Goal: Task Accomplishment & Management: Manage account settings

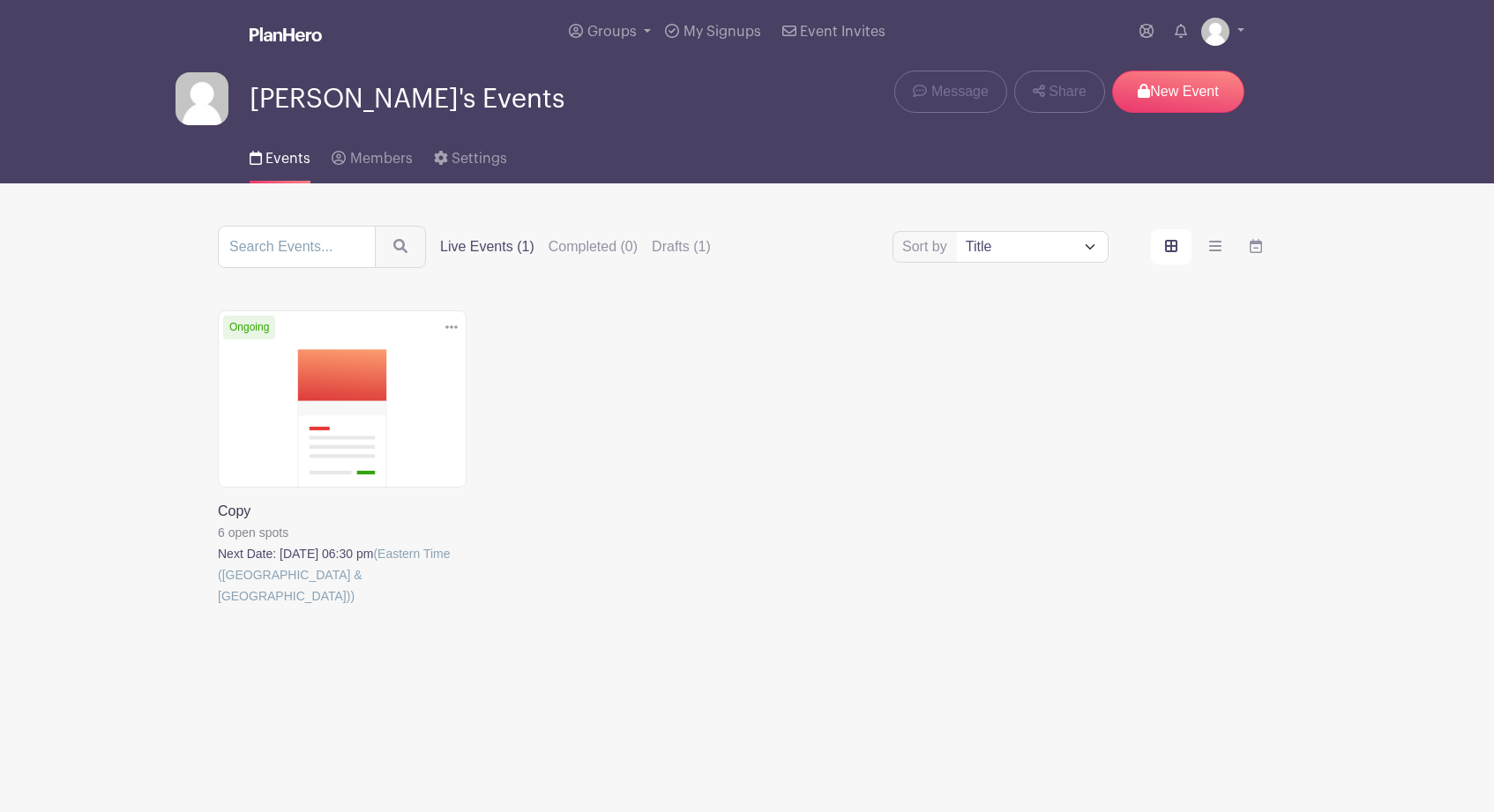
click at [446, 328] on icon at bounding box center [452, 326] width 13 height 14
click at [404, 369] on link "Duplicate" at bounding box center [394, 367] width 139 height 28
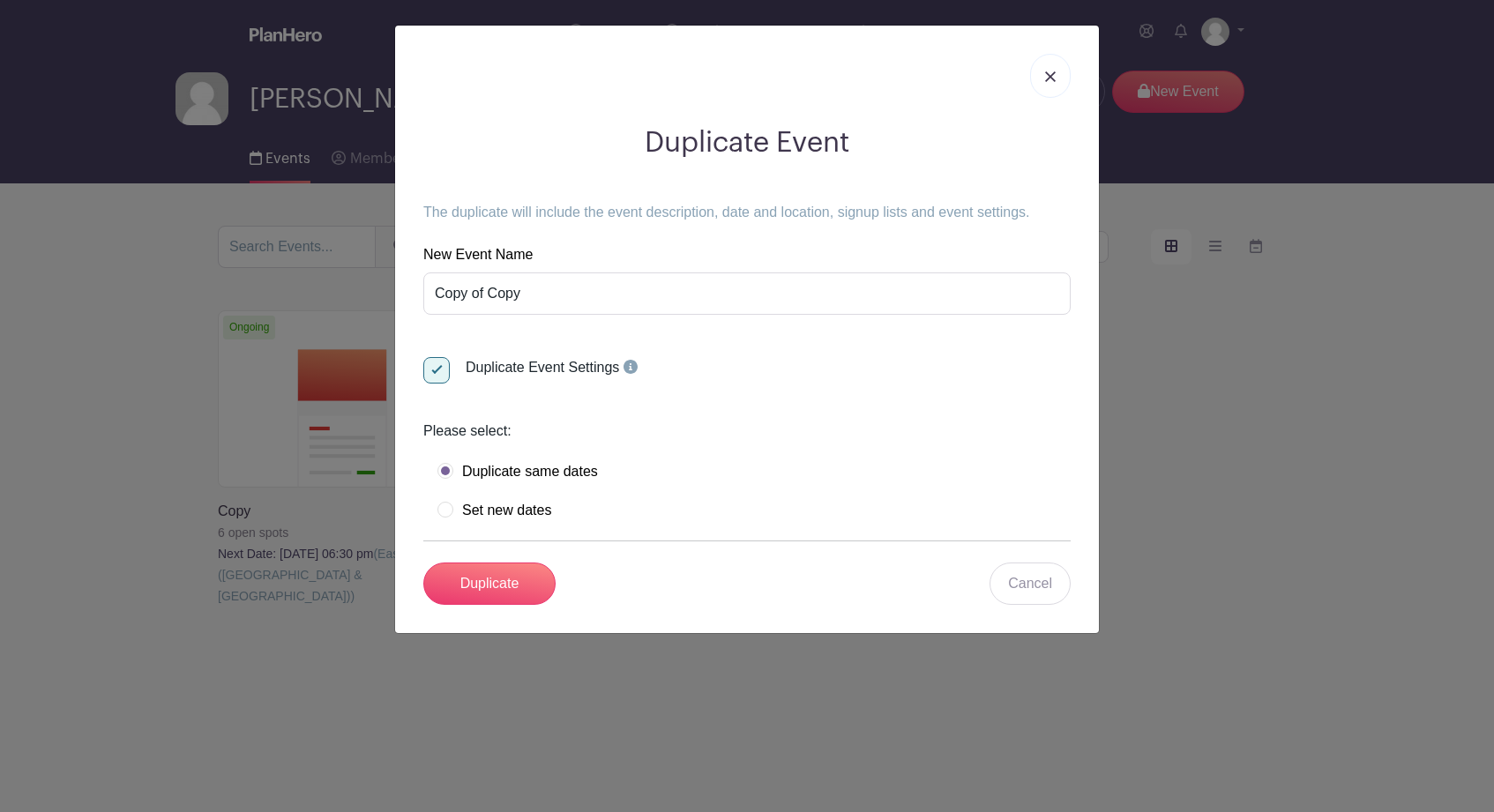
click at [447, 509] on label "Set new dates" at bounding box center [494, 509] width 114 height 17
radio input "true"
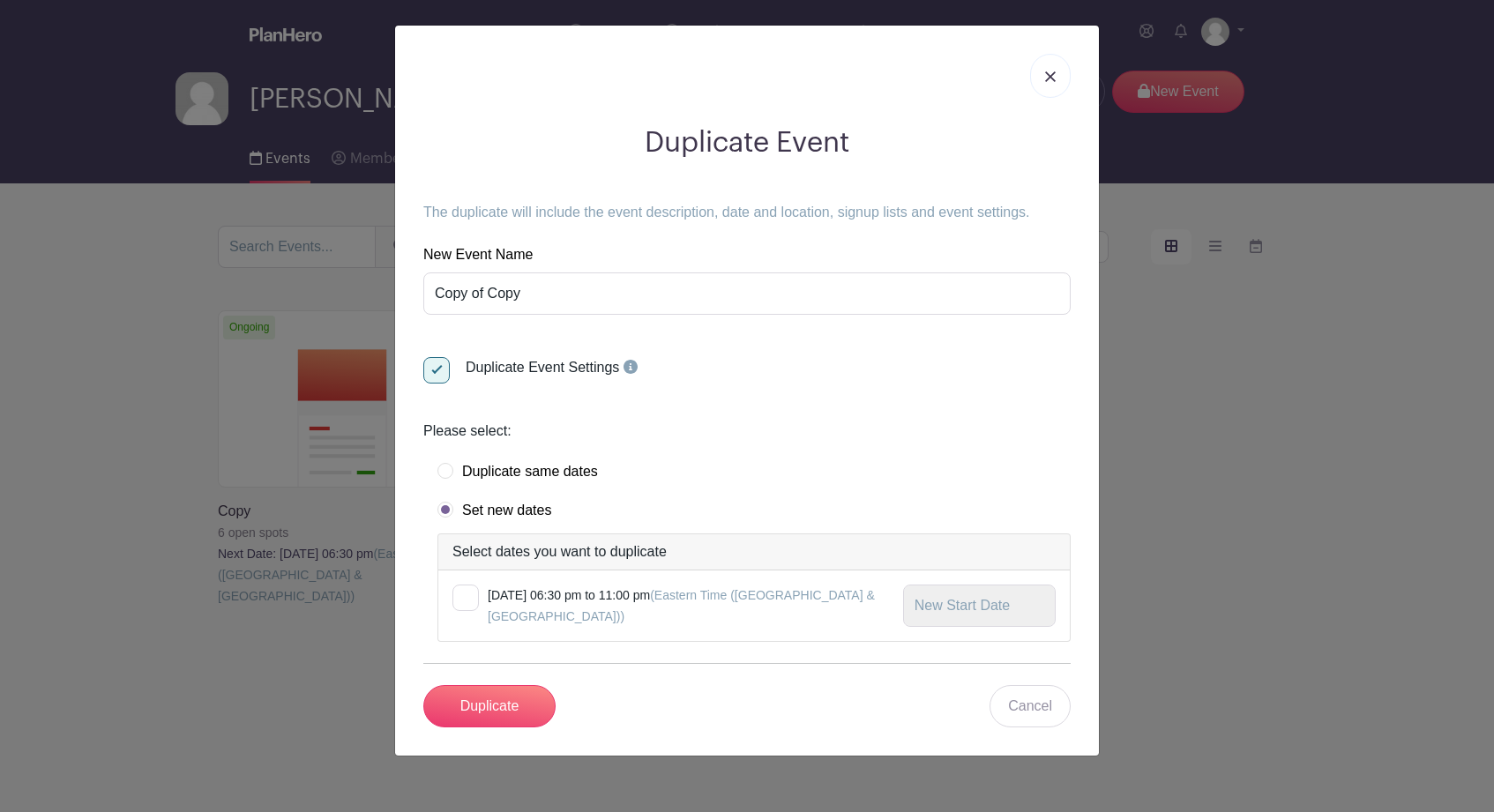
click at [448, 469] on label "Duplicate same dates" at bounding box center [518, 471] width 160 height 17
radio input "true"
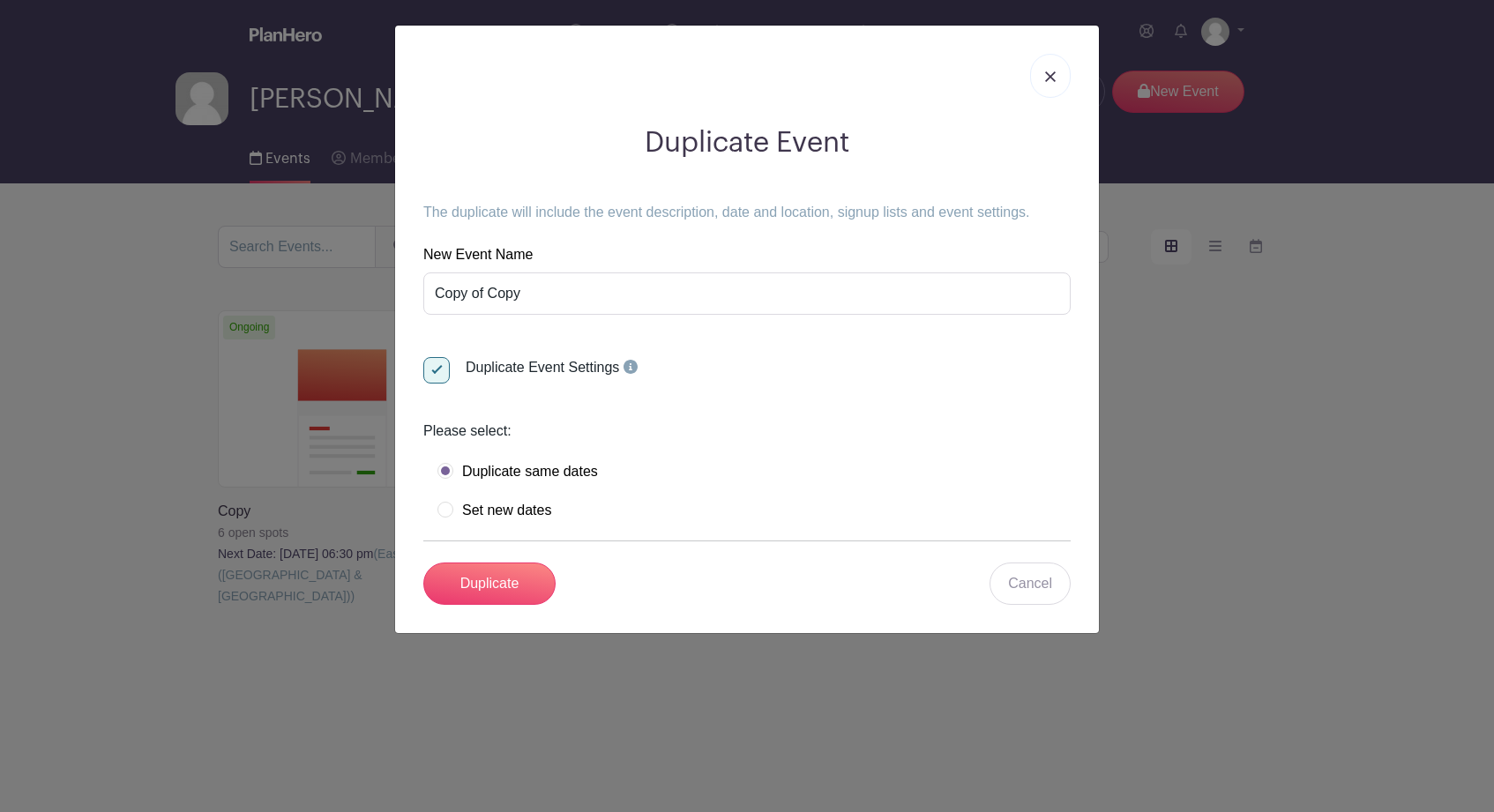
click at [443, 508] on label "Set new dates" at bounding box center [494, 509] width 114 height 17
radio input "true"
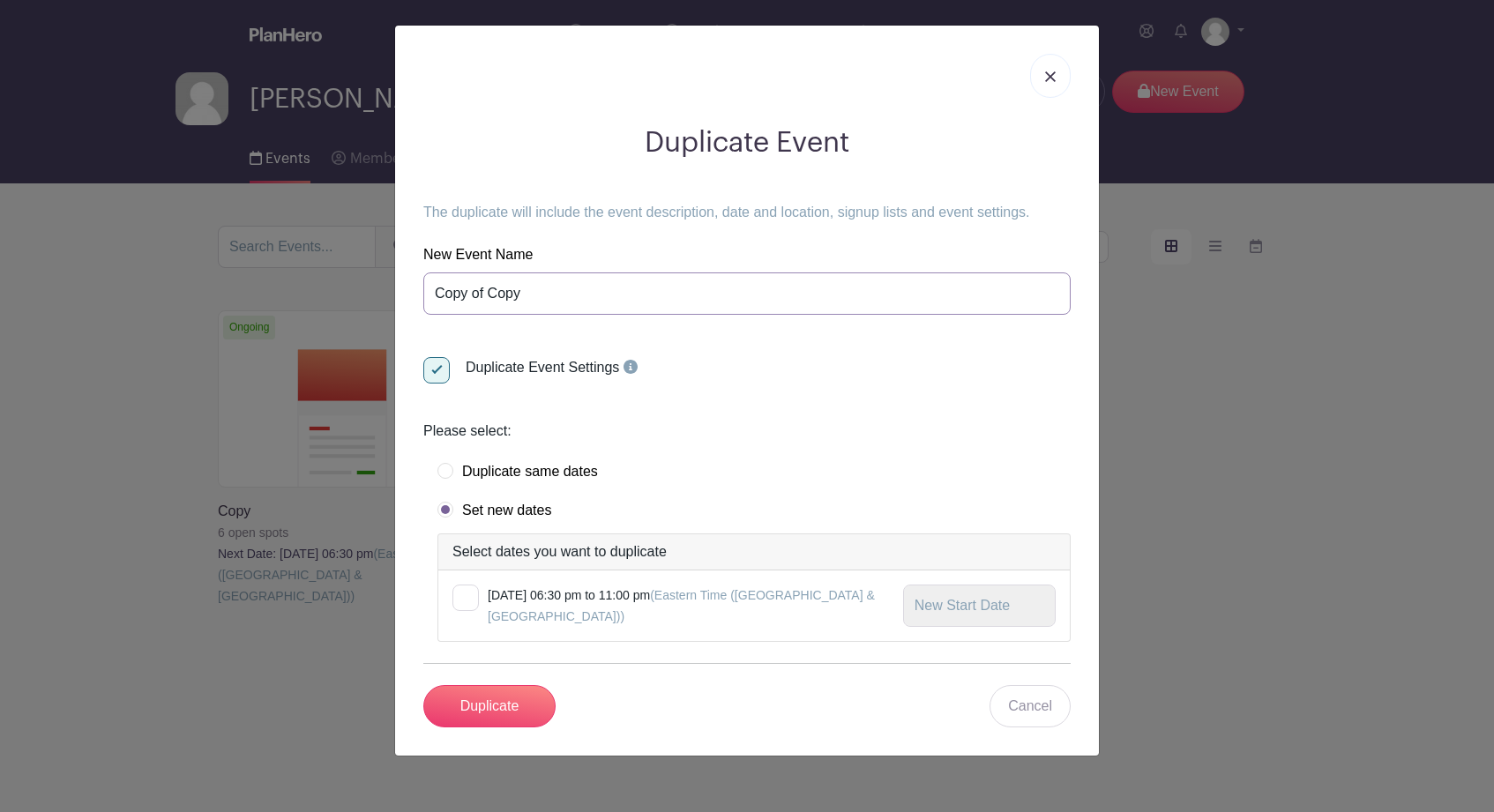
click at [530, 296] on input "Copy of Copy" at bounding box center [747, 293] width 647 height 42
type input "C"
paste input "Brian Hemstock featuring The Chicago Experience – "You're My Home" Album Releas…"
click at [536, 294] on input "Brian Hemstock featuring The Chicago Experience – "You're My Home" Album Releas…" at bounding box center [747, 293] width 647 height 42
click at [536, 299] on input "Brian HemstockRIAN HEMSTOCK featuring The Chicago Experience – "You're My Home"…" at bounding box center [747, 293] width 647 height 42
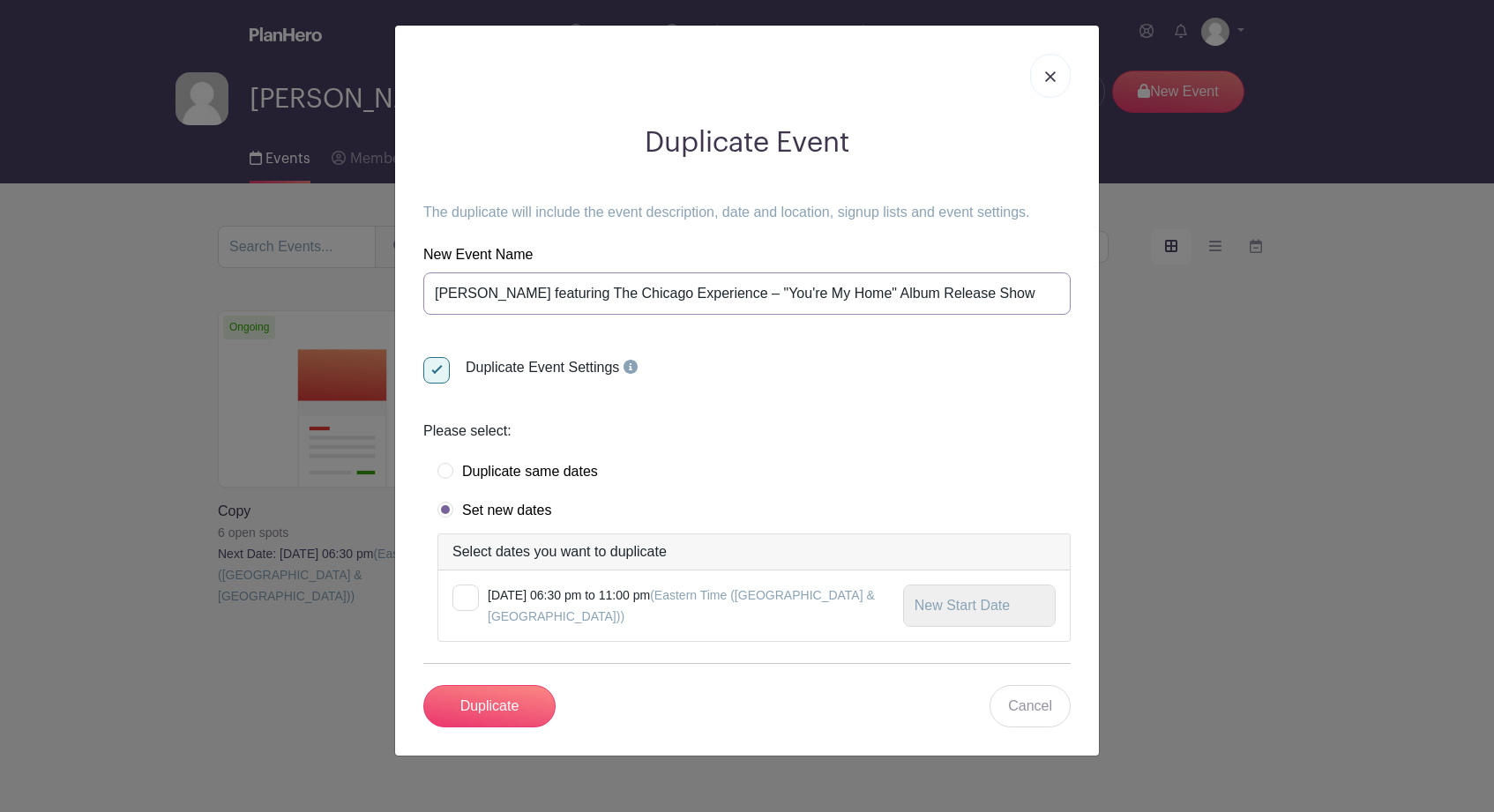
type input "BRIAN HEMSTOCK featuring The Chicago Experience – "You're My Home" Album Releas…"
click at [745, 396] on form "New Event Name BRIAN HEMSTOCK featuring The Chicago Experience – "You're My Hom…" at bounding box center [747, 486] width 647 height 483
click at [494, 708] on input "Duplicate" at bounding box center [489, 706] width 132 height 42
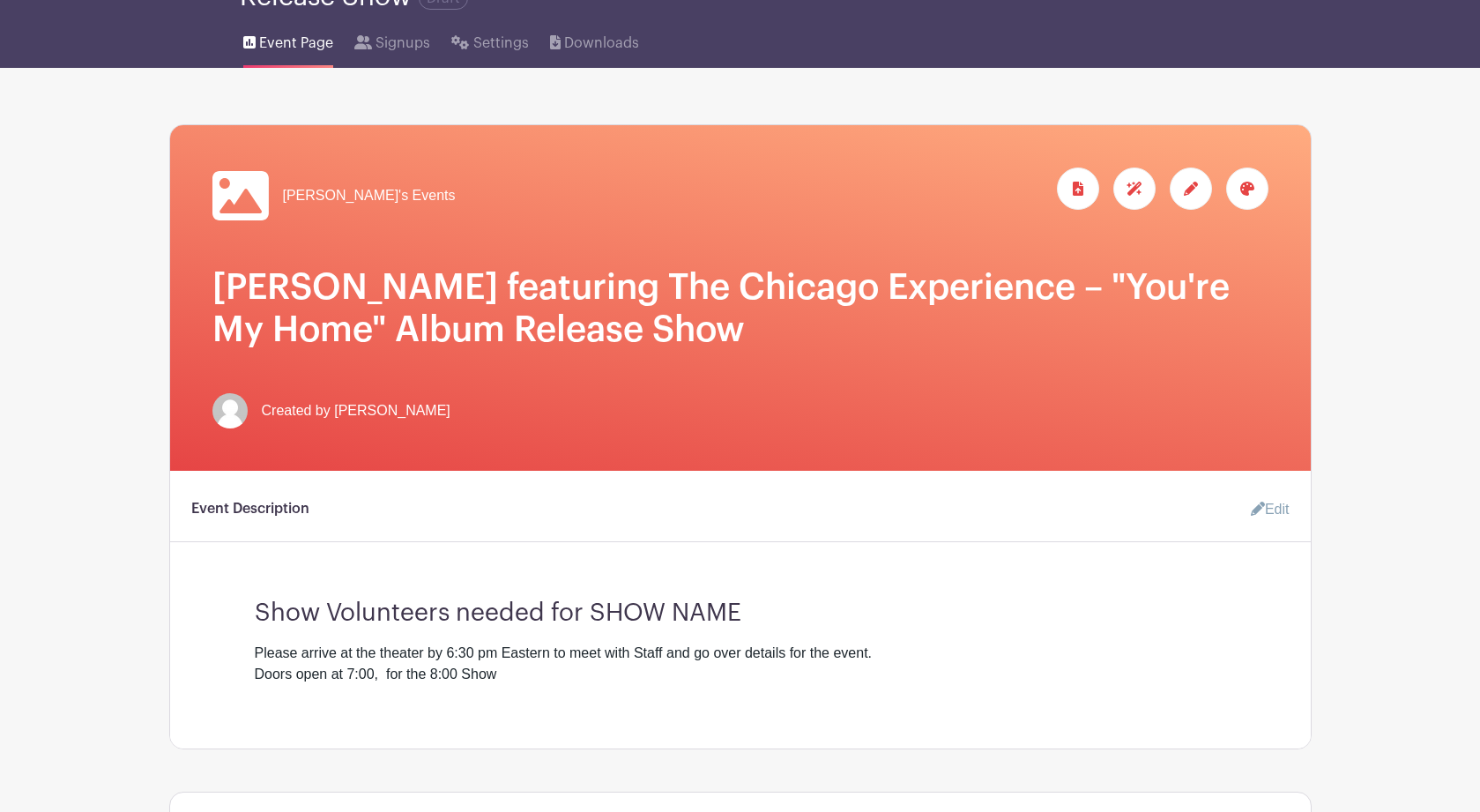
scroll to position [183, 0]
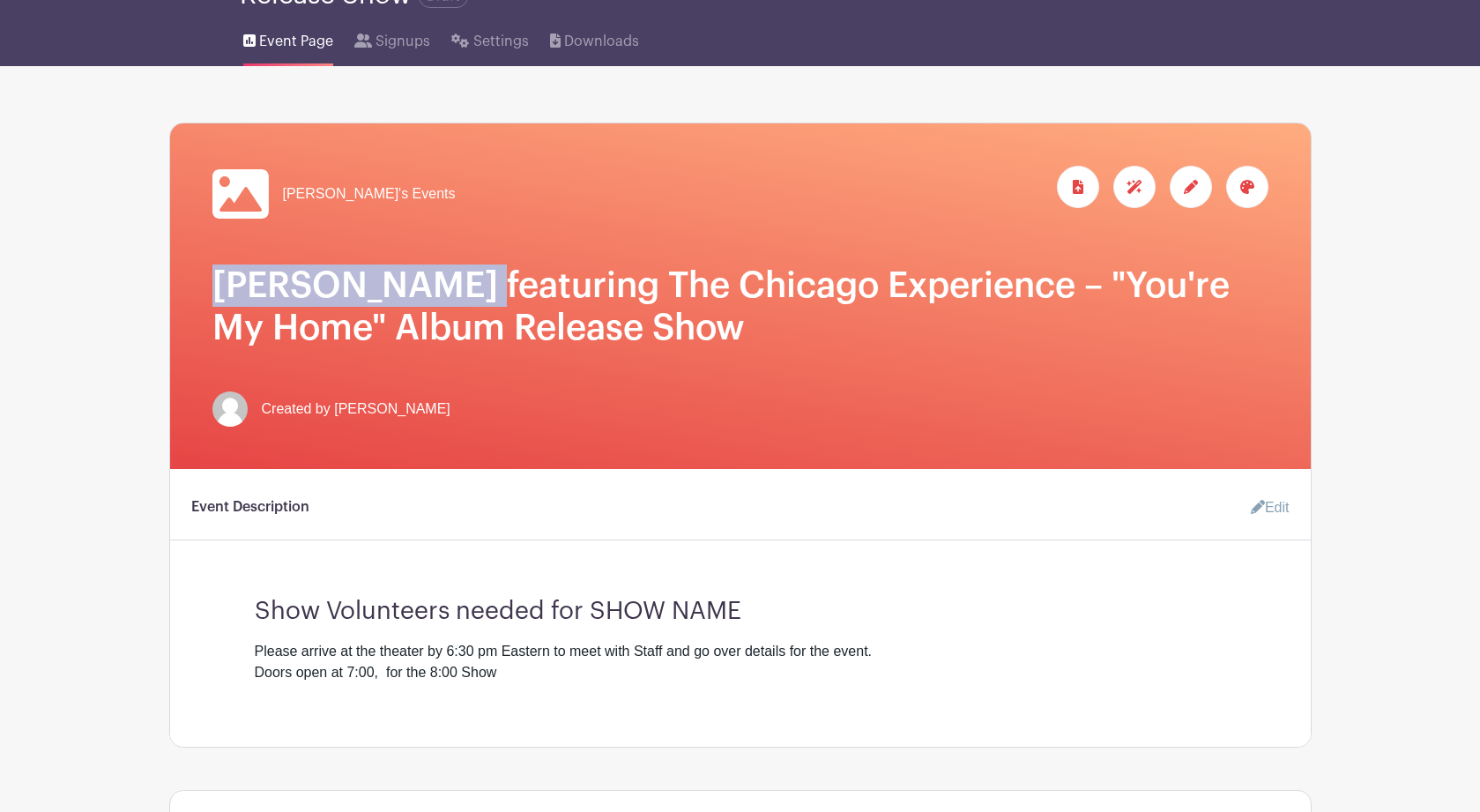
drag, startPoint x: 527, startPoint y: 281, endPoint x: 219, endPoint y: 279, distance: 308.0
click at [219, 279] on h1 "BRIAN HEMSTOCK featuring The Chicago Experience – "You're My Home" Album Releas…" at bounding box center [740, 306] width 1056 height 85
copy h1 "BRIAN HEMSTOCK"
click at [1280, 511] on link "Edit" at bounding box center [1263, 508] width 53 height 36
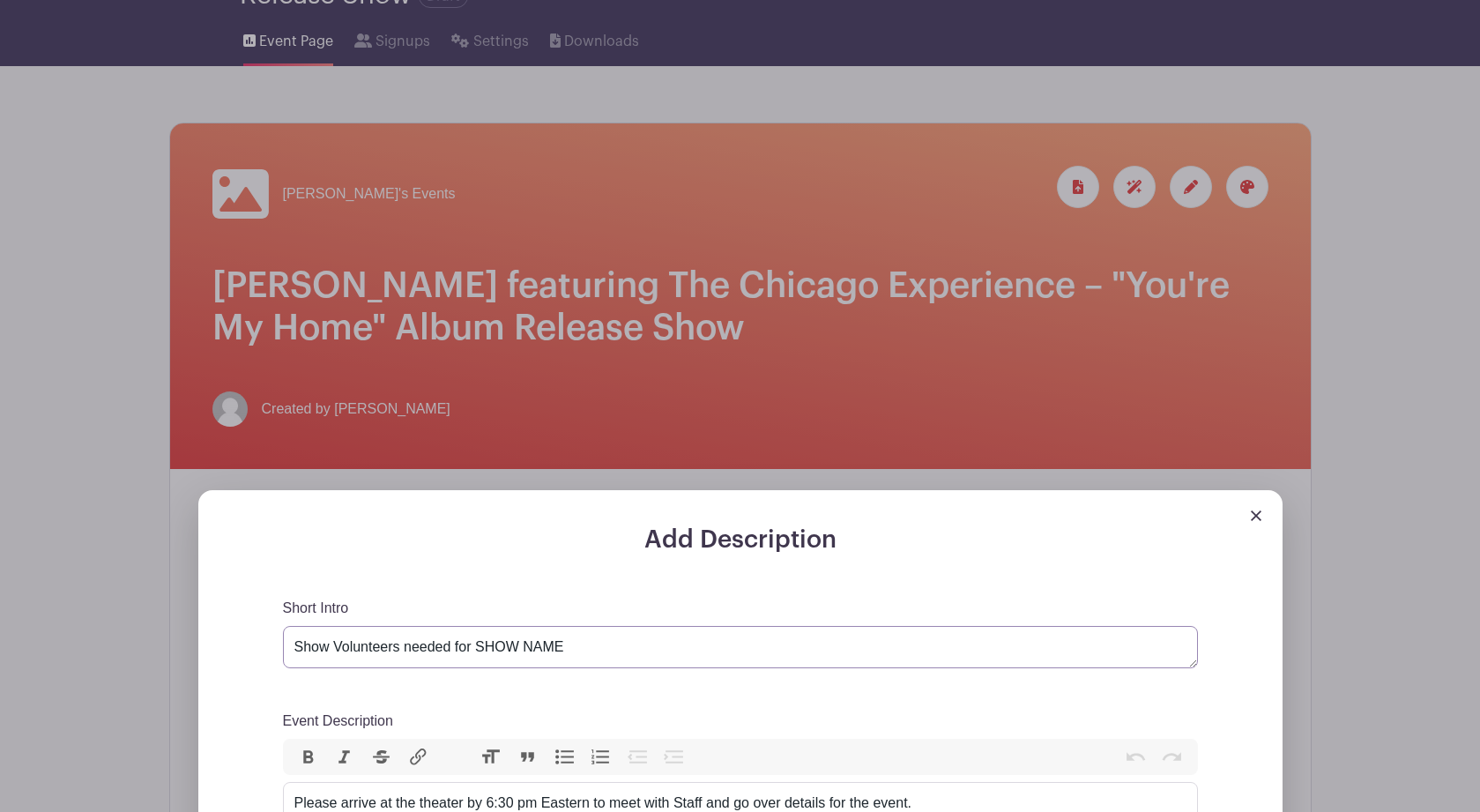
drag, startPoint x: 563, startPoint y: 654, endPoint x: 480, endPoint y: 650, distance: 83.1
click at [480, 650] on textarea "Show Volunteers needed for SHOW NAME" at bounding box center [741, 647] width 915 height 42
paste textarea "BRIAN HEMSTOCK"
type textarea "Show Volunteers needed for BRIAN HEMSTOCK"
click at [1105, 490] on div "Add Description Short Intro Show Volunteers needed for SHOW NAME Event Descript…" at bounding box center [740, 815] width 1113 height 649
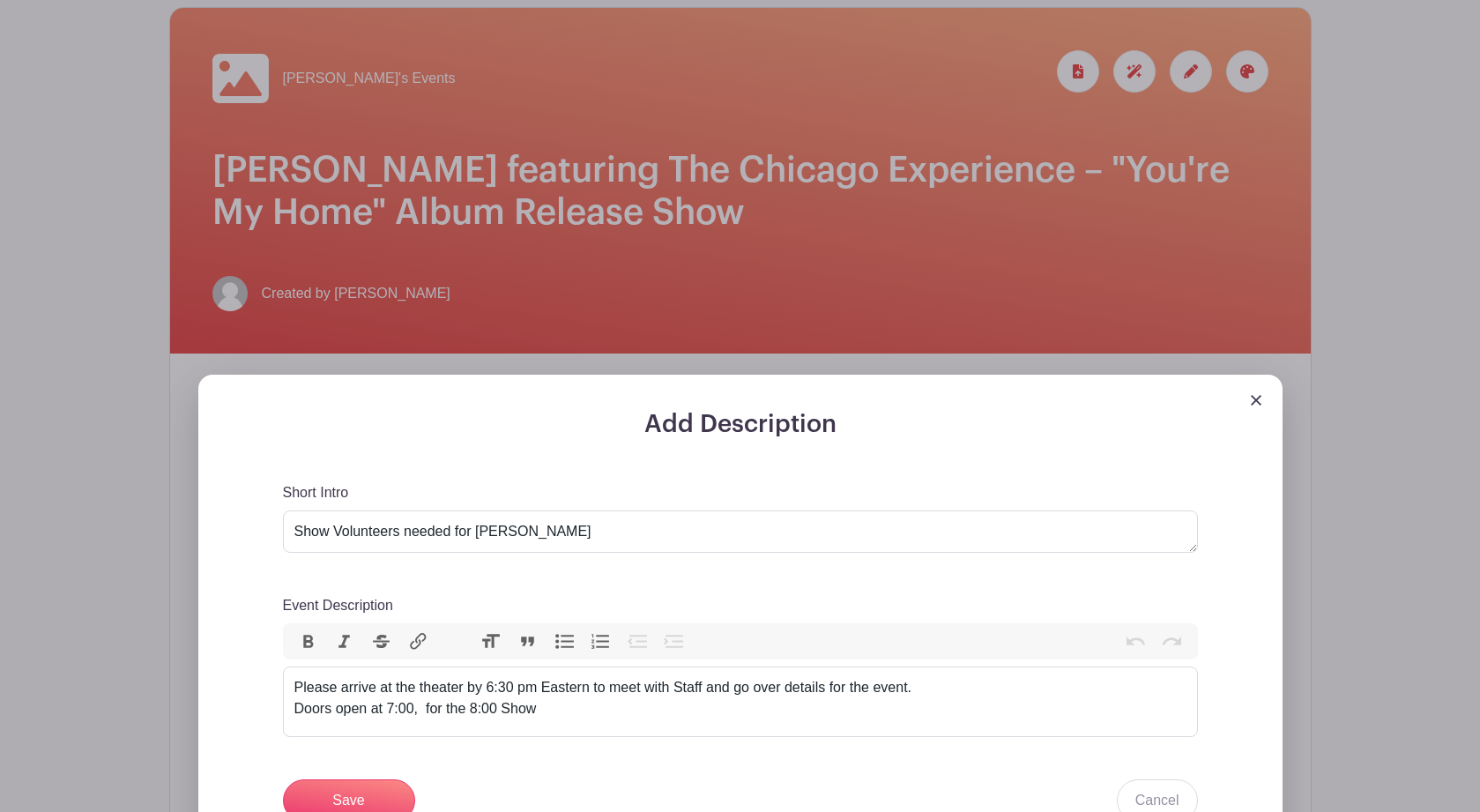
scroll to position [291, 0]
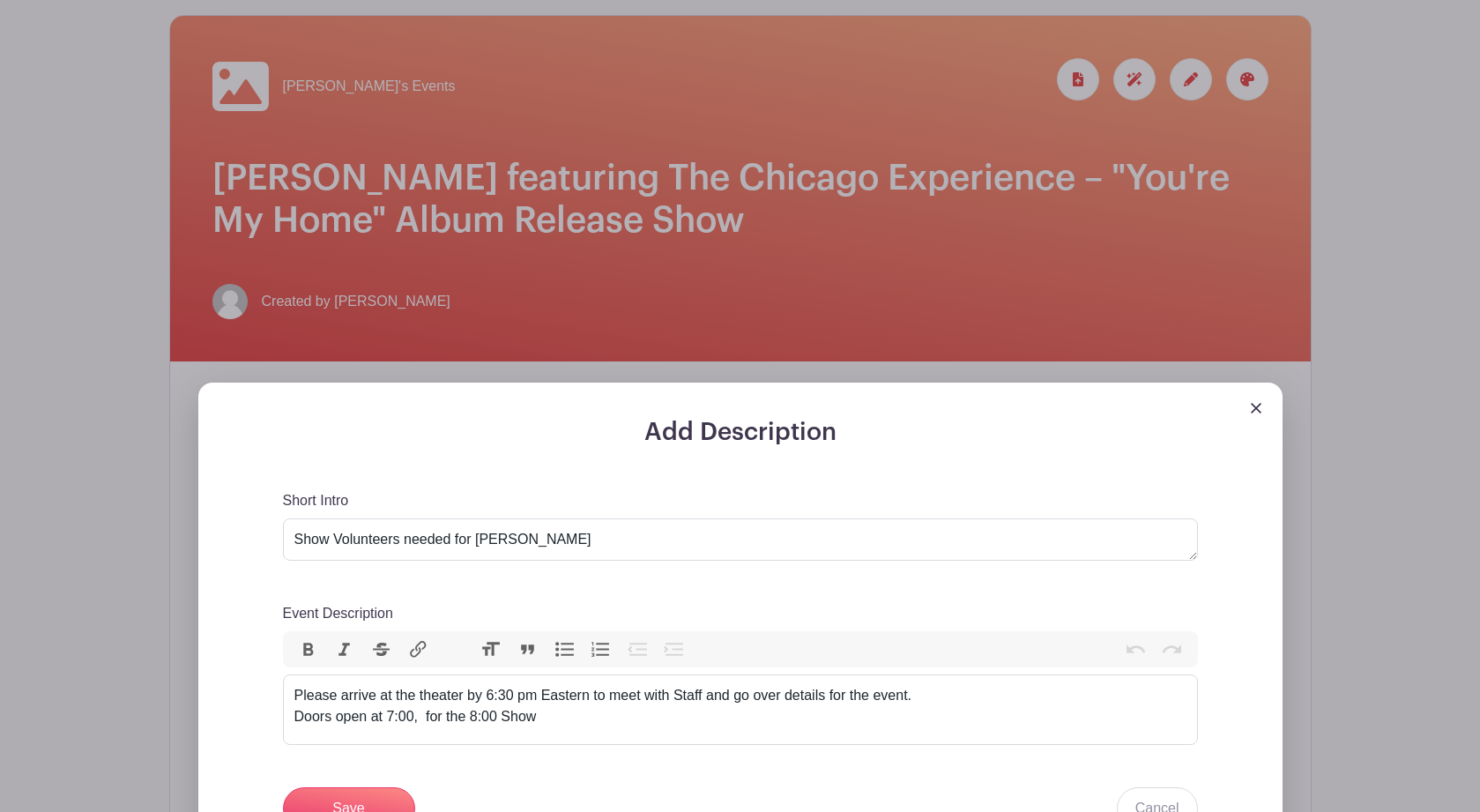
drag, startPoint x: 1107, startPoint y: 178, endPoint x: 576, endPoint y: 180, distance: 531.0
click at [576, 383] on div "Add Description Short Intro Show Volunteers needed for SHOW NAME Event Descript…" at bounding box center [740, 707] width 1113 height 649
drag, startPoint x: 1102, startPoint y: 180, endPoint x: 754, endPoint y: 170, distance: 348.1
click at [756, 383] on div "Add Description Short Intro Show Volunteers needed for SHOW NAME Event Descript…" at bounding box center [740, 707] width 1113 height 649
drag, startPoint x: 523, startPoint y: 175, endPoint x: 437, endPoint y: 185, distance: 86.6
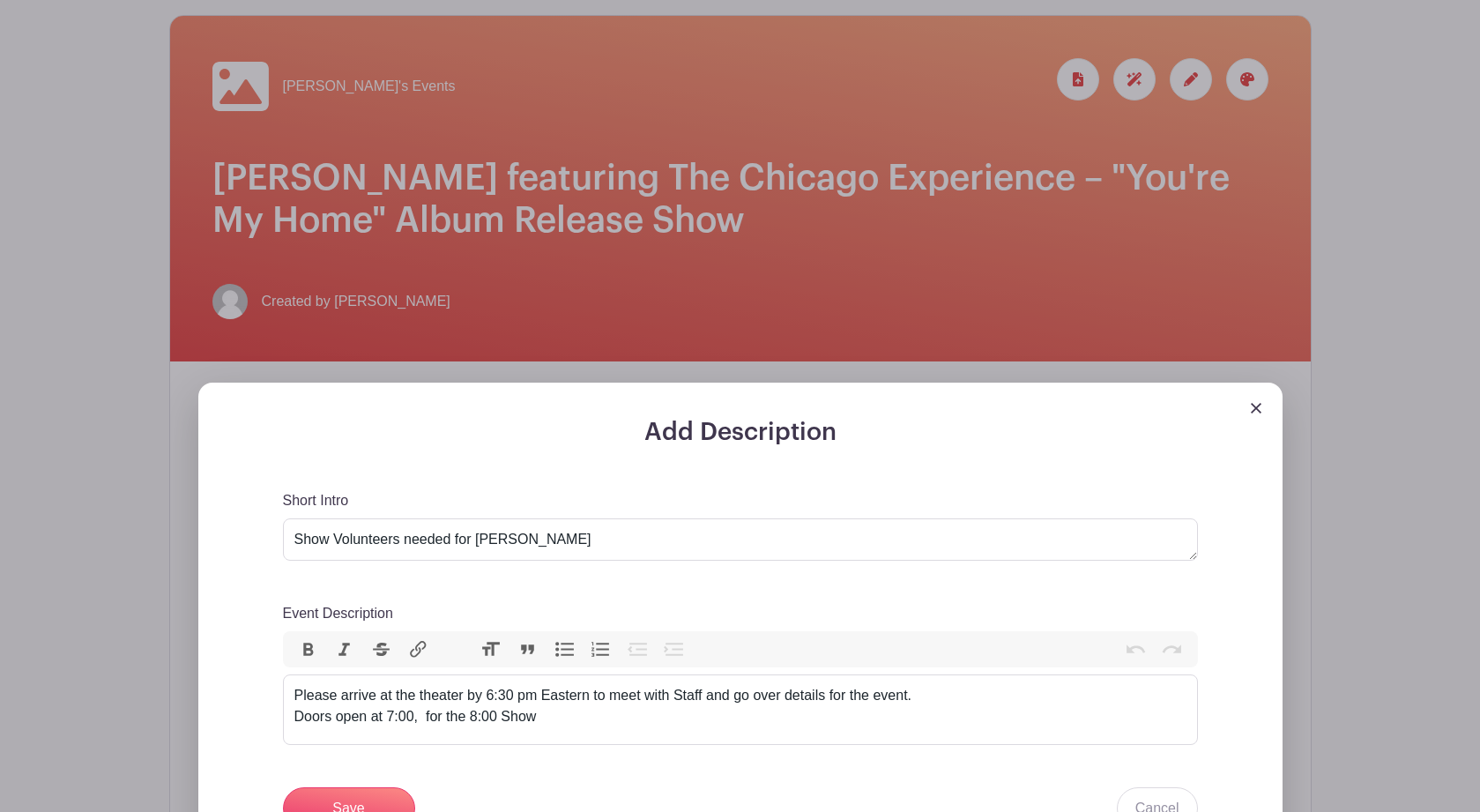
click at [437, 383] on div "Add Description Short Intro Show Volunteers needed for SHOW NAME Event Descript…" at bounding box center [740, 707] width 1113 height 649
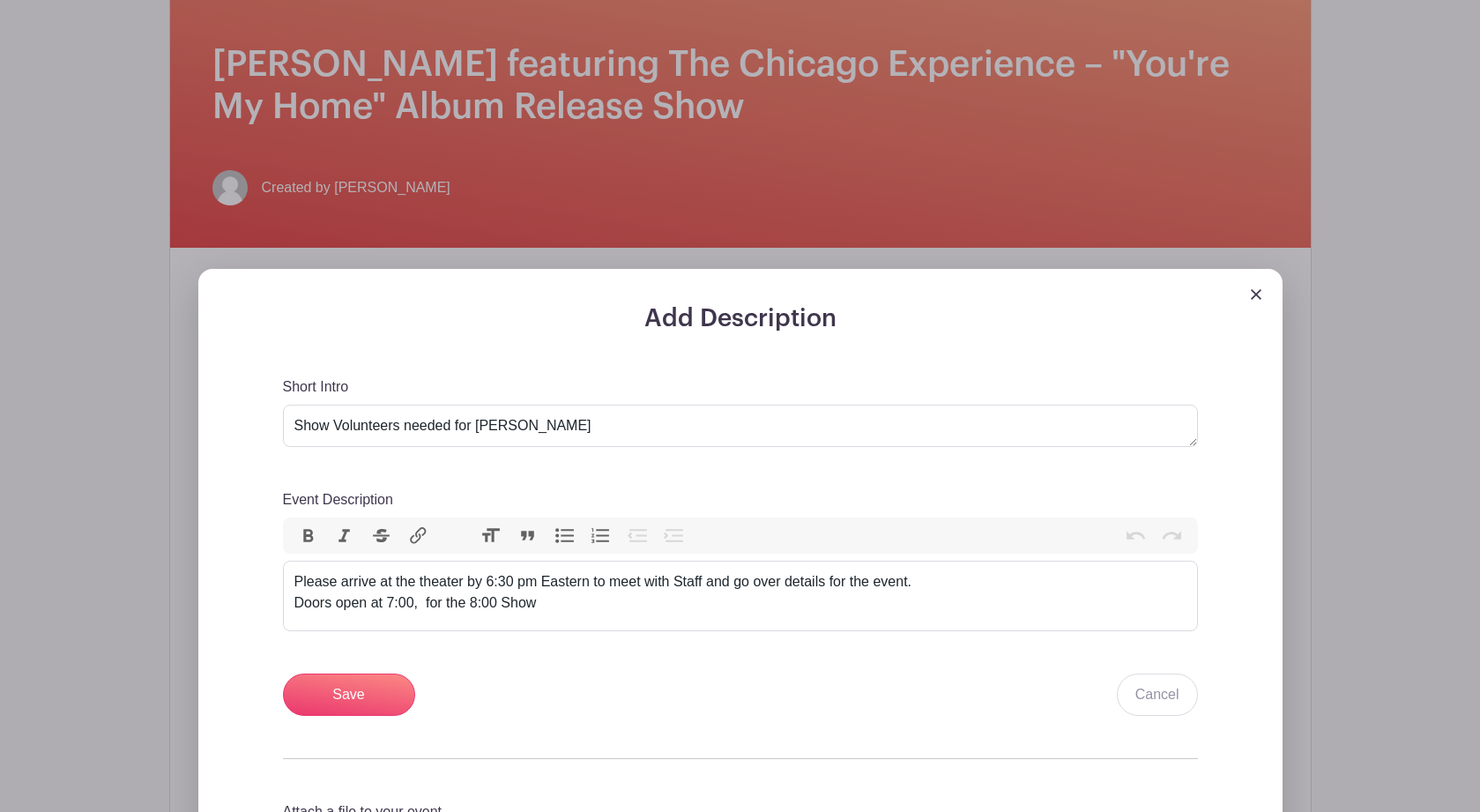
scroll to position [437, 0]
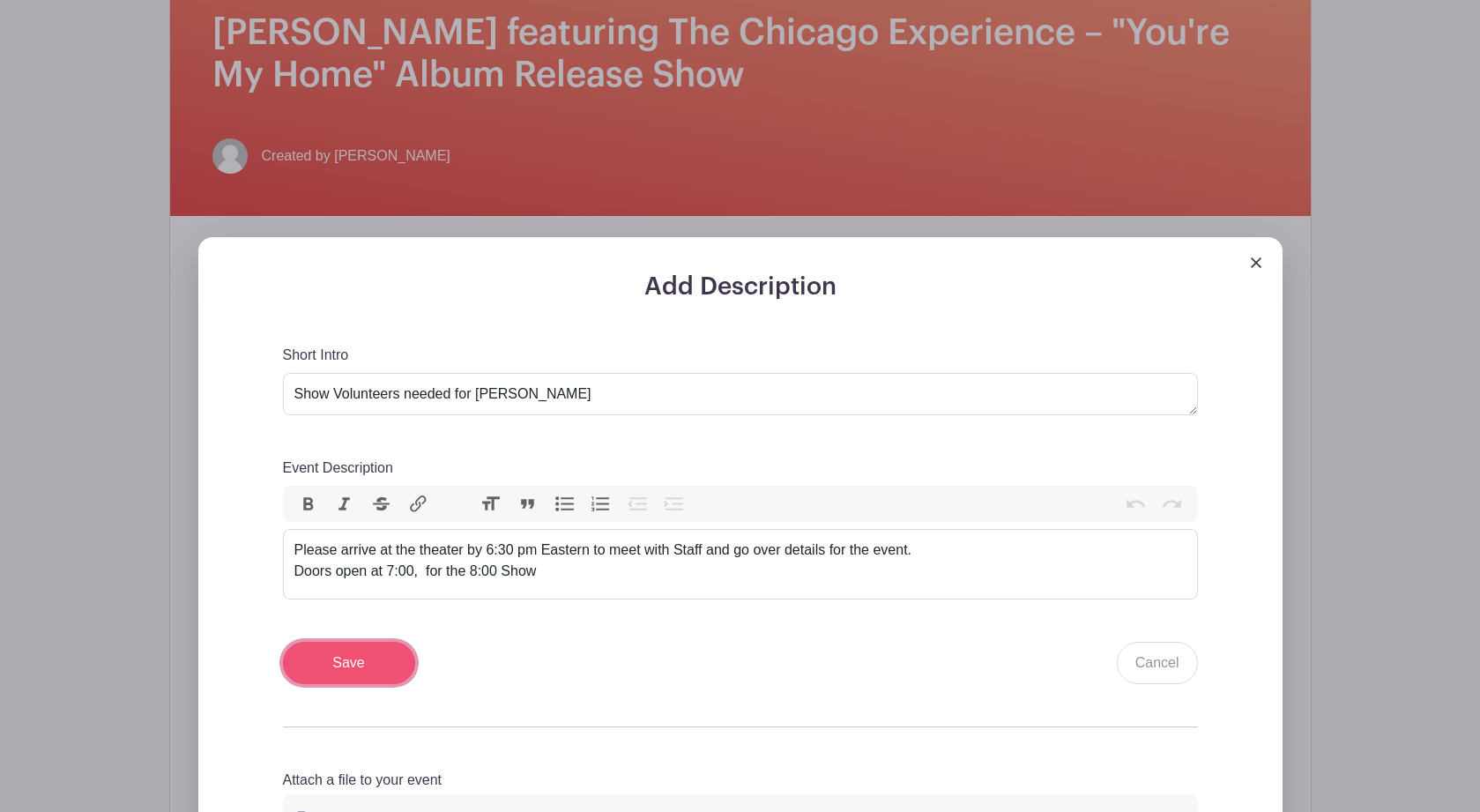
click at [365, 664] on input "Save" at bounding box center [349, 663] width 132 height 42
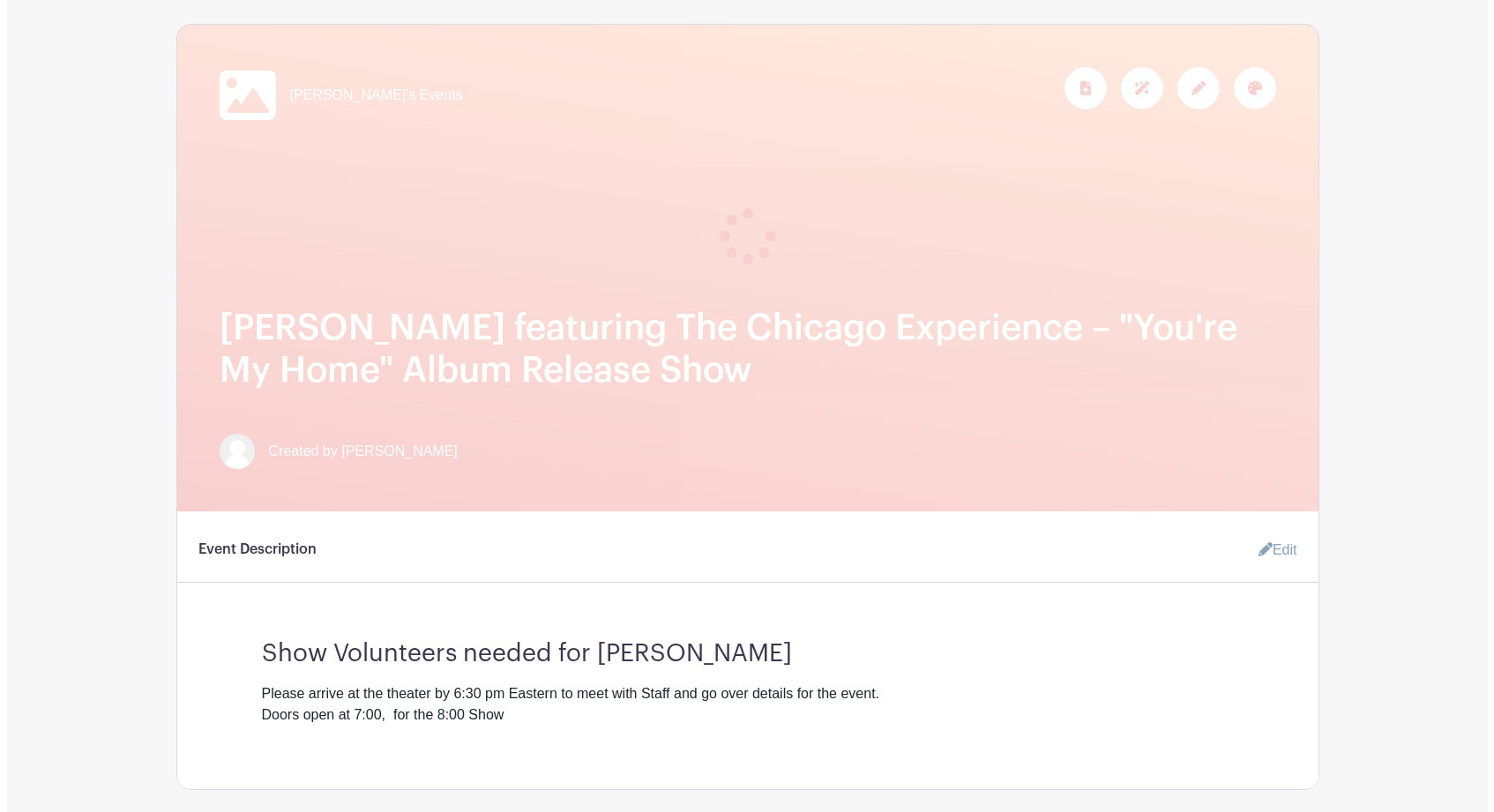
scroll to position [0, 0]
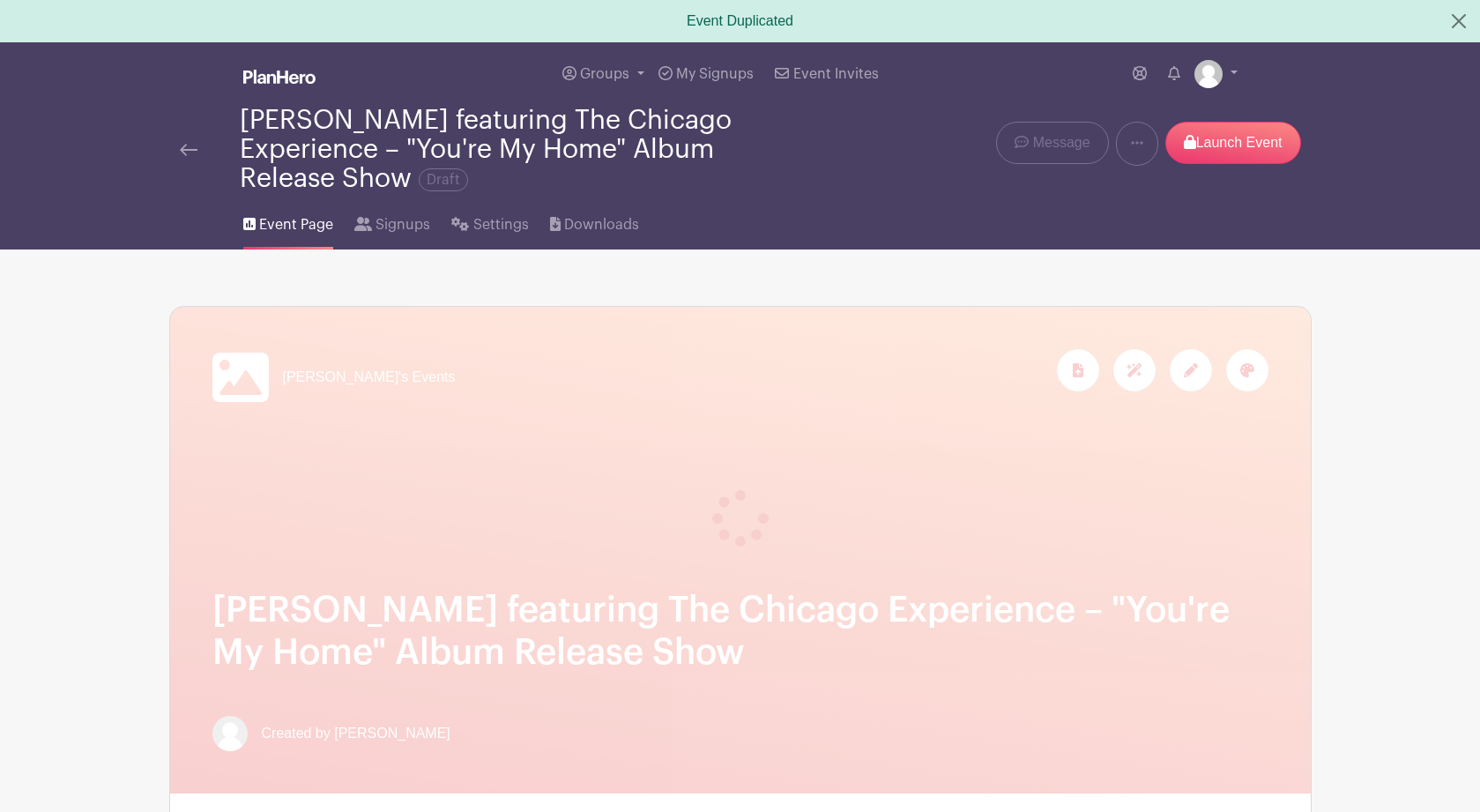
click at [839, 527] on div at bounding box center [740, 497] width 1056 height 98
click at [188, 149] on img at bounding box center [188, 150] width 17 height 13
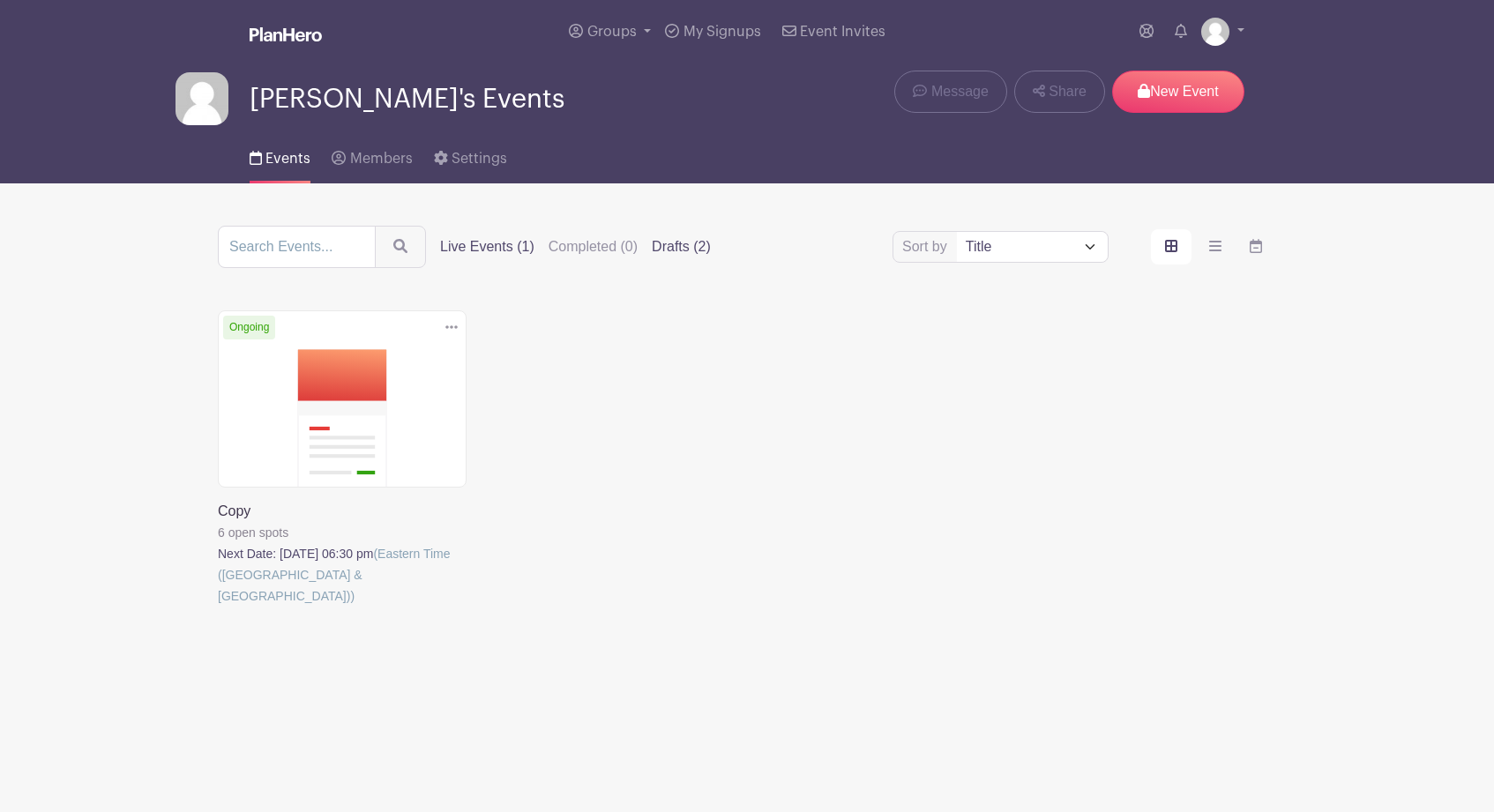
click at [652, 254] on label "Drafts (2)" at bounding box center [681, 246] width 59 height 21
click at [0, 0] on input "Drafts (2)" at bounding box center [0, 0] width 0 height 0
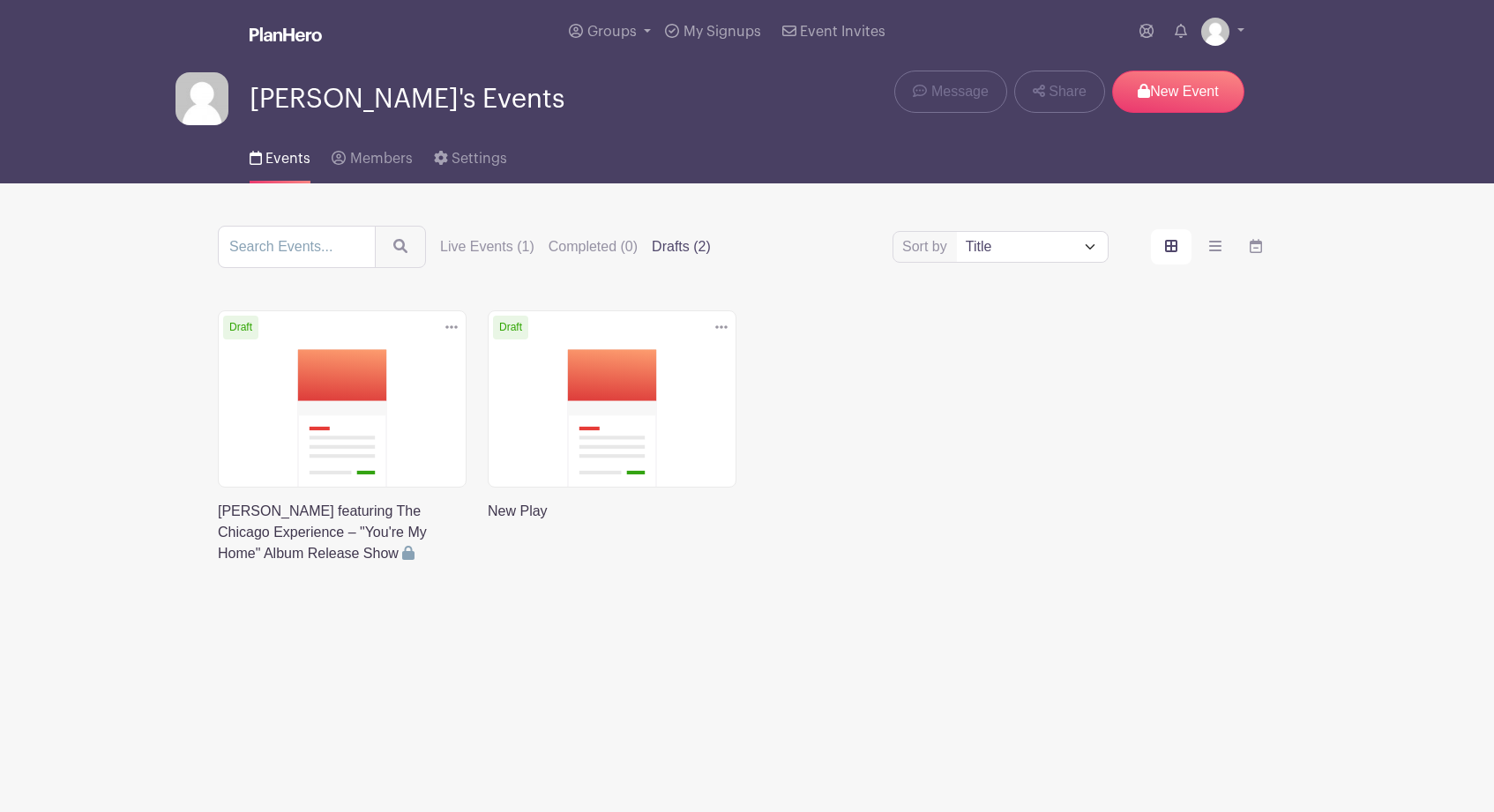
click at [218, 564] on link at bounding box center [218, 564] width 0 height 0
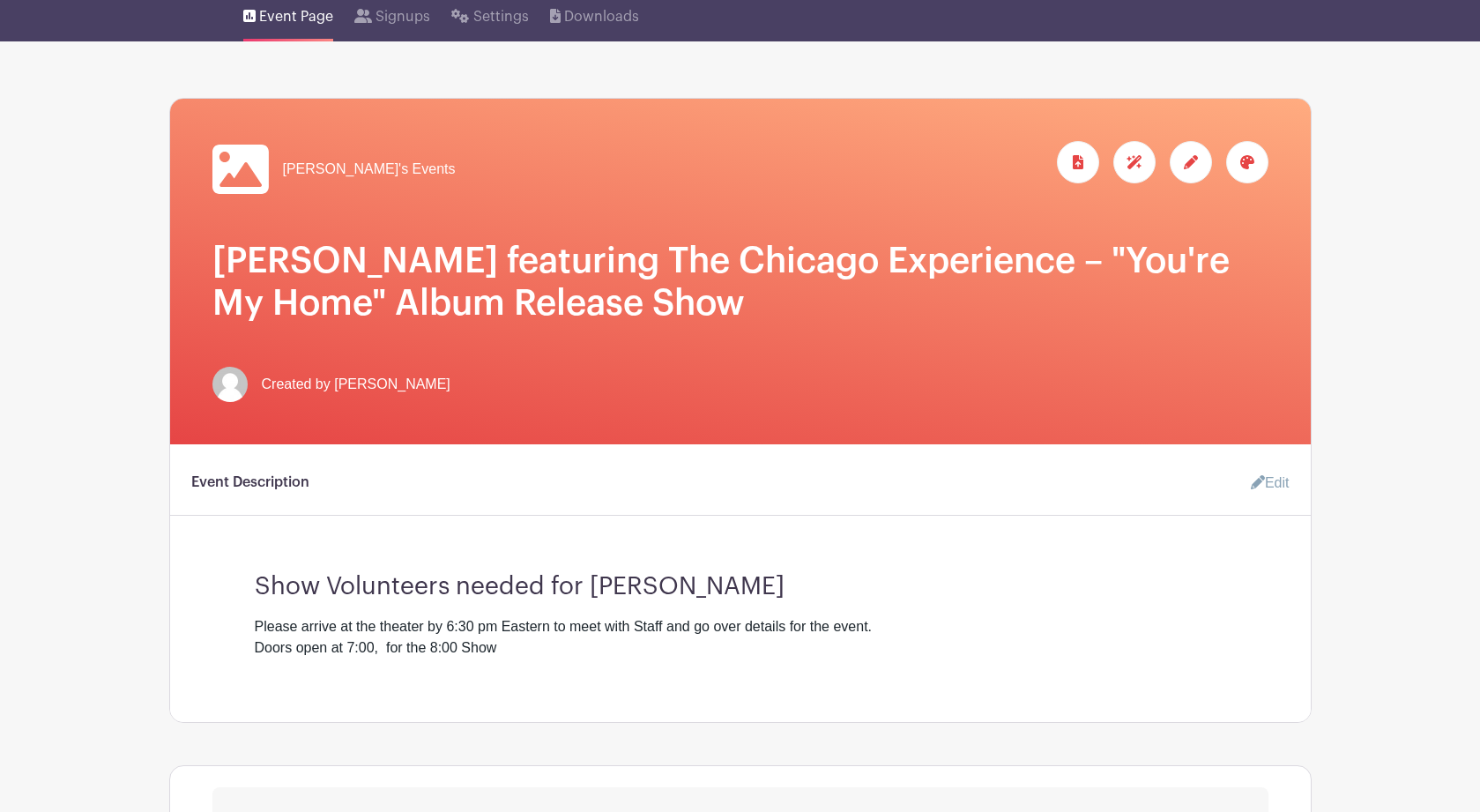
scroll to position [30, 0]
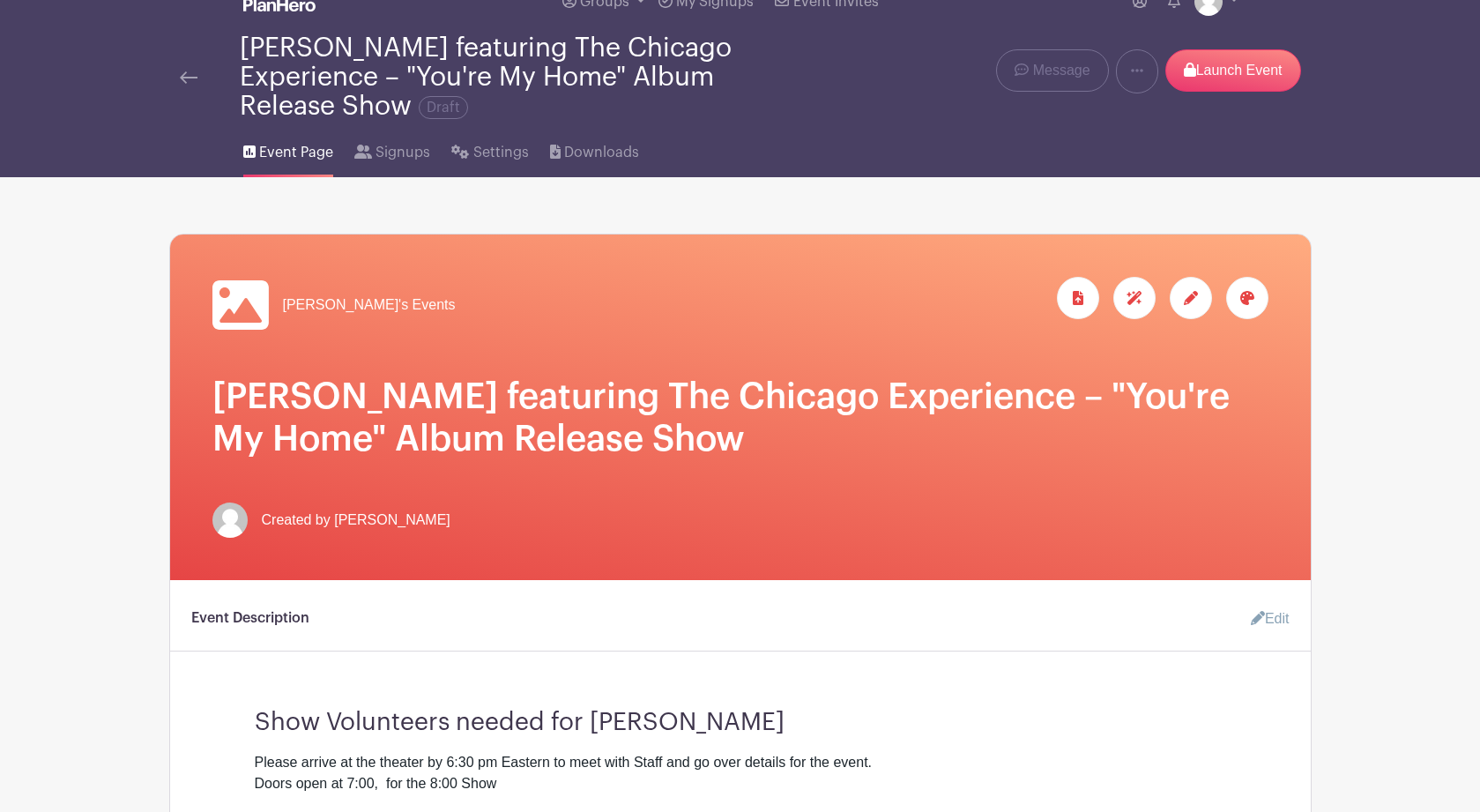
click at [810, 514] on div "Created by Bill Lindblom" at bounding box center [740, 519] width 1056 height 36
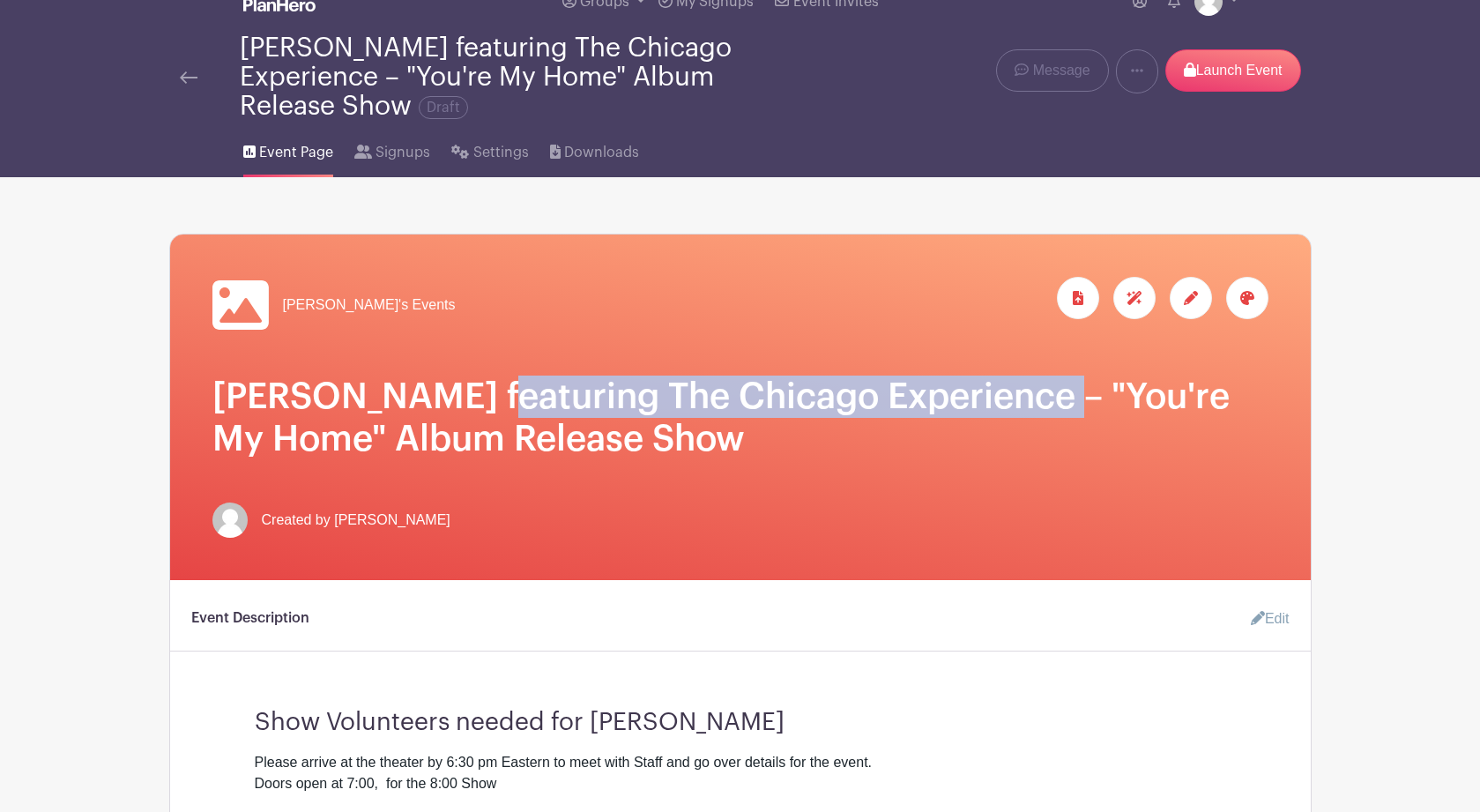
drag, startPoint x: 1106, startPoint y: 398, endPoint x: 537, endPoint y: 401, distance: 569.0
click at [537, 401] on h1 "BRIAN HEMSTOCK featuring The Chicago Experience – "You're My Home" Album Releas…" at bounding box center [740, 417] width 1056 height 85
copy h1 "featuring The Chicago Experience"
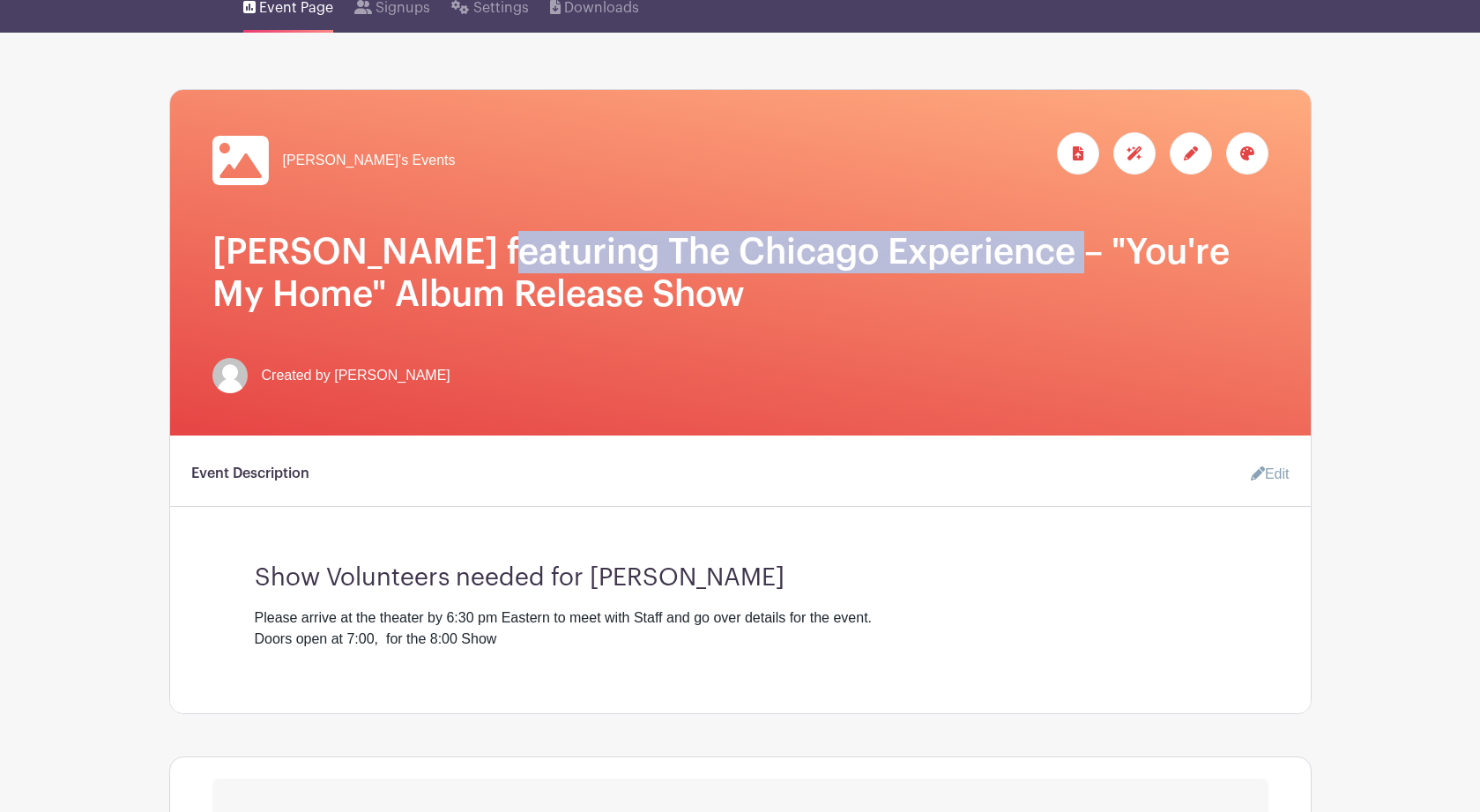
scroll to position [268, 0]
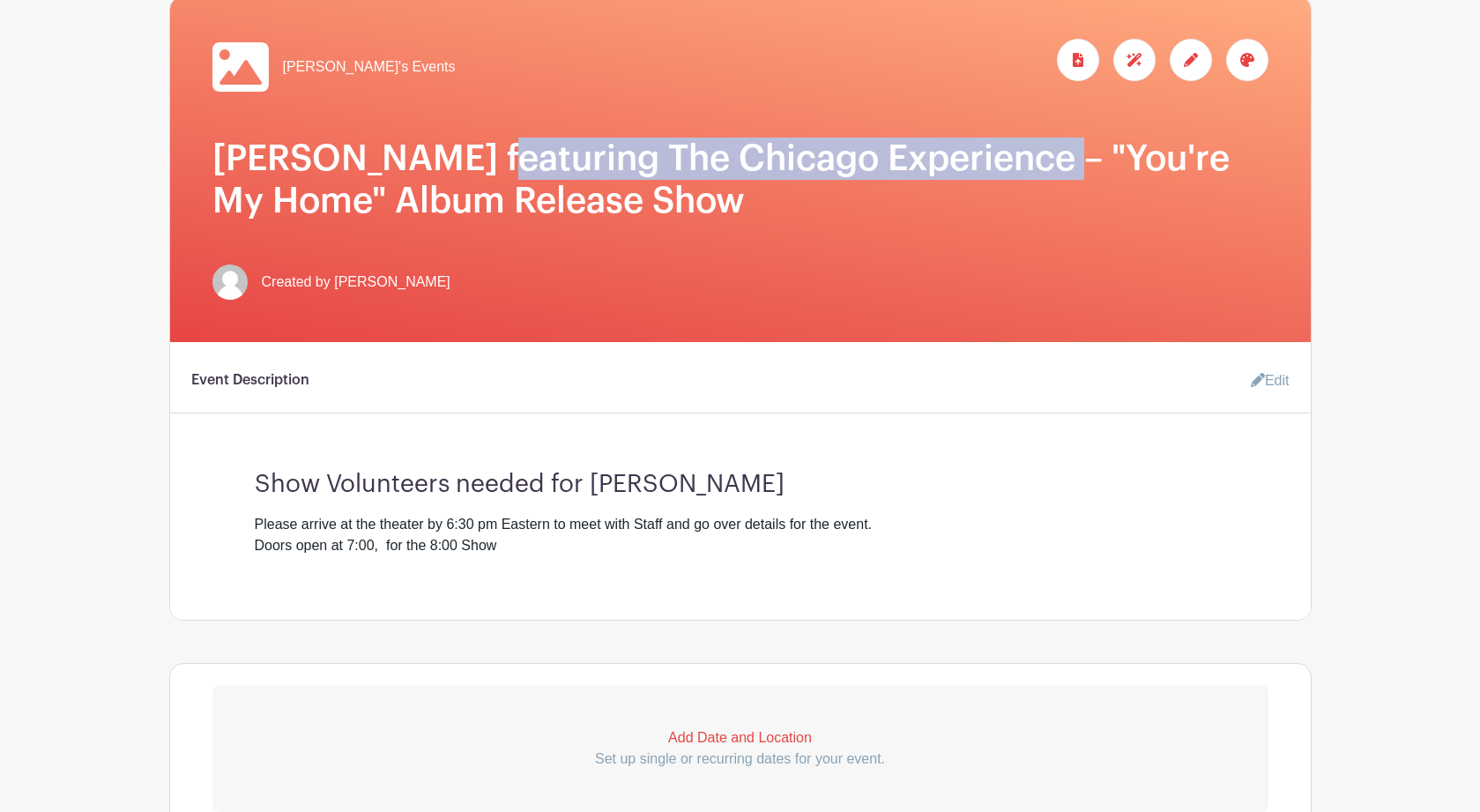
click at [1277, 385] on link "Edit" at bounding box center [1263, 381] width 53 height 36
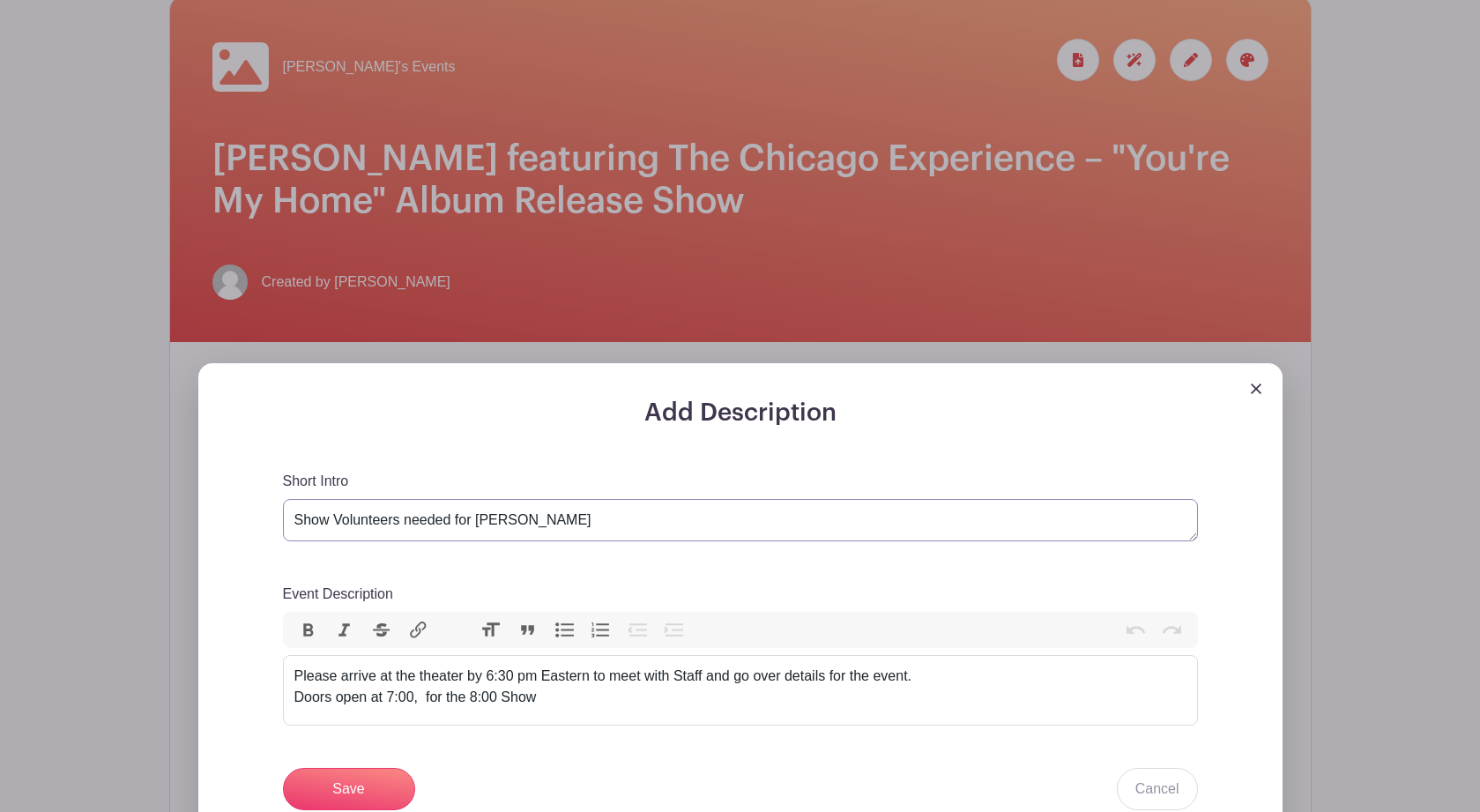
click at [609, 523] on textarea "Show Volunteers needed for BRIAN HEMSTOCK" at bounding box center [741, 520] width 915 height 42
paste textarea "featuring The Chicago Experience"
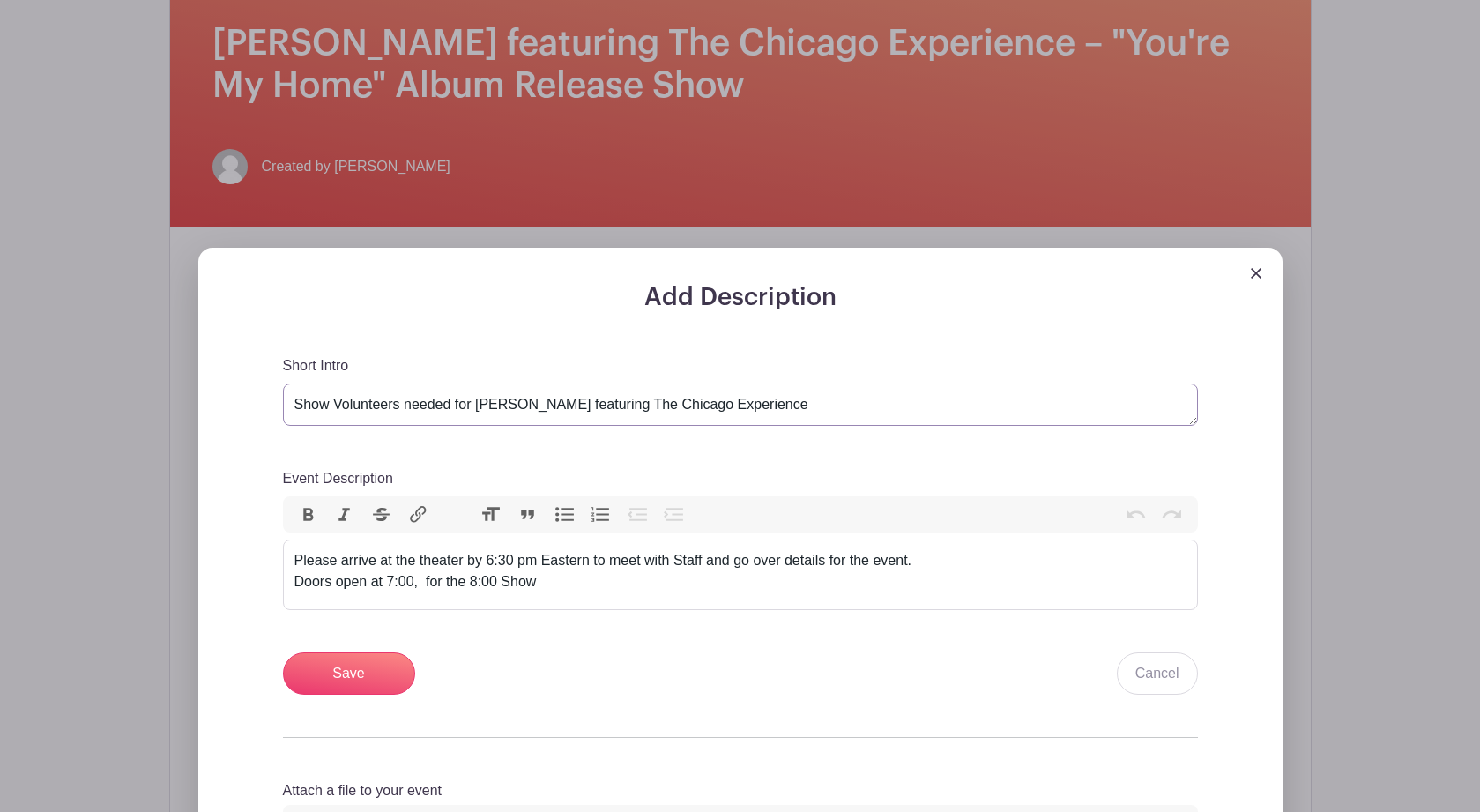
scroll to position [387, 0]
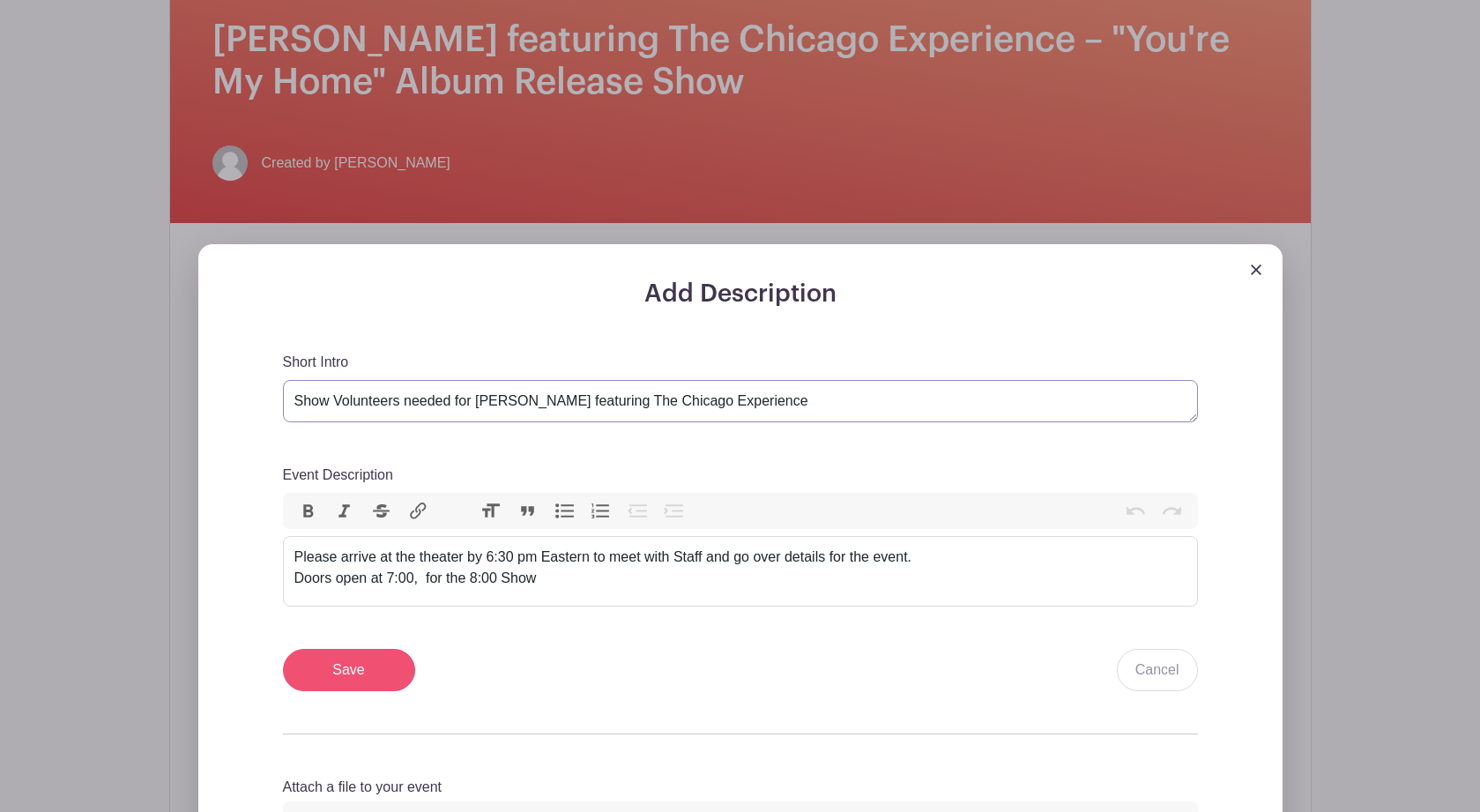
type textarea "Show Volunteers needed for BRIAN HEMSTOCK featuring The Chicago Experience"
click at [345, 674] on input "Save" at bounding box center [349, 670] width 132 height 42
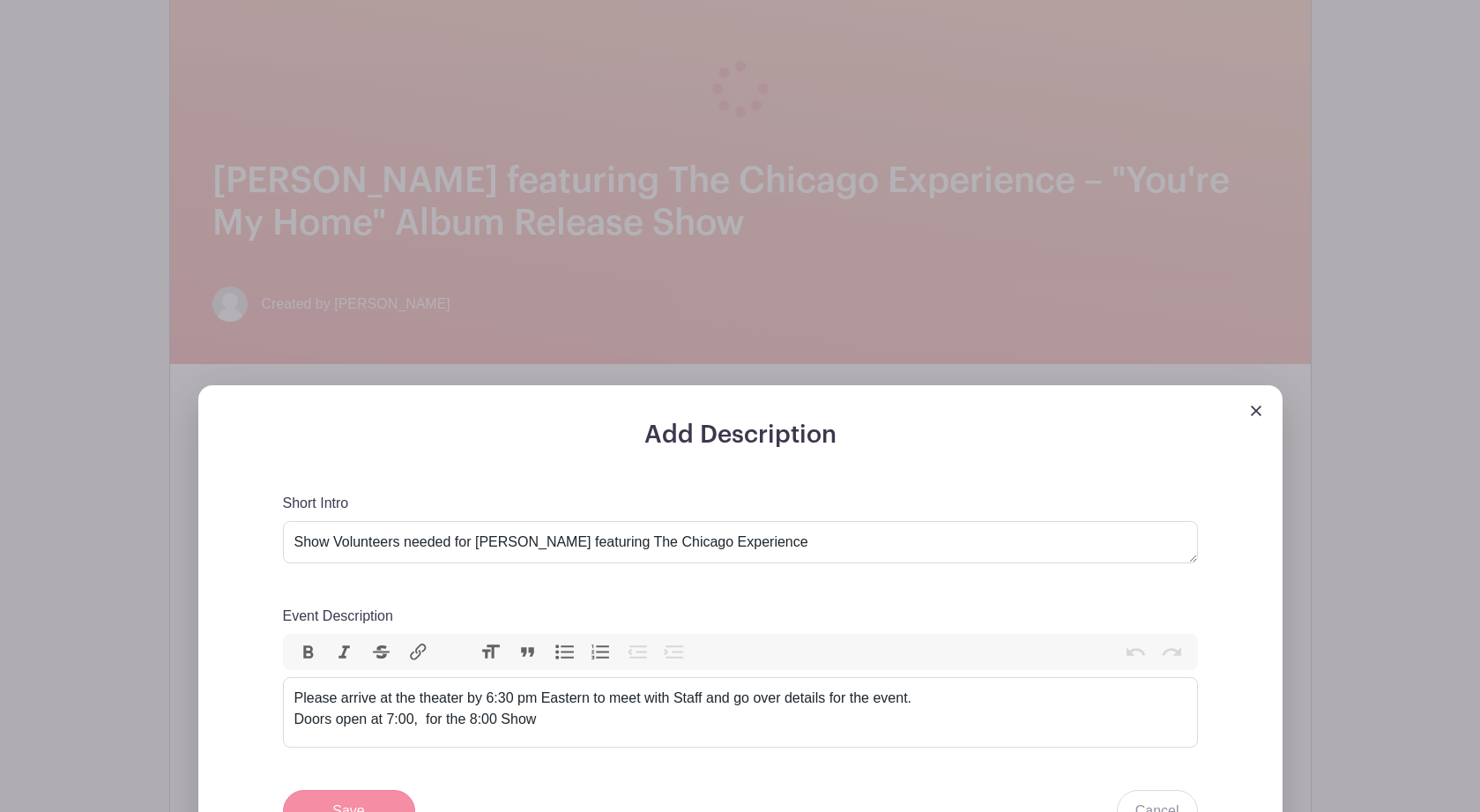
scroll to position [528, 0]
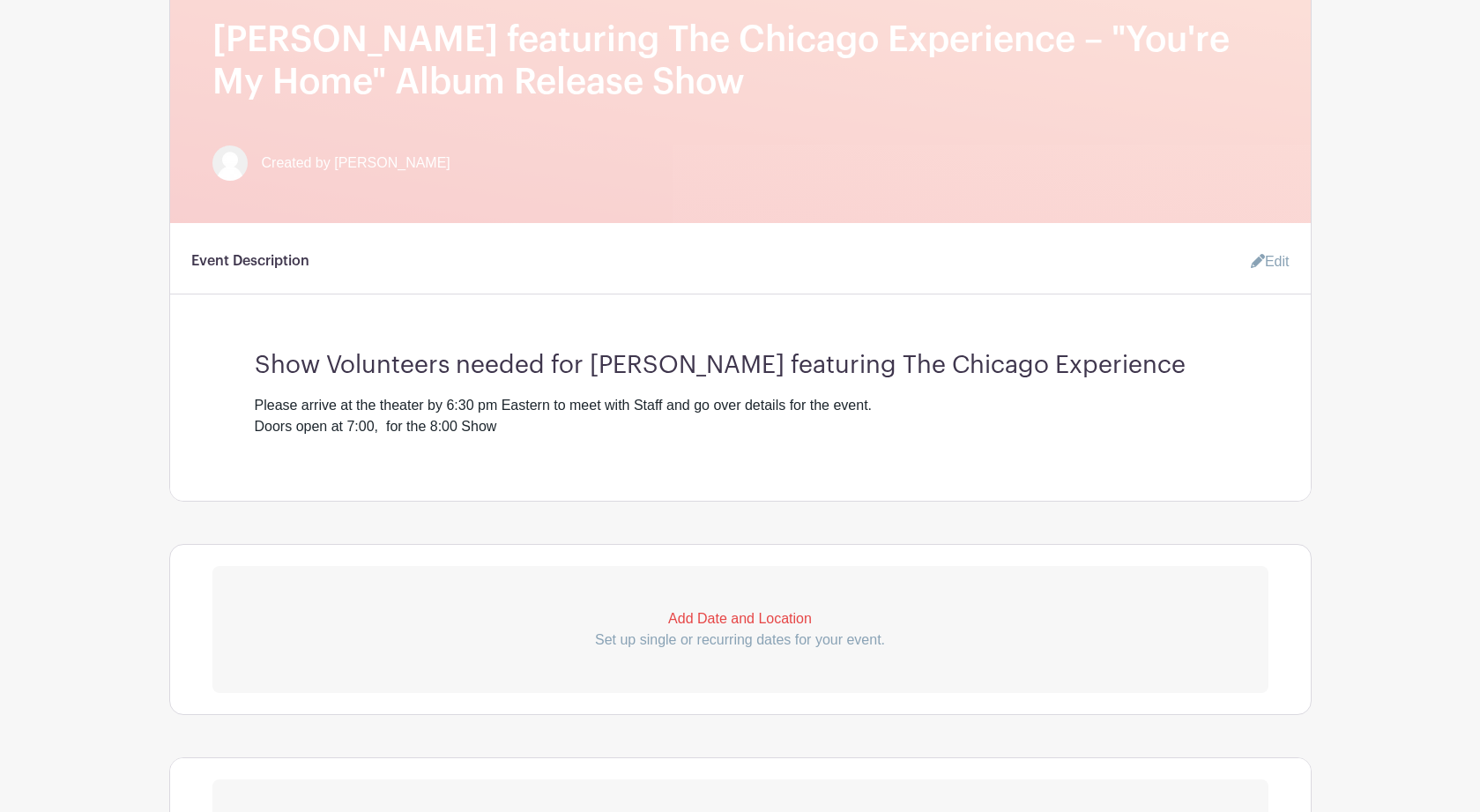
click at [793, 627] on p "Add Date and Location" at bounding box center [740, 618] width 1056 height 21
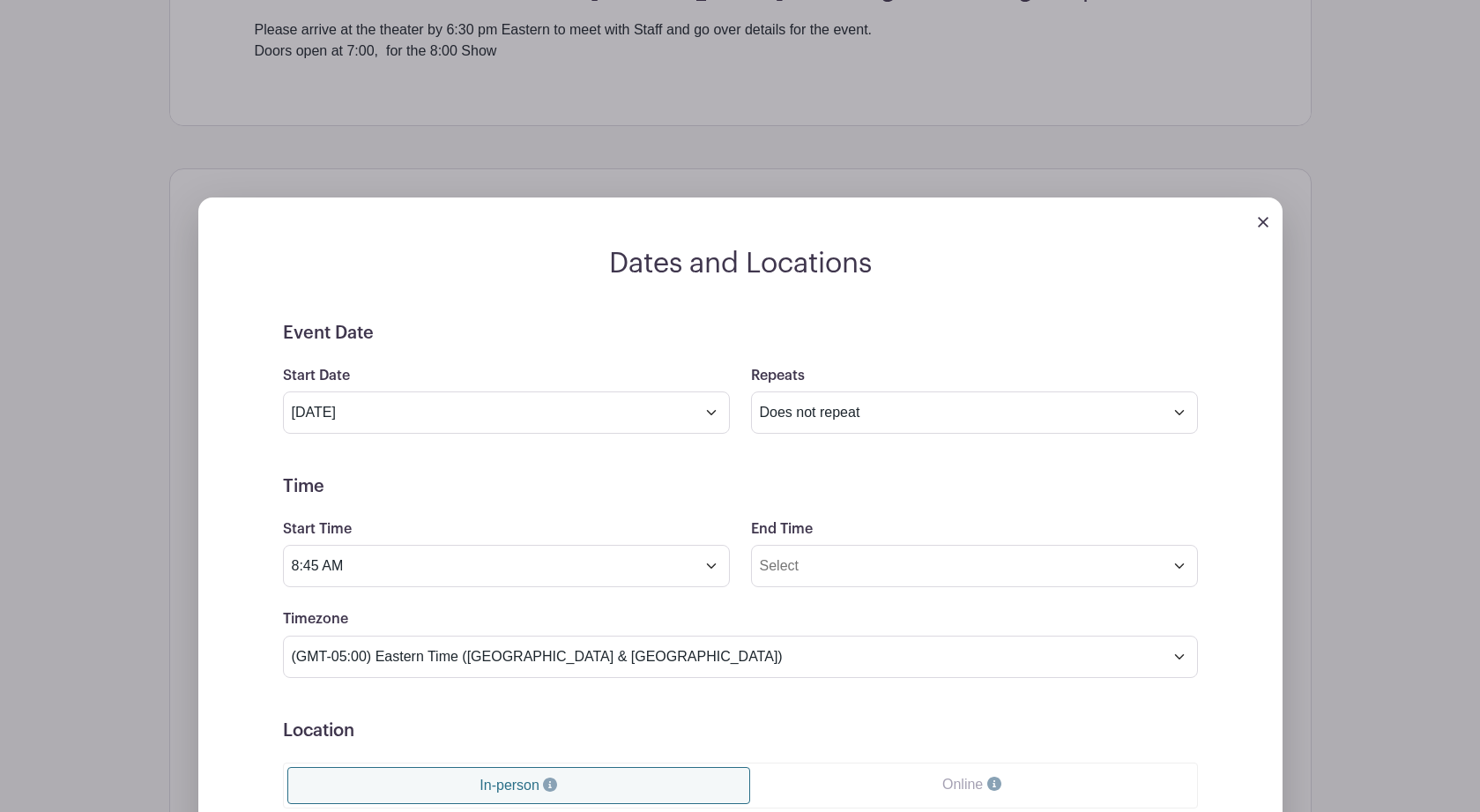
scroll to position [918, 0]
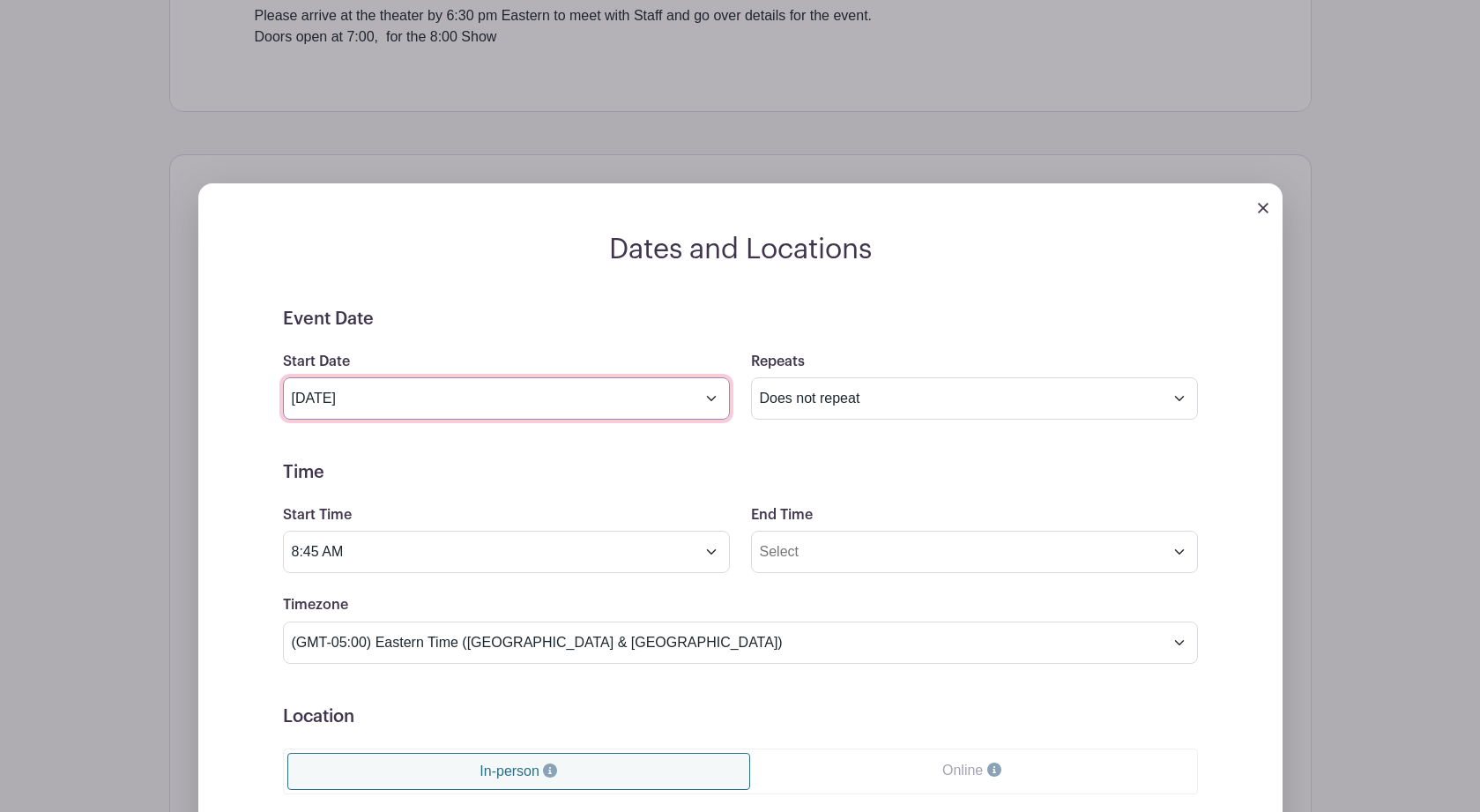
click at [713, 406] on input "Aug 13 2025" at bounding box center [507, 398] width 447 height 42
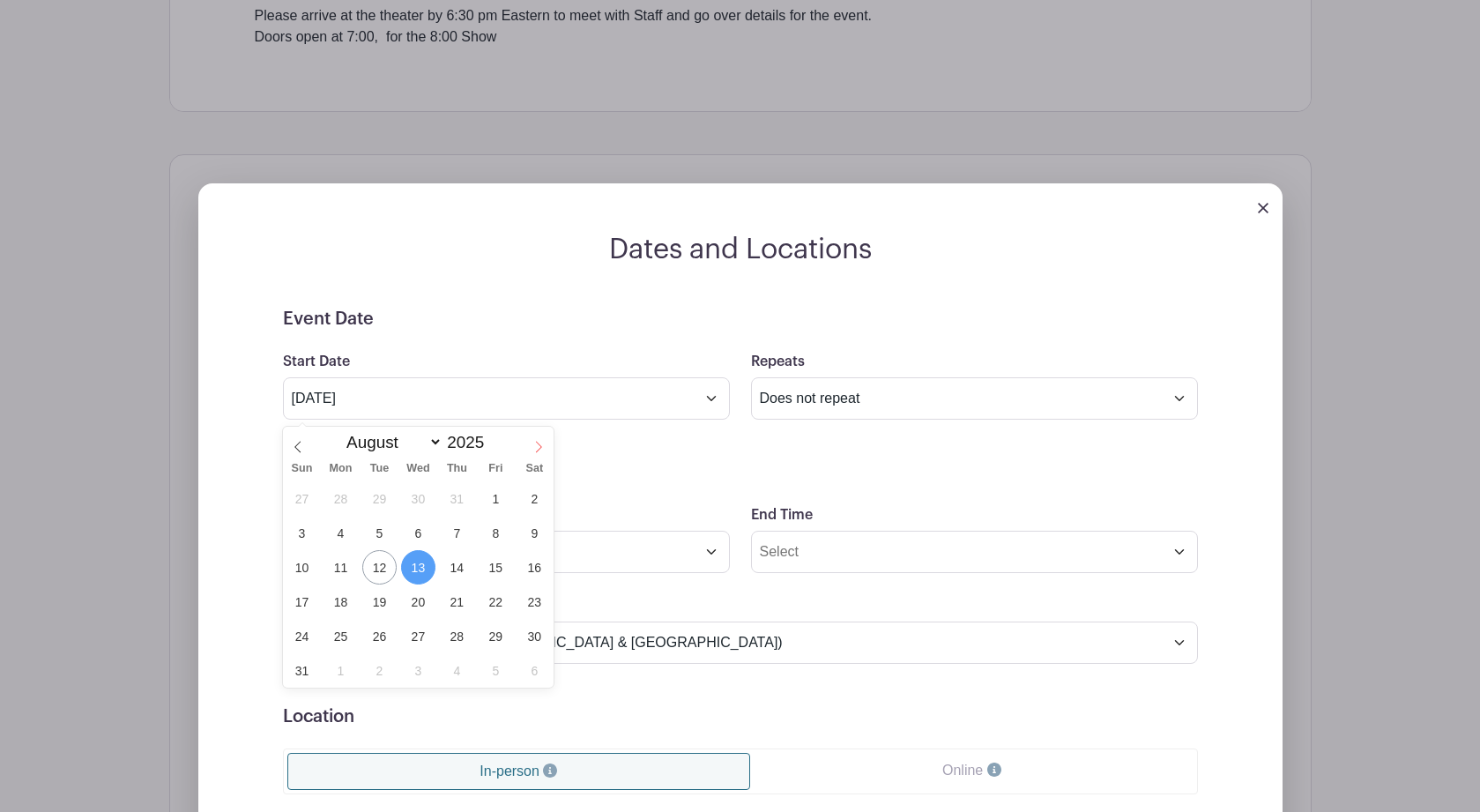
click at [532, 441] on icon at bounding box center [539, 447] width 13 height 13
select select "8"
click at [541, 601] on span "27" at bounding box center [535, 601] width 35 height 35
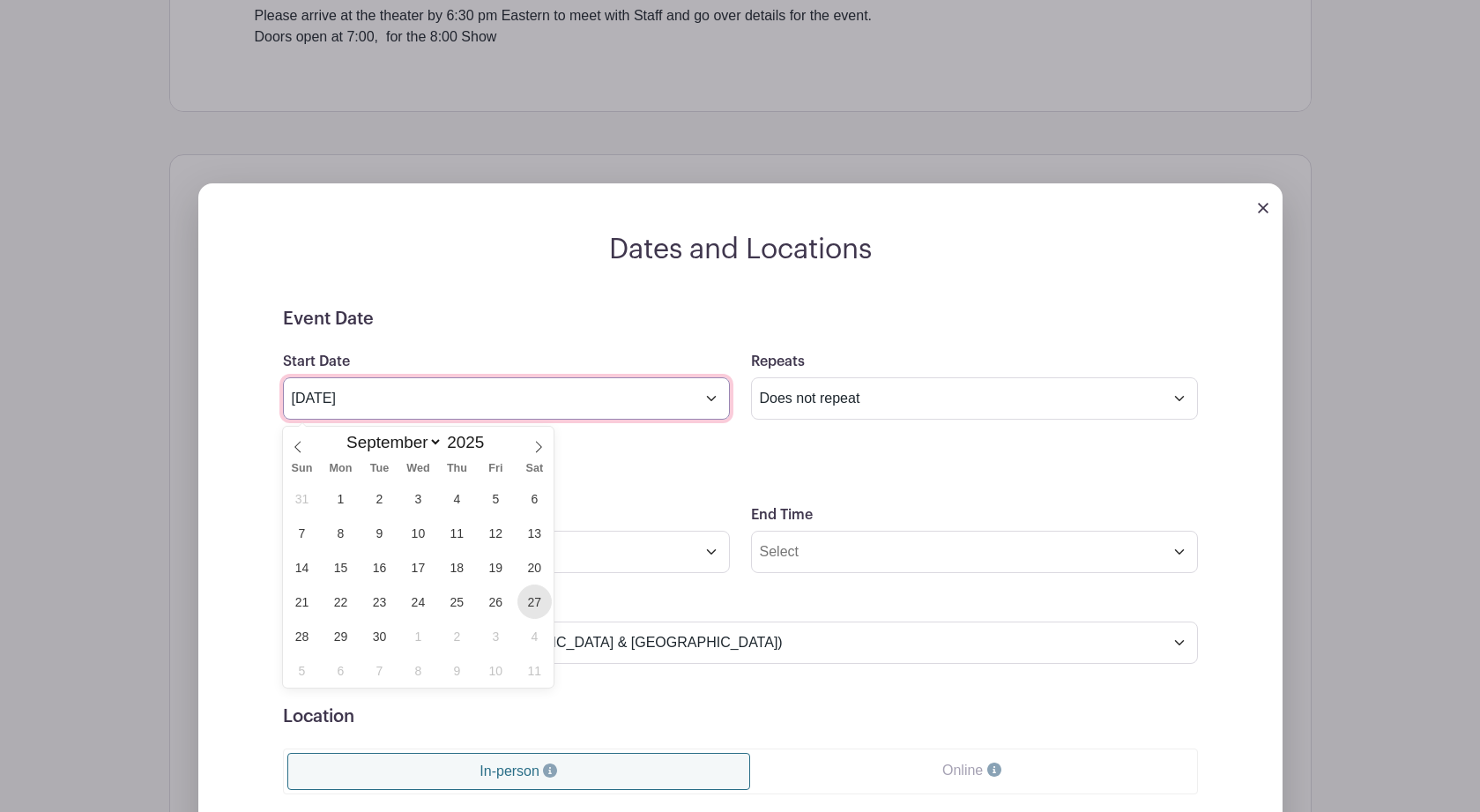
type input "Sep 27 2025"
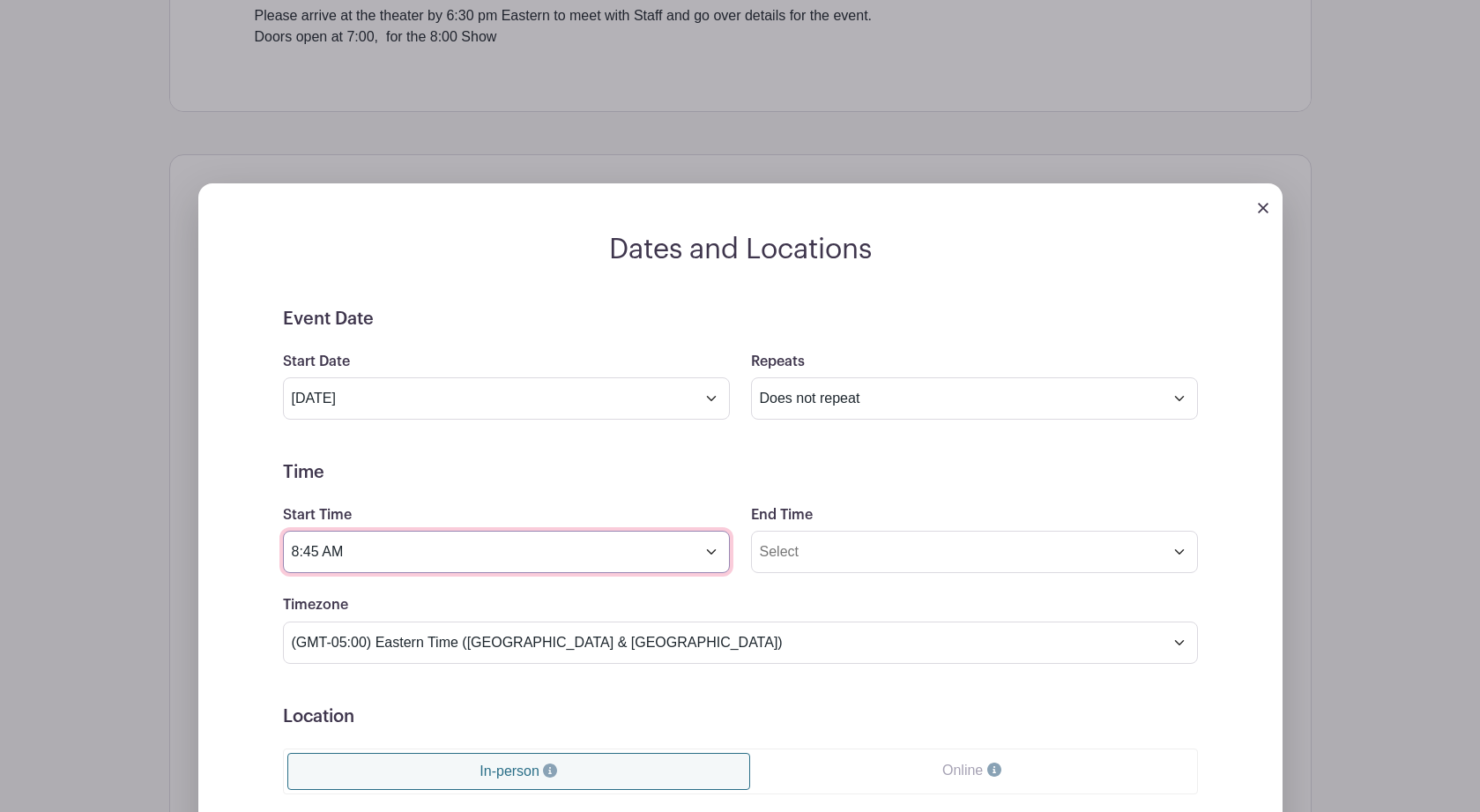
click at [714, 559] on input "8:45 AM" at bounding box center [507, 551] width 447 height 42
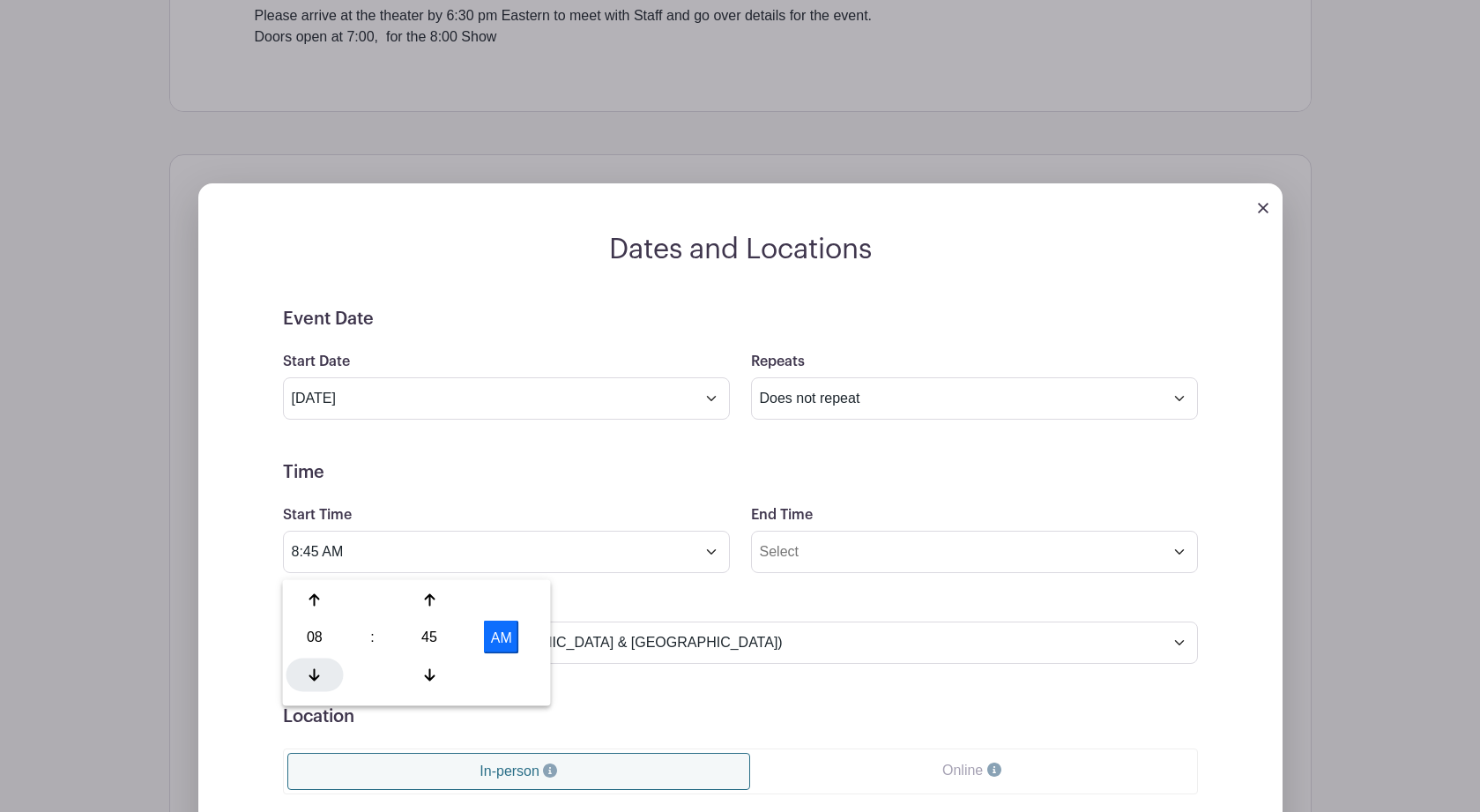
click at [311, 671] on icon at bounding box center [315, 673] width 11 height 14
click at [431, 673] on icon at bounding box center [429, 673] width 11 height 14
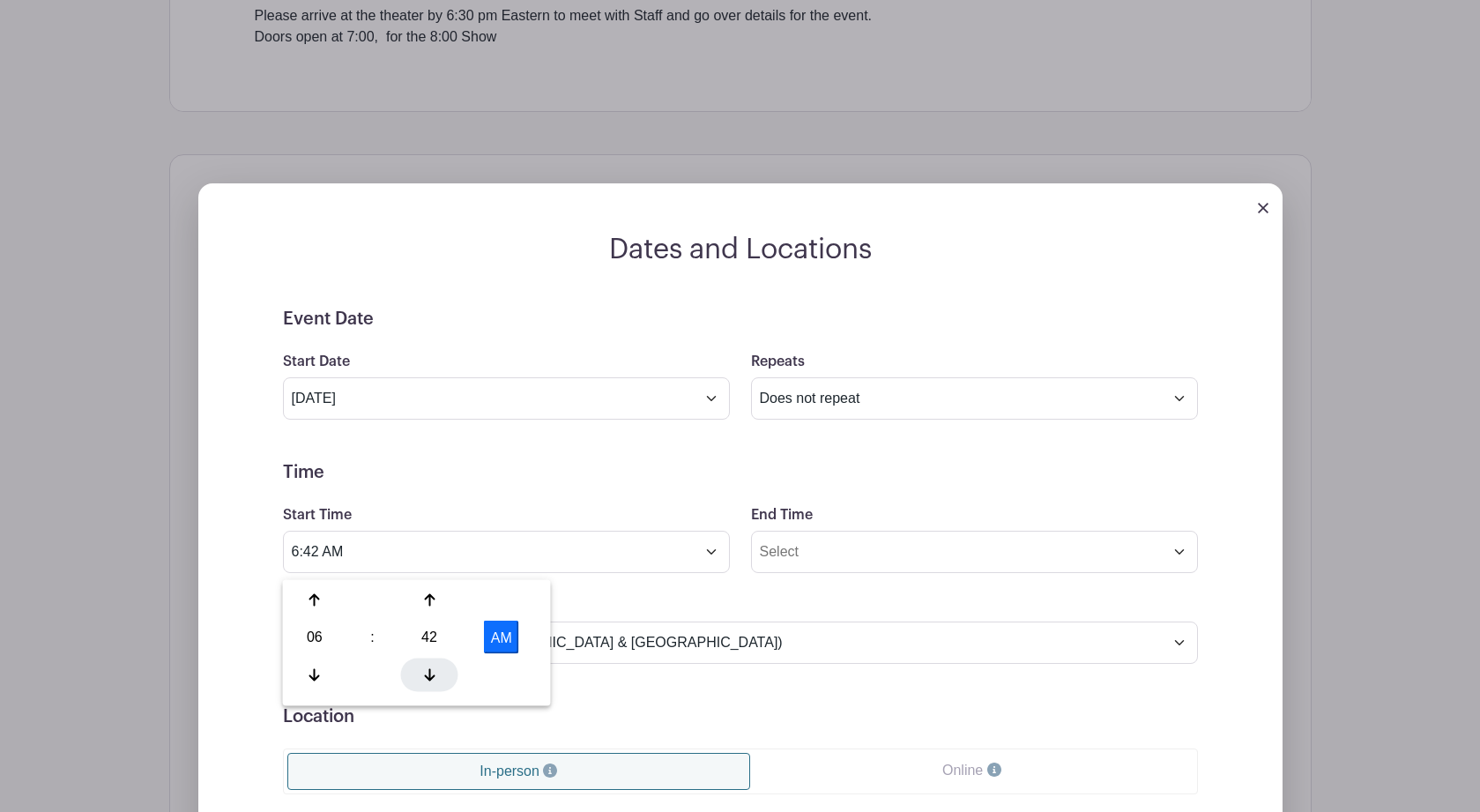
click at [431, 673] on icon at bounding box center [429, 673] width 11 height 14
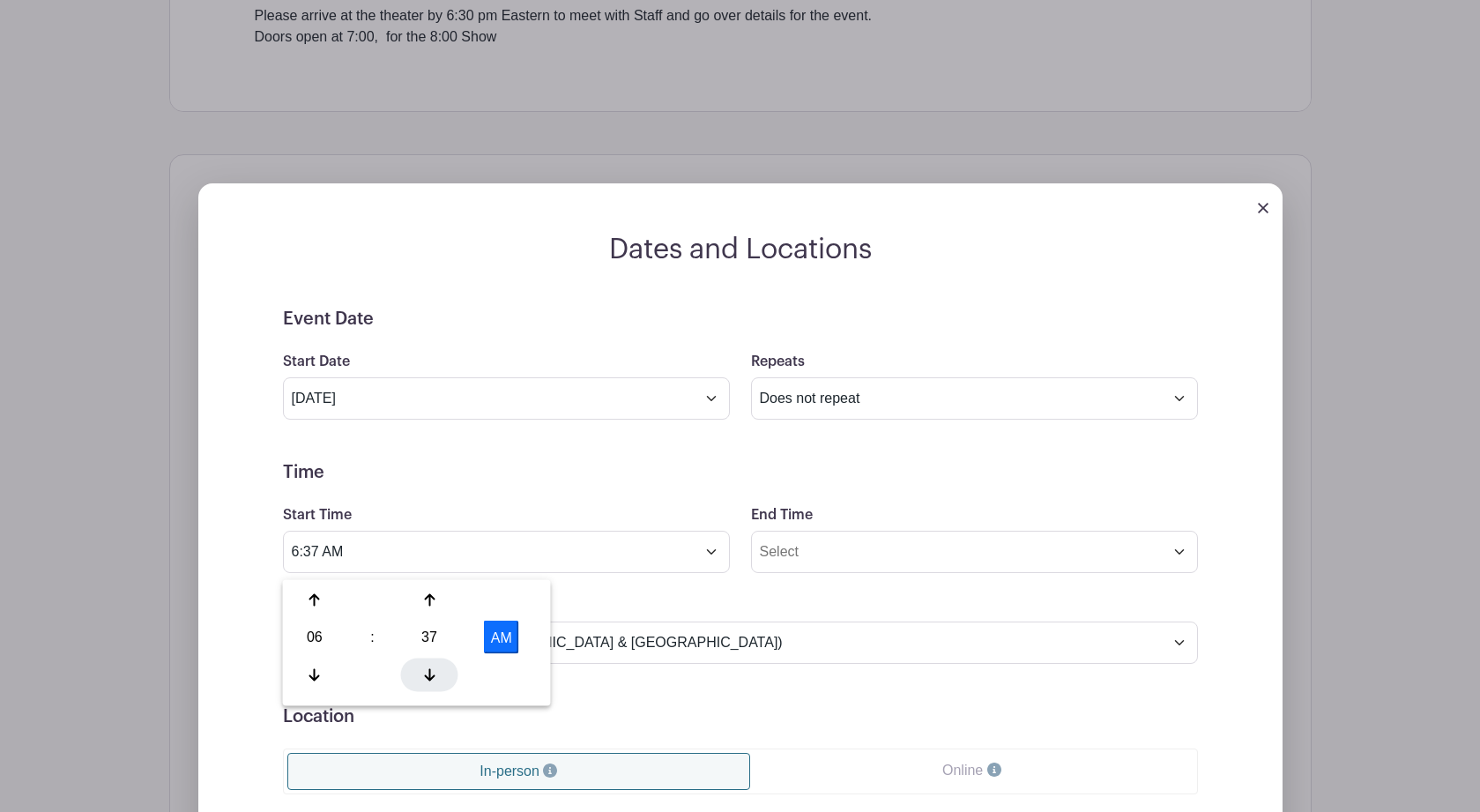
click at [431, 673] on icon at bounding box center [429, 673] width 11 height 14
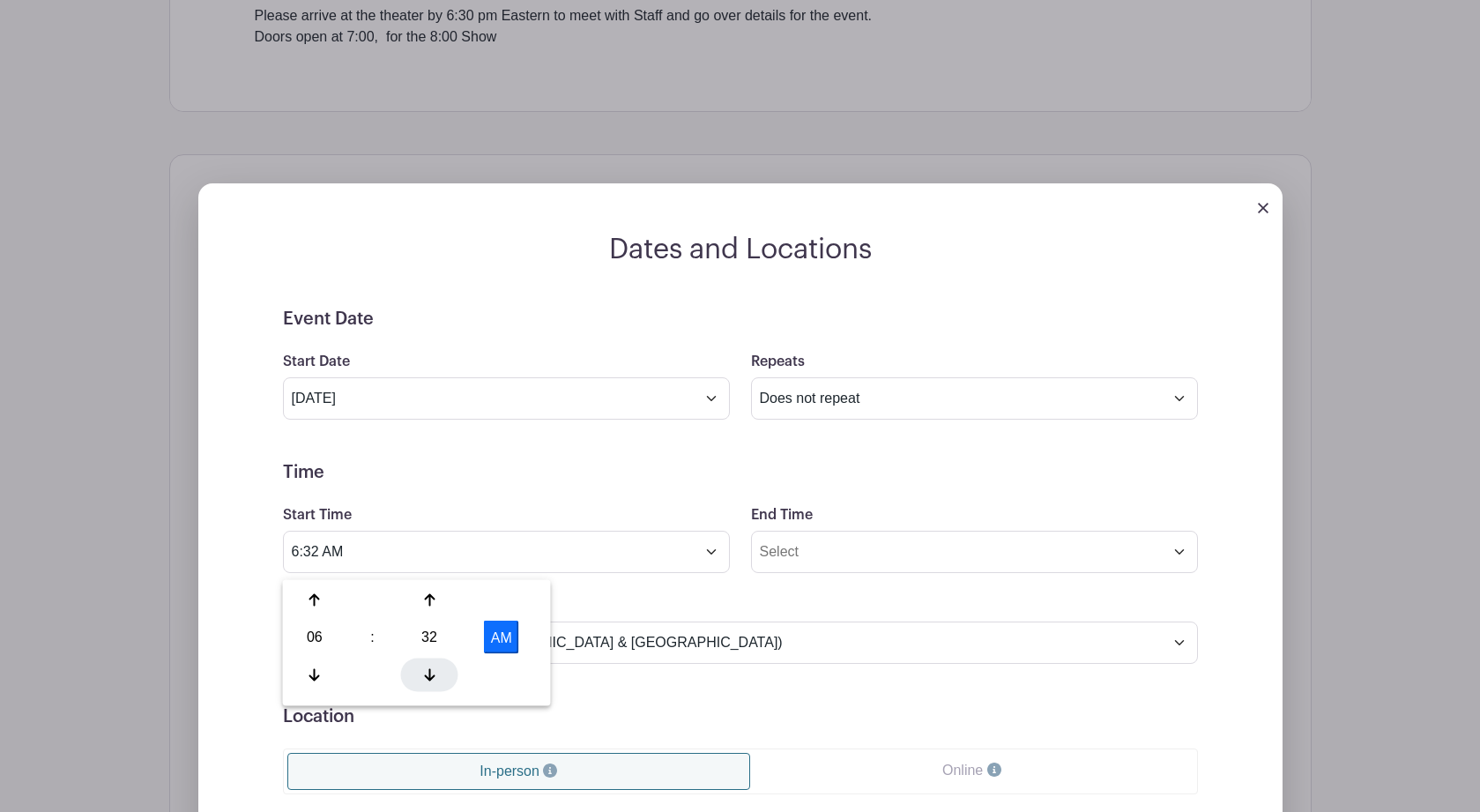
click at [431, 673] on icon at bounding box center [429, 673] width 11 height 14
click at [495, 644] on button "AM" at bounding box center [501, 637] width 36 height 34
type input "6:30 PM"
click at [1177, 560] on input "End Time" at bounding box center [974, 551] width 447 height 42
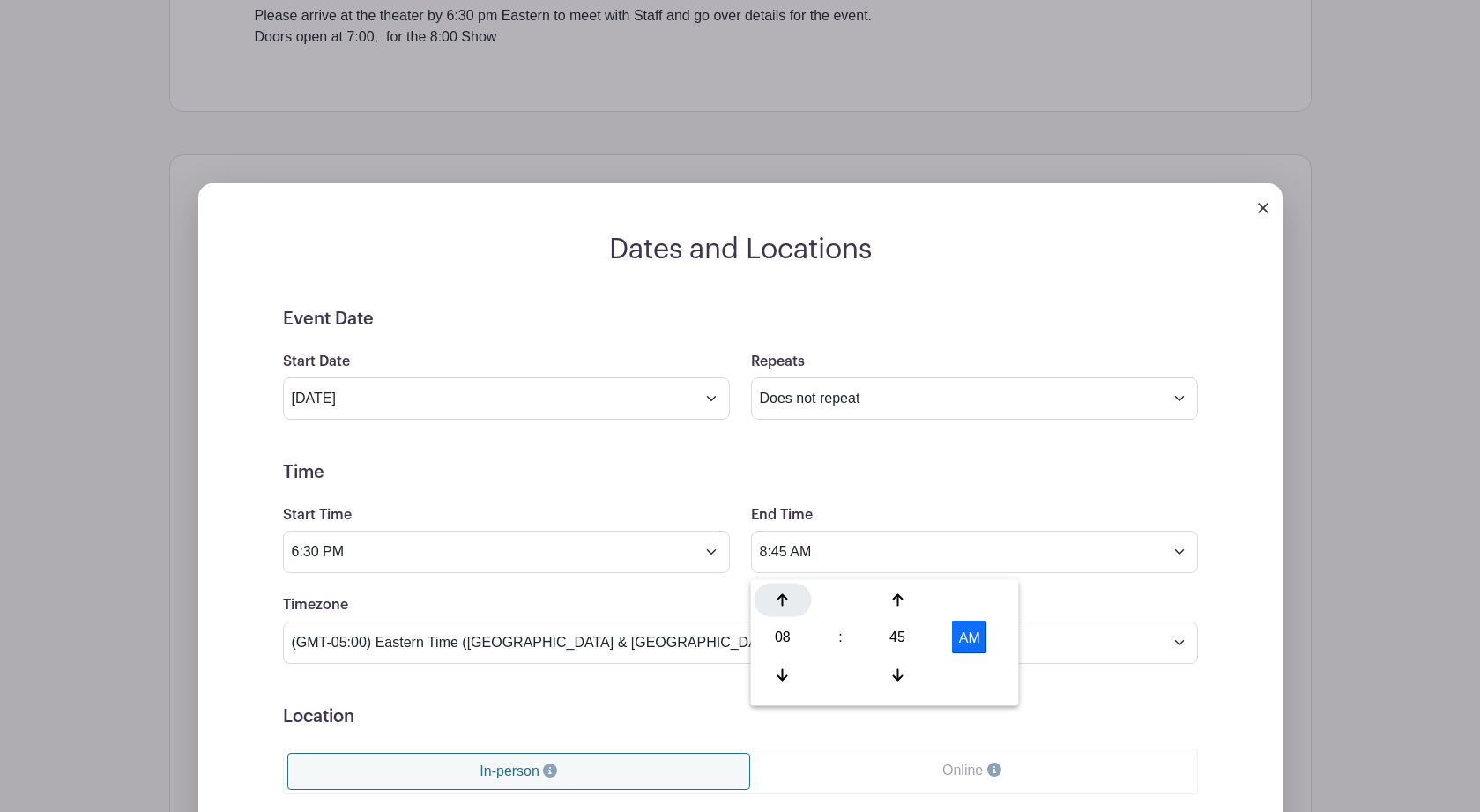
click at [784, 601] on icon at bounding box center [783, 600] width 11 height 14
click at [901, 640] on div "45" at bounding box center [898, 637] width 57 height 34
click at [788, 601] on div "00" at bounding box center [784, 600] width 59 height 34
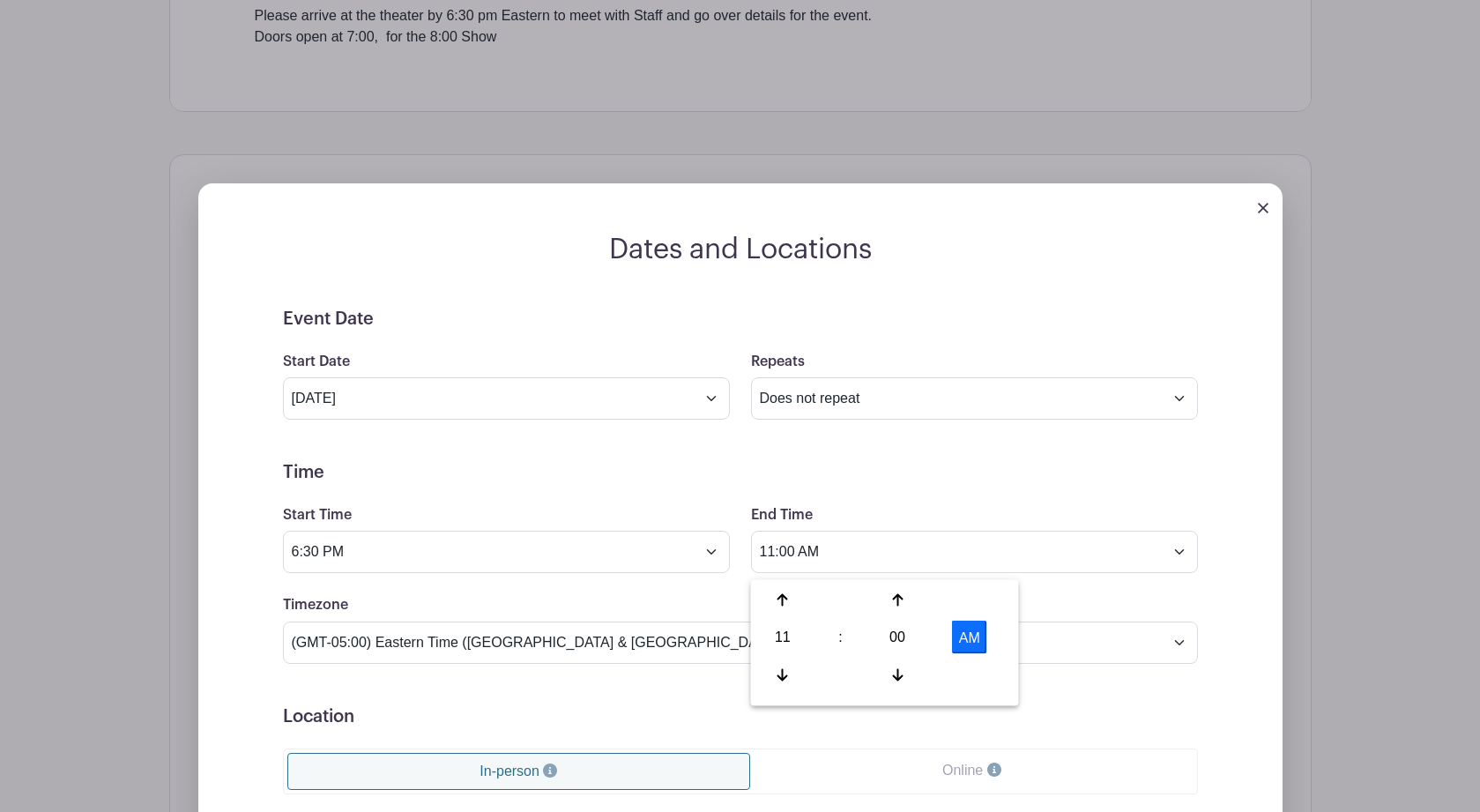
click at [971, 640] on button "AM" at bounding box center [970, 637] width 36 height 34
type input "11:00 PM"
click at [1175, 593] on form "Event Date Start Date Sep 27 2025 Repeats Does not repeat Daily Weekly Monthly …" at bounding box center [741, 705] width 915 height 794
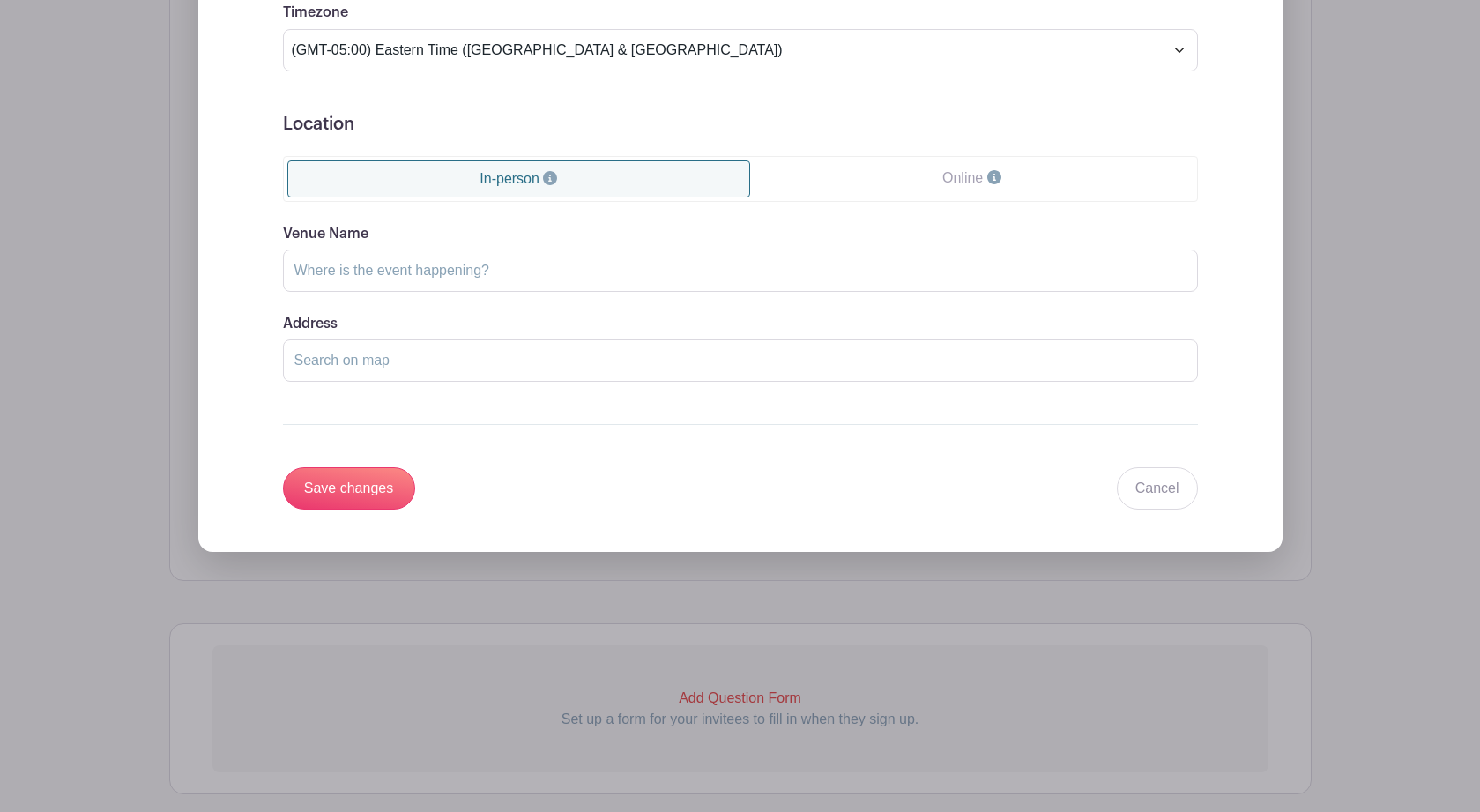
scroll to position [1515, 0]
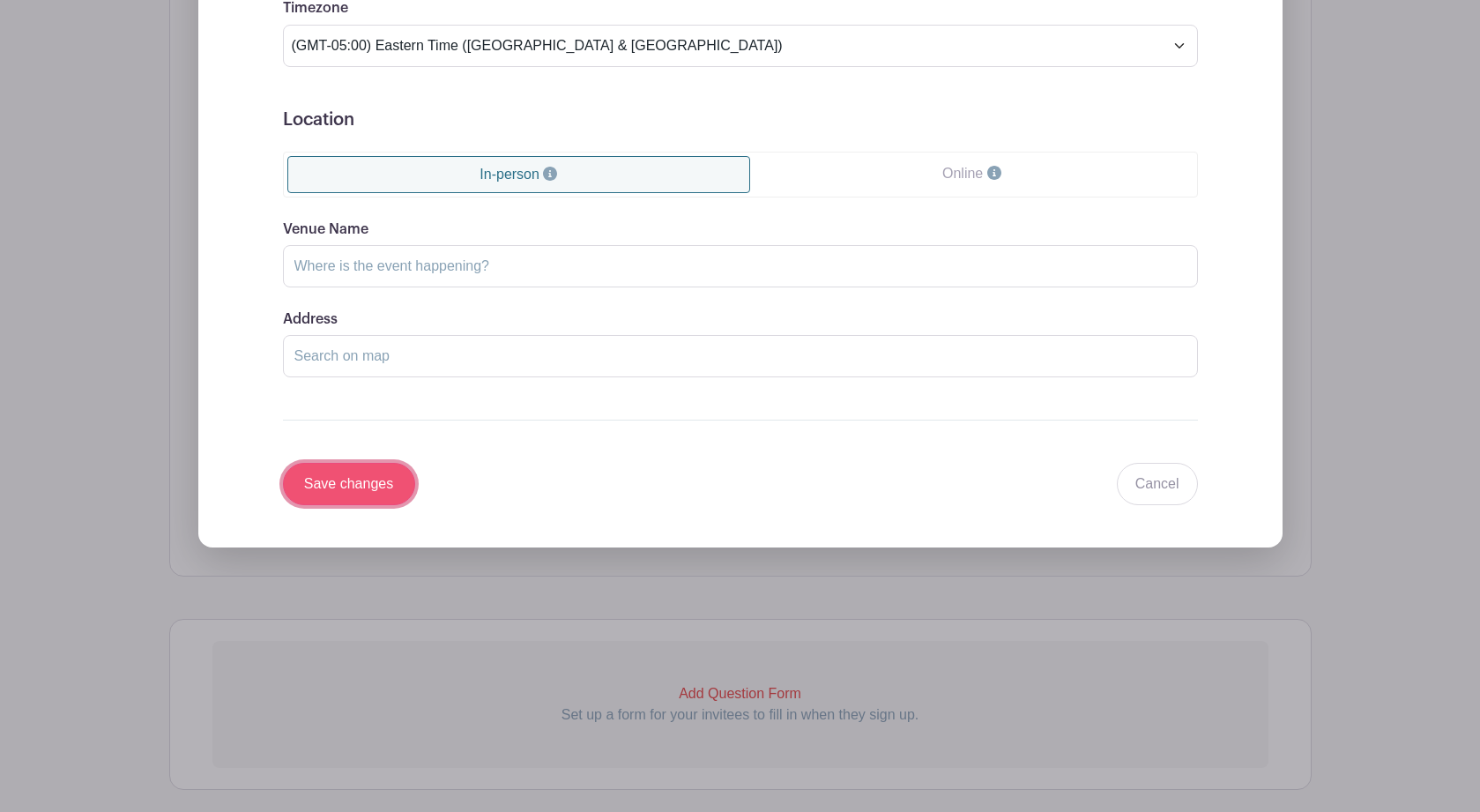
click at [353, 499] on input "Save changes" at bounding box center [349, 484] width 132 height 42
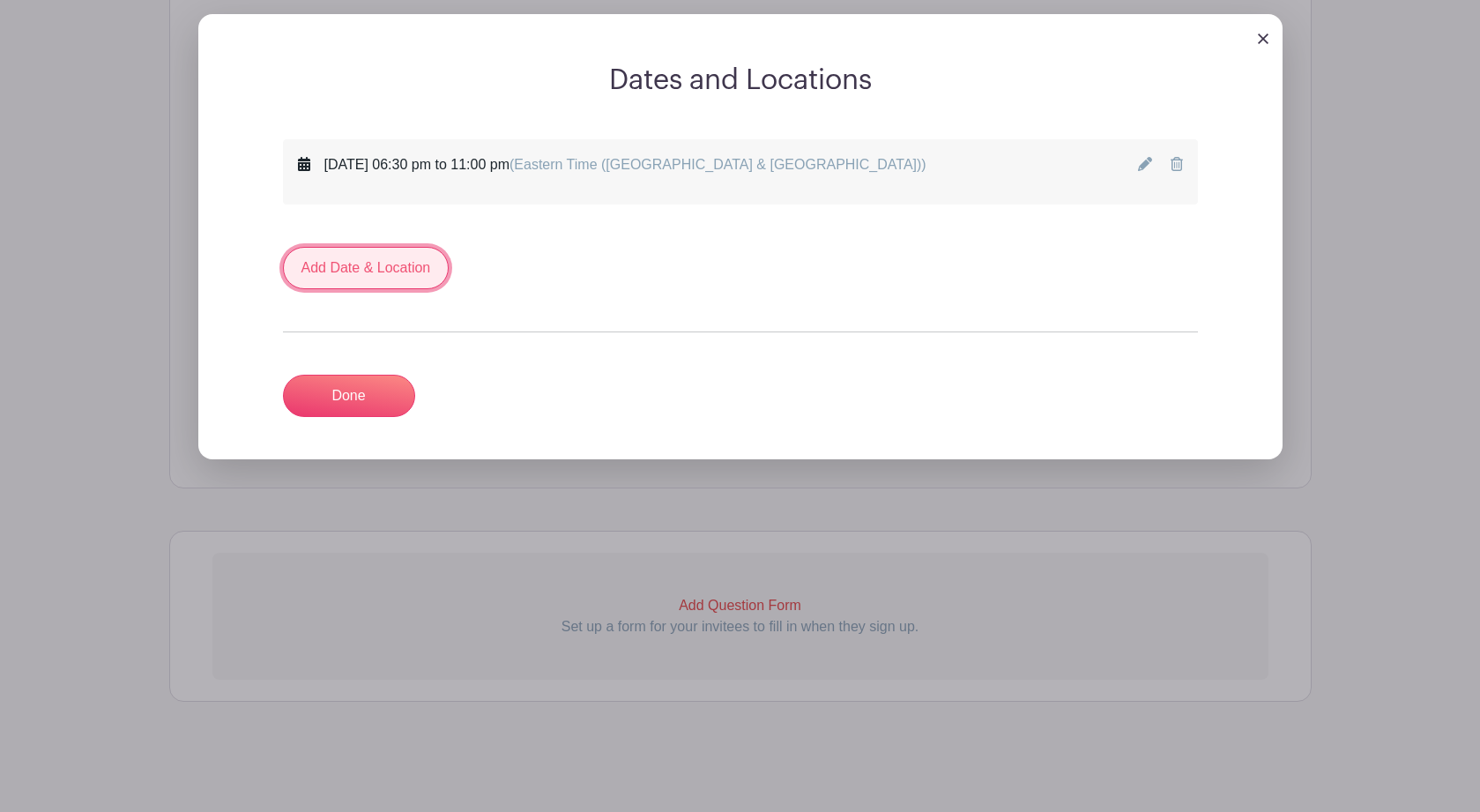
click at [396, 271] on link "Add Date & Location" at bounding box center [366, 268] width 167 height 42
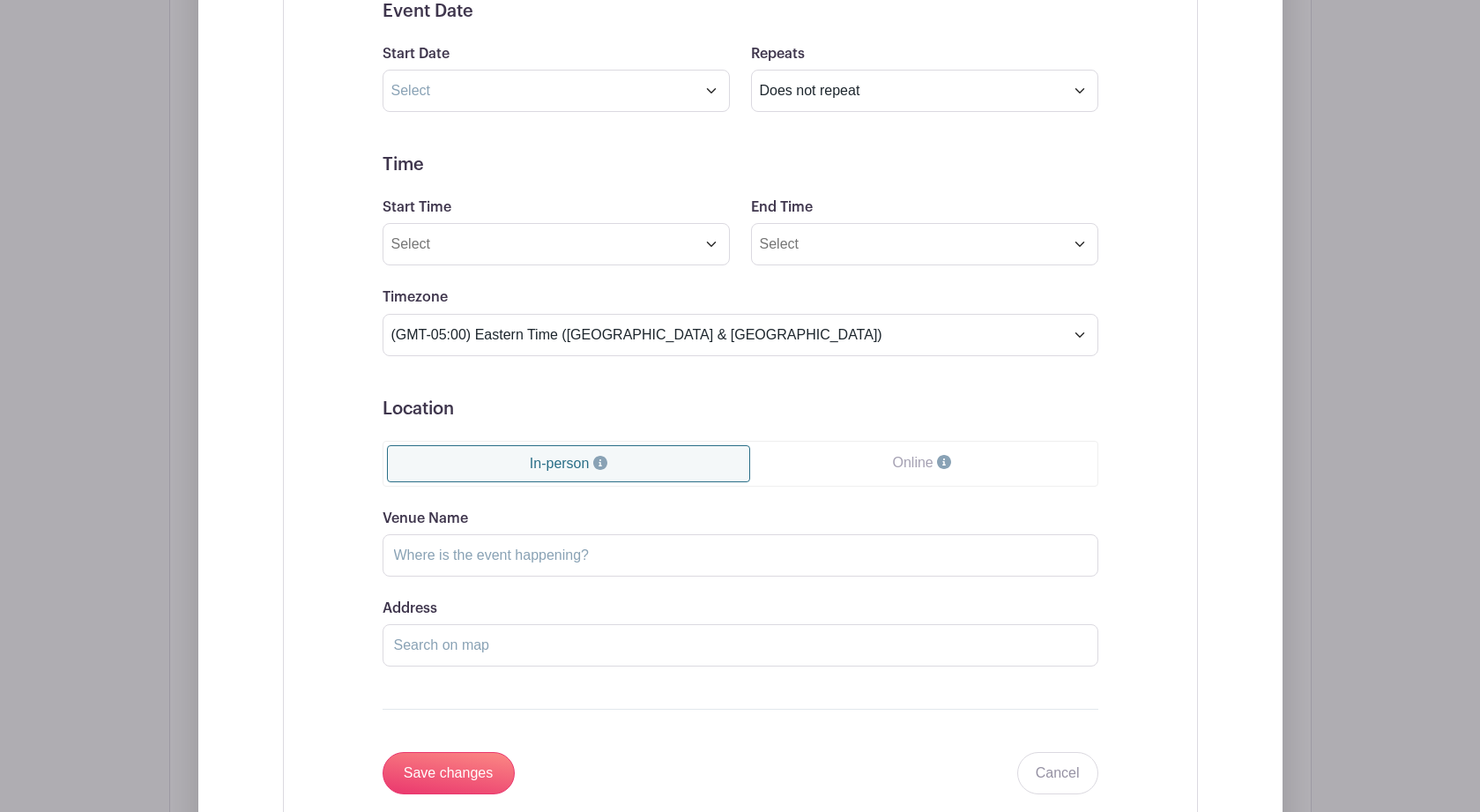
scroll to position [1458, 0]
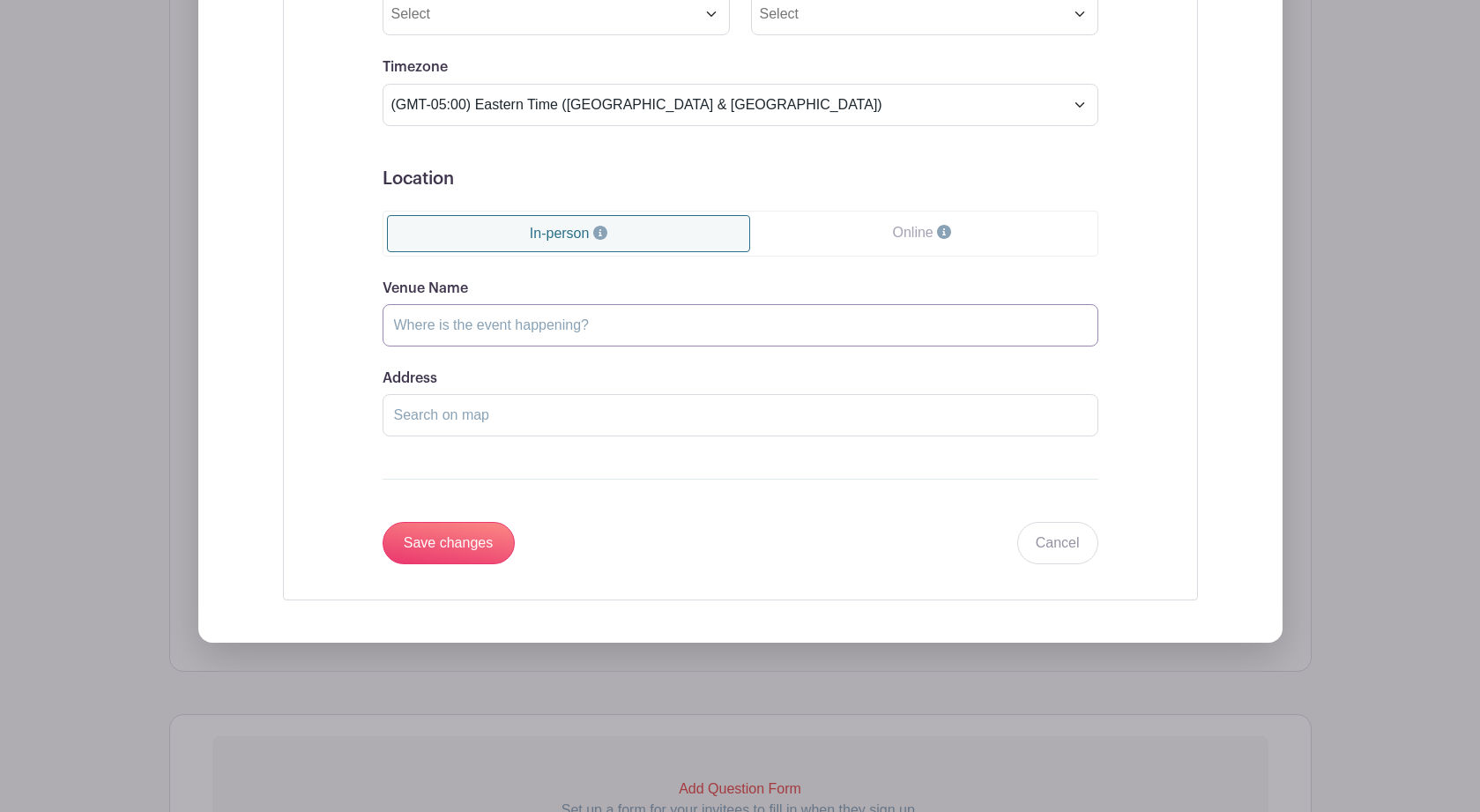
click at [610, 332] on input "Venue Name" at bounding box center [740, 325] width 715 height 42
type input "ACORN CENTER FOR THE PERFORMING ARTS"
click at [507, 432] on input "Address" at bounding box center [740, 415] width 715 height 42
click at [455, 549] on input "Save changes" at bounding box center [448, 543] width 132 height 42
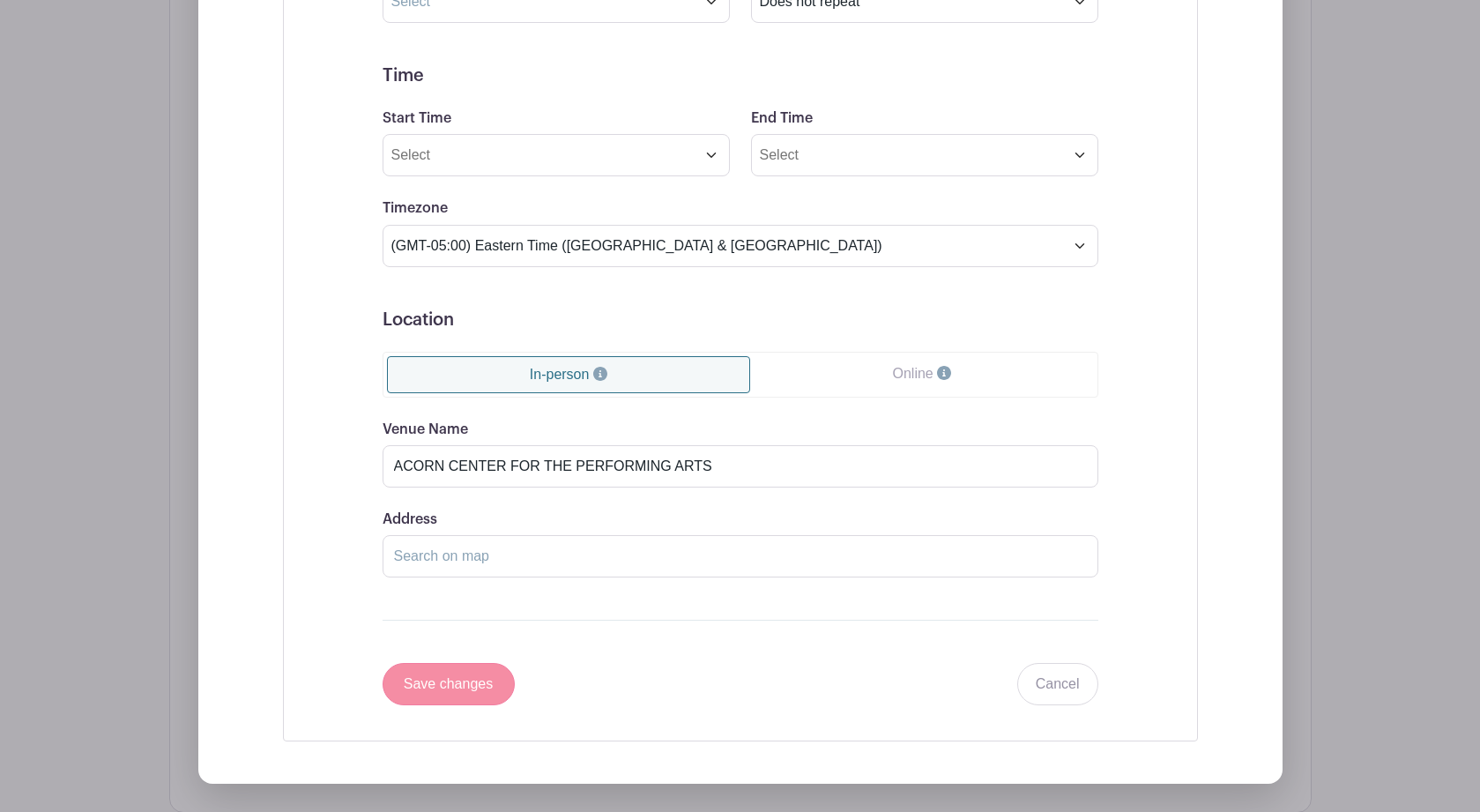
scroll to position [1599, 0]
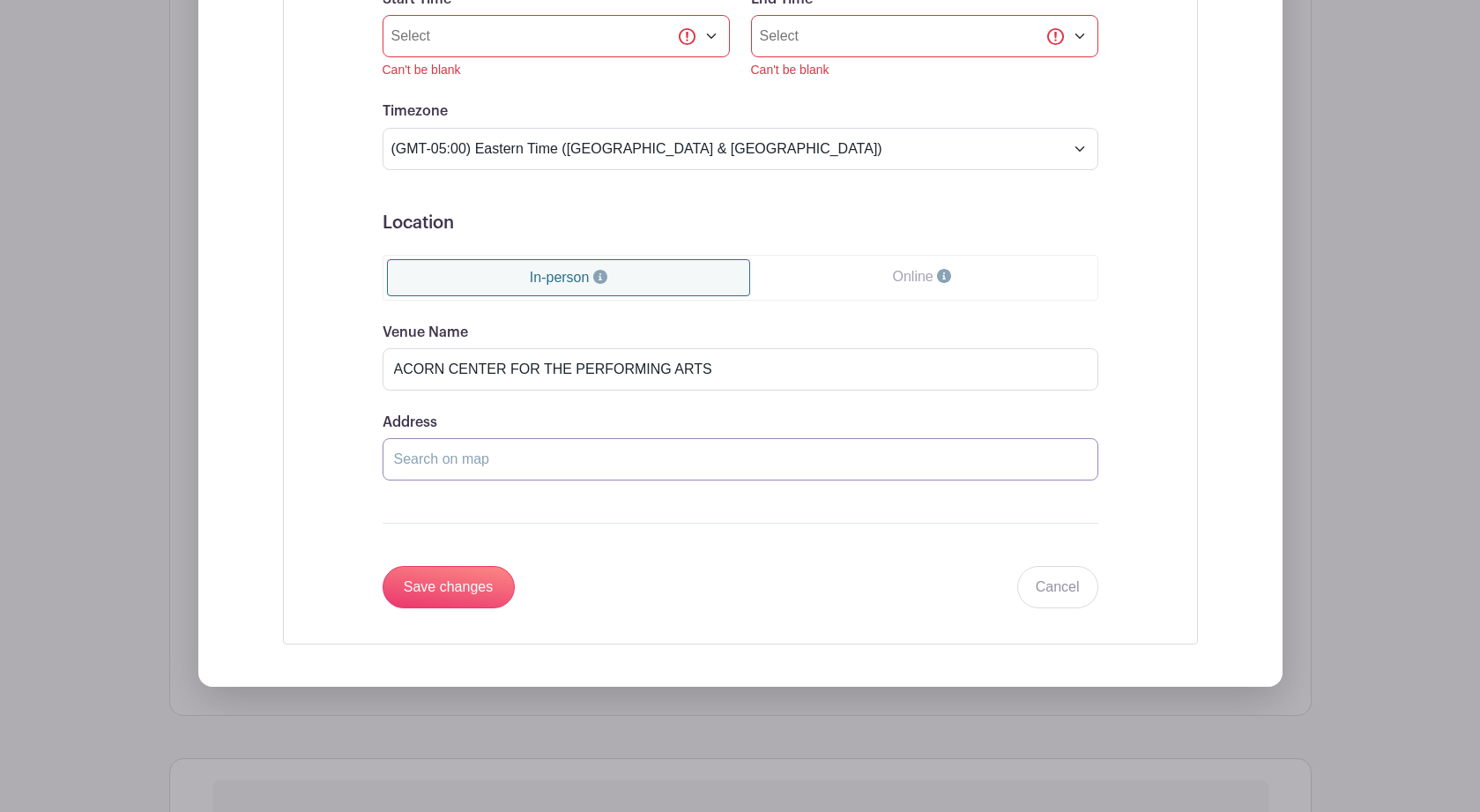
click at [512, 473] on input "Address" at bounding box center [740, 459] width 715 height 42
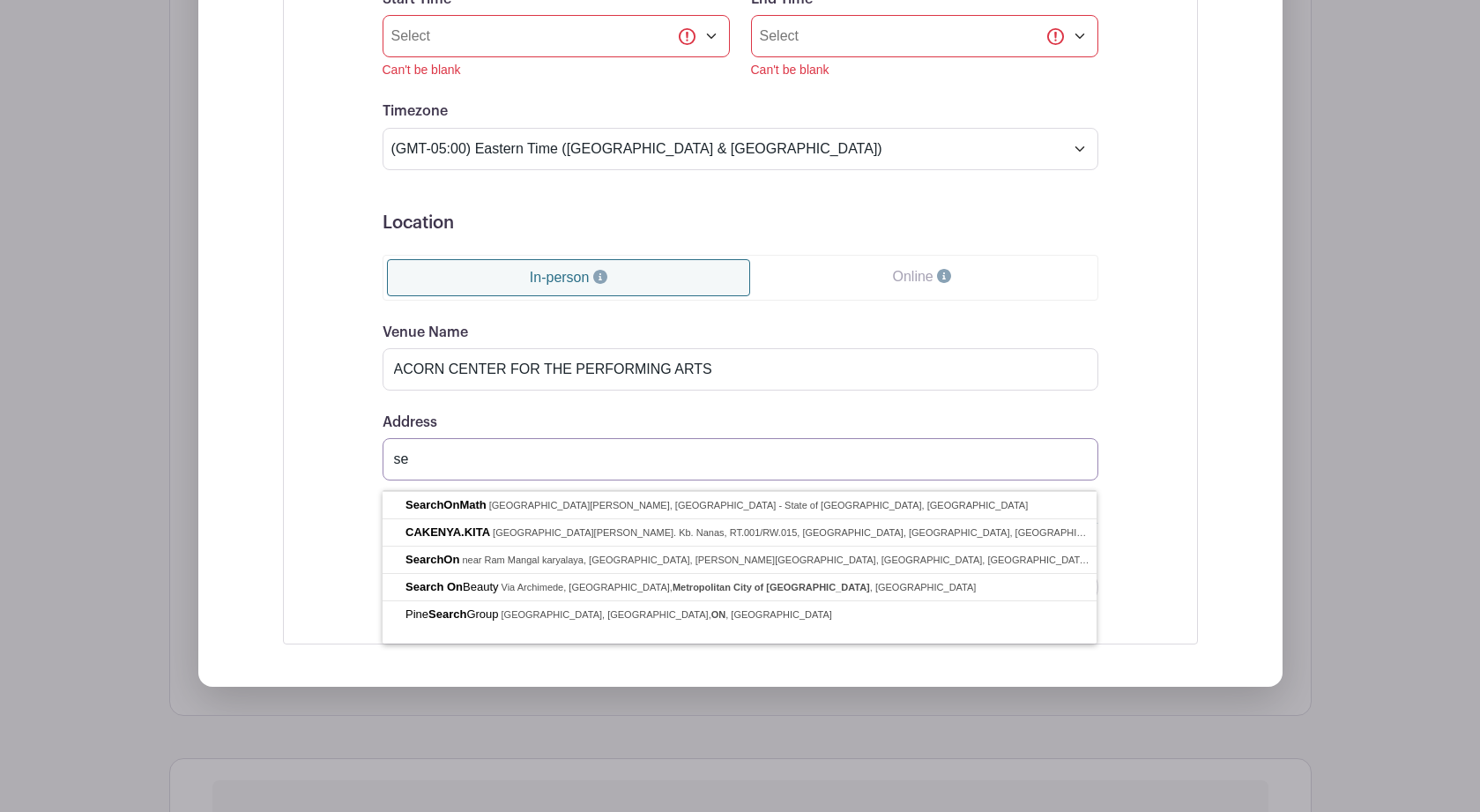
type input "s"
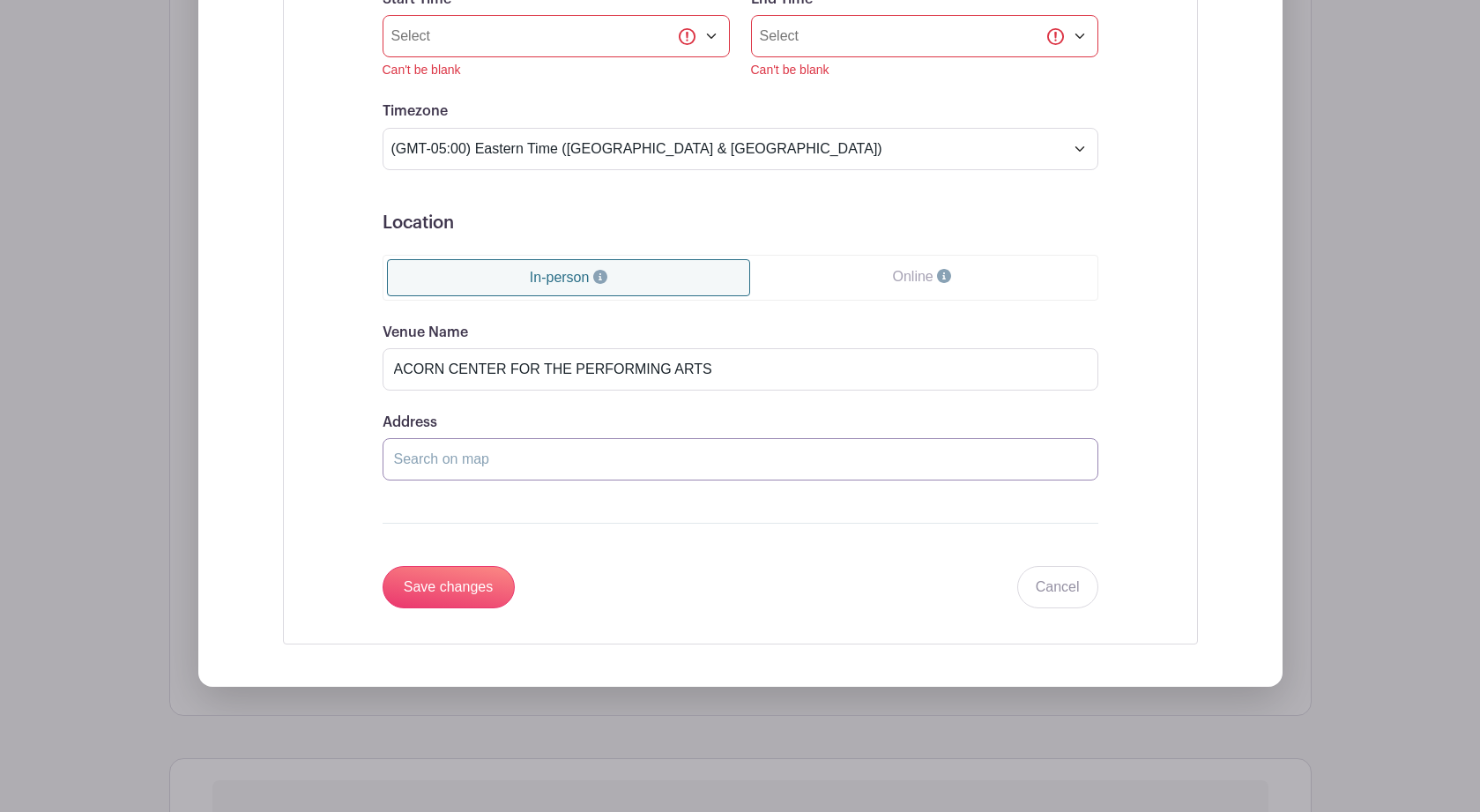
click at [466, 468] on input "Address" at bounding box center [740, 459] width 715 height 42
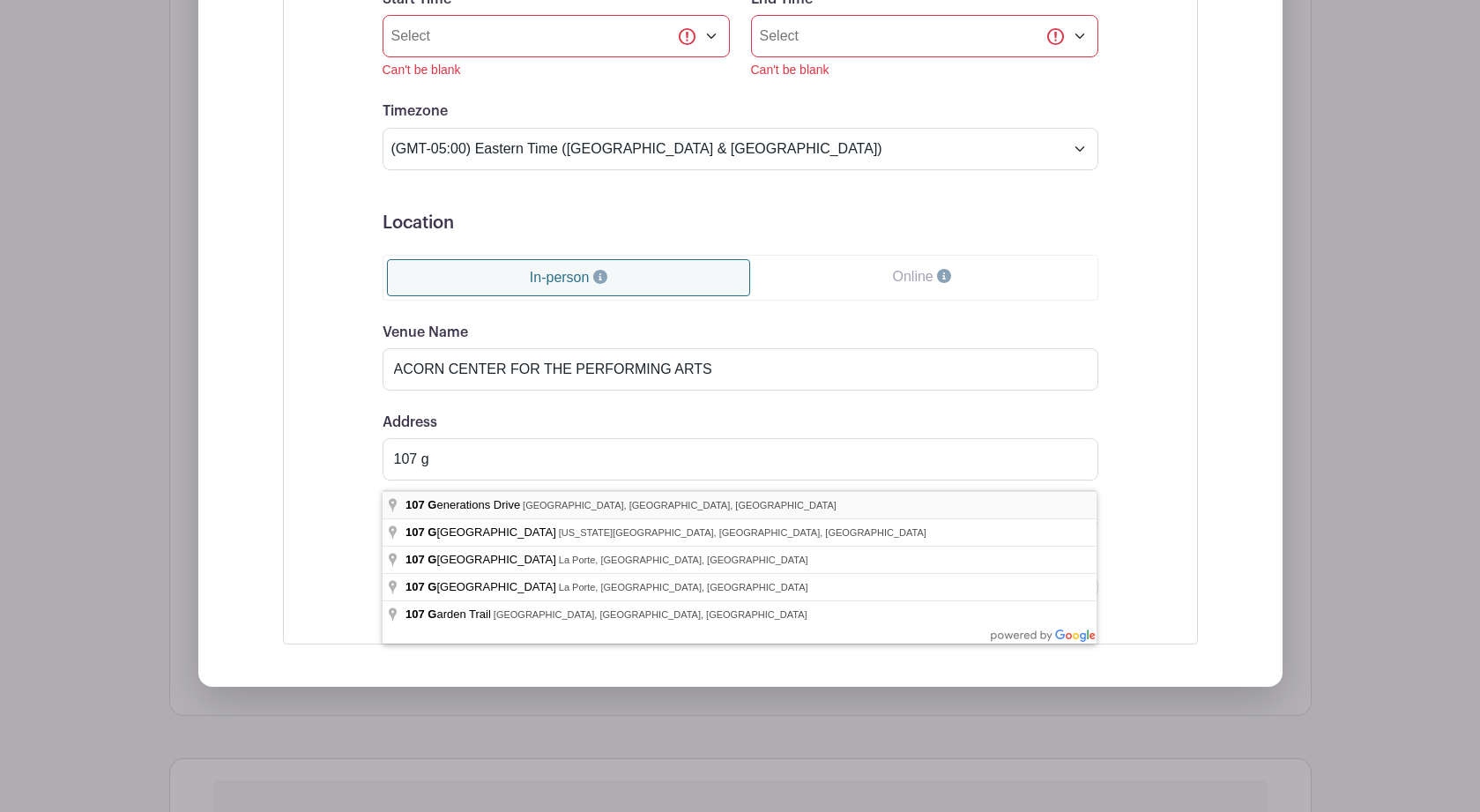
type input "107 Generations Drive, Three Oaks, MI, USA"
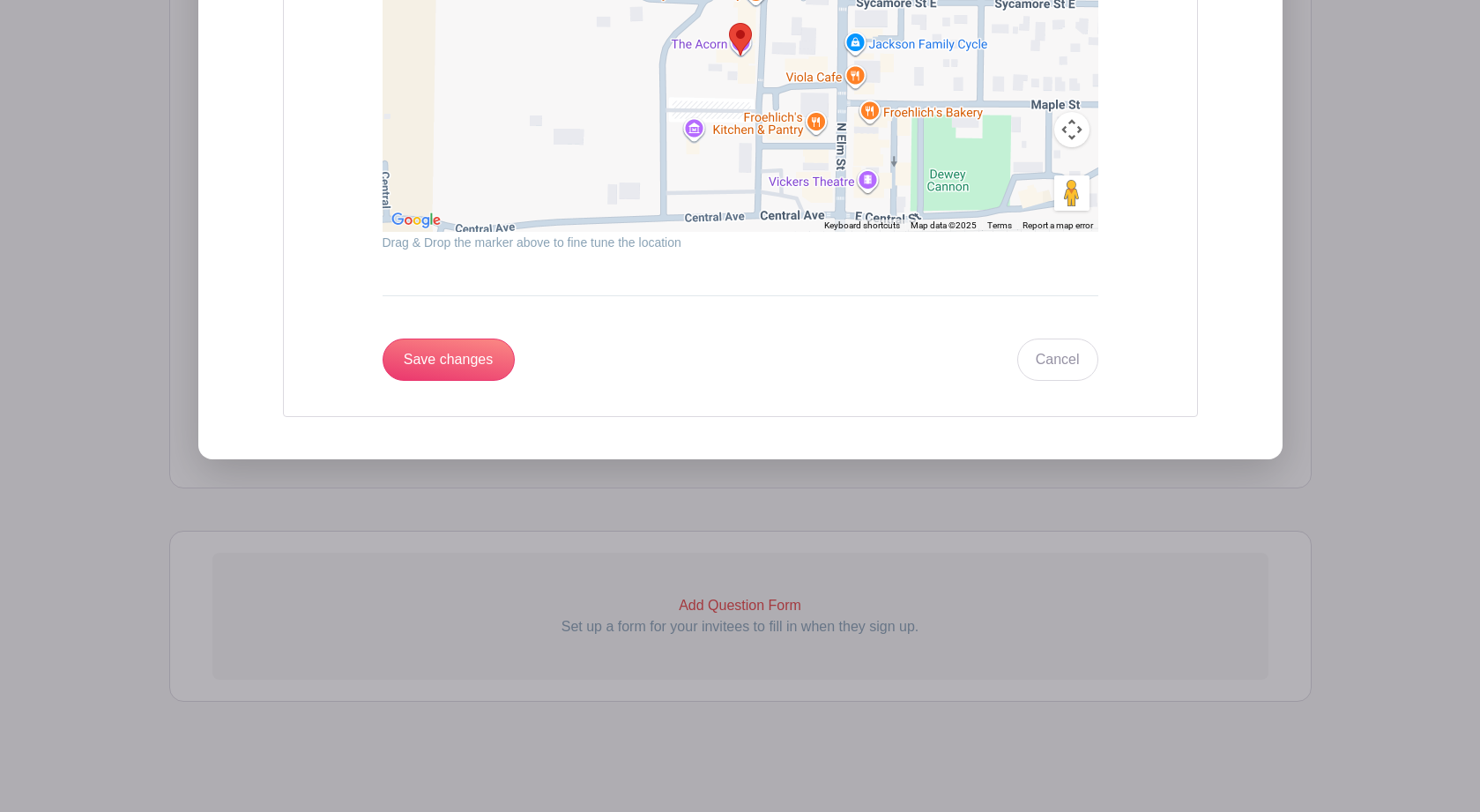
scroll to position [2231, 0]
click at [454, 365] on input "Save changes" at bounding box center [448, 359] width 132 height 42
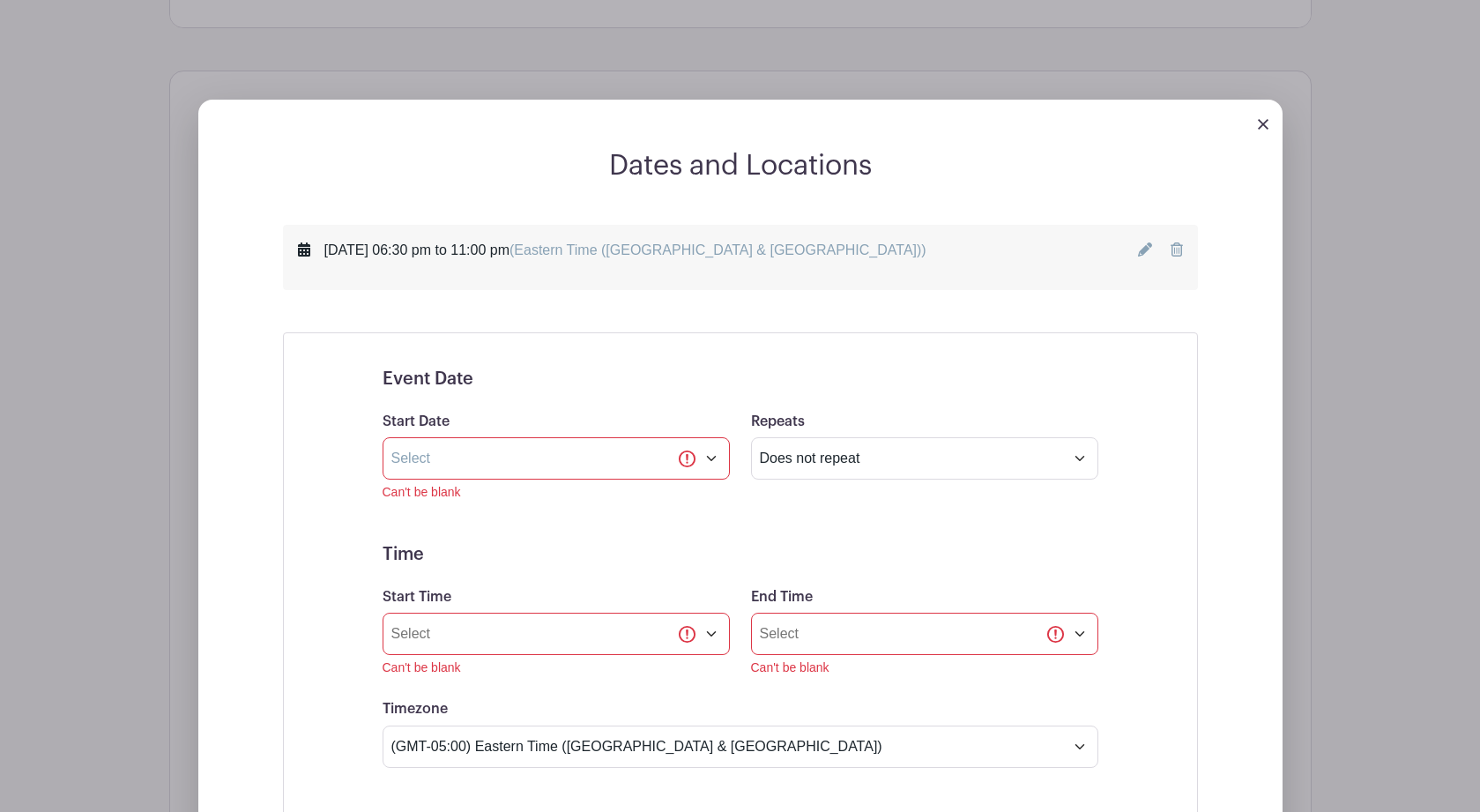
scroll to position [991, 0]
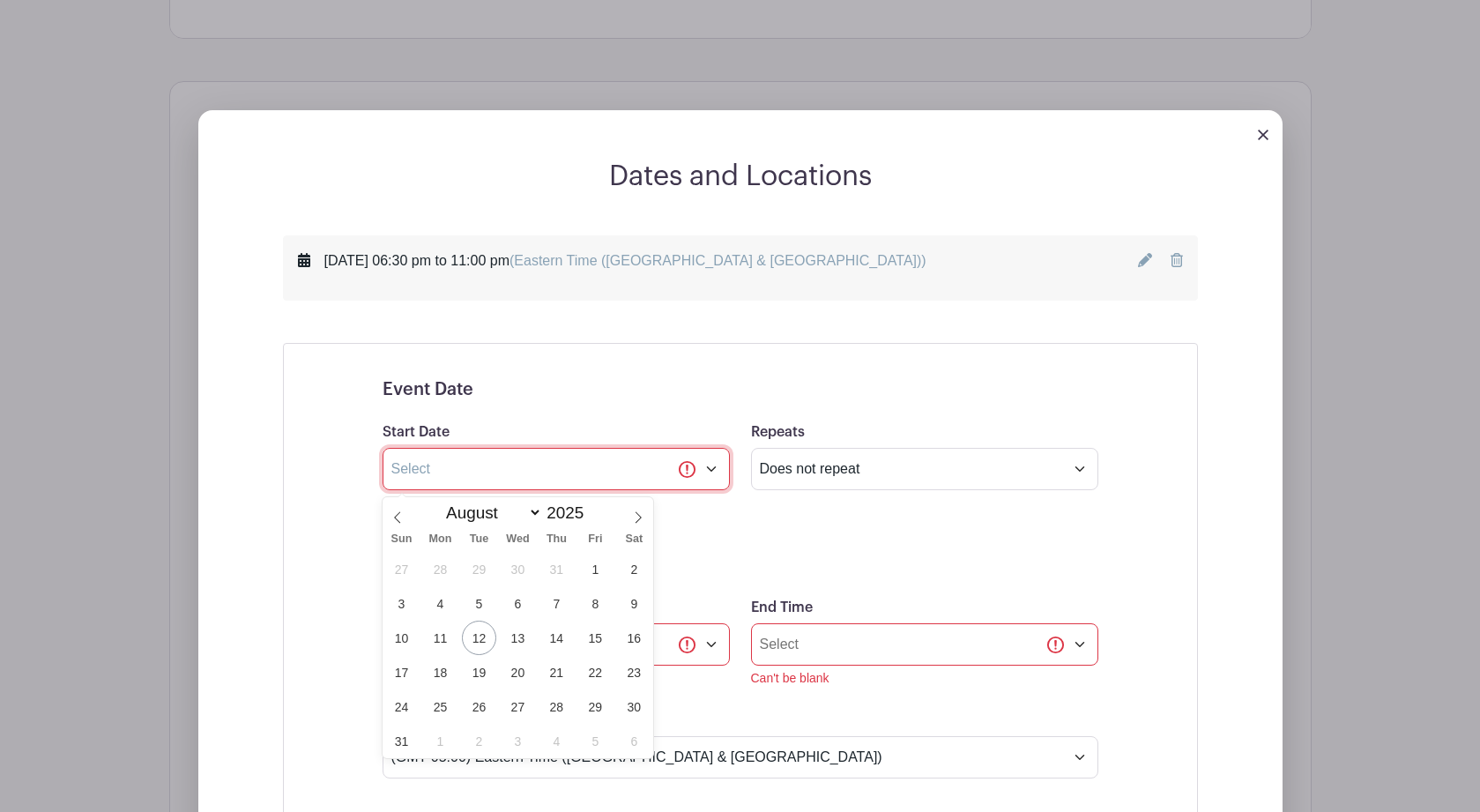
click at [636, 473] on input "text" at bounding box center [556, 468] width 347 height 42
click at [632, 511] on span at bounding box center [638, 512] width 30 height 30
select select "8"
click at [634, 674] on span "27" at bounding box center [634, 673] width 35 height 35
type input "Sep 27 2025"
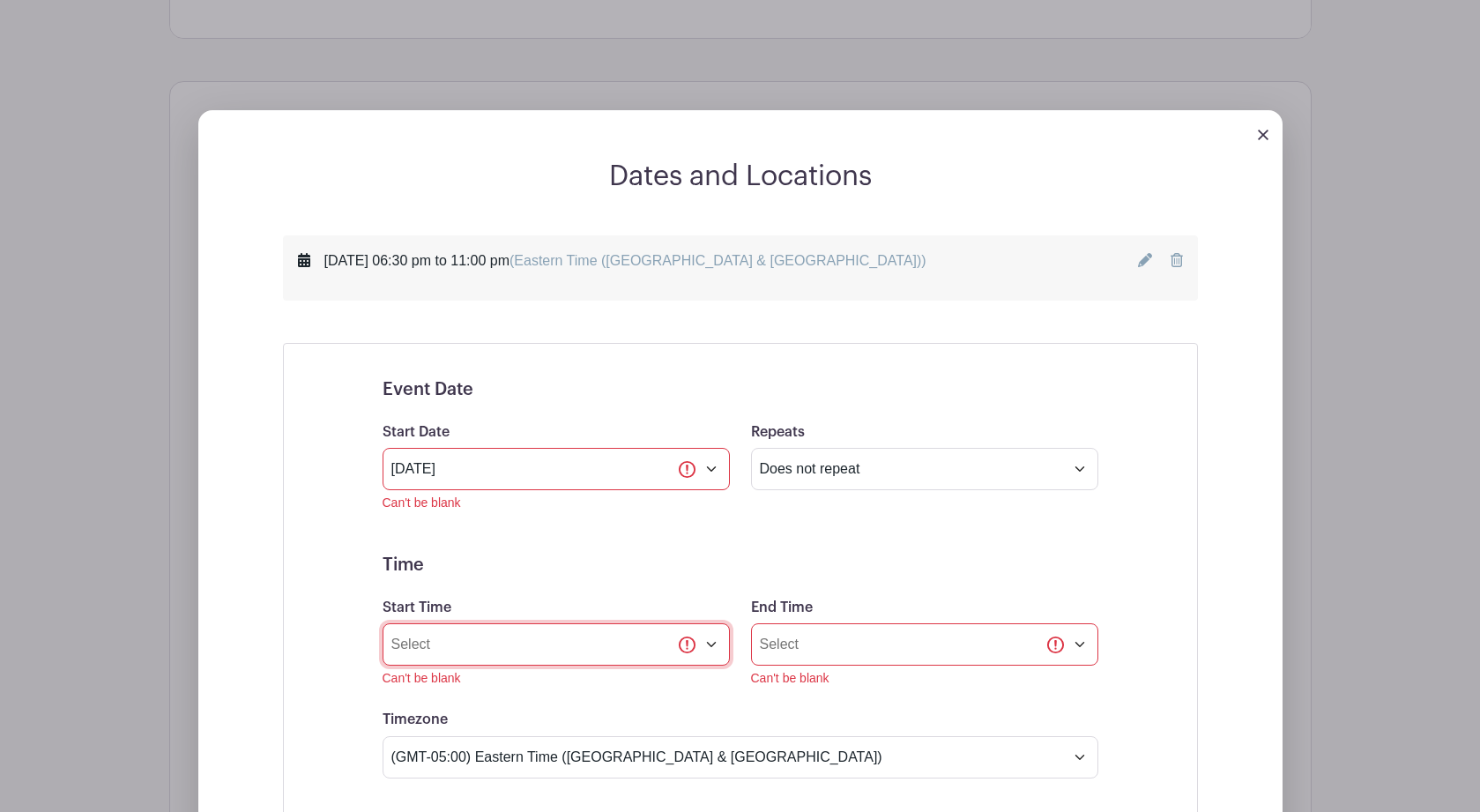
click at [710, 653] on input "Start Time" at bounding box center [556, 644] width 347 height 42
click at [416, 653] on input "8:47 AM" at bounding box center [556, 644] width 347 height 42
click at [423, 653] on input "8:47 AM" at bounding box center [556, 644] width 347 height 42
click at [430, 653] on input "8:47 AM" at bounding box center [556, 644] width 347 height 42
click at [458, 654] on input "8:47 AM" at bounding box center [556, 644] width 347 height 42
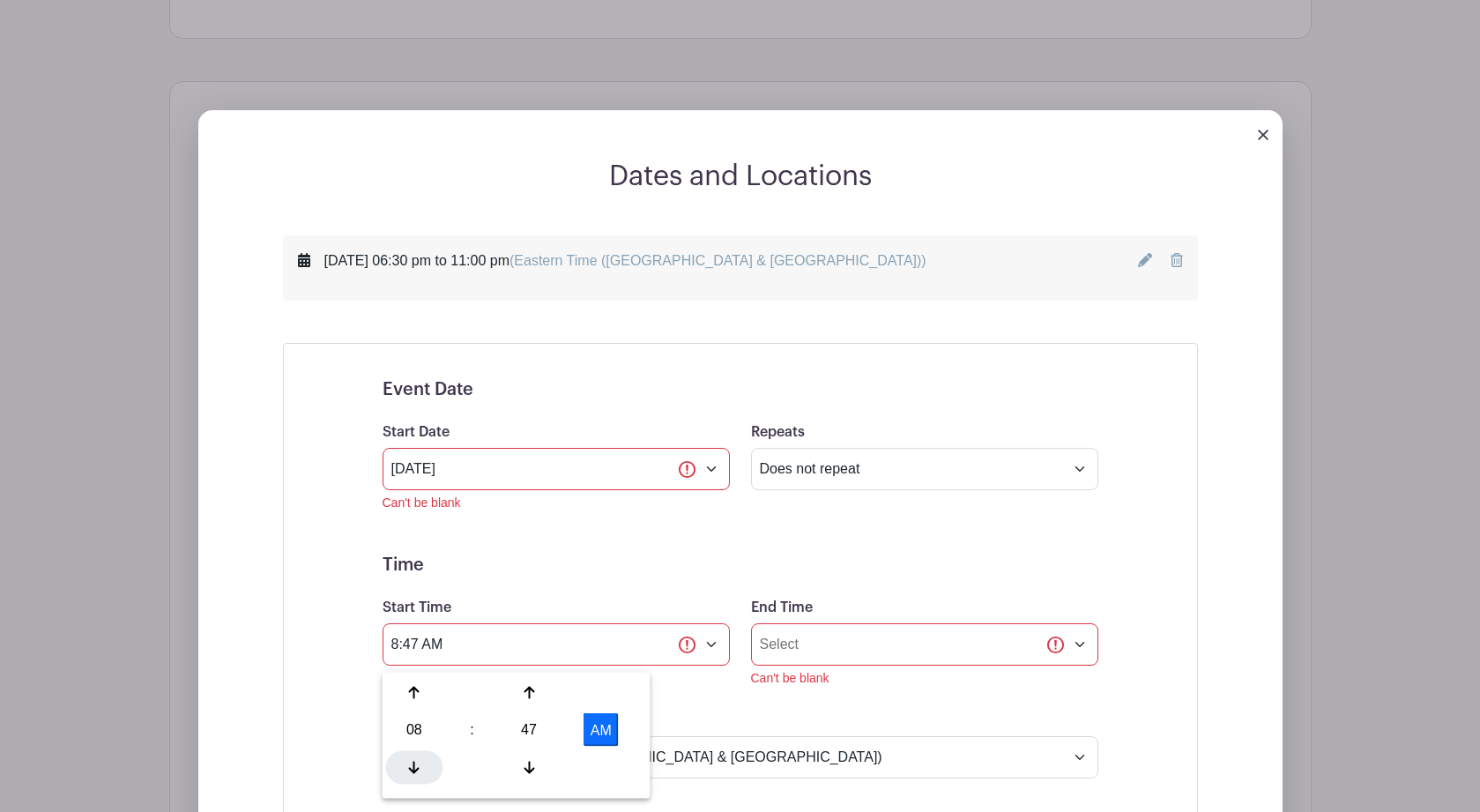
click at [416, 769] on icon at bounding box center [415, 766] width 11 height 14
click at [527, 730] on div "47" at bounding box center [529, 730] width 57 height 34
click at [413, 700] on div "00" at bounding box center [416, 693] width 59 height 34
click at [530, 733] on div "00" at bounding box center [529, 730] width 57 height 34
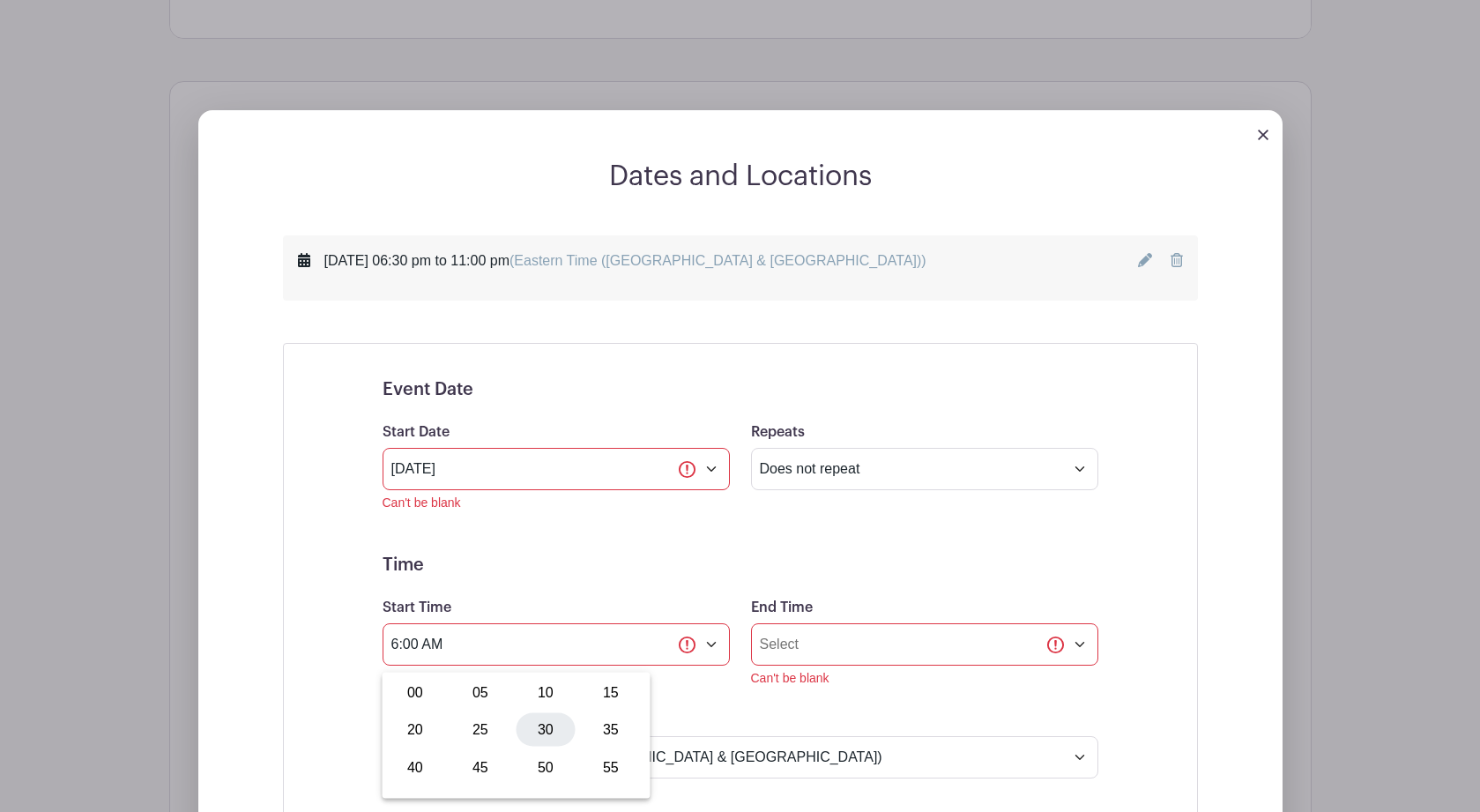
click at [546, 732] on div "30" at bounding box center [546, 730] width 59 height 34
type input "6:30 AM"
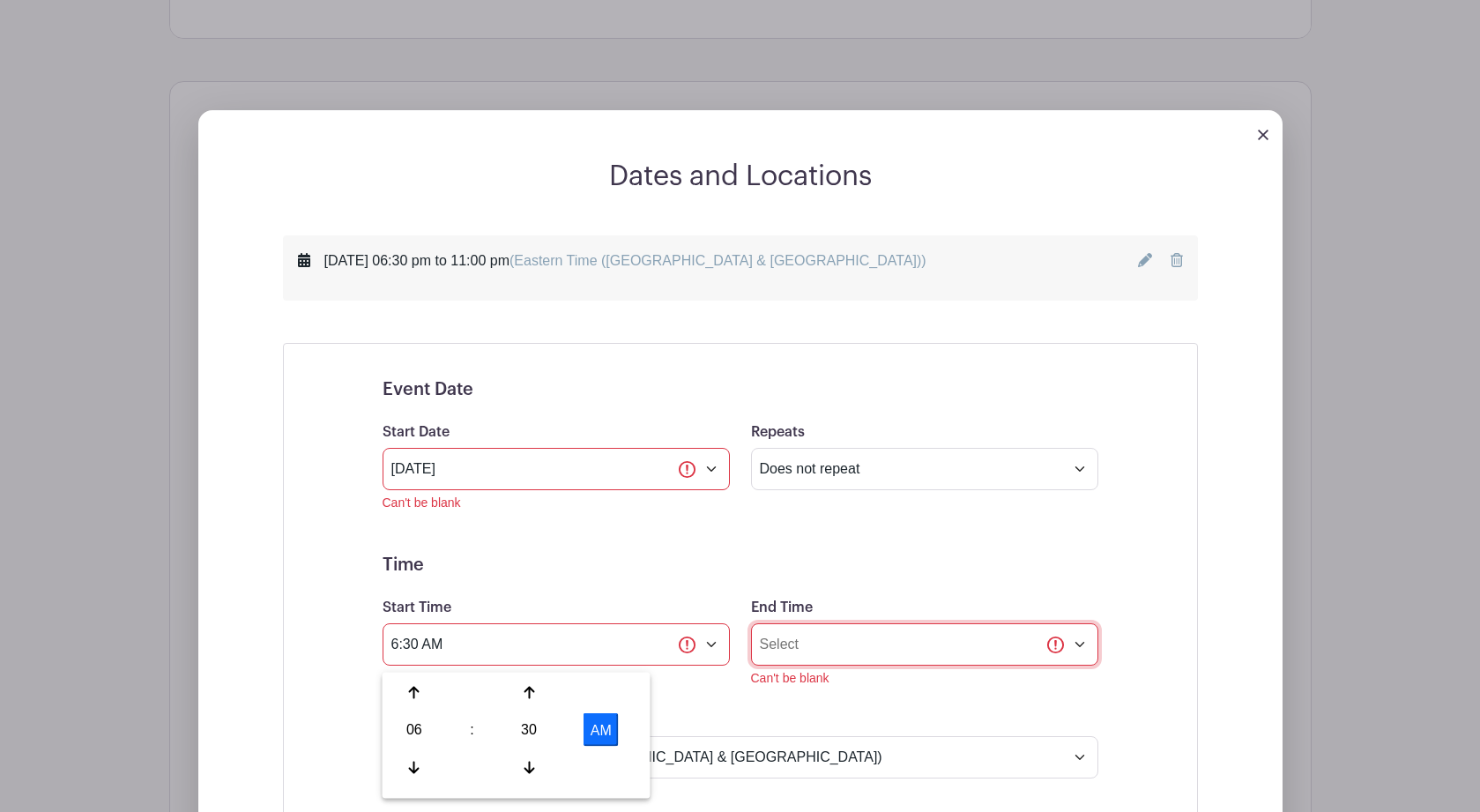
click at [1081, 653] on input "End Time" at bounding box center [924, 644] width 347 height 42
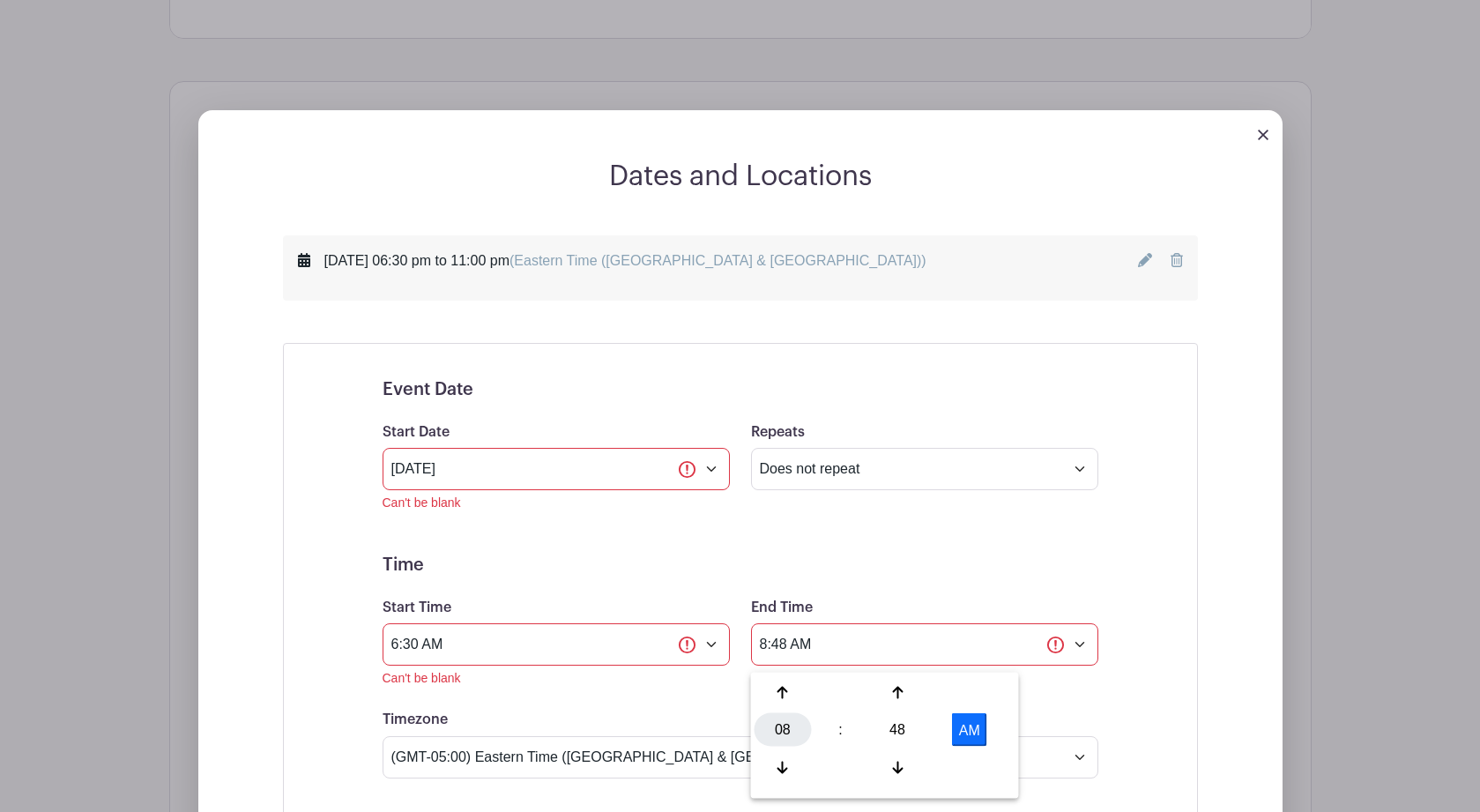
click at [782, 738] on div "08" at bounding box center [783, 730] width 57 height 34
click at [973, 759] on div "11" at bounding box center [980, 766] width 59 height 34
click at [894, 729] on div "48" at bounding box center [898, 730] width 57 height 34
click at [784, 694] on div "00" at bounding box center [784, 693] width 59 height 34
click at [969, 725] on button "AM" at bounding box center [970, 730] width 36 height 34
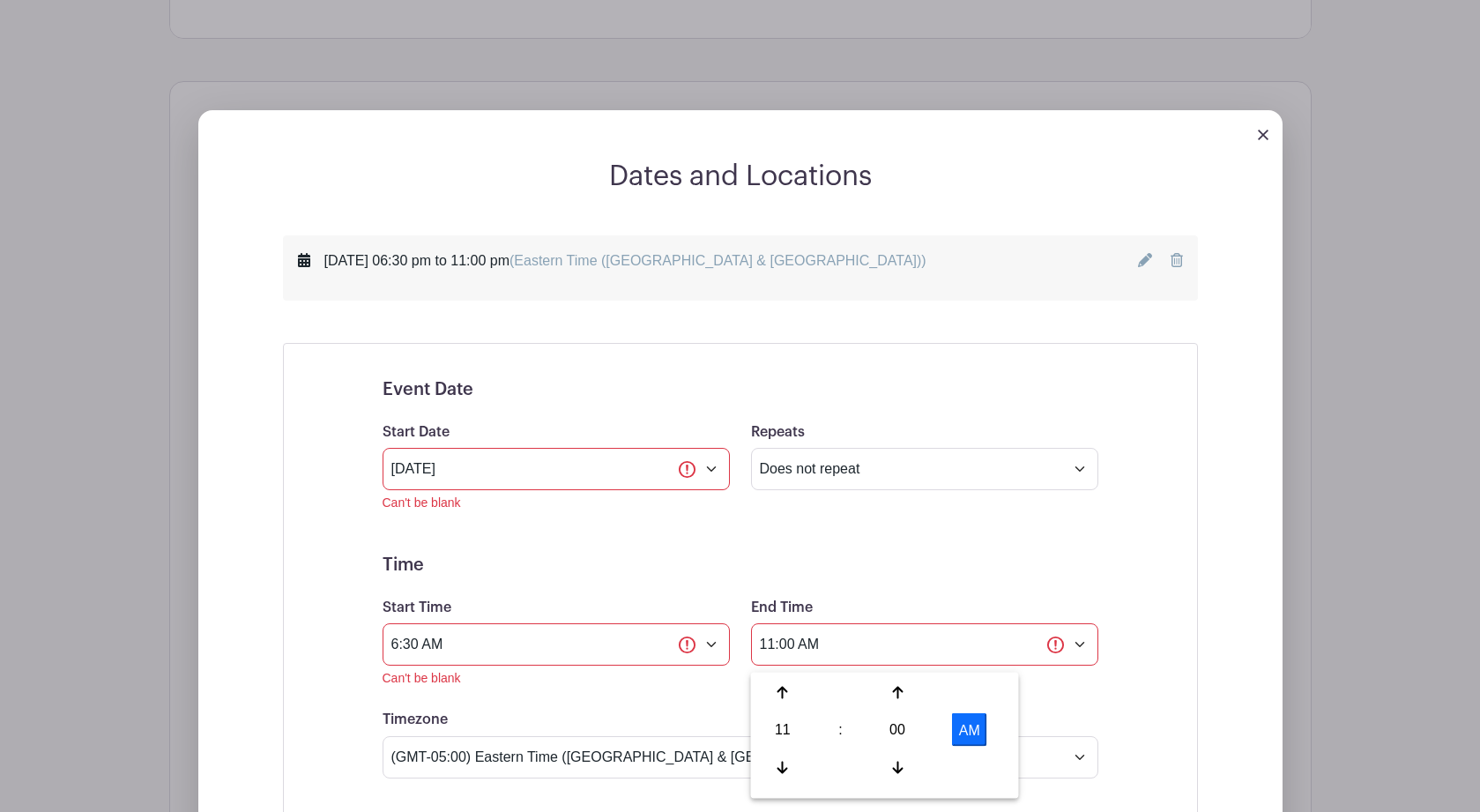
type input "11:00 PM"
click at [616, 660] on input "6:30 AM" at bounding box center [556, 644] width 347 height 42
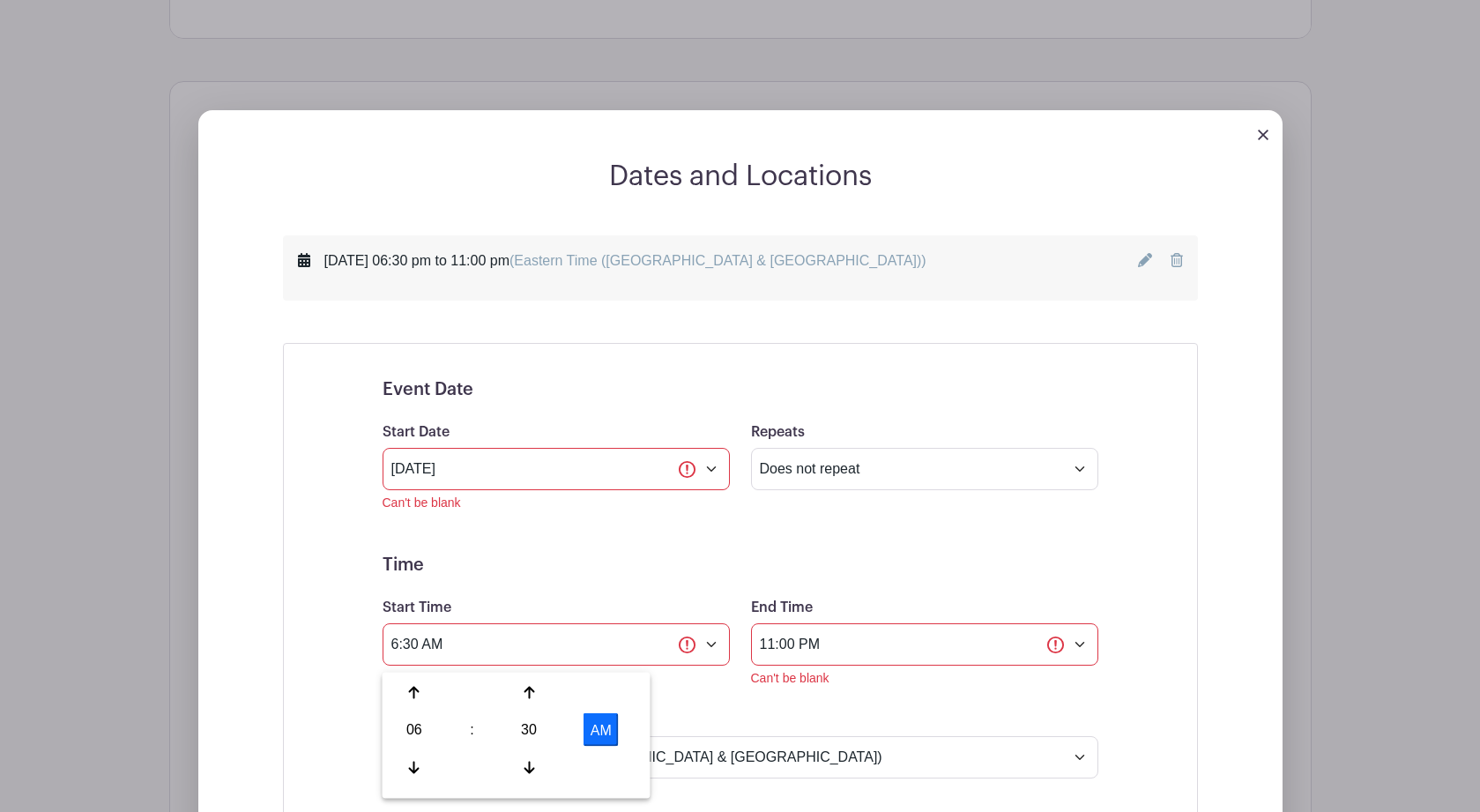
click at [604, 735] on button "AM" at bounding box center [601, 730] width 36 height 34
type input "6:30 PM"
click at [957, 565] on h5 "Time" at bounding box center [740, 564] width 715 height 21
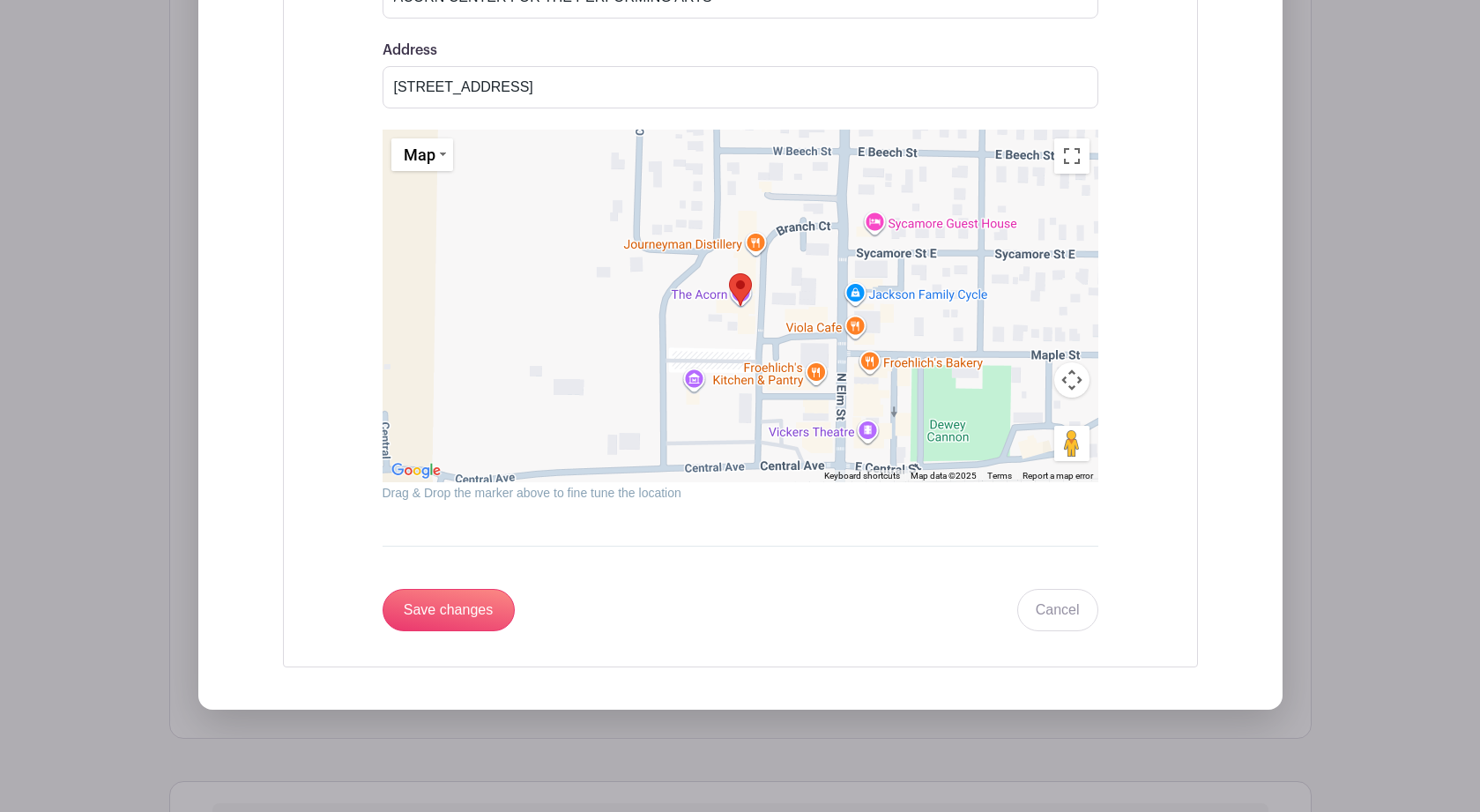
scroll to position [1976, 0]
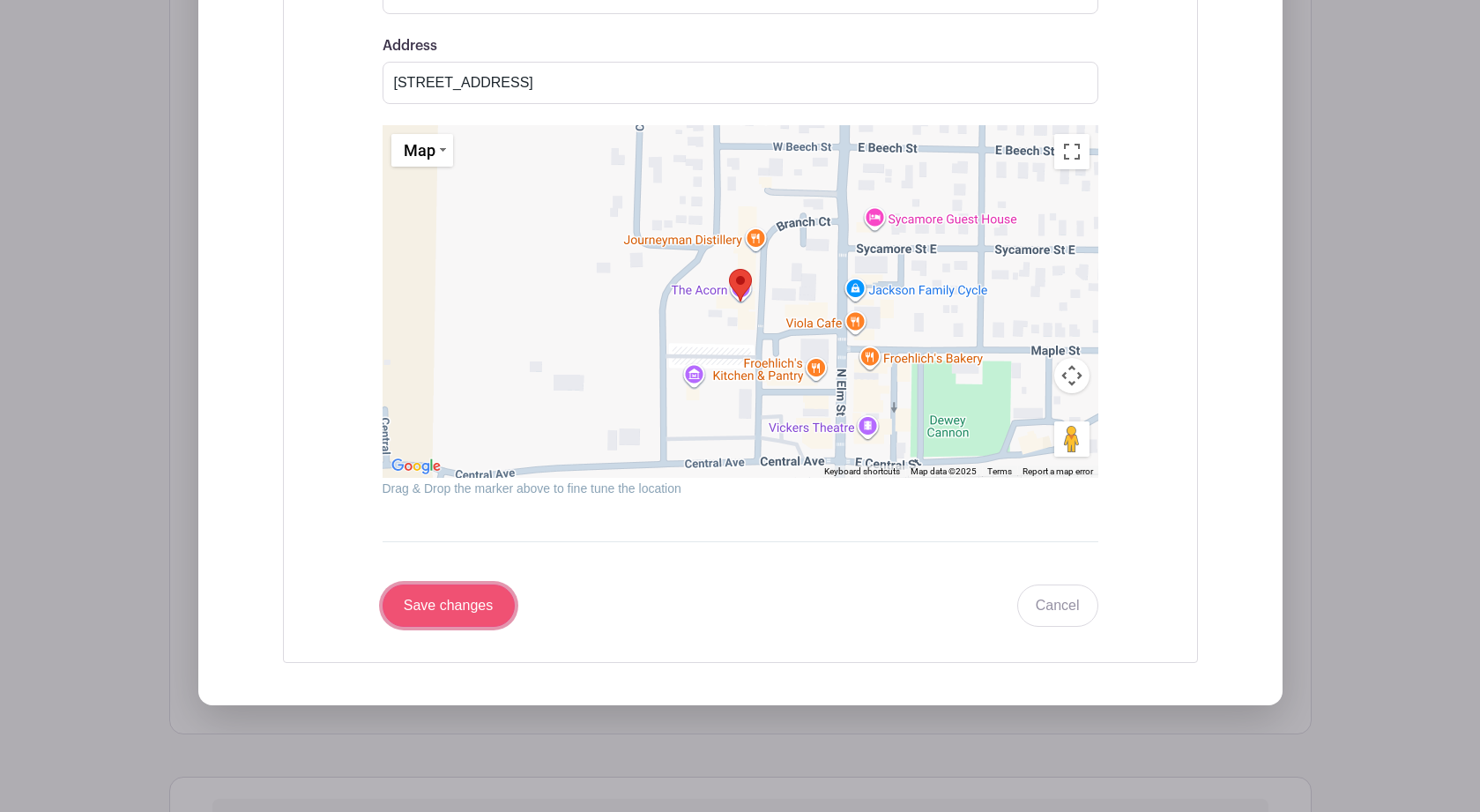
click at [442, 625] on input "Save changes" at bounding box center [448, 605] width 132 height 42
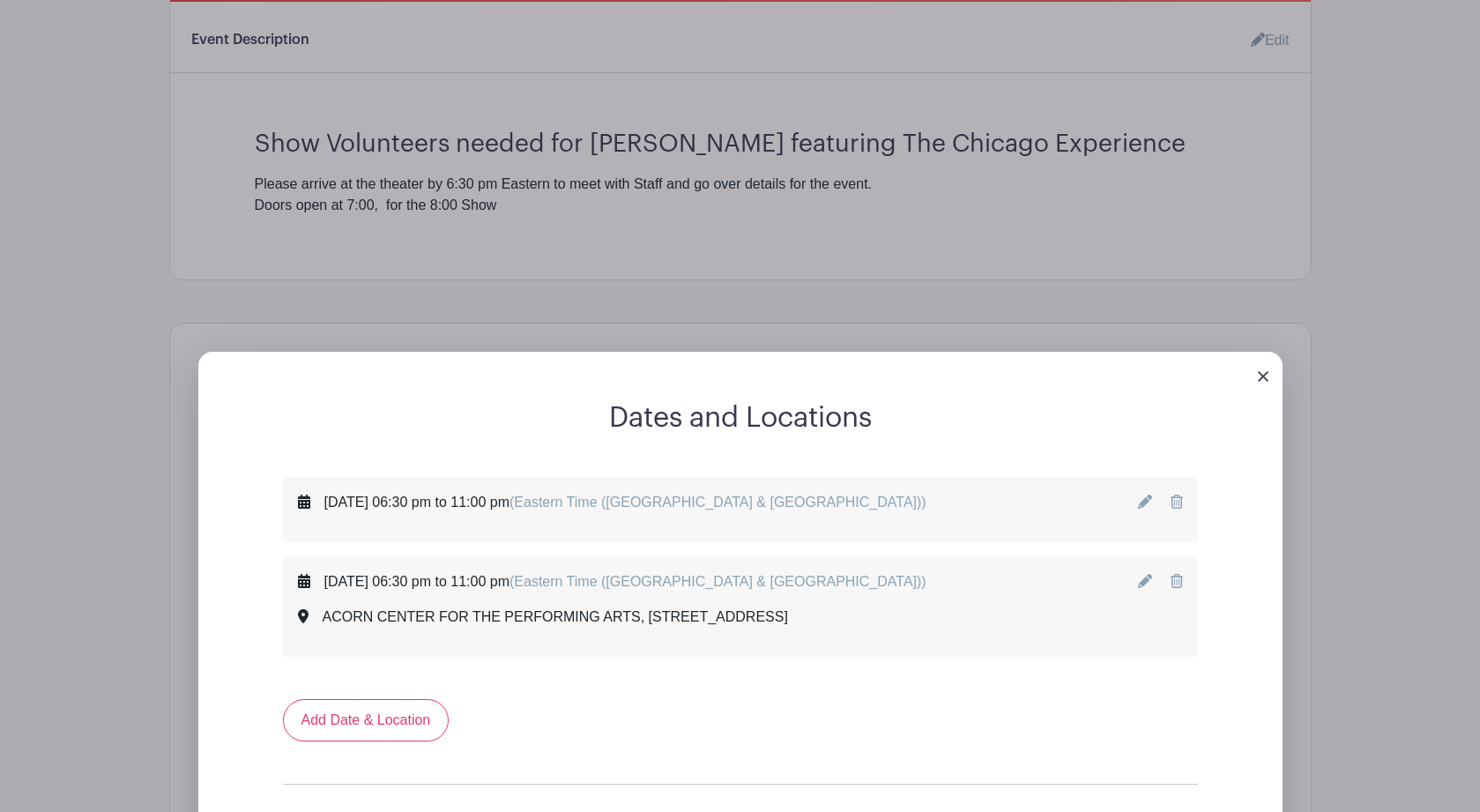
scroll to position [611, 0]
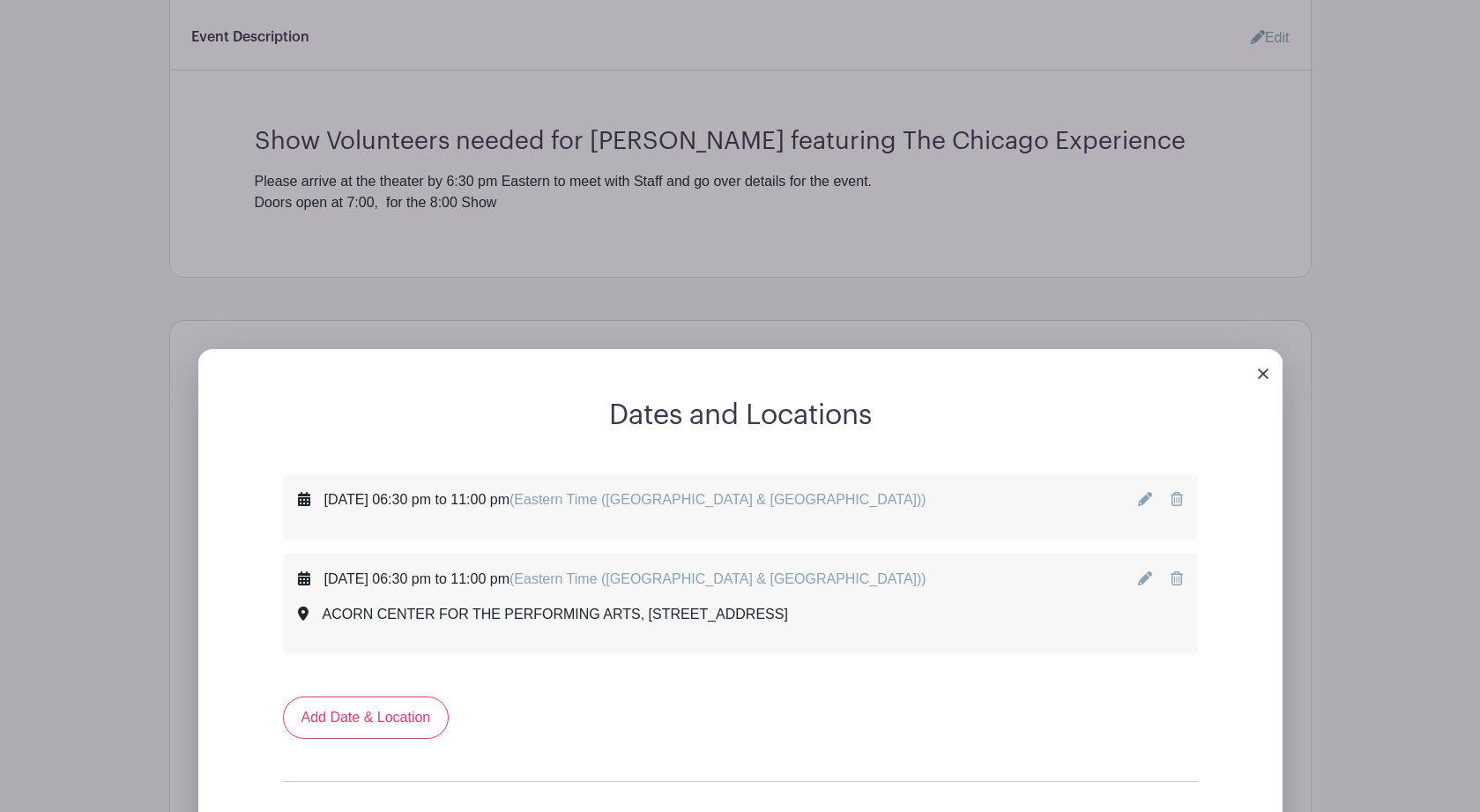
click at [1177, 500] on icon at bounding box center [1177, 499] width 13 height 14
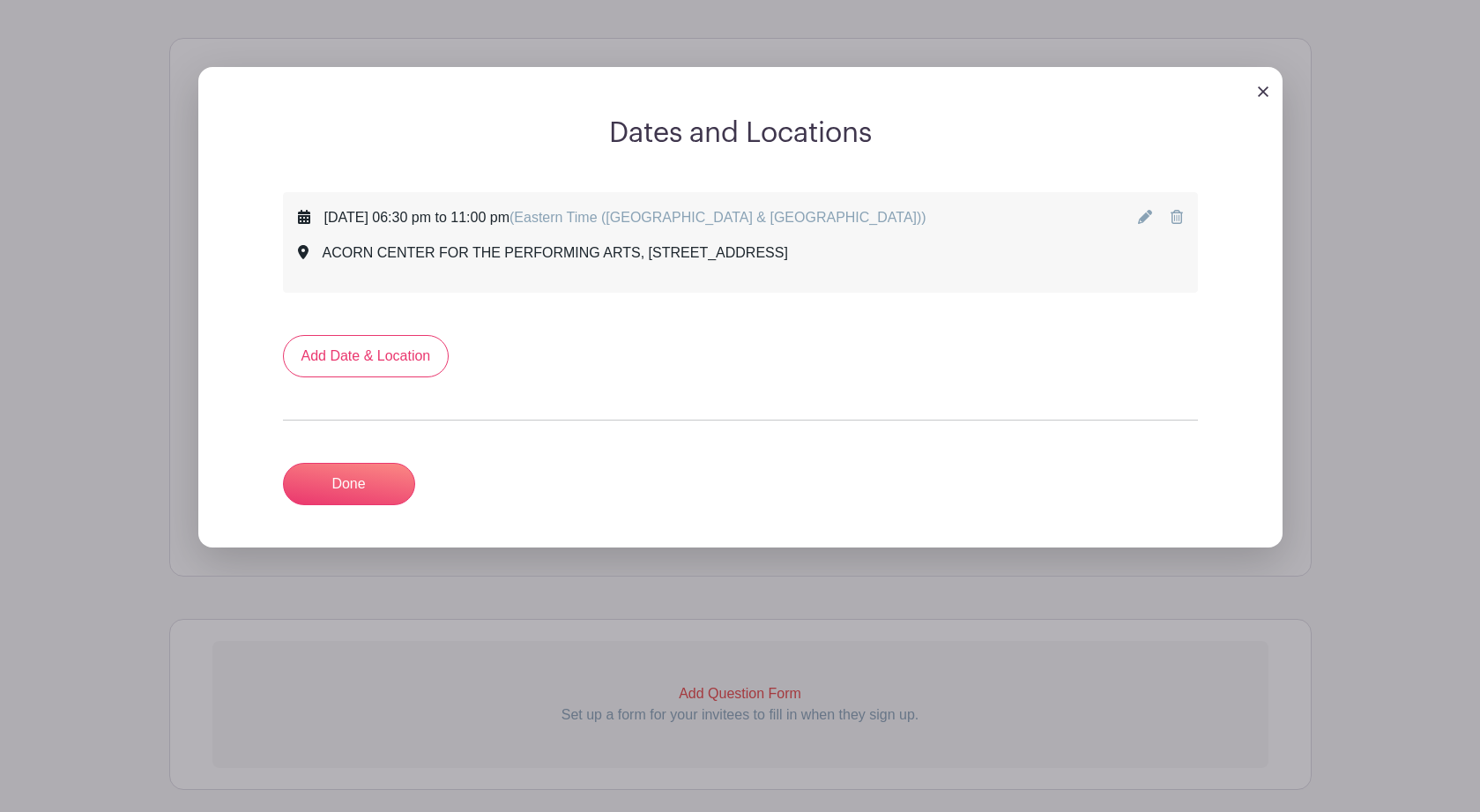
scroll to position [931, 0]
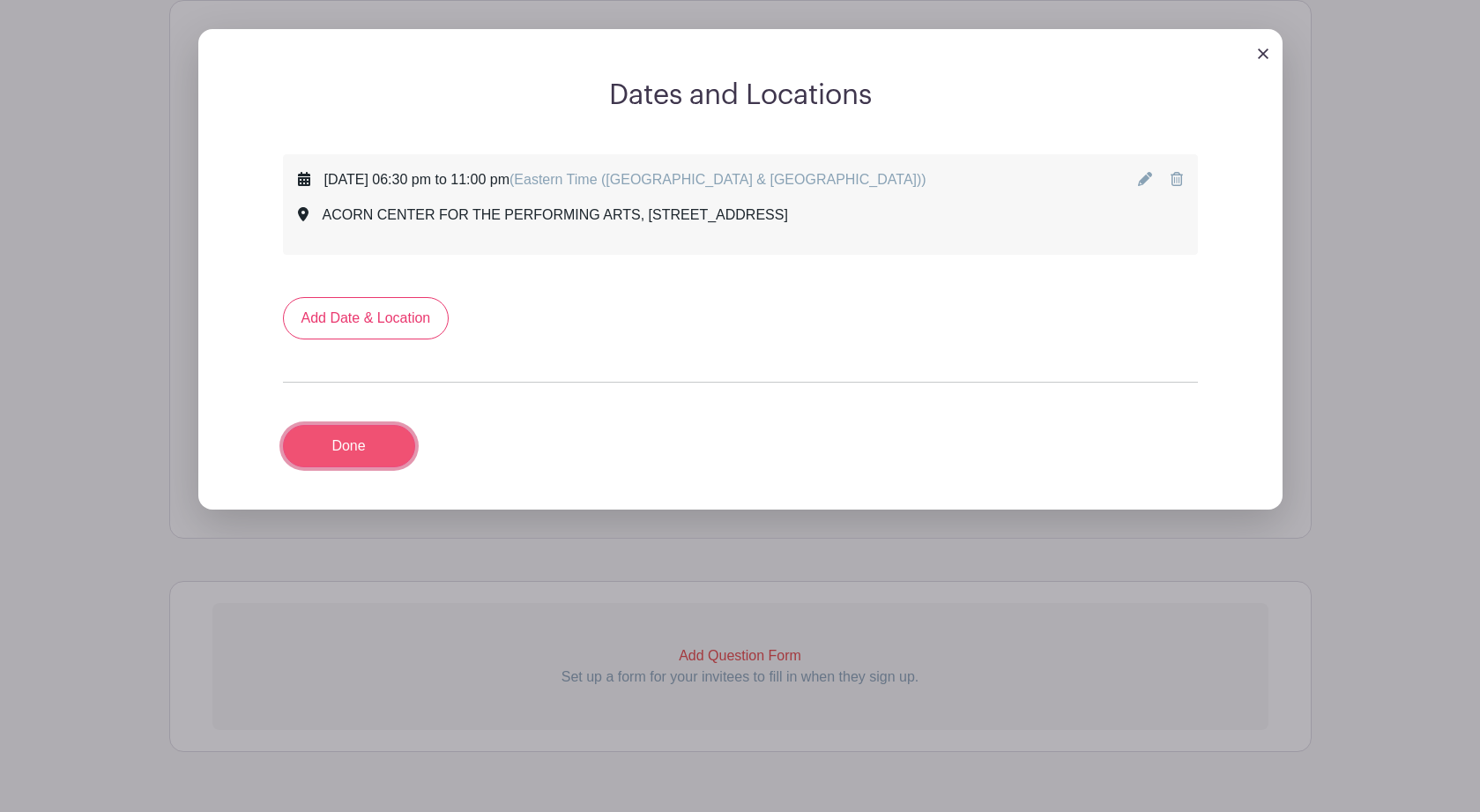
click at [342, 446] on link "Done" at bounding box center [349, 446] width 132 height 42
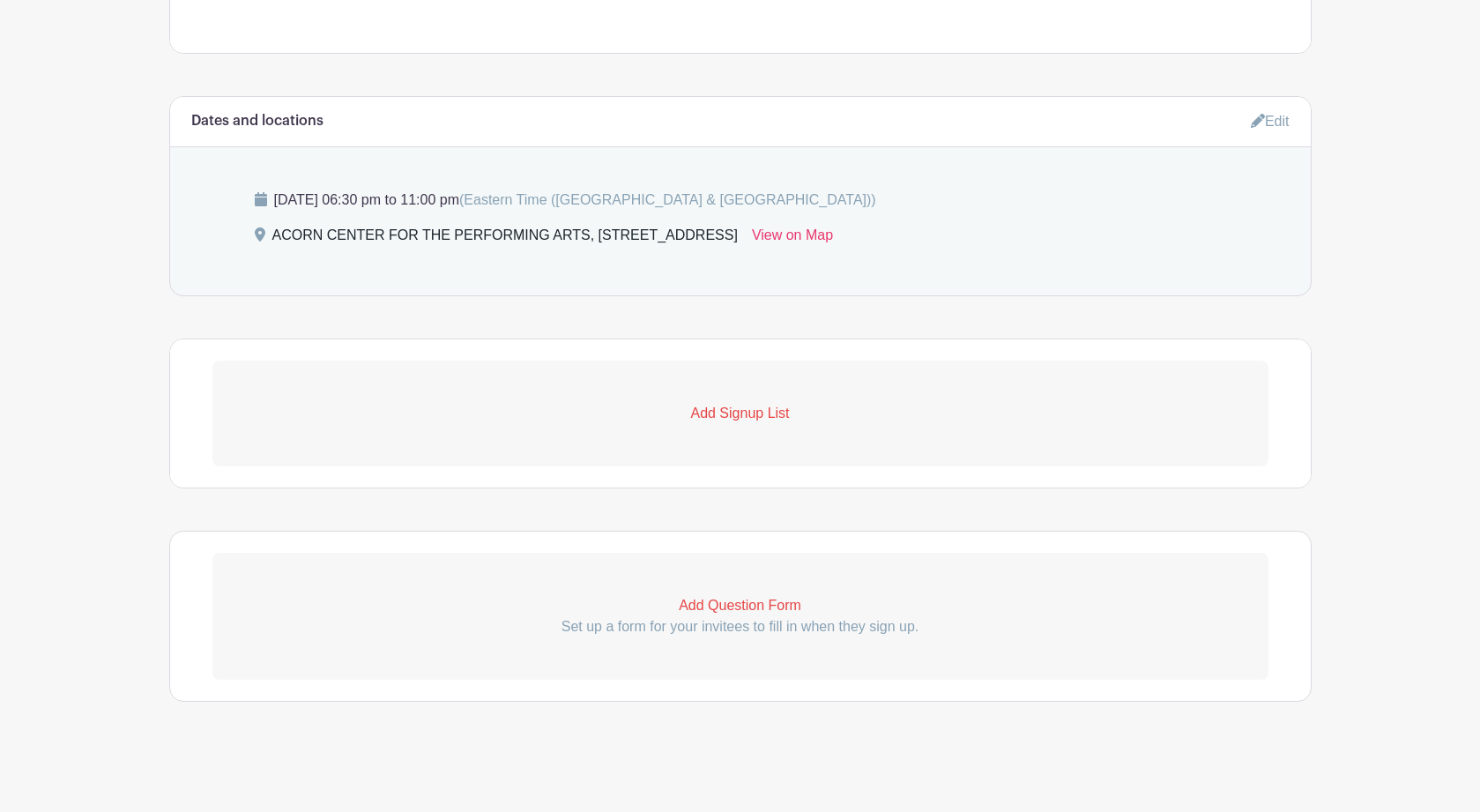
scroll to position [785, 0]
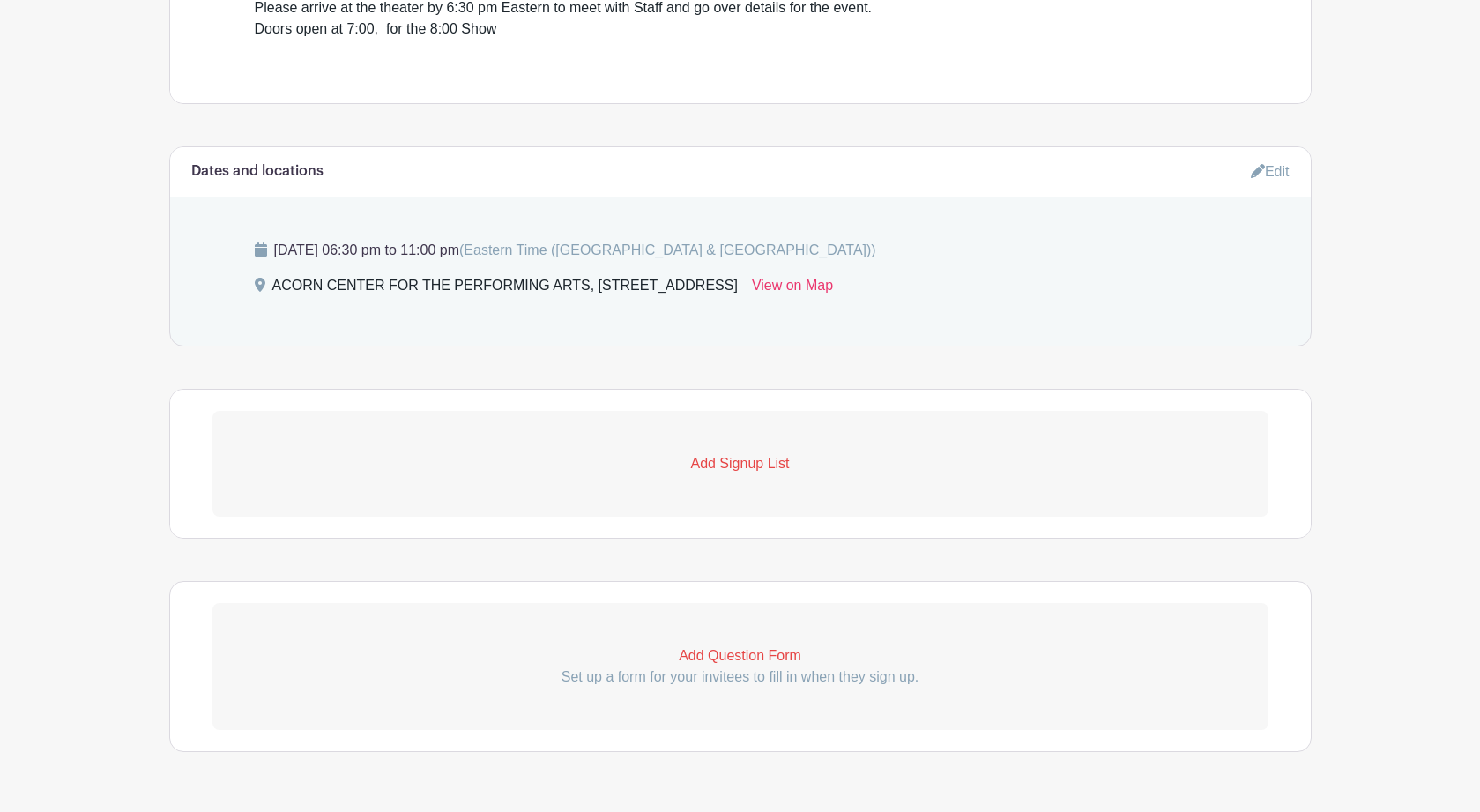
click at [738, 465] on p "Add Signup List" at bounding box center [740, 463] width 1056 height 21
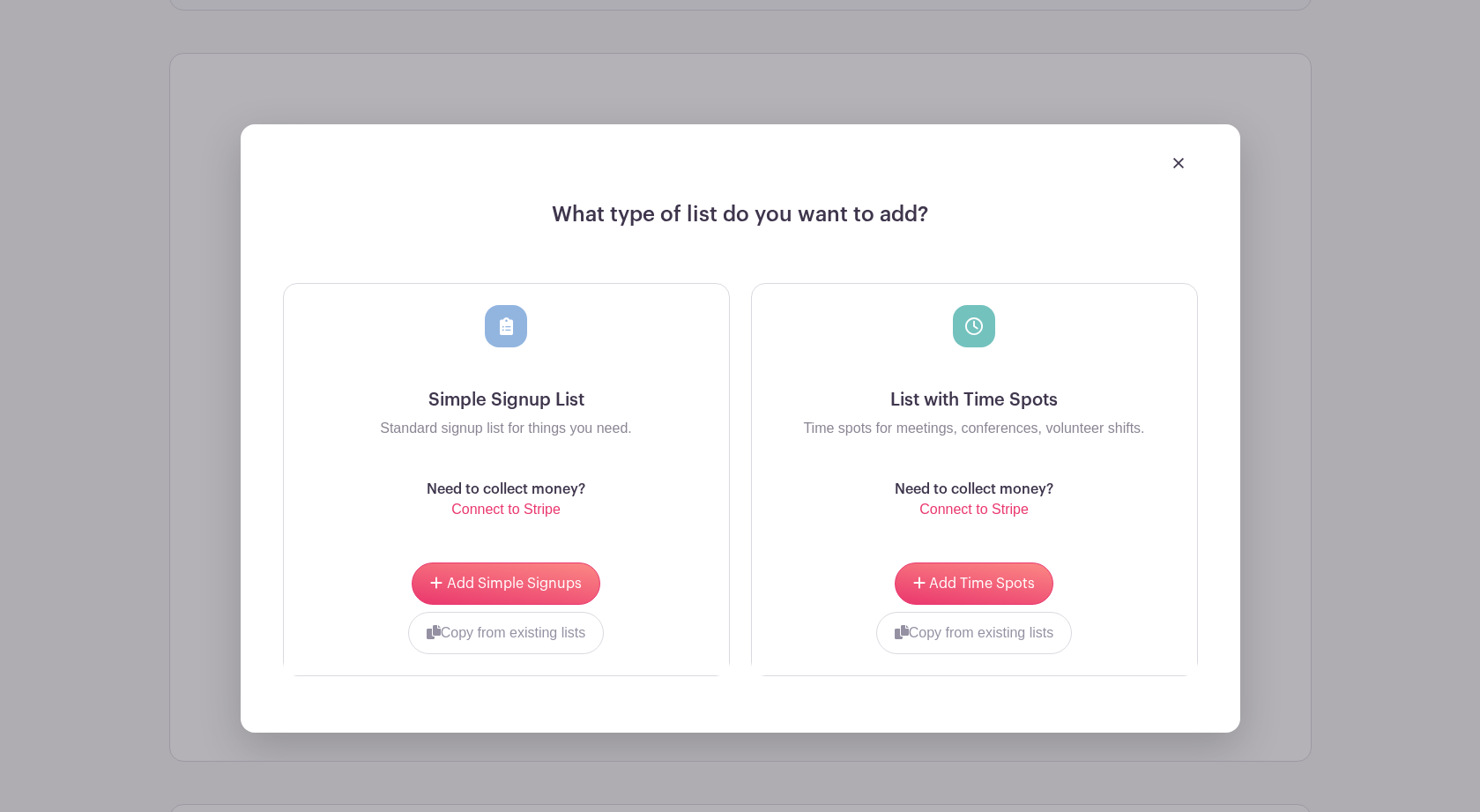
scroll to position [1133, 0]
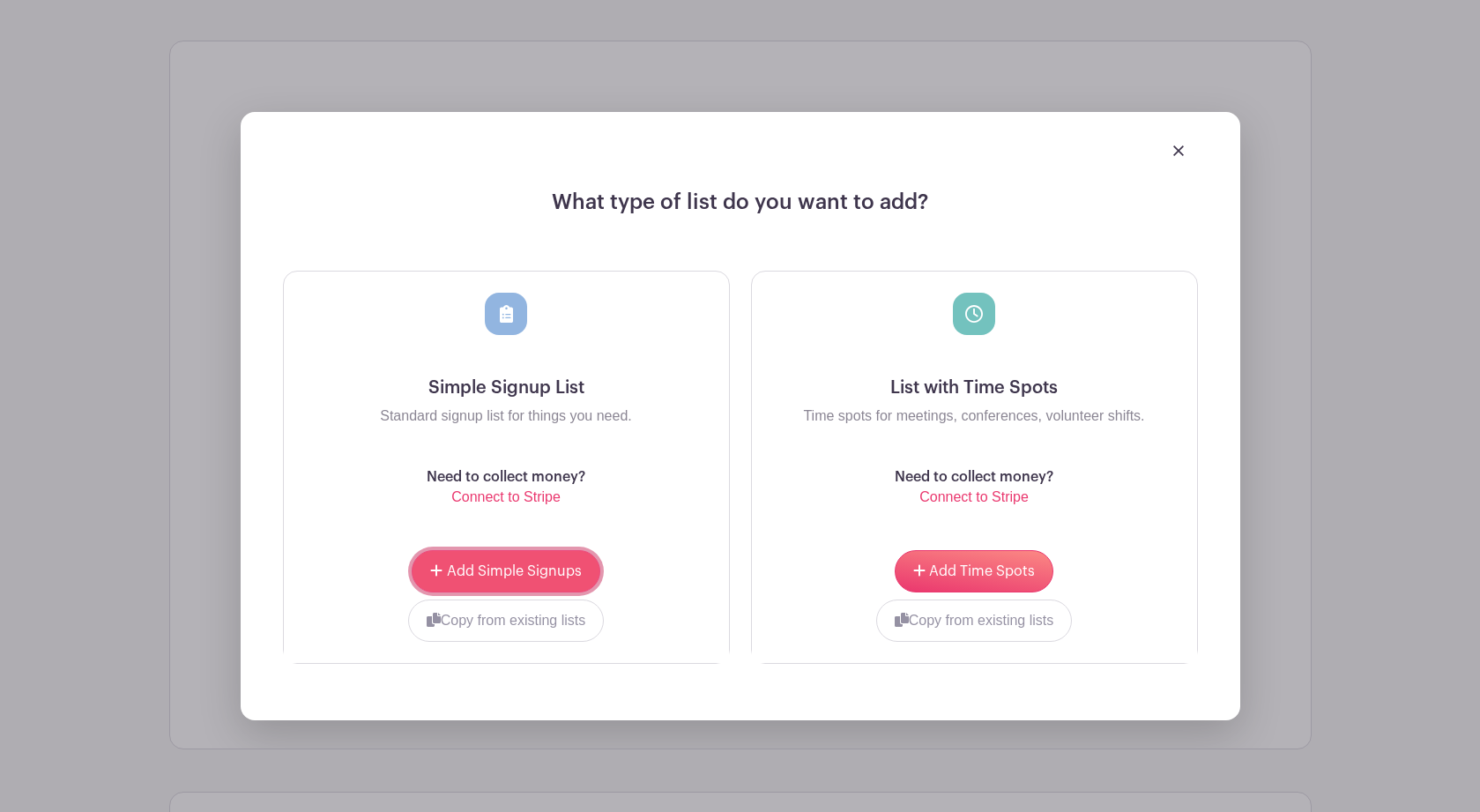
click at [520, 572] on span "Add Simple Signups" at bounding box center [514, 570] width 135 height 14
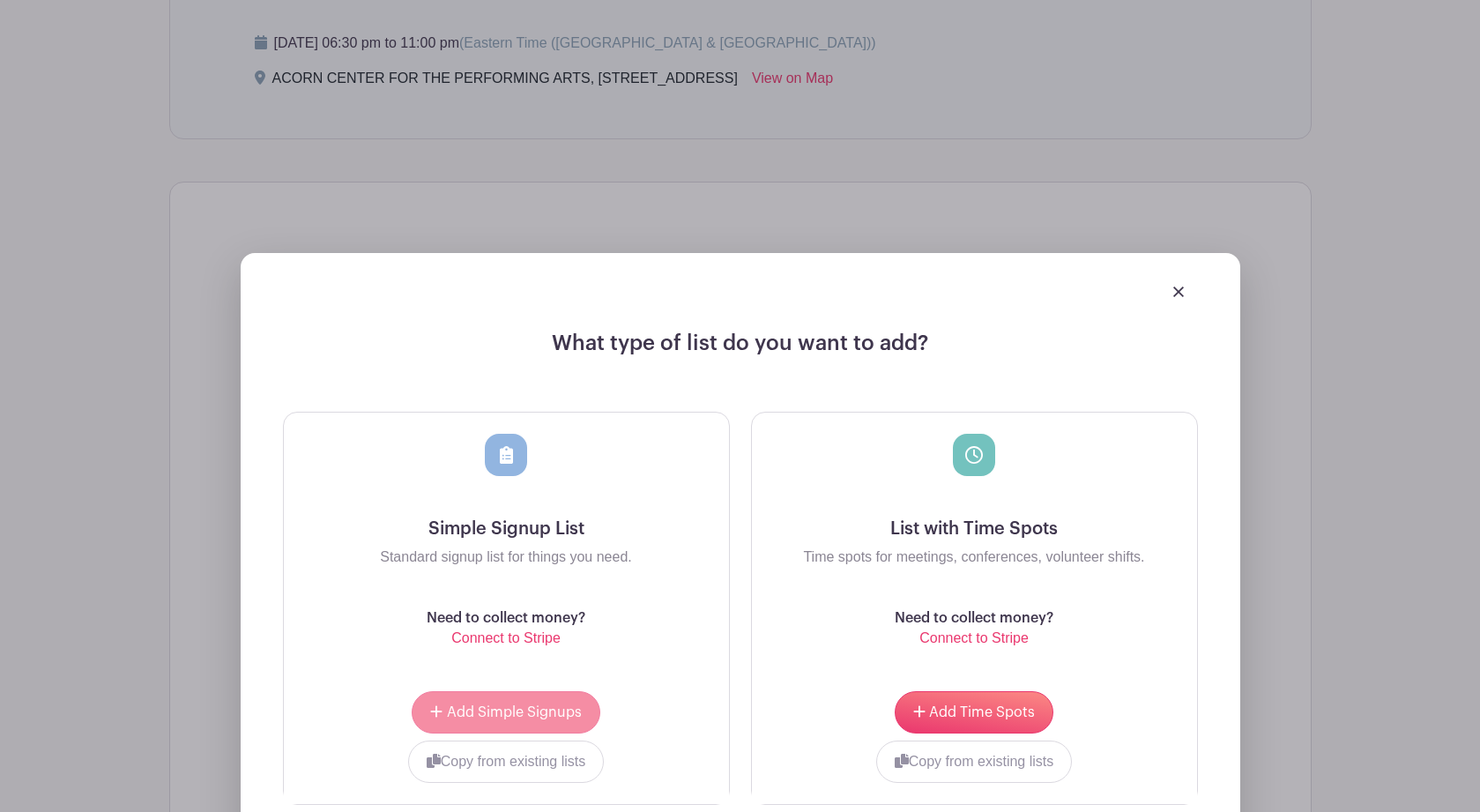
scroll to position [1274, 0]
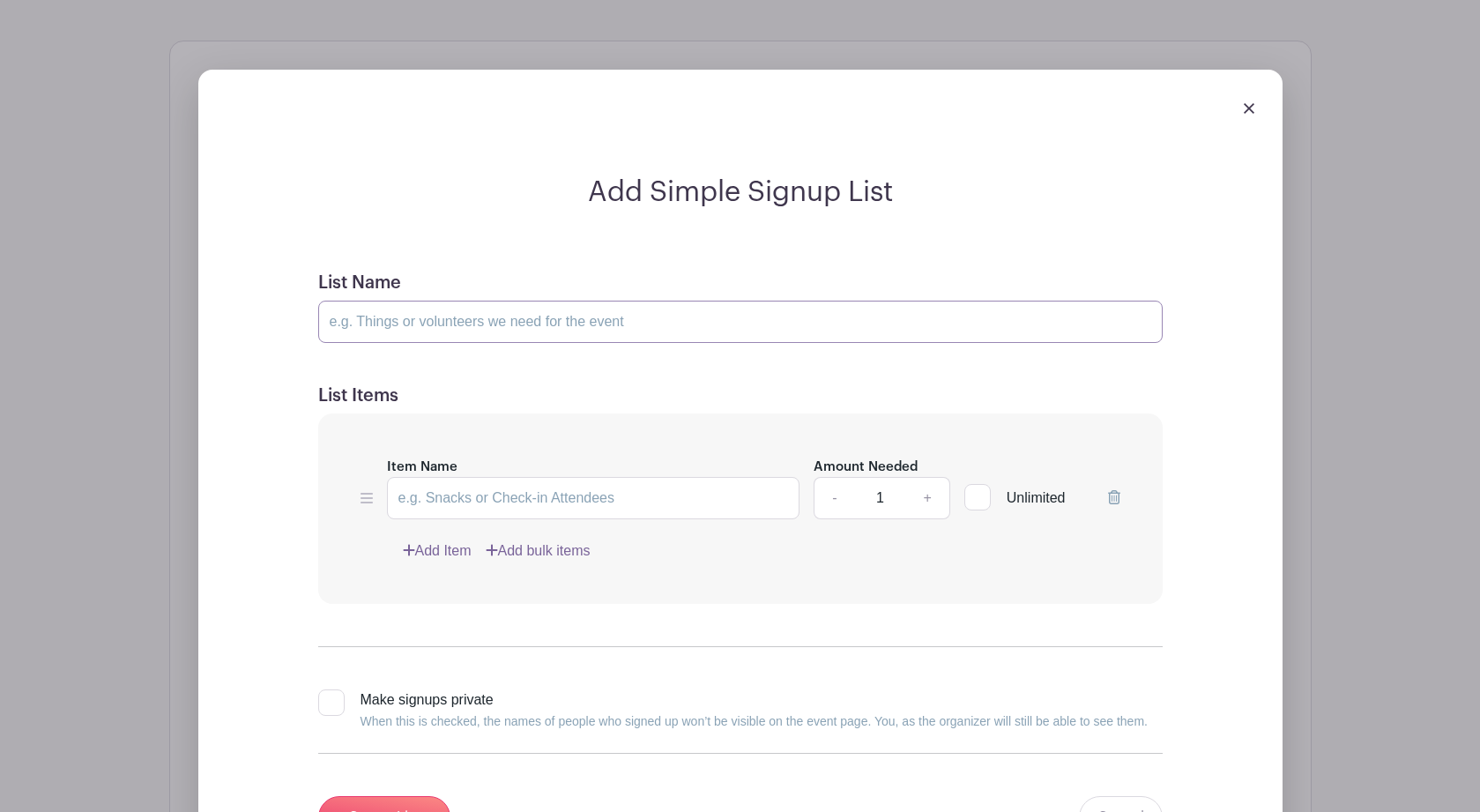
click at [705, 326] on input "List Name" at bounding box center [740, 322] width 845 height 42
click at [625, 505] on input "Item Name" at bounding box center [594, 498] width 414 height 42
click at [344, 325] on input "6 Volunteers needed" at bounding box center [740, 322] width 845 height 42
type input "6 Show Volunteers needed"
click at [438, 505] on input "Item Name" at bounding box center [594, 498] width 414 height 42
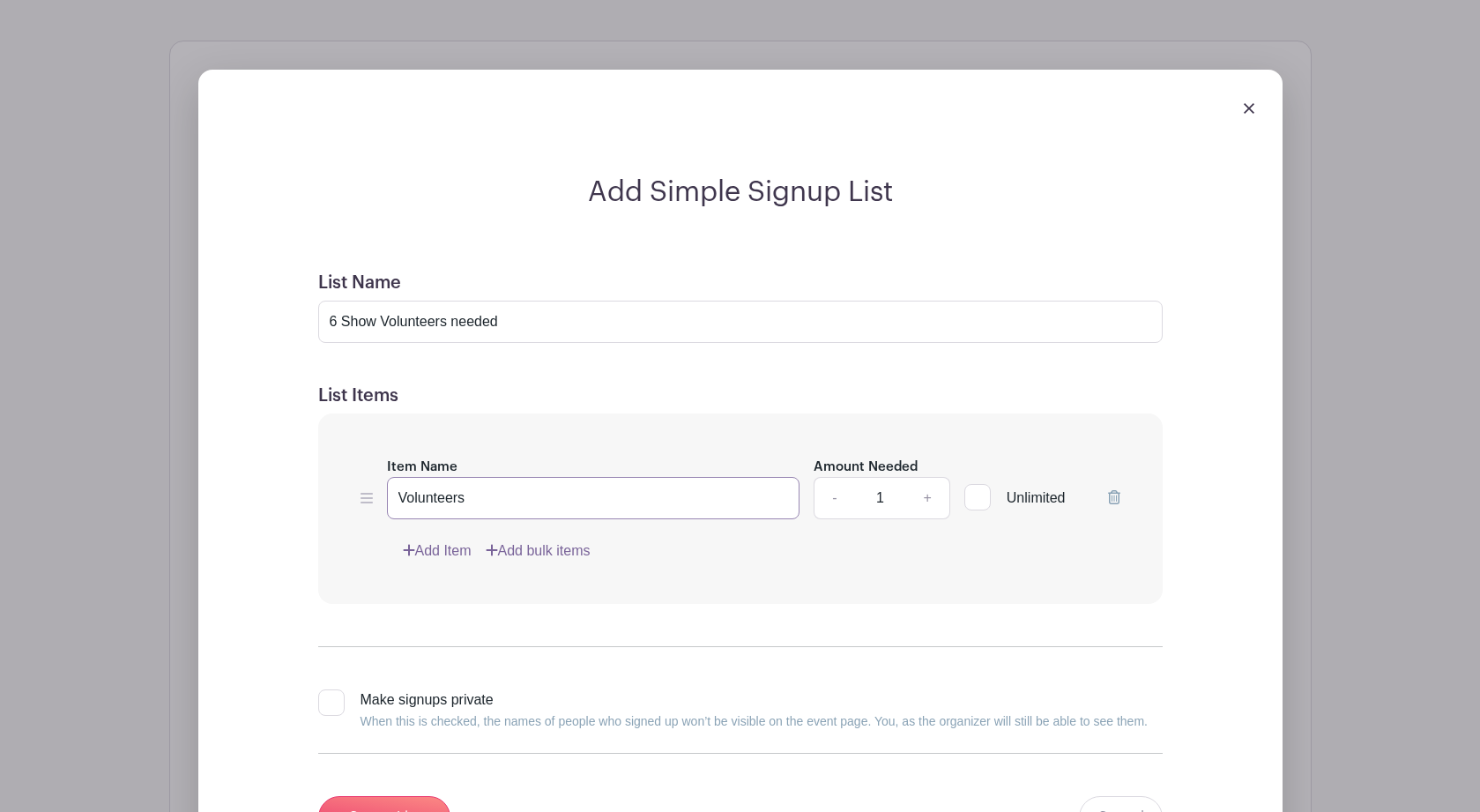
type input "Volunteers"
click at [926, 499] on link "+" at bounding box center [927, 498] width 44 height 42
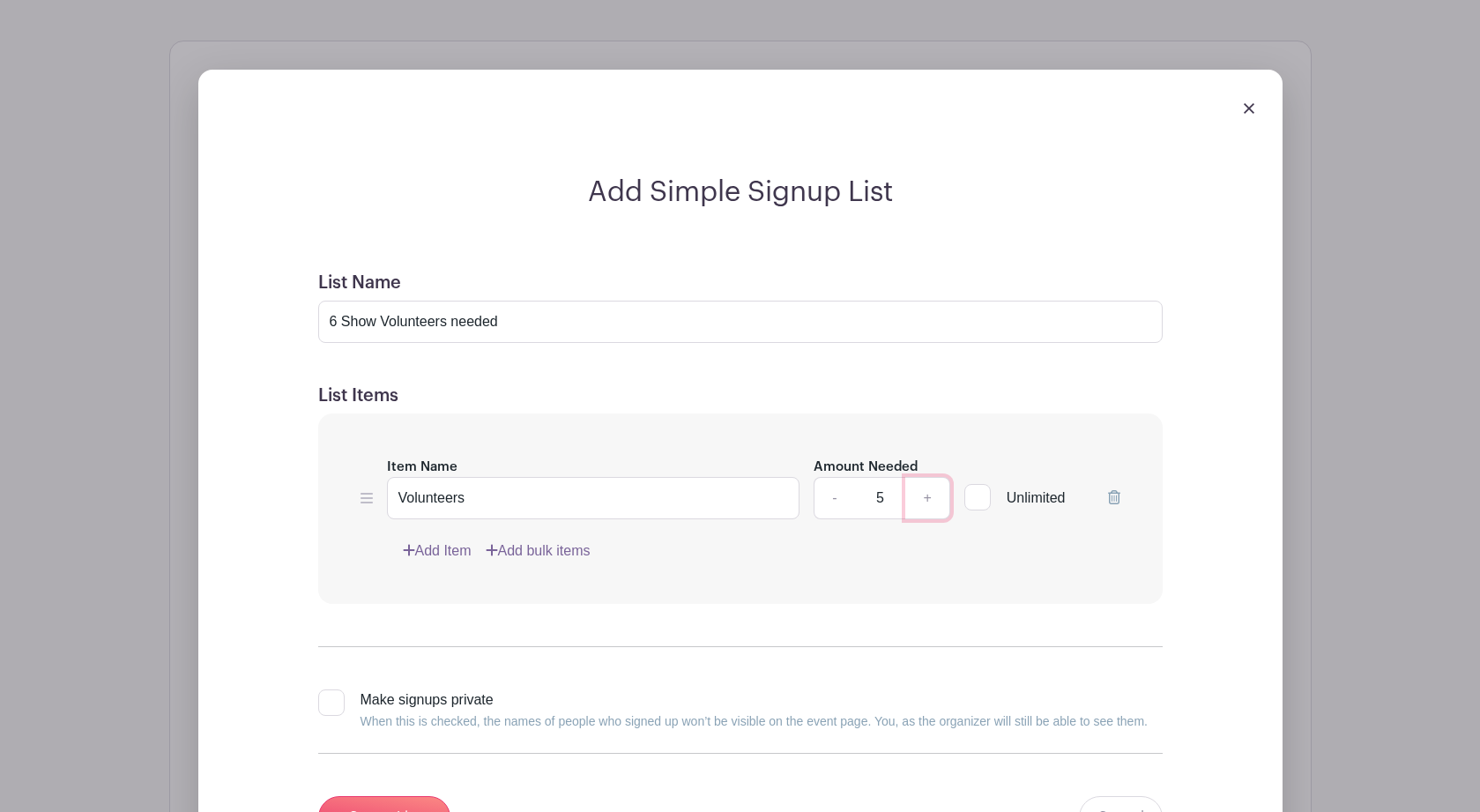
click at [926, 499] on link "+" at bounding box center [927, 498] width 44 height 42
type input "6"
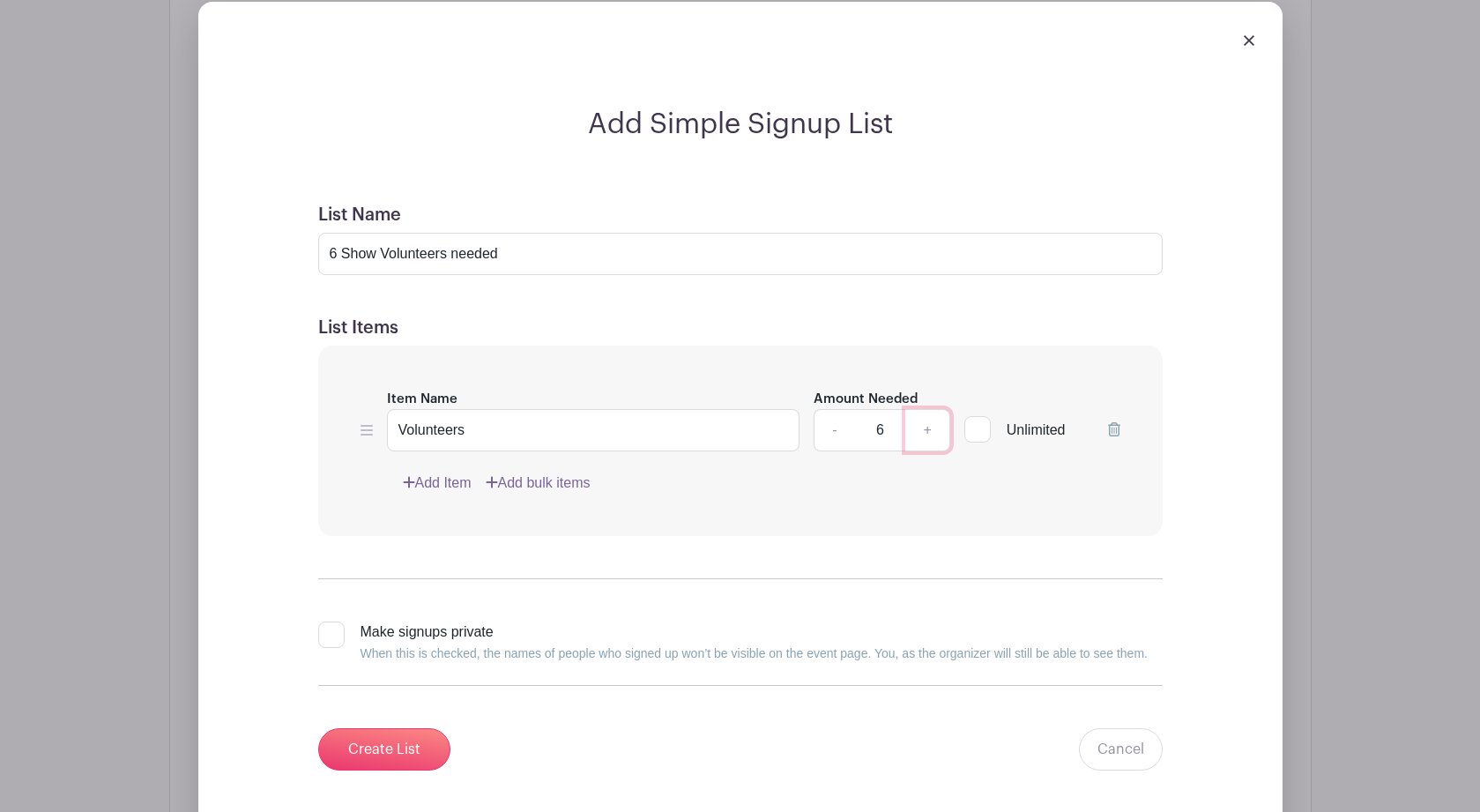
scroll to position [1355, 0]
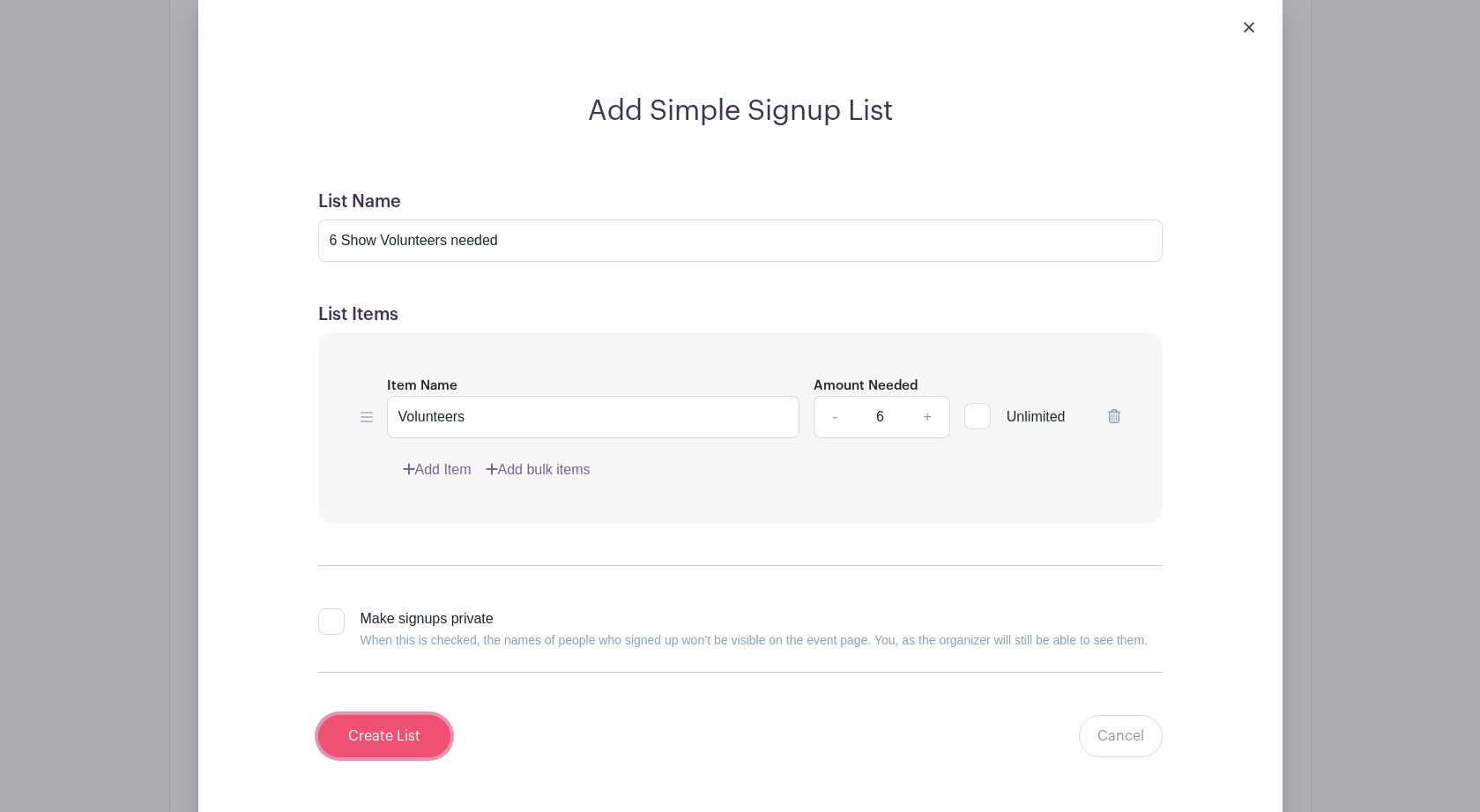
click at [391, 746] on input "Create List" at bounding box center [384, 736] width 132 height 42
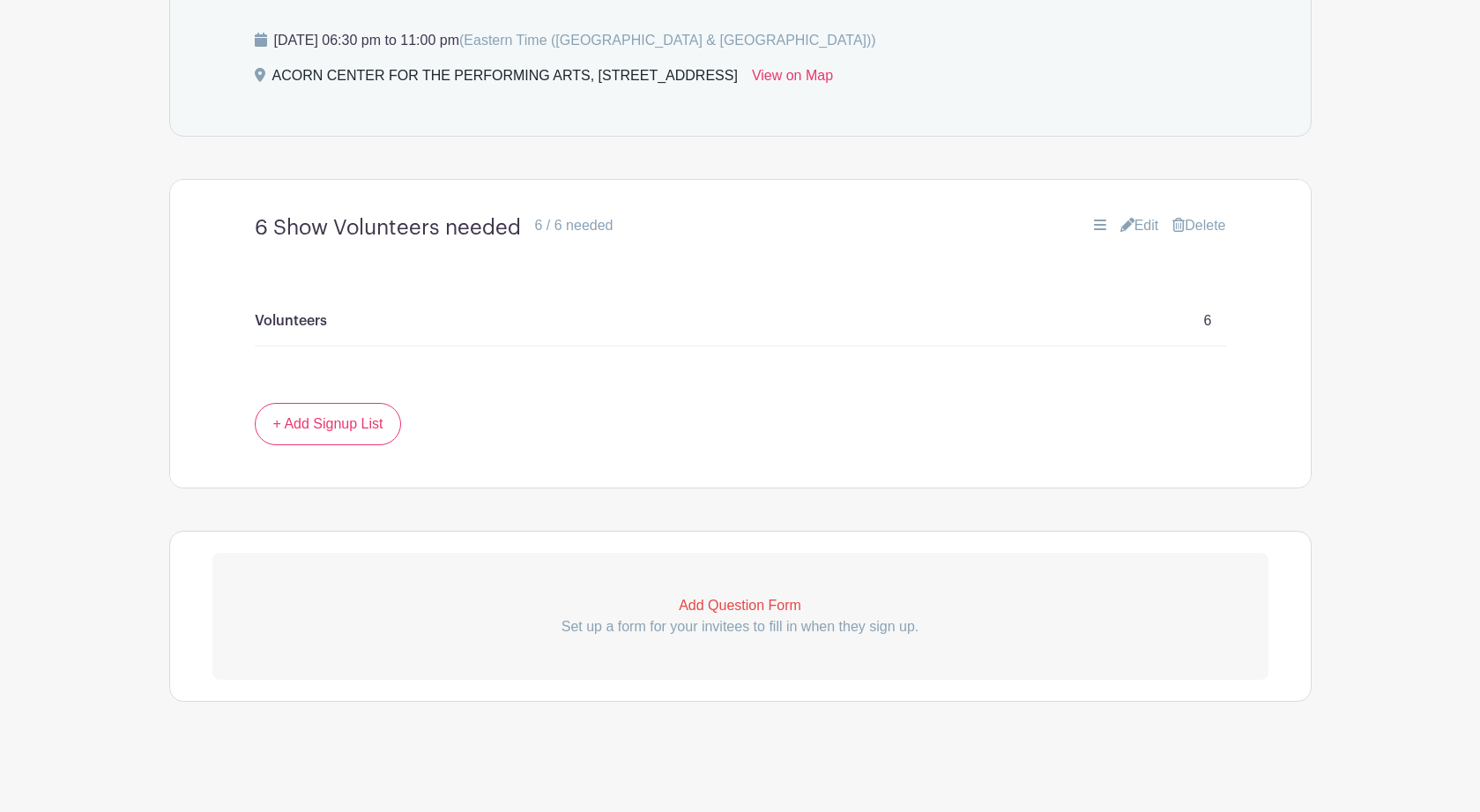
scroll to position [998, 0]
click at [1136, 222] on link "Edit" at bounding box center [1139, 225] width 39 height 21
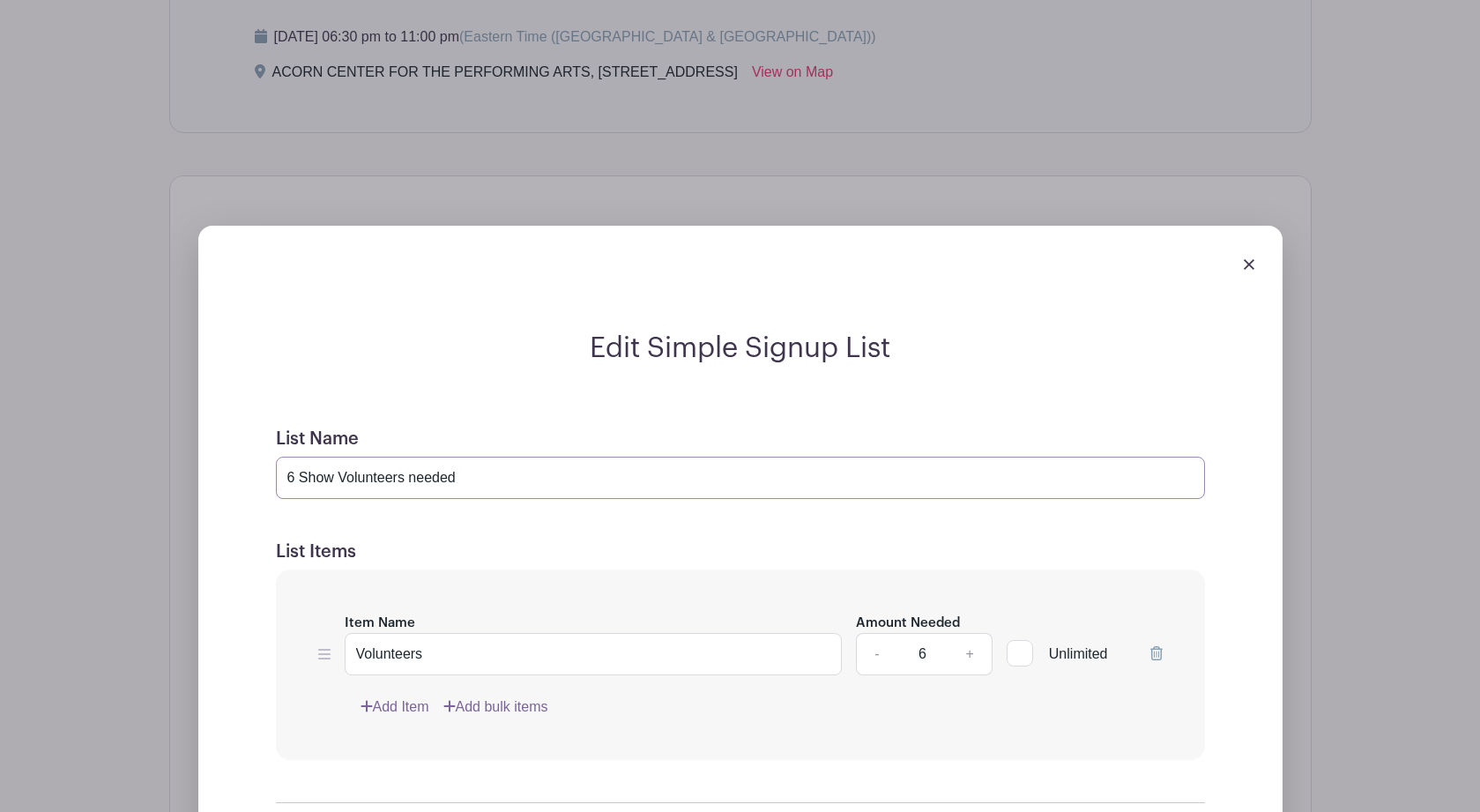
click at [335, 476] on input "6 Show Volunteers needed" at bounding box center [741, 478] width 930 height 42
type input "6 Volunteers needed"
click at [358, 657] on input "Volunteers" at bounding box center [593, 654] width 498 height 42
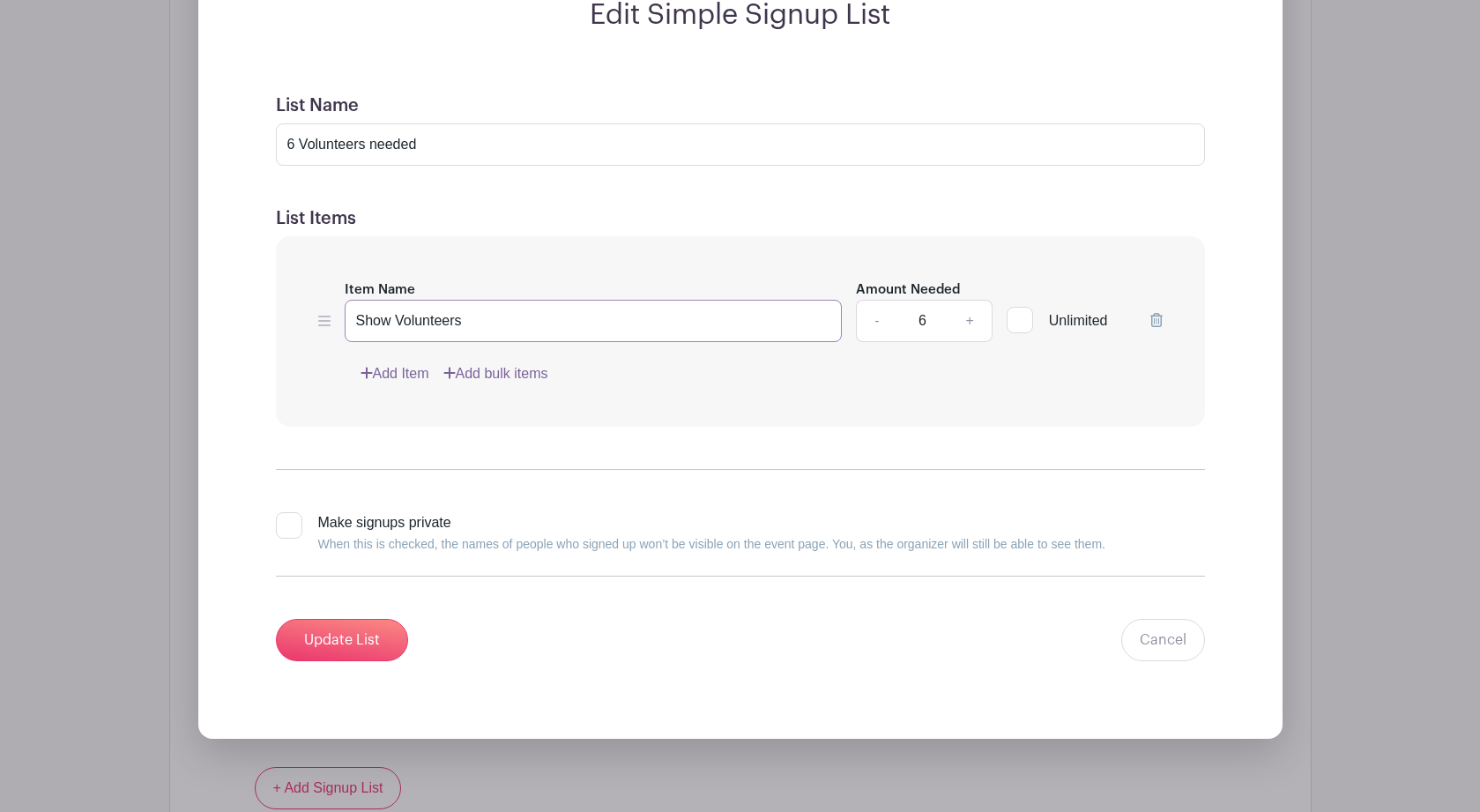
scroll to position [1353, 0]
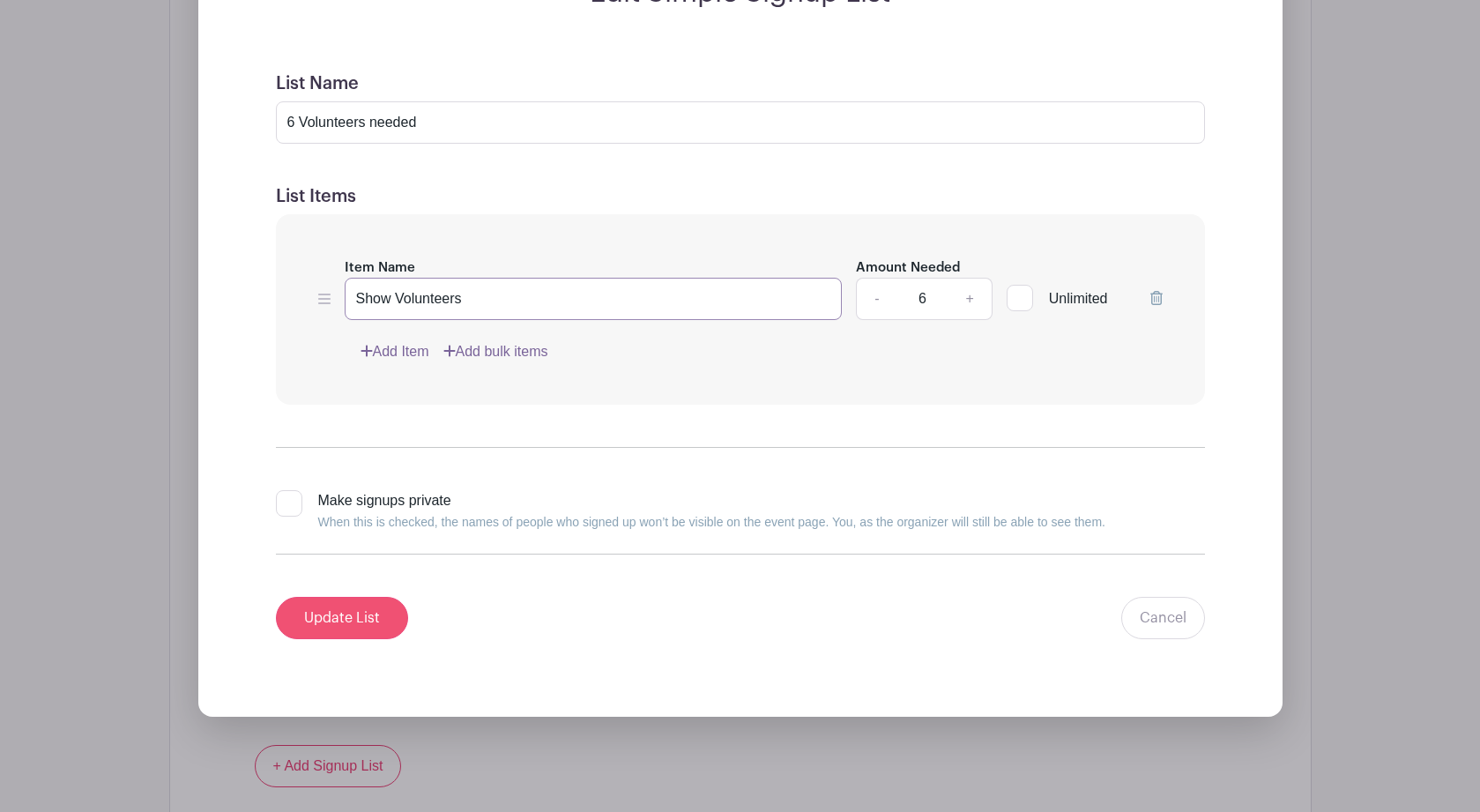
type input "Show Volunteers"
click at [327, 621] on input "Update List" at bounding box center [342, 618] width 132 height 42
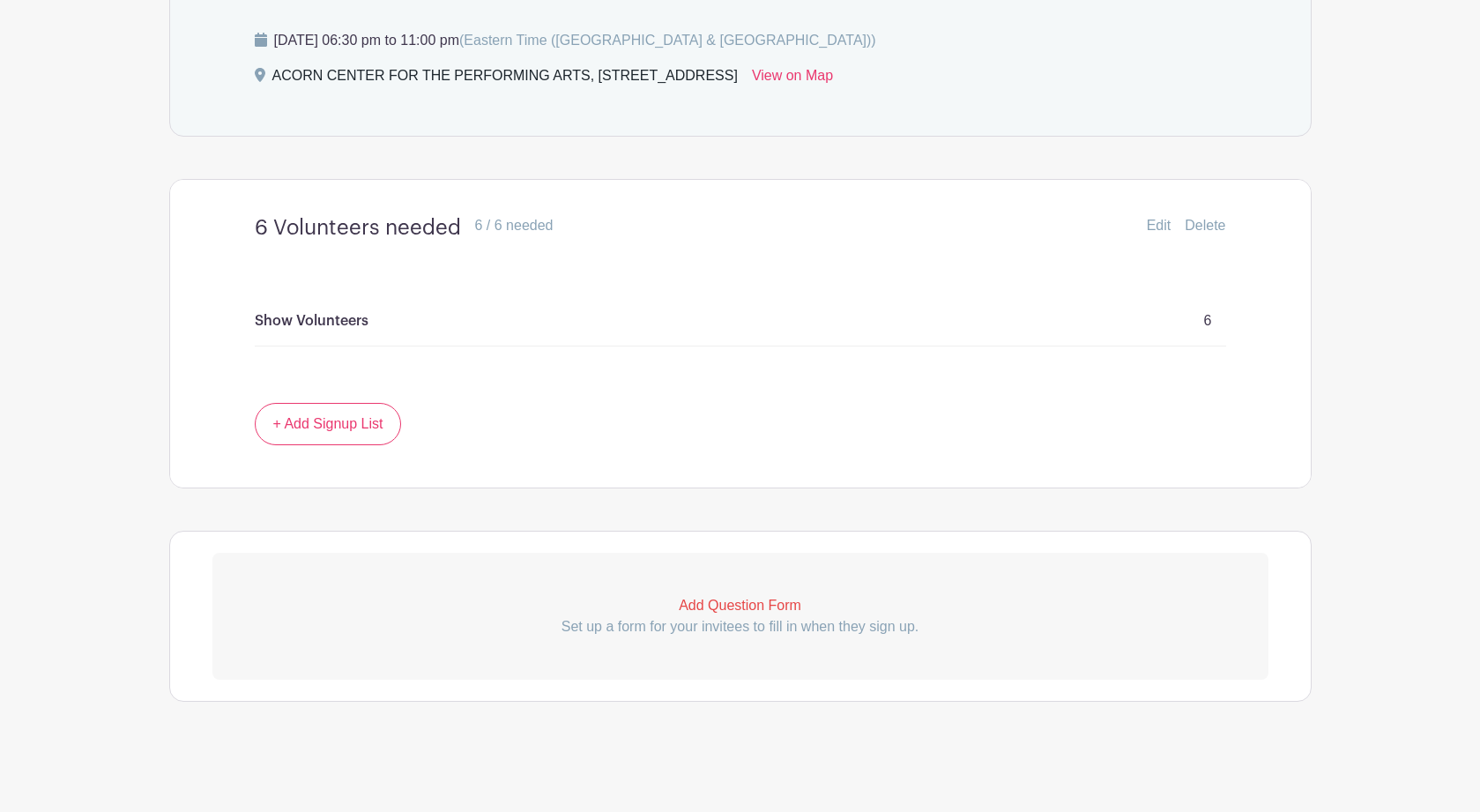
scroll to position [998, 0]
click at [759, 619] on p "Set up a form for your invitees to fill in when they sign up." at bounding box center [740, 626] width 1056 height 21
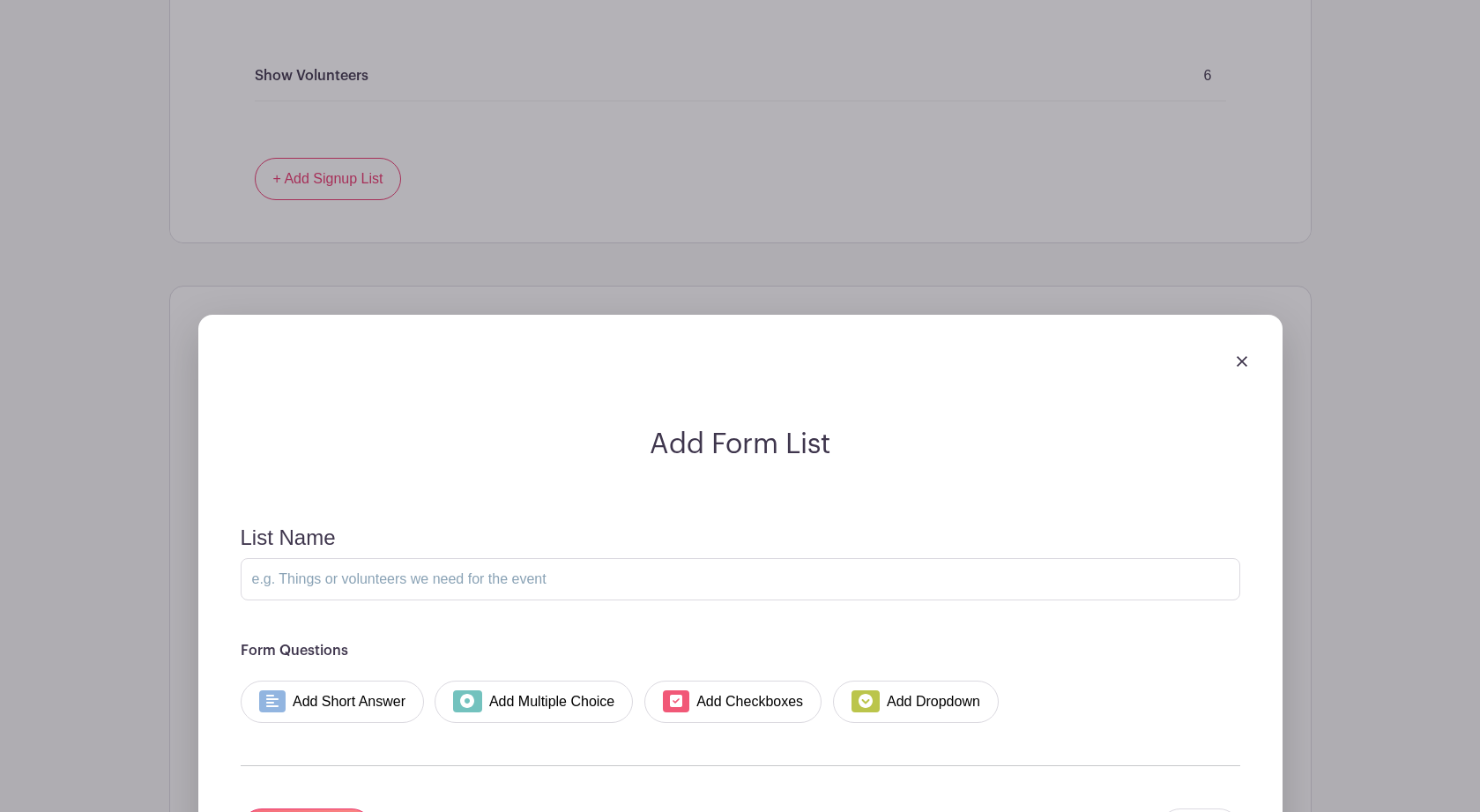
scroll to position [1477, 0]
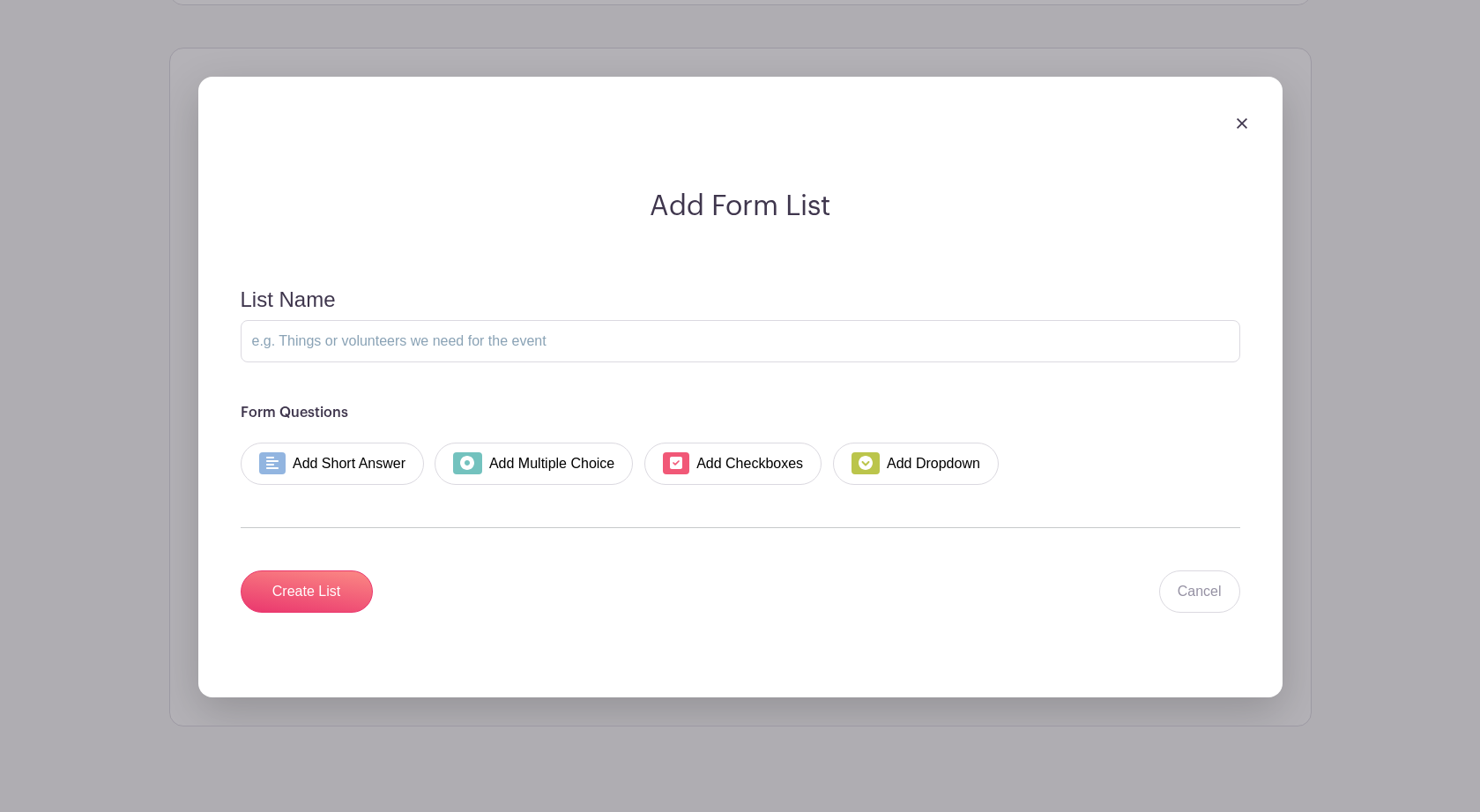
click at [1240, 128] on img at bounding box center [1242, 124] width 11 height 11
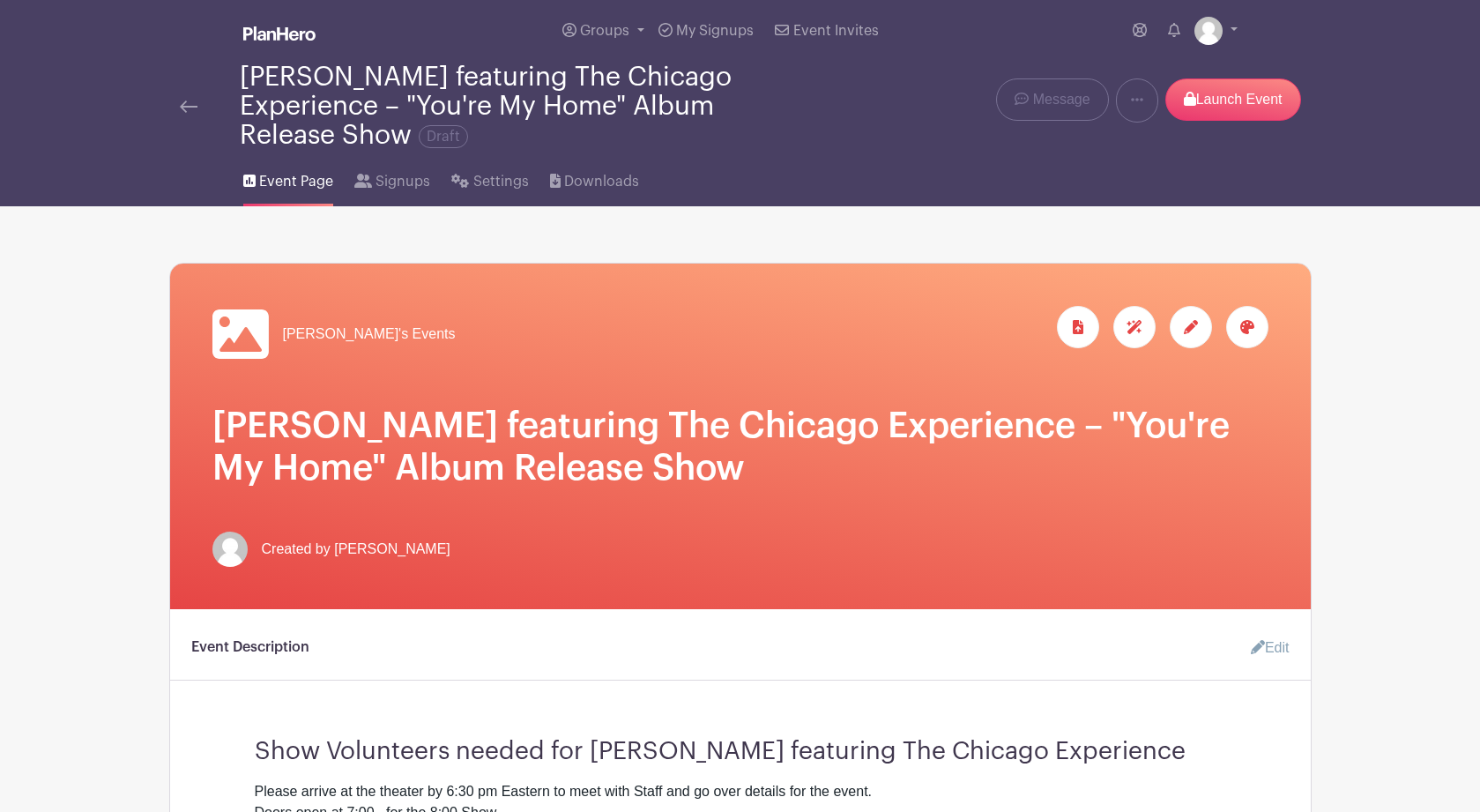
scroll to position [0, 0]
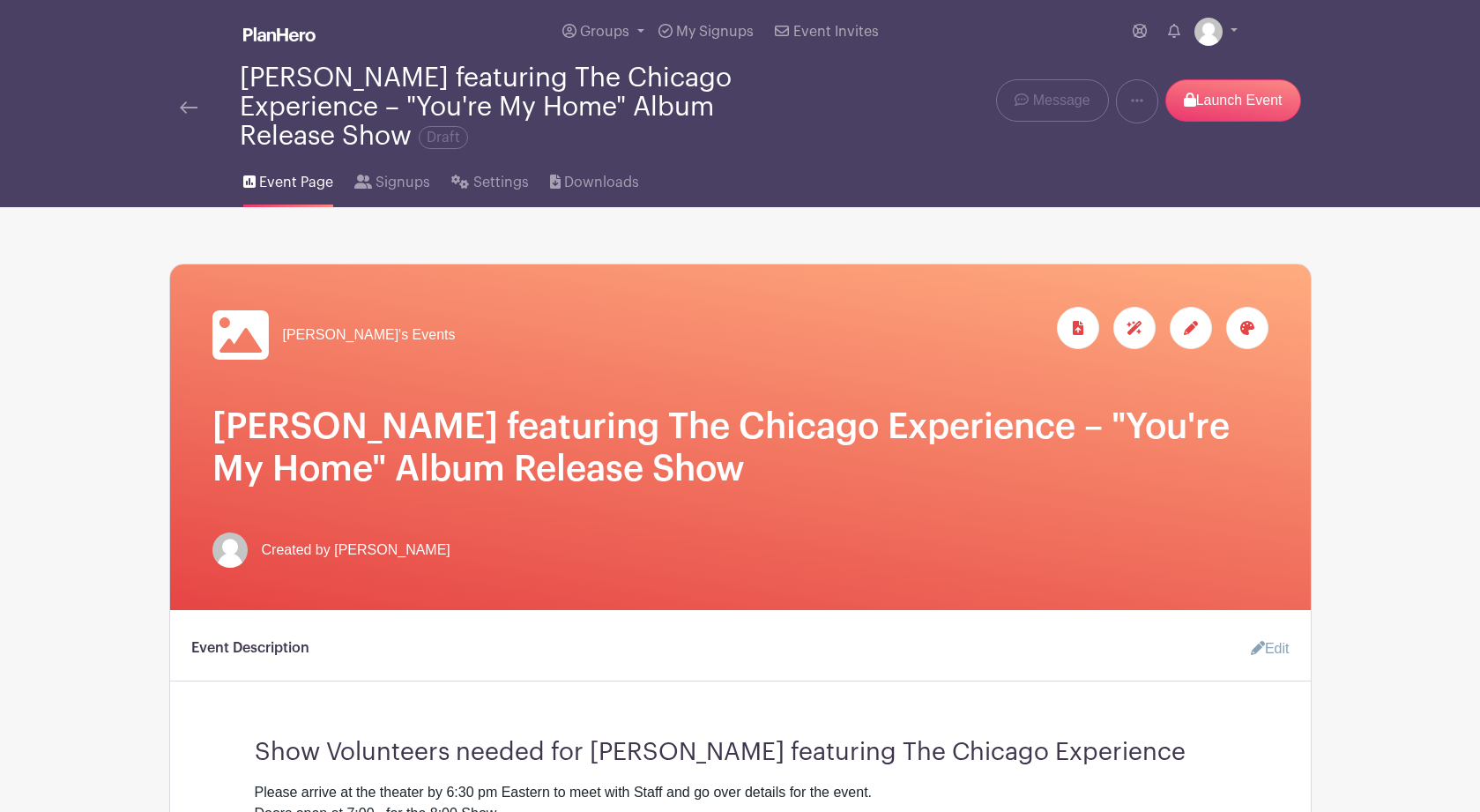
click at [180, 106] on img at bounding box center [188, 108] width 17 height 13
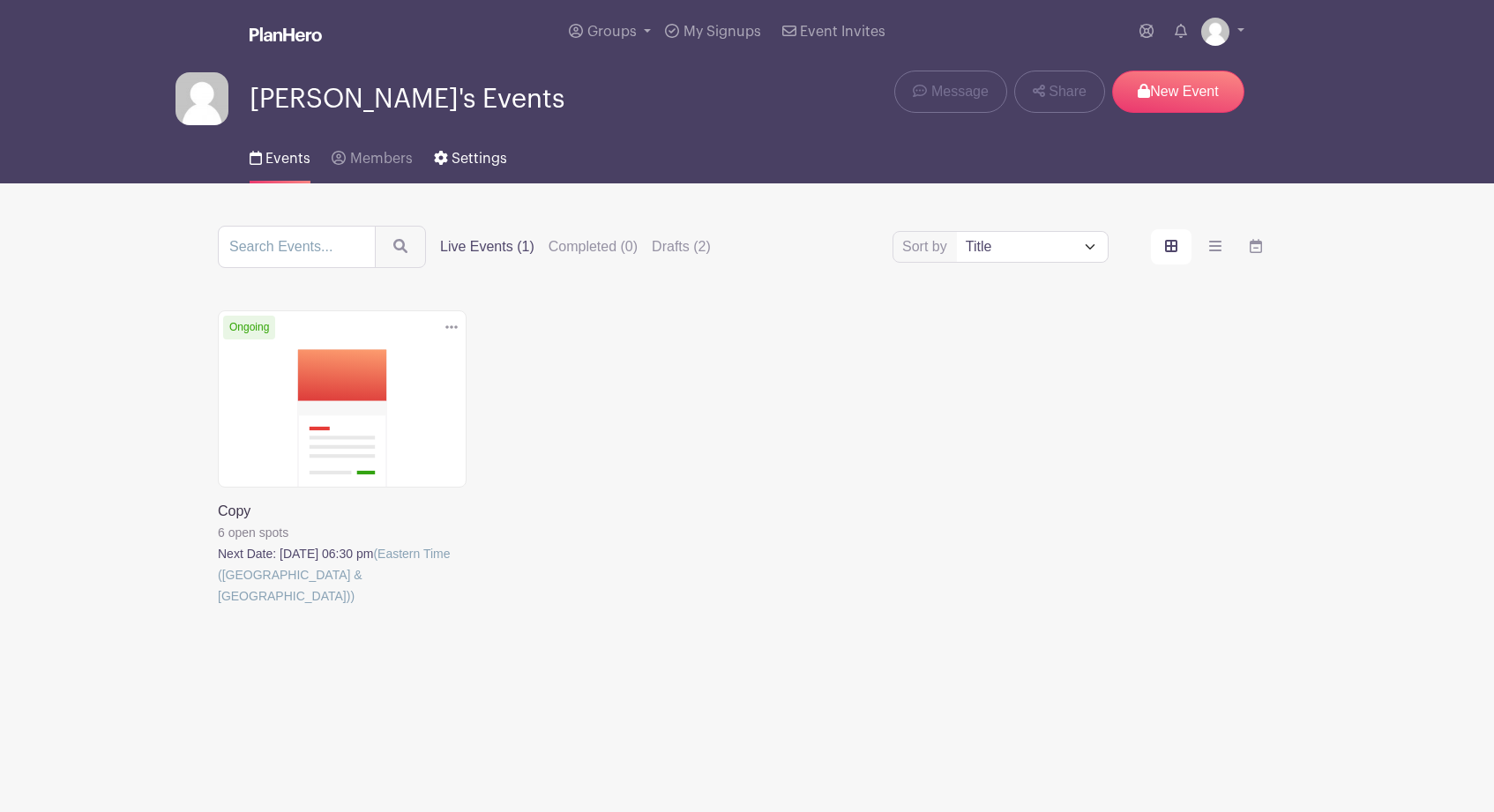
click at [457, 160] on span "Settings" at bounding box center [479, 158] width 56 height 14
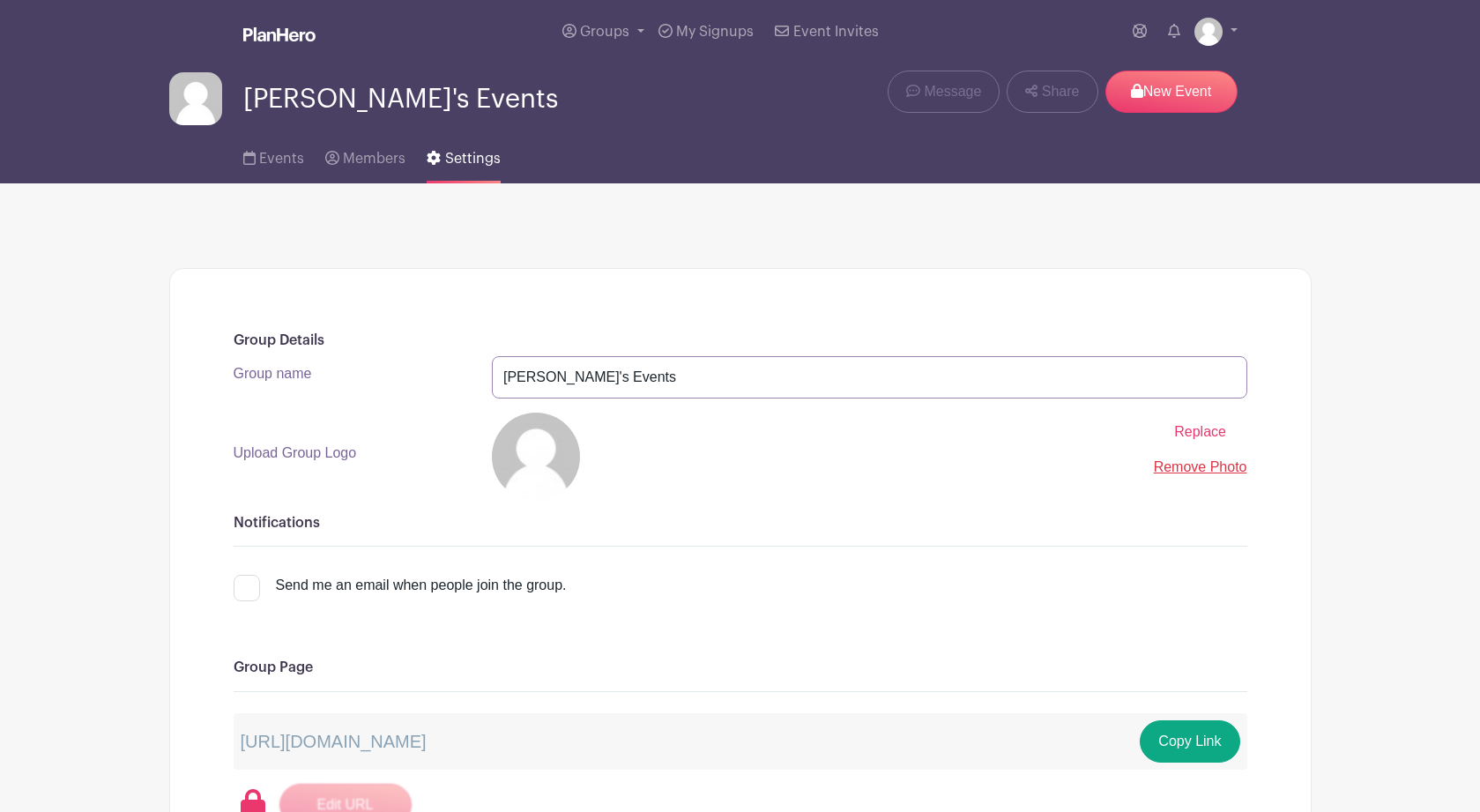
click at [529, 384] on input "Bill's Events" at bounding box center [869, 377] width 755 height 42
type input "Acorn Events"
click at [1197, 472] on link "Remove Photo" at bounding box center [1200, 467] width 94 height 15
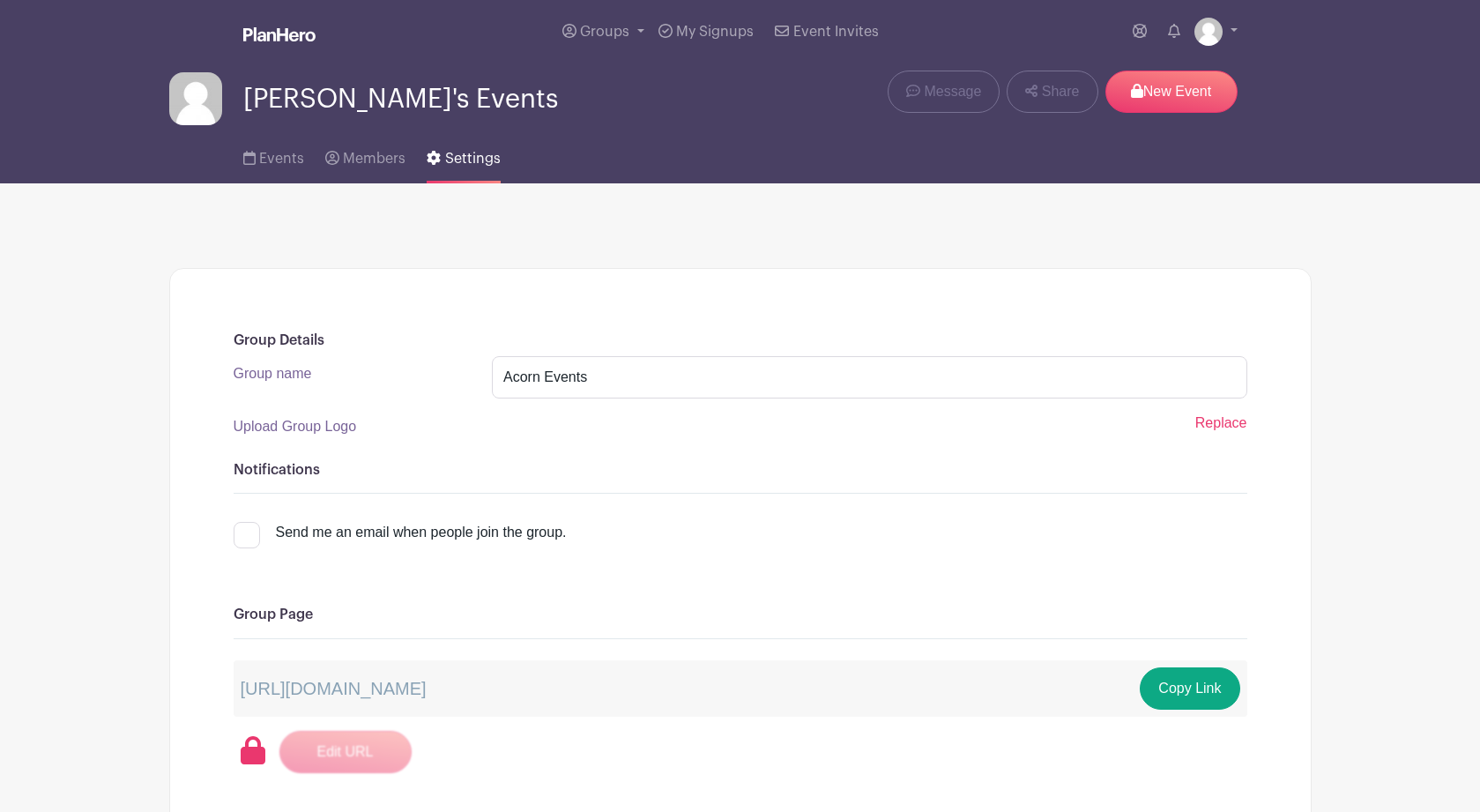
click at [1213, 429] on span "Replace" at bounding box center [1221, 423] width 52 height 15
click at [0, 0] on input "Replace" at bounding box center [0, 0] width 0 height 0
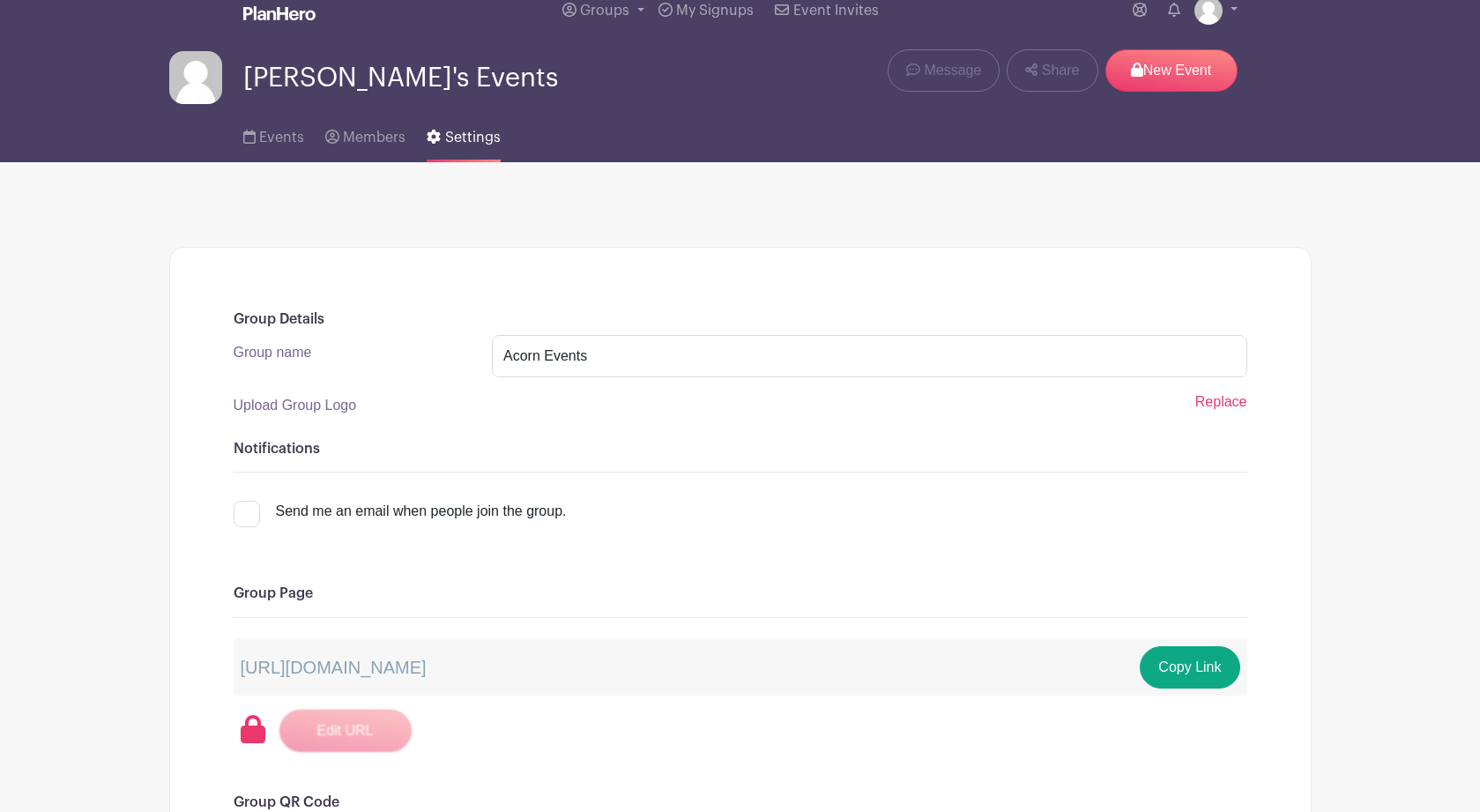
scroll to position [16, 0]
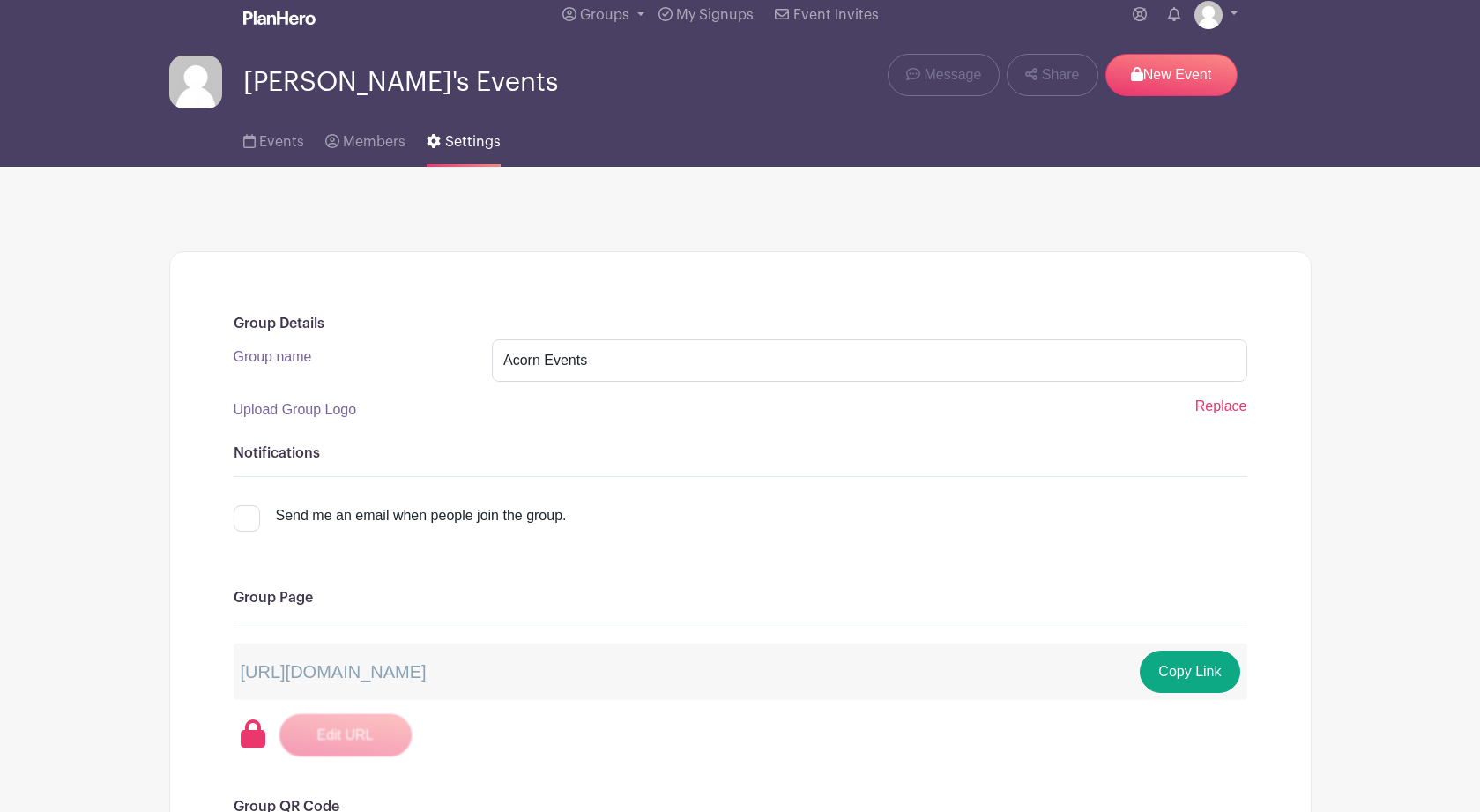
click at [348, 416] on label "Upload Group Logo" at bounding box center [294, 409] width 123 height 21
click at [0, 0] on input "Replace" at bounding box center [0, 0] width 0 height 0
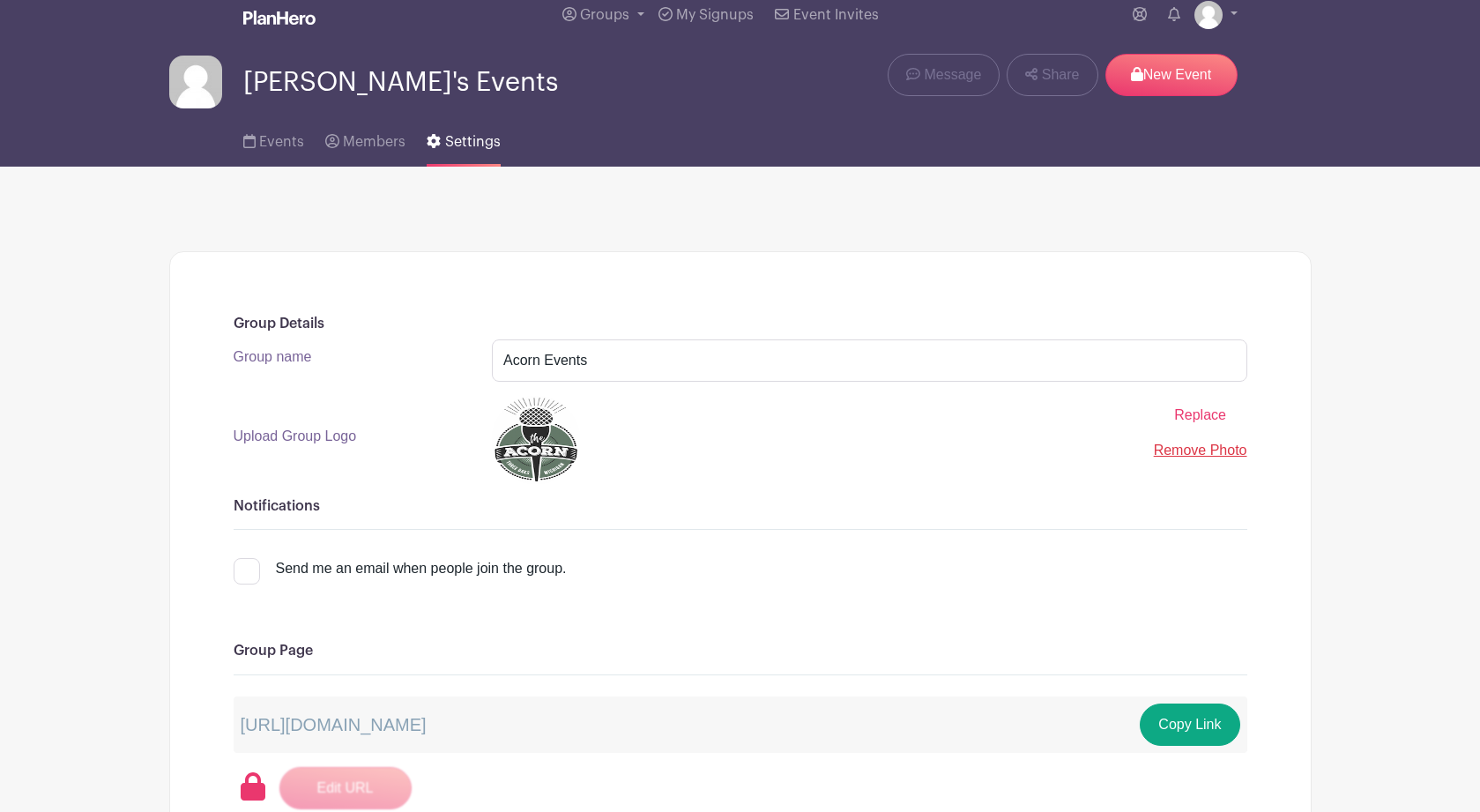
click at [563, 468] on img at bounding box center [536, 439] width 88 height 88
click at [670, 456] on div "Replace Remove Photo" at bounding box center [869, 439] width 755 height 88
click at [349, 87] on span "Bill's Events" at bounding box center [400, 82] width 314 height 29
click at [456, 143] on span "Settings" at bounding box center [473, 141] width 56 height 14
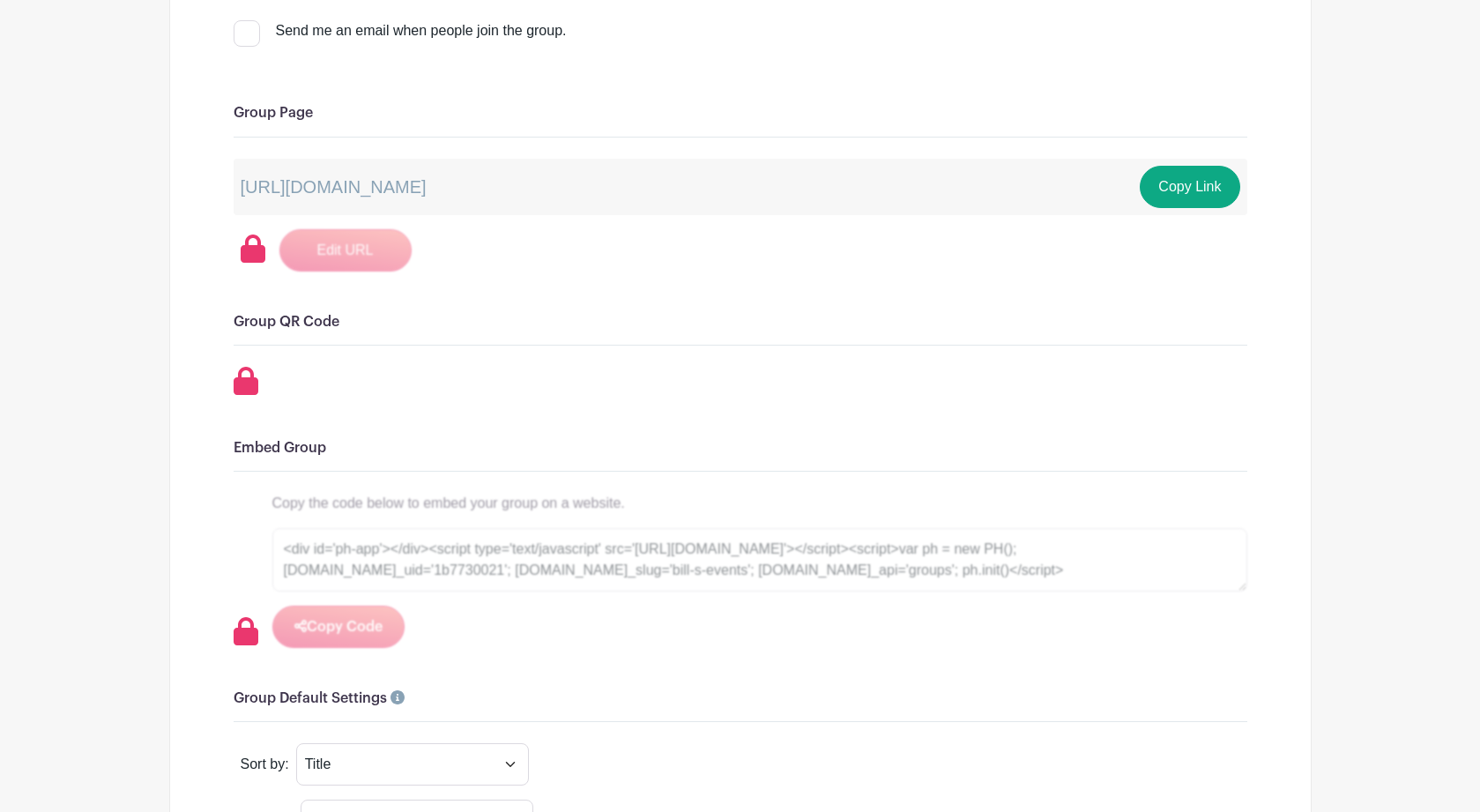
scroll to position [0, 0]
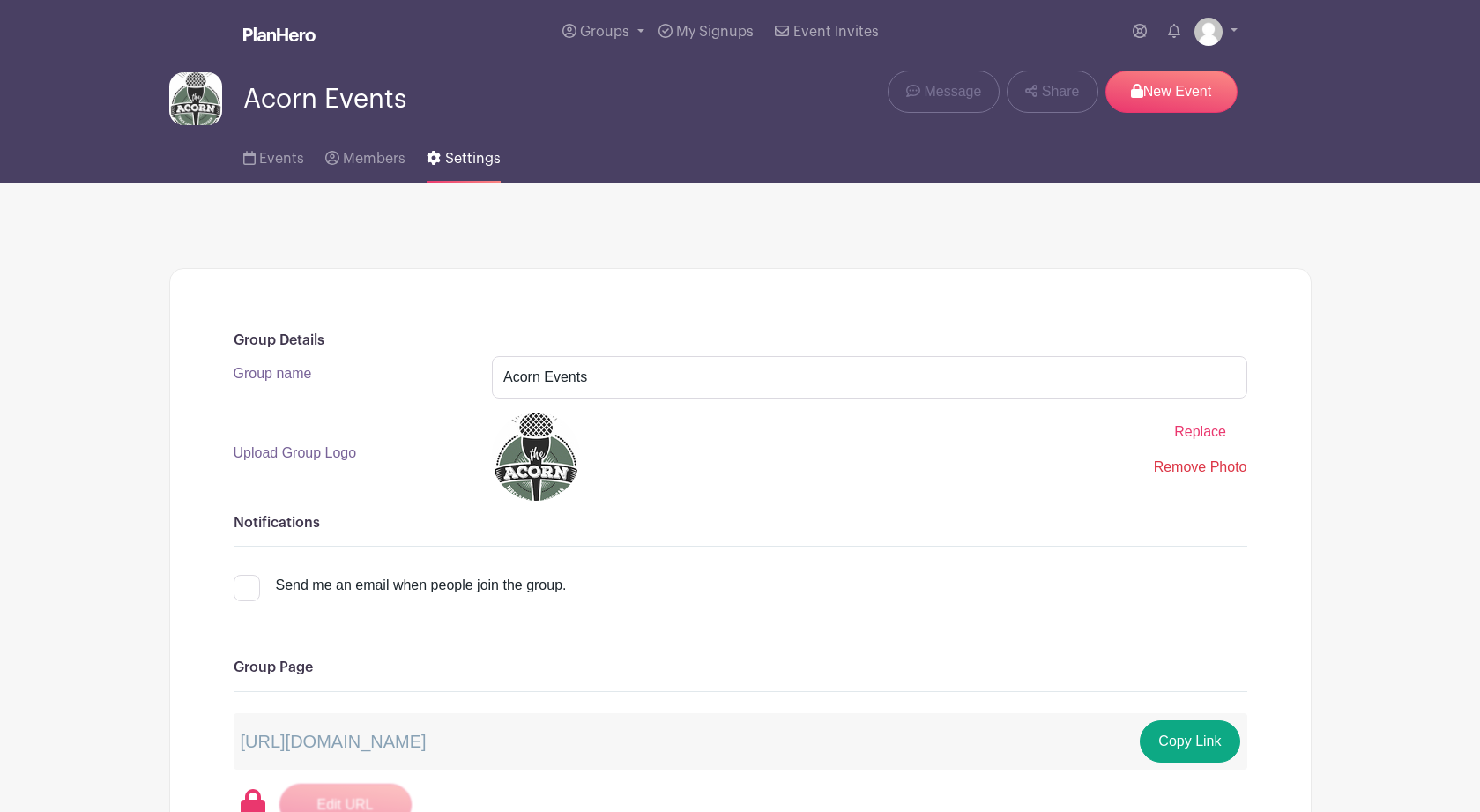
click at [269, 163] on span "Events" at bounding box center [281, 158] width 45 height 14
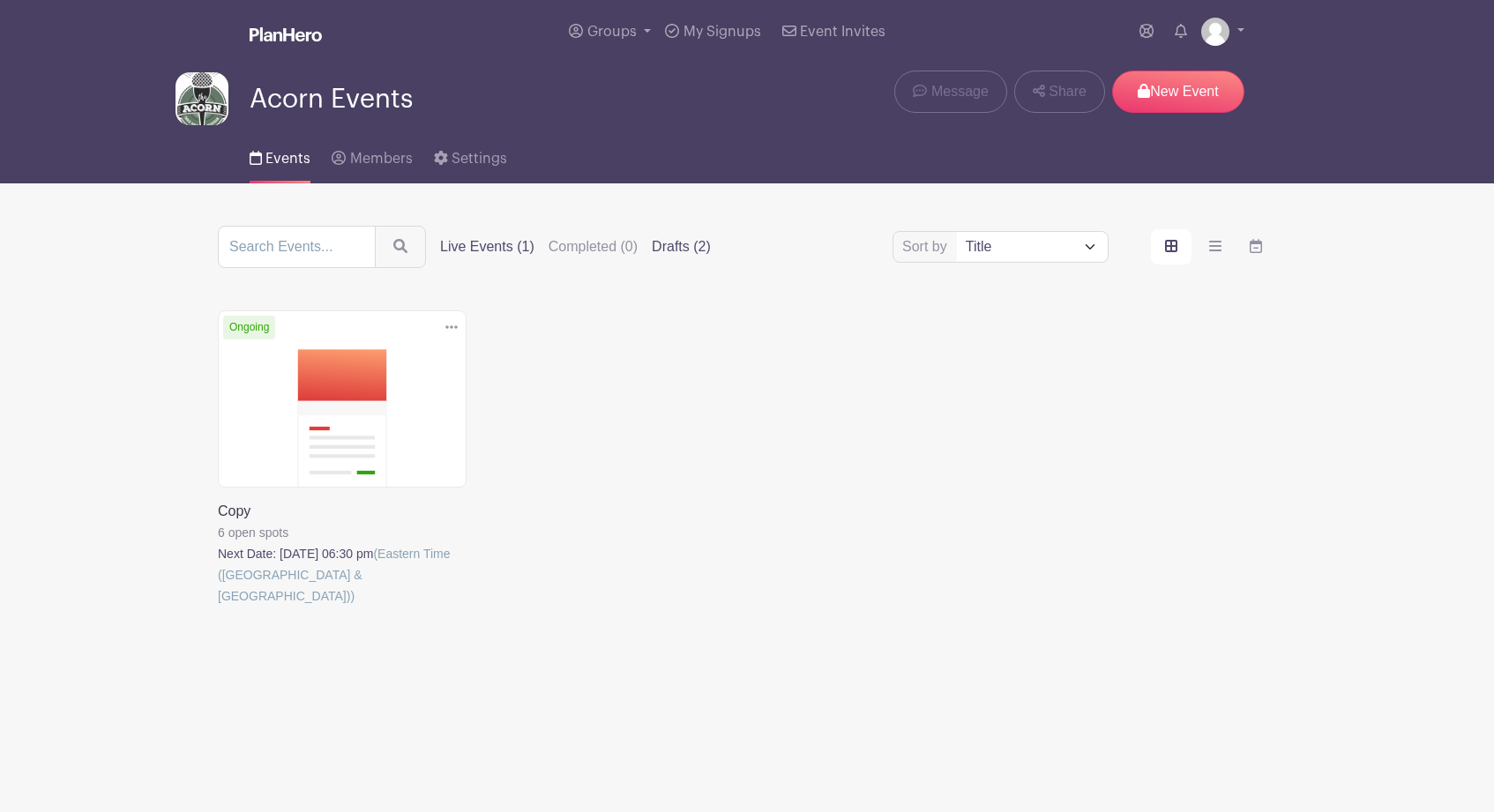
click at [652, 253] on label "Drafts (2)" at bounding box center [681, 246] width 59 height 21
click at [0, 0] on input "Drafts (2)" at bounding box center [0, 0] width 0 height 0
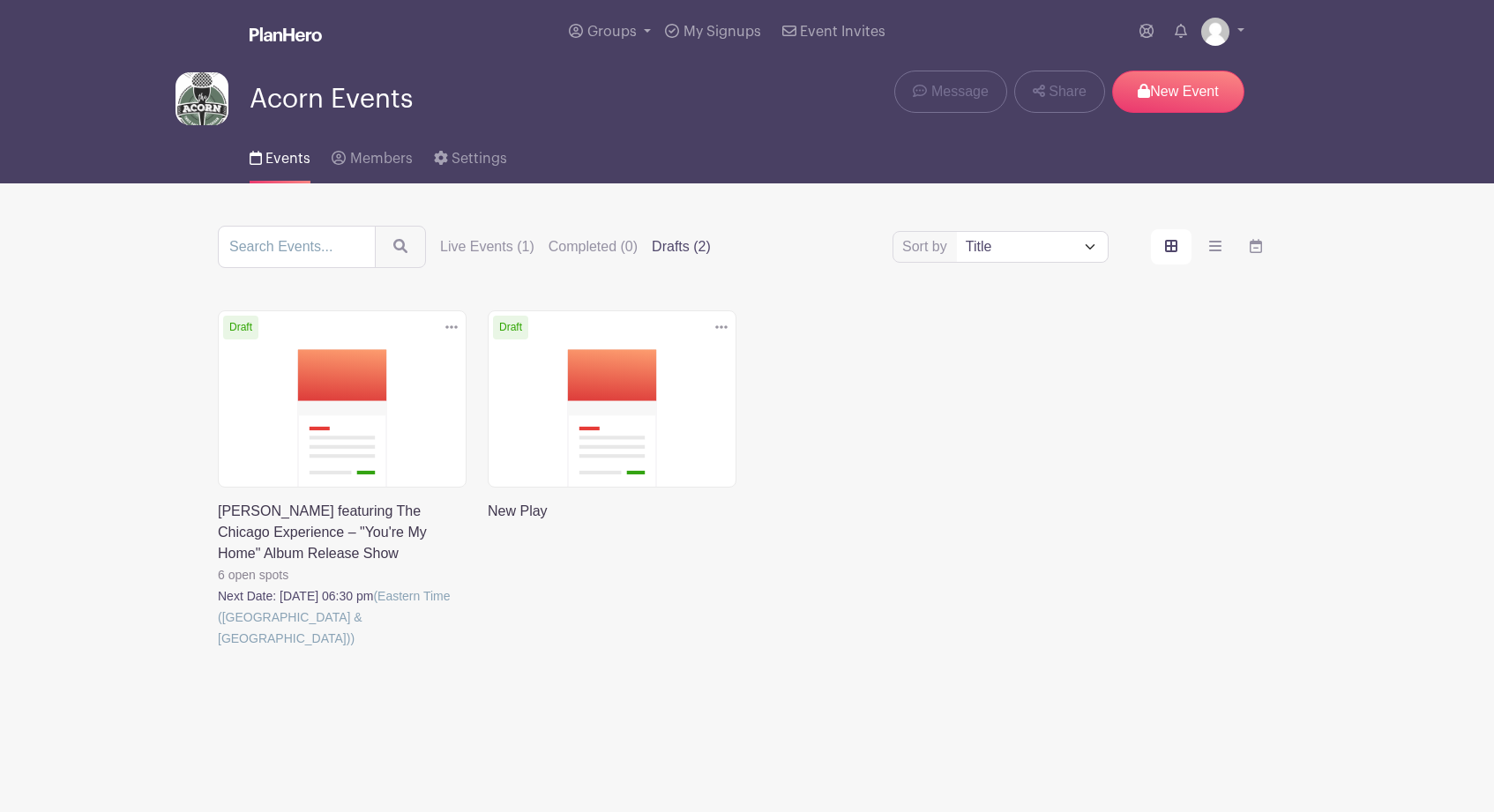
click at [218, 649] on link at bounding box center [218, 649] width 0 height 0
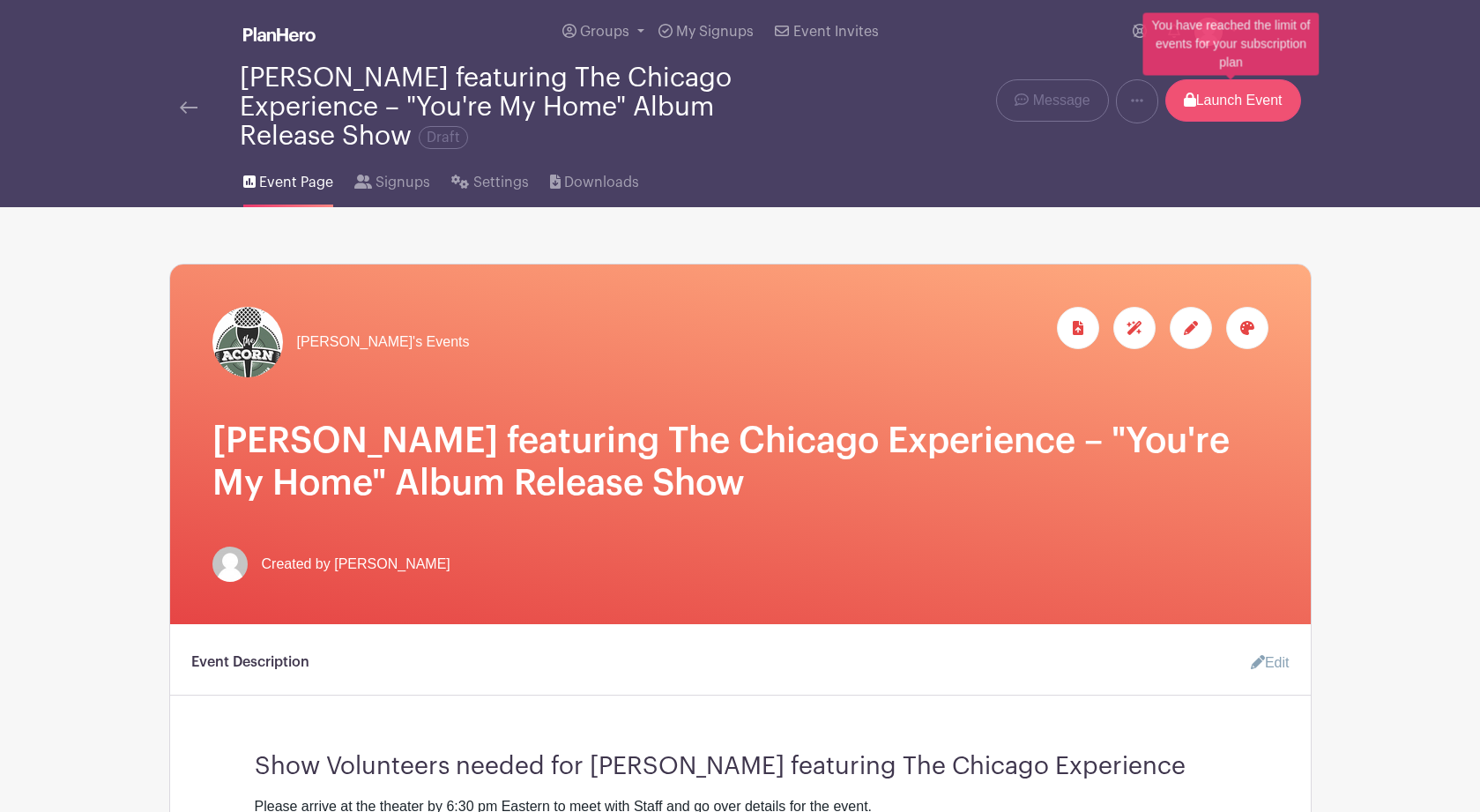
click at [1228, 100] on p "Launch Event" at bounding box center [1233, 100] width 136 height 42
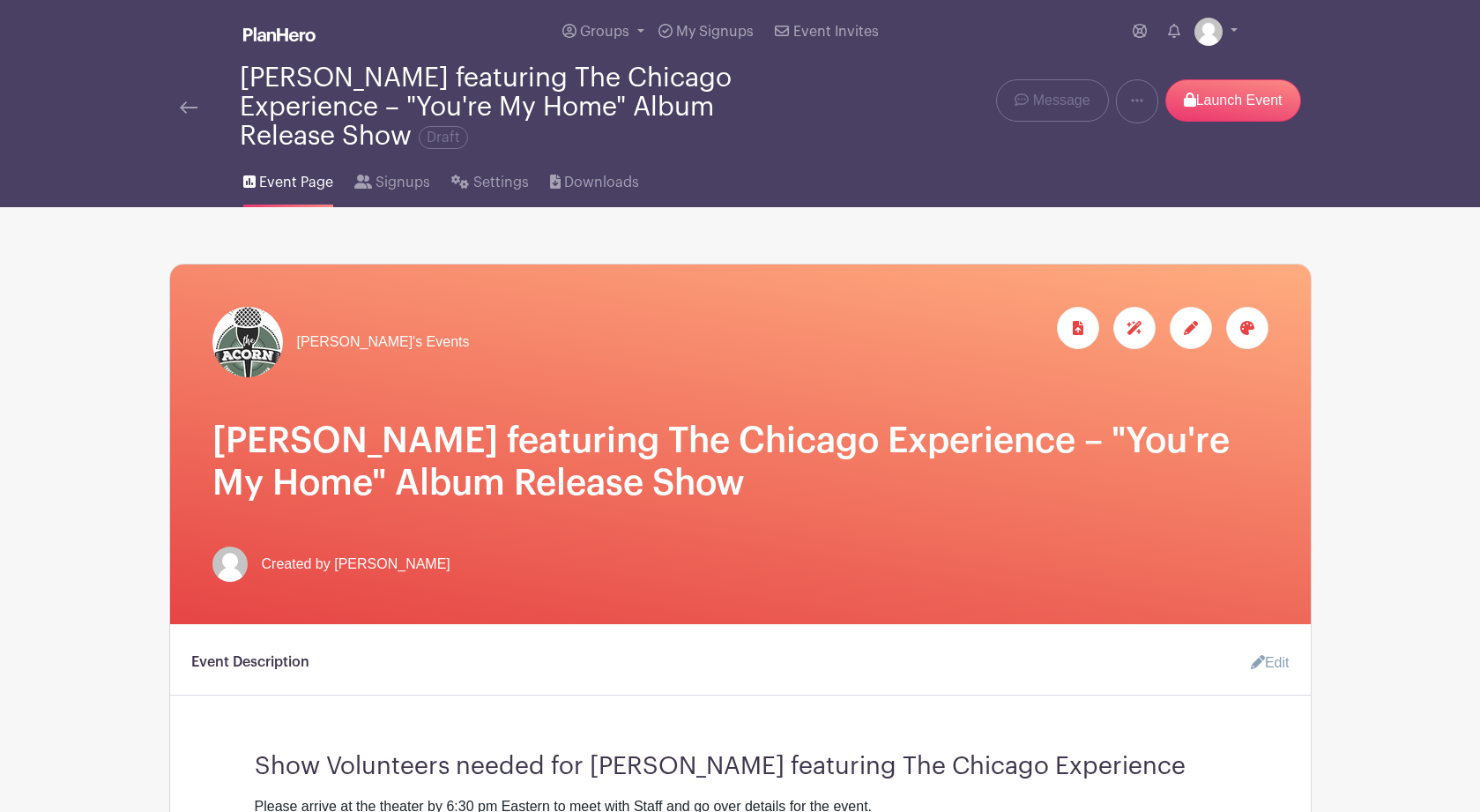
click at [1345, 148] on nav "Groups All Groups Acorn Events My Signups Event Invites My account Logout BRIAN…" at bounding box center [740, 103] width 1480 height 207
click at [1215, 27] on img at bounding box center [1208, 31] width 28 height 28
click at [1172, 76] on link "My account" at bounding box center [1167, 73] width 139 height 28
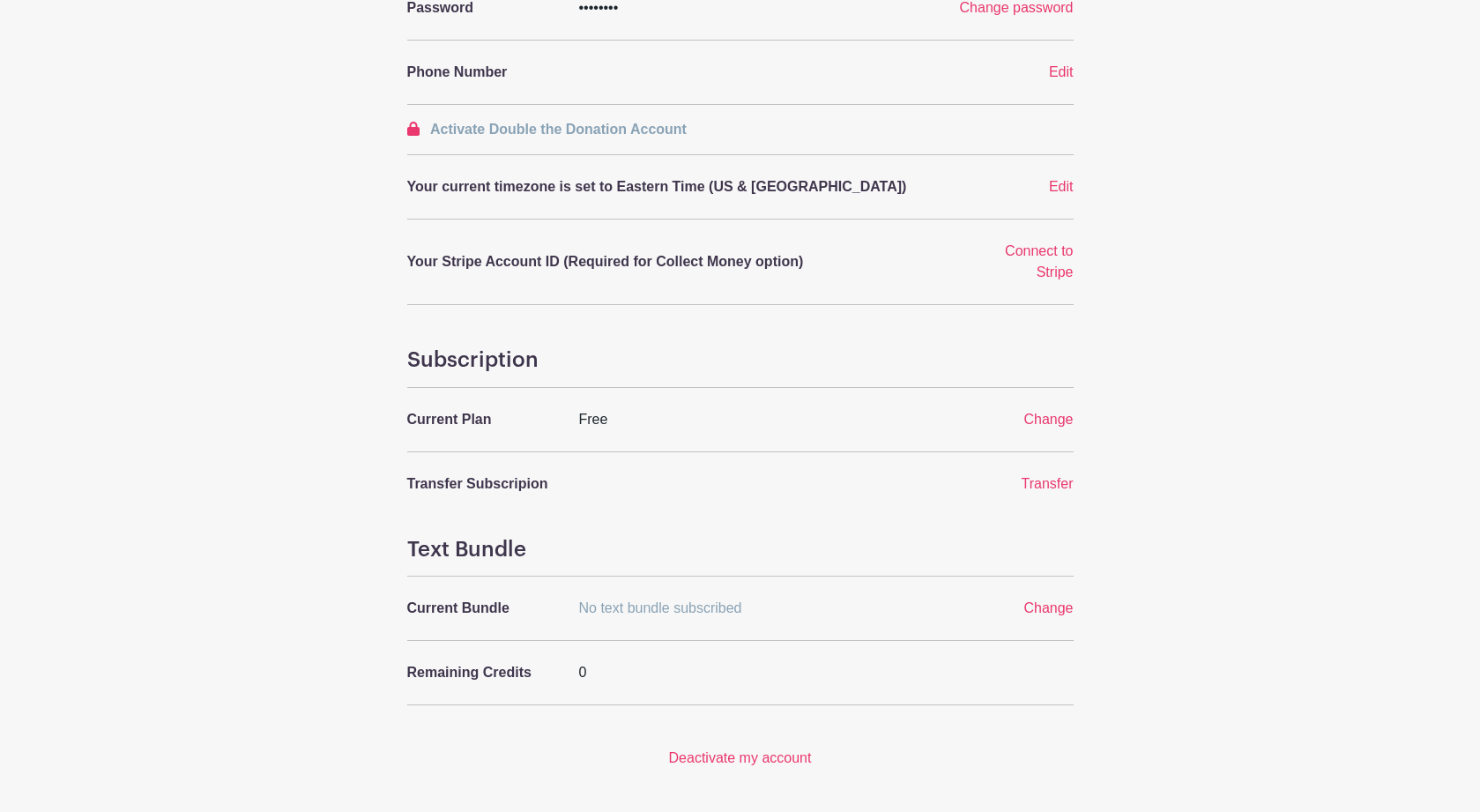
scroll to position [399, 0]
click at [1046, 486] on link "Transfer" at bounding box center [1047, 482] width 52 height 15
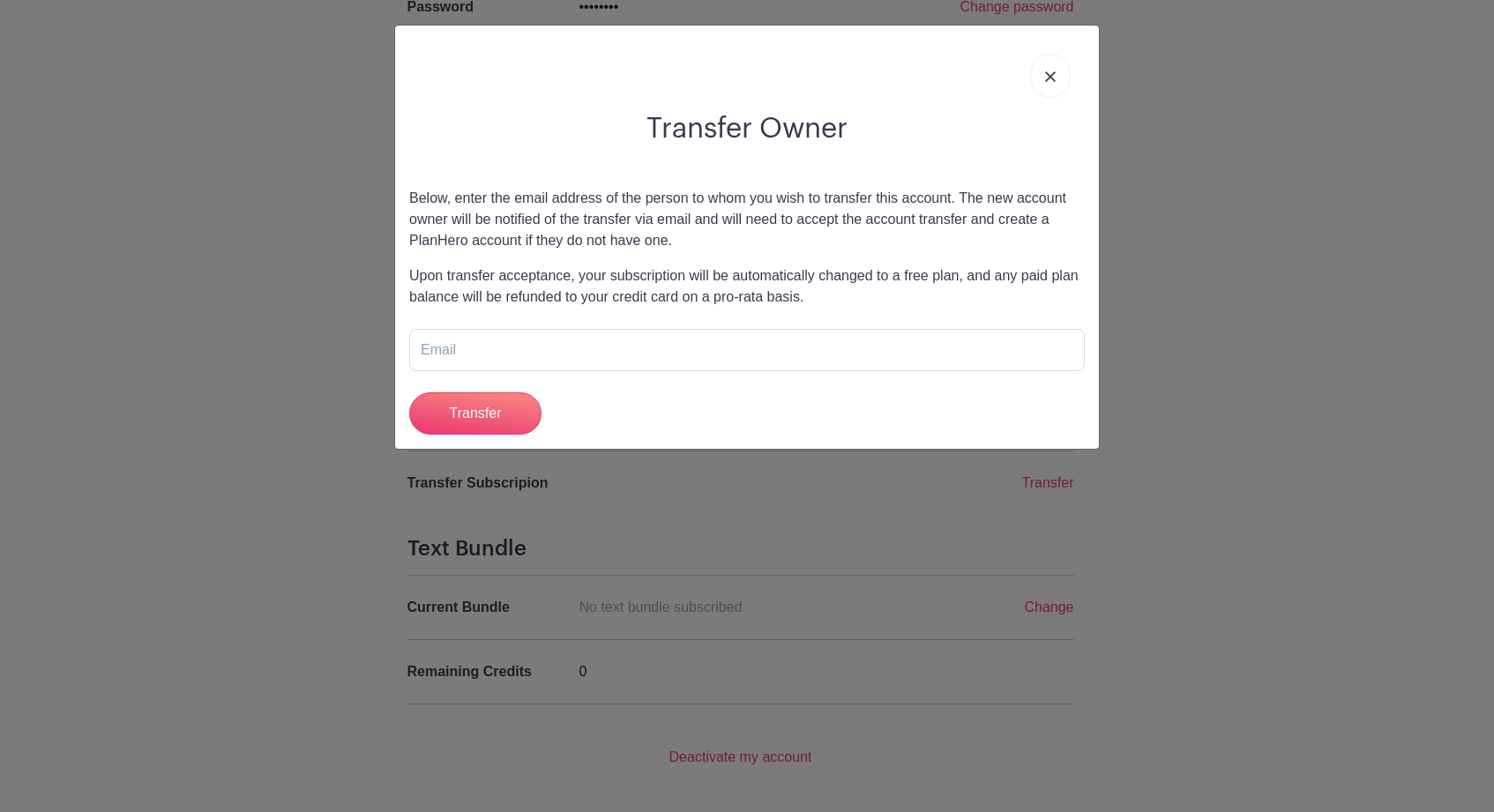
click at [1051, 71] on link at bounding box center [1050, 76] width 40 height 44
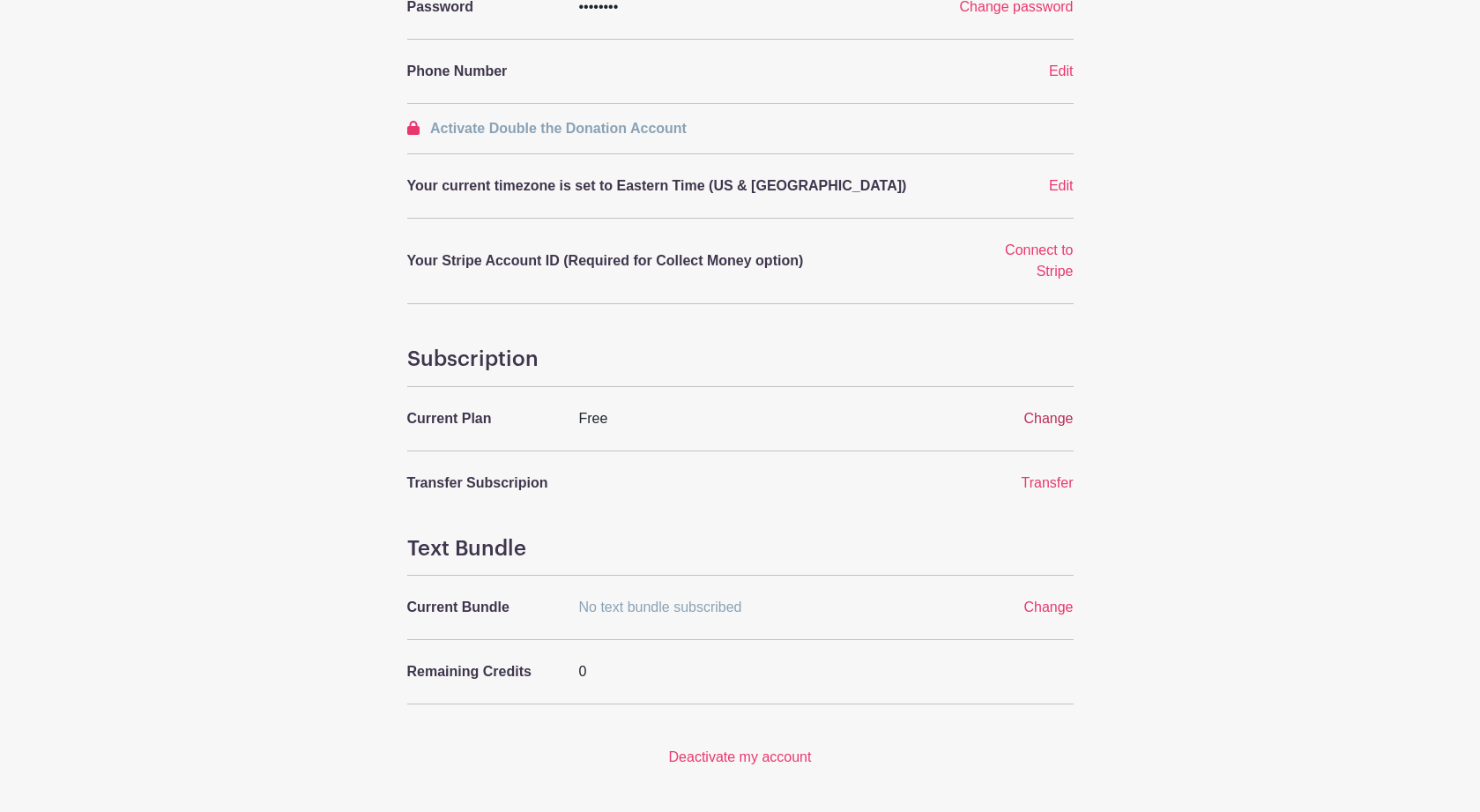
click at [1047, 423] on span "Change" at bounding box center [1048, 418] width 49 height 15
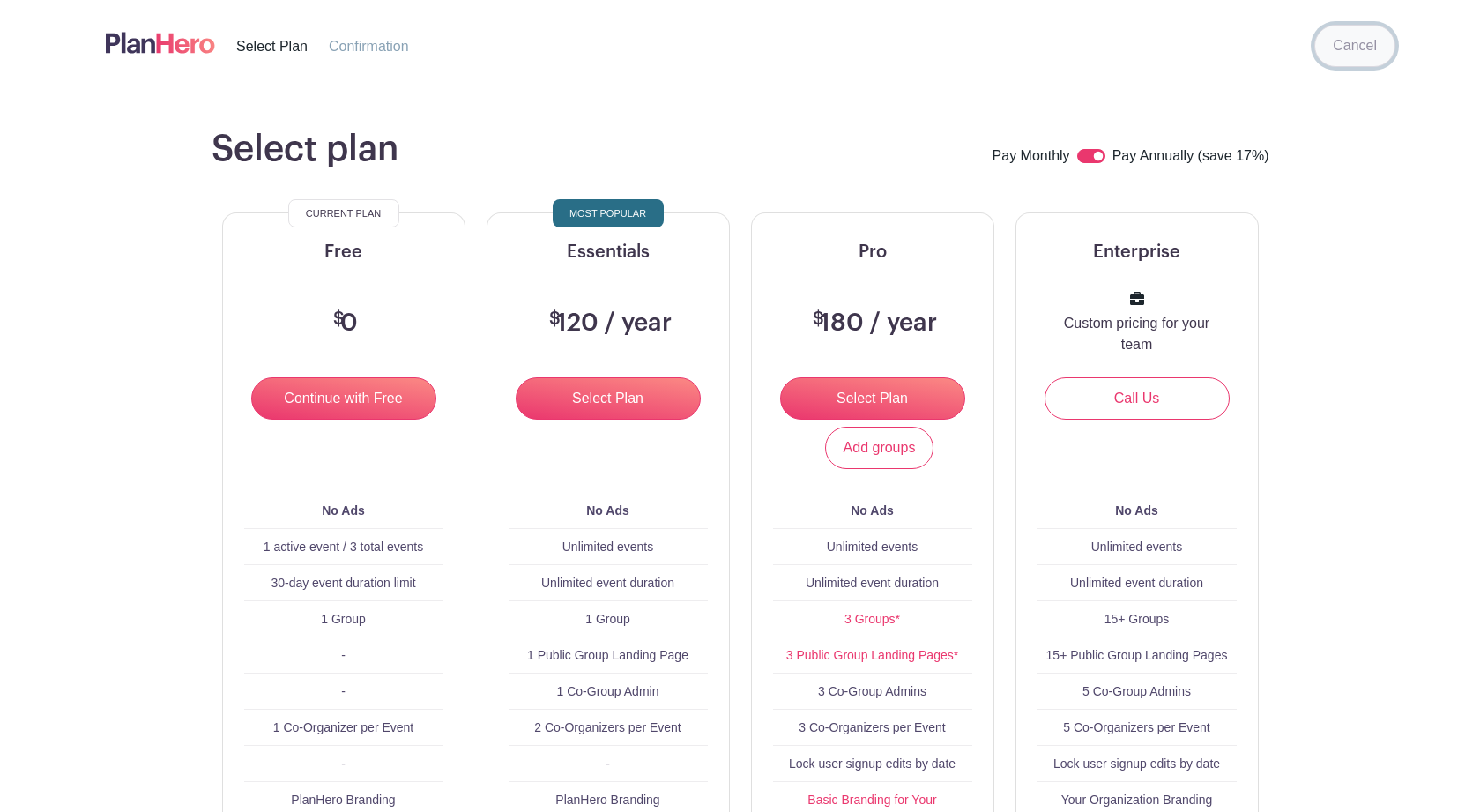
click at [1362, 49] on link "Cancel" at bounding box center [1354, 46] width 81 height 42
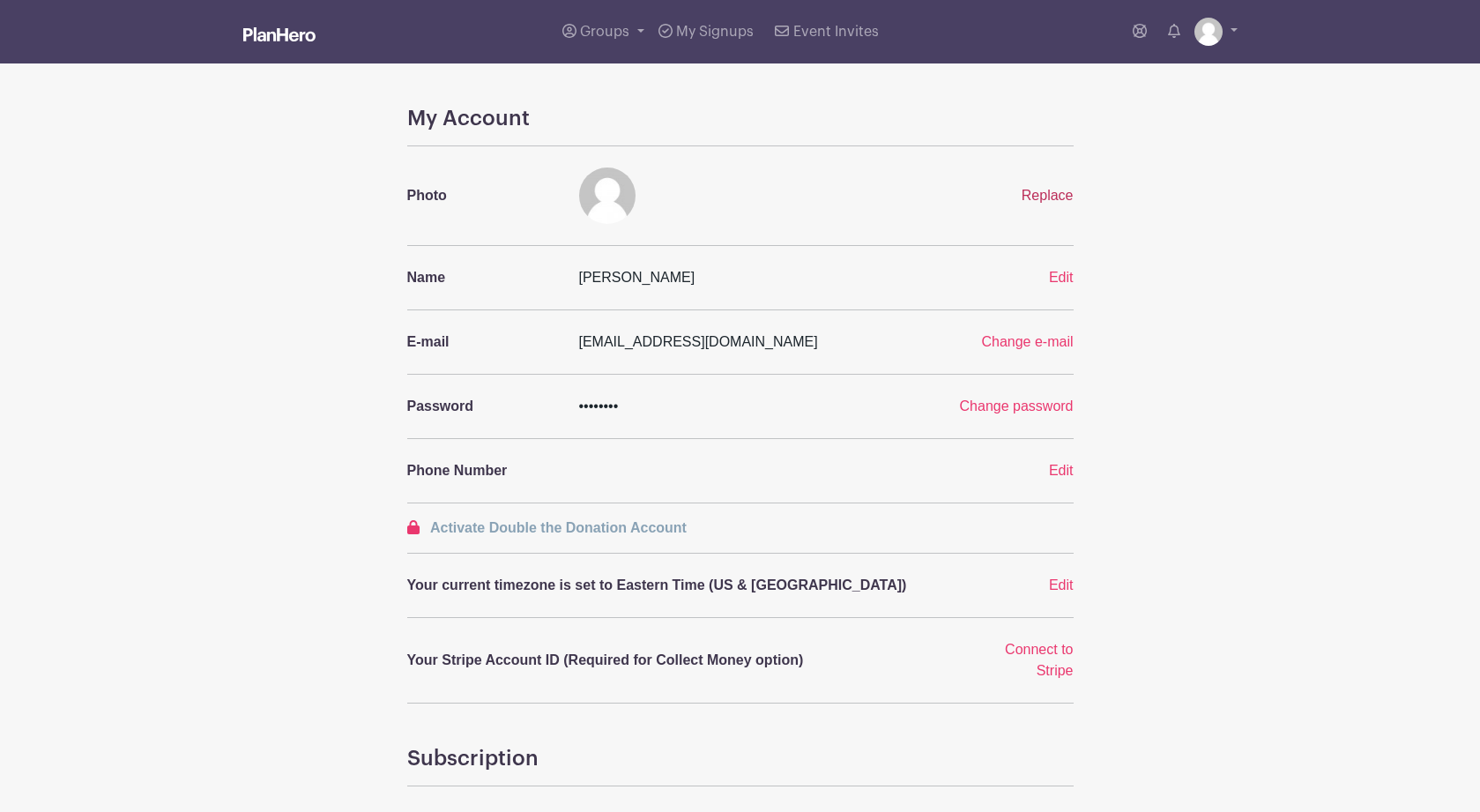
click at [1054, 200] on span "Replace" at bounding box center [1047, 195] width 52 height 15
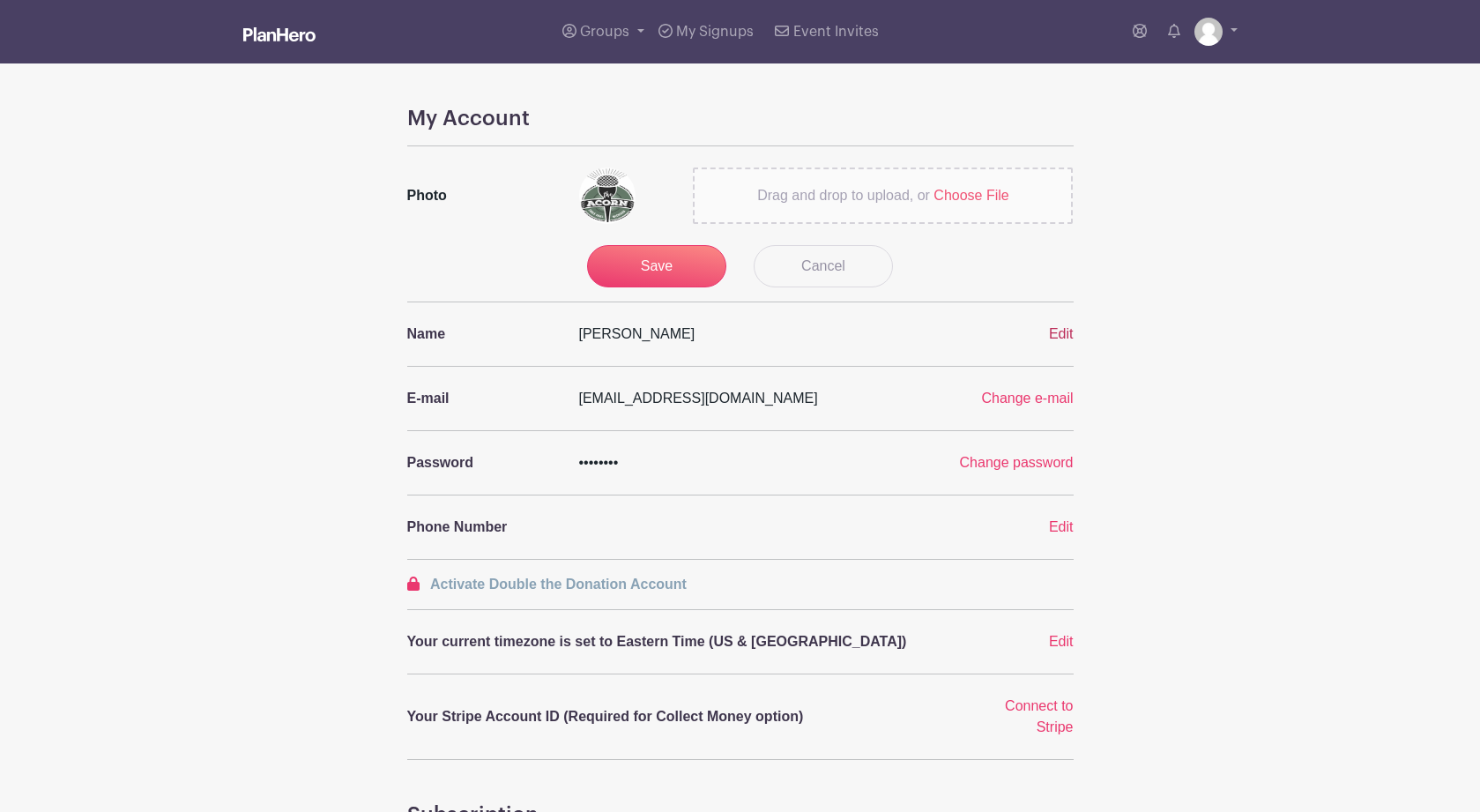
click at [1060, 337] on span "Edit" at bounding box center [1061, 334] width 25 height 15
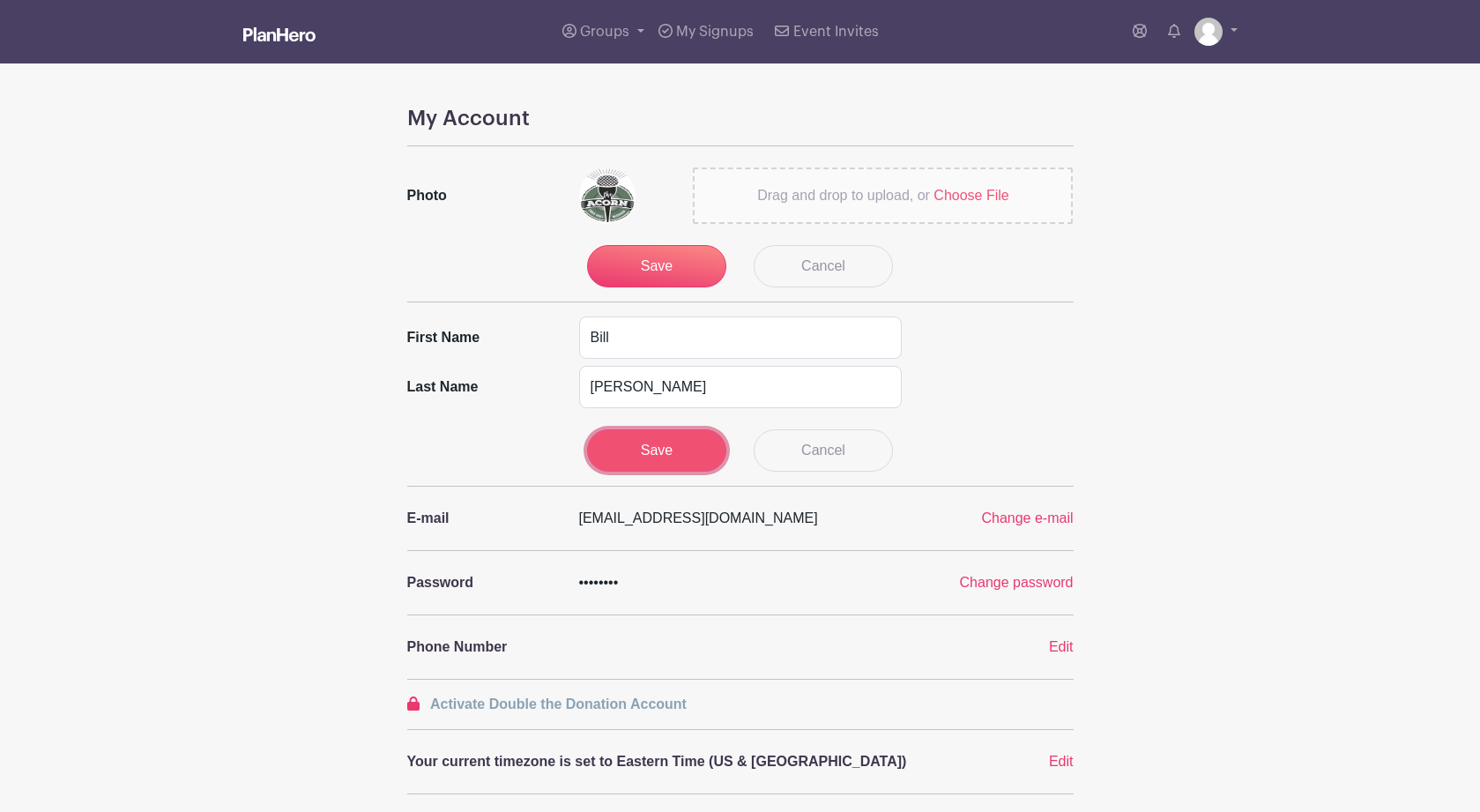
click at [662, 454] on input "Save" at bounding box center [656, 450] width 139 height 42
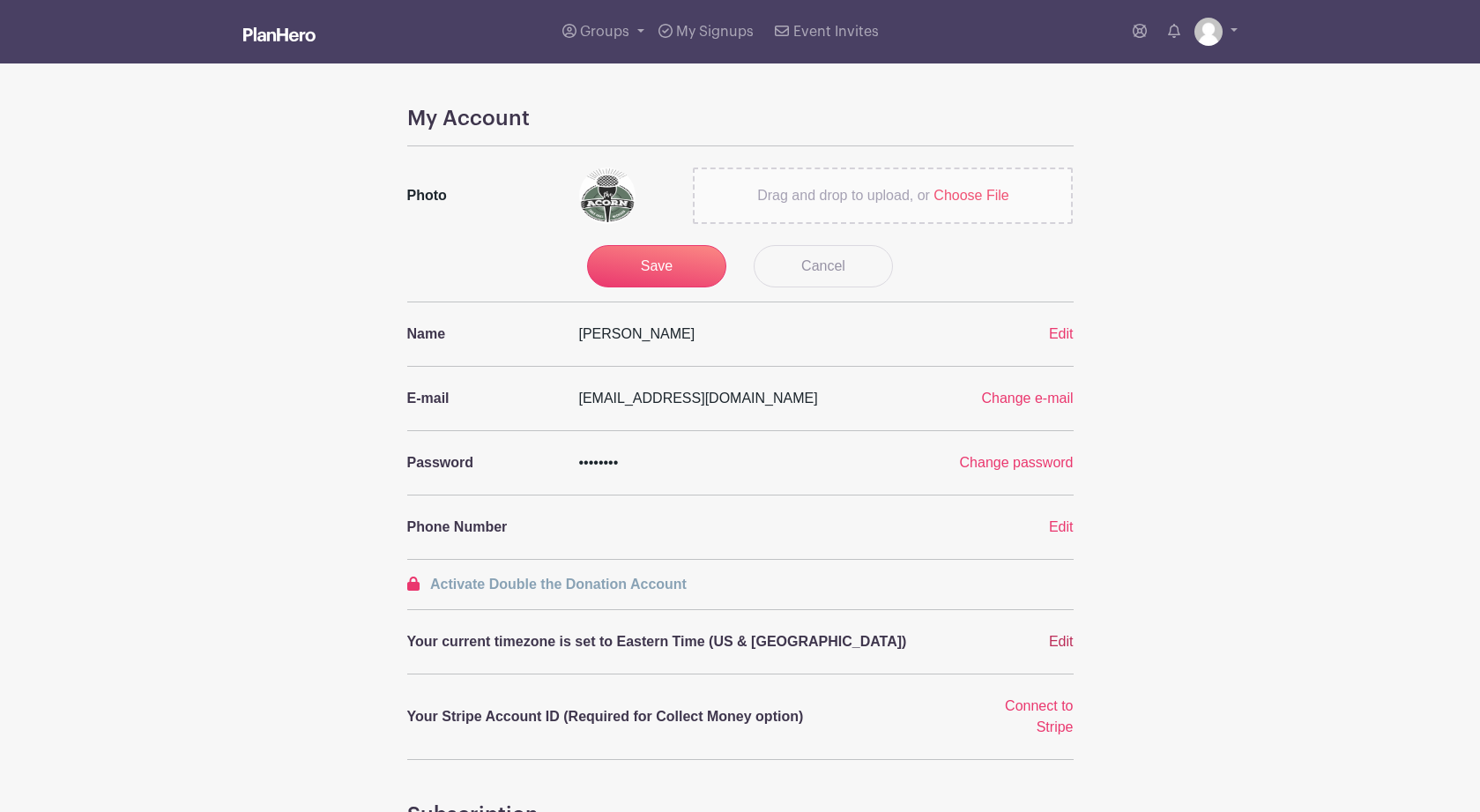
click at [1066, 642] on span "Edit" at bounding box center [1061, 642] width 25 height 15
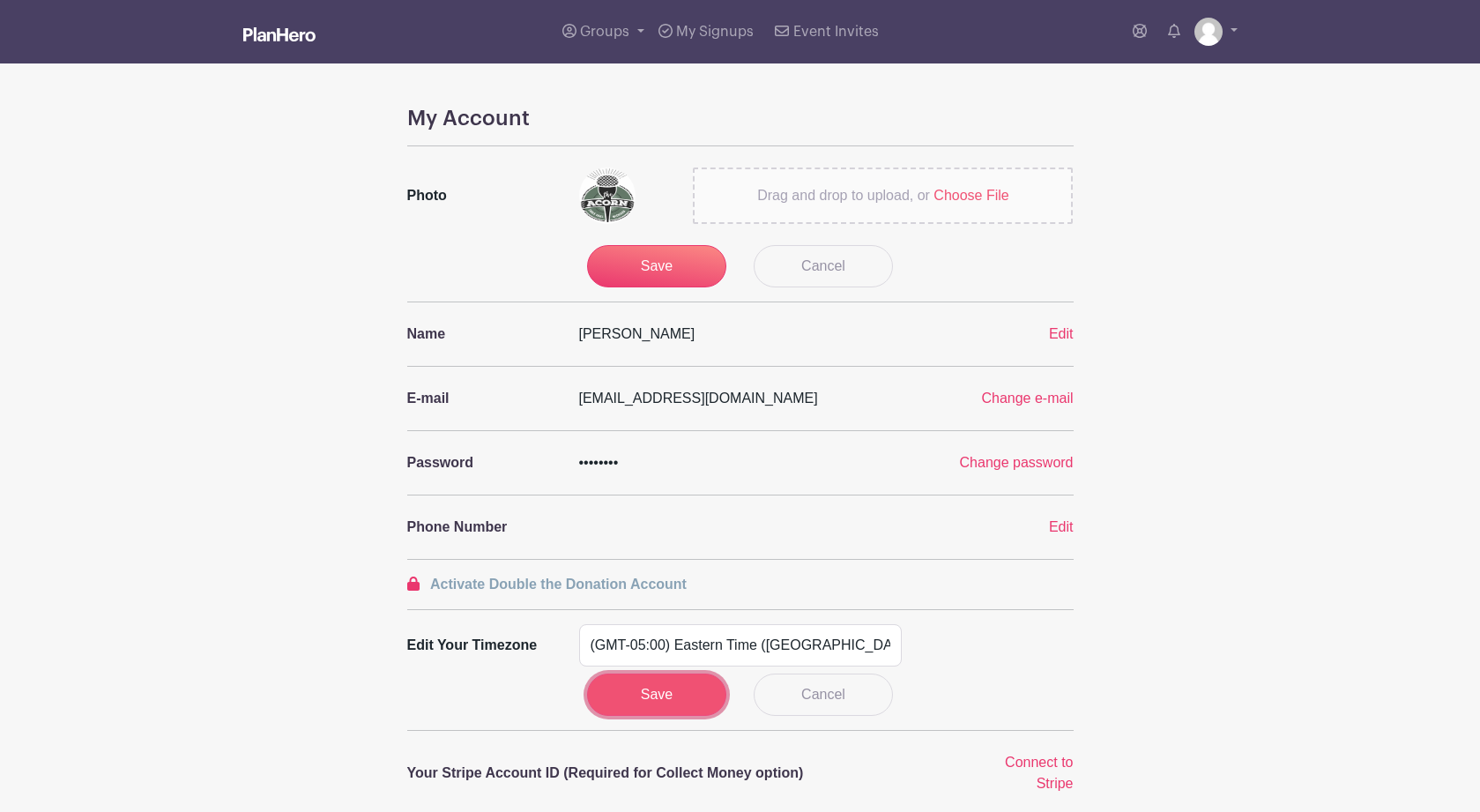
click at [631, 705] on input "Save" at bounding box center [656, 694] width 139 height 42
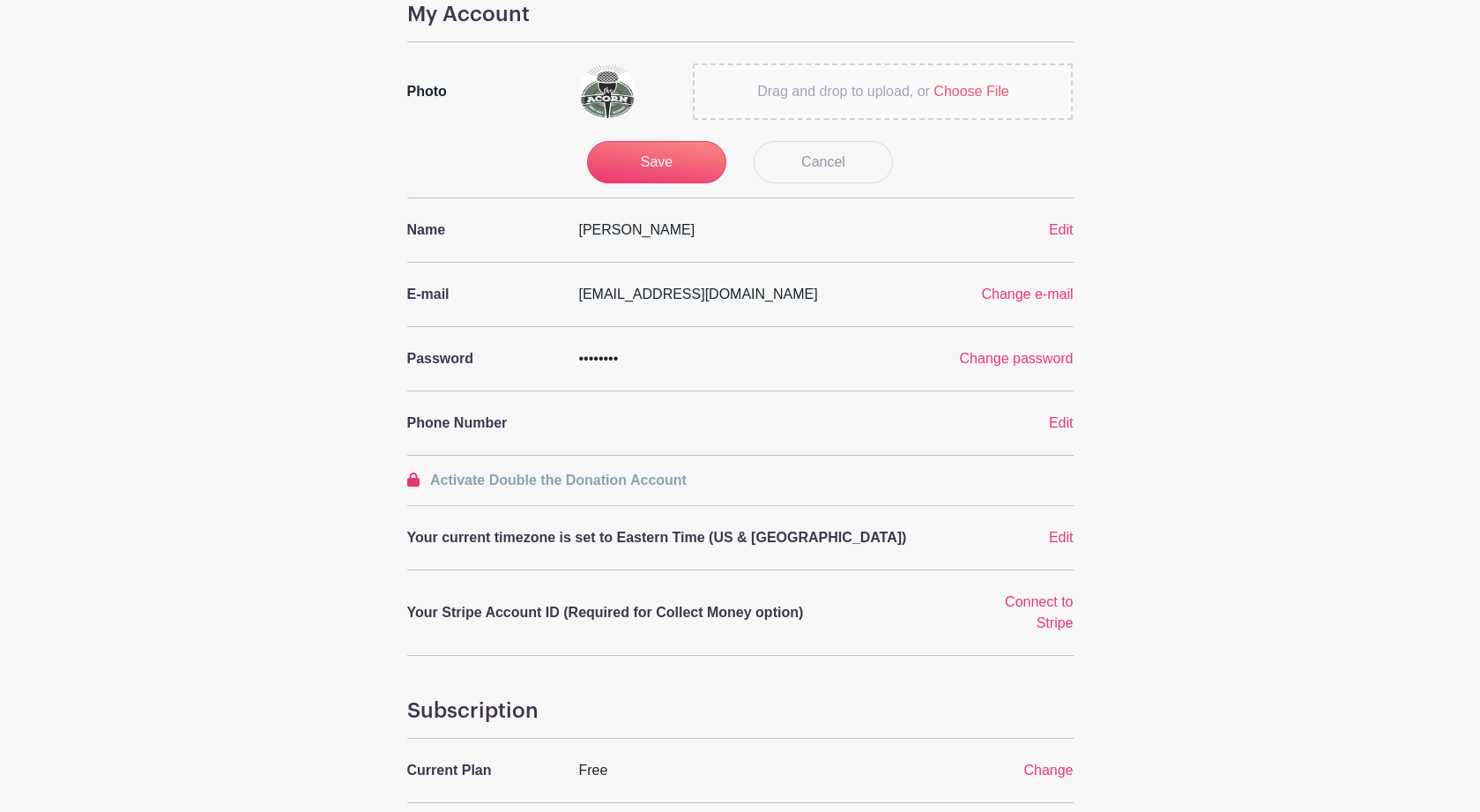
scroll to position [112, 0]
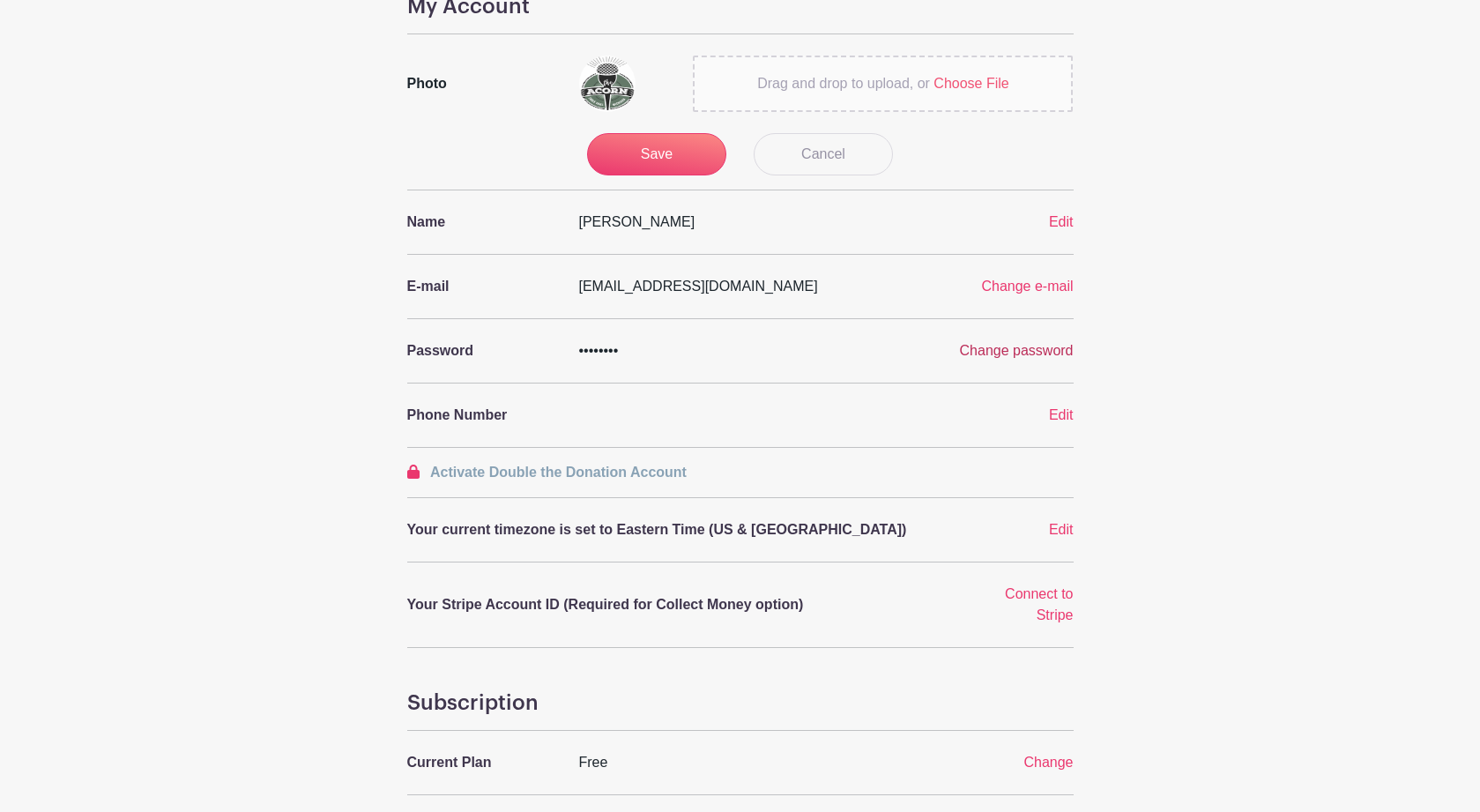
click at [1001, 351] on span "Change password" at bounding box center [1016, 350] width 114 height 15
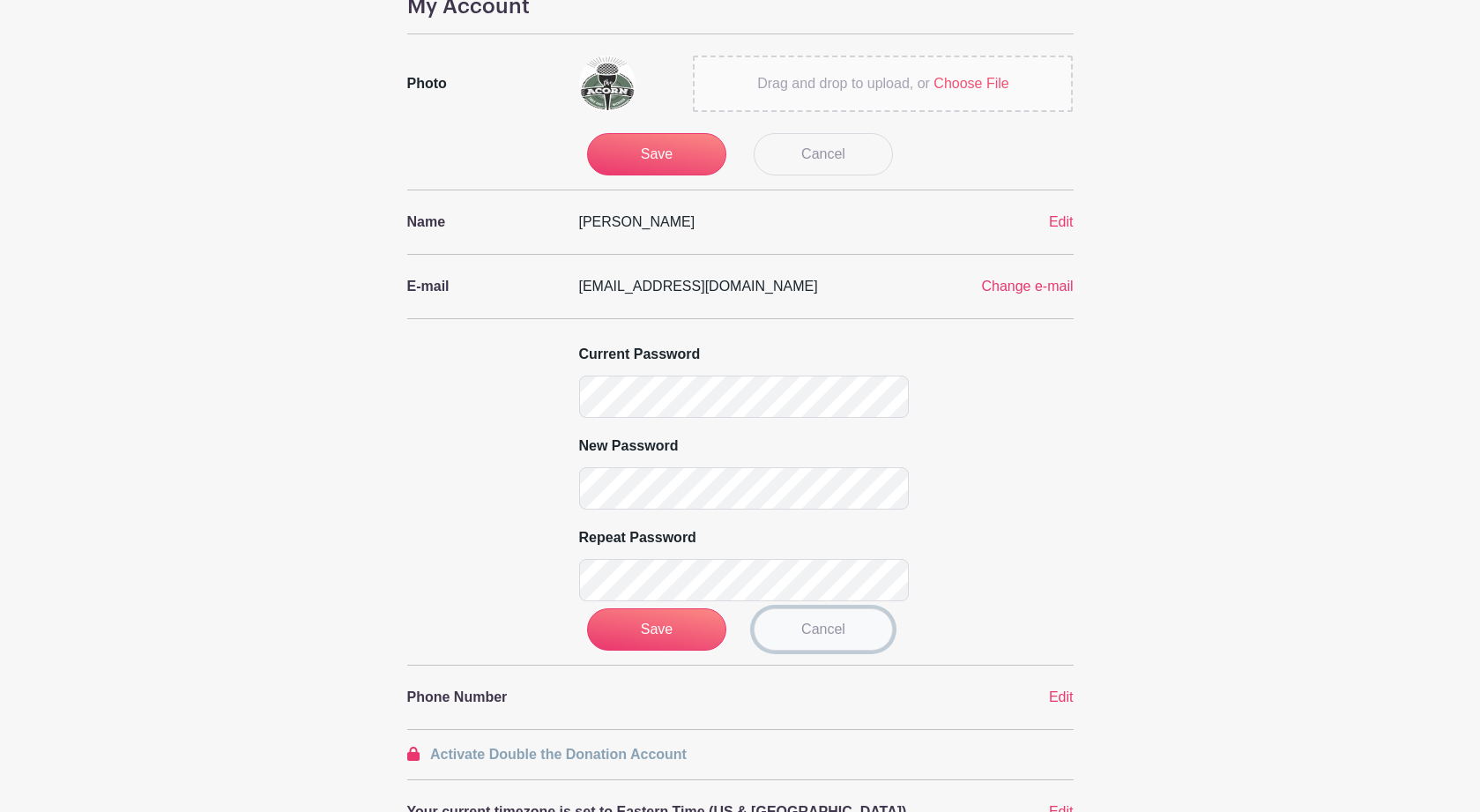
click at [798, 627] on link "Cancel" at bounding box center [823, 629] width 139 height 42
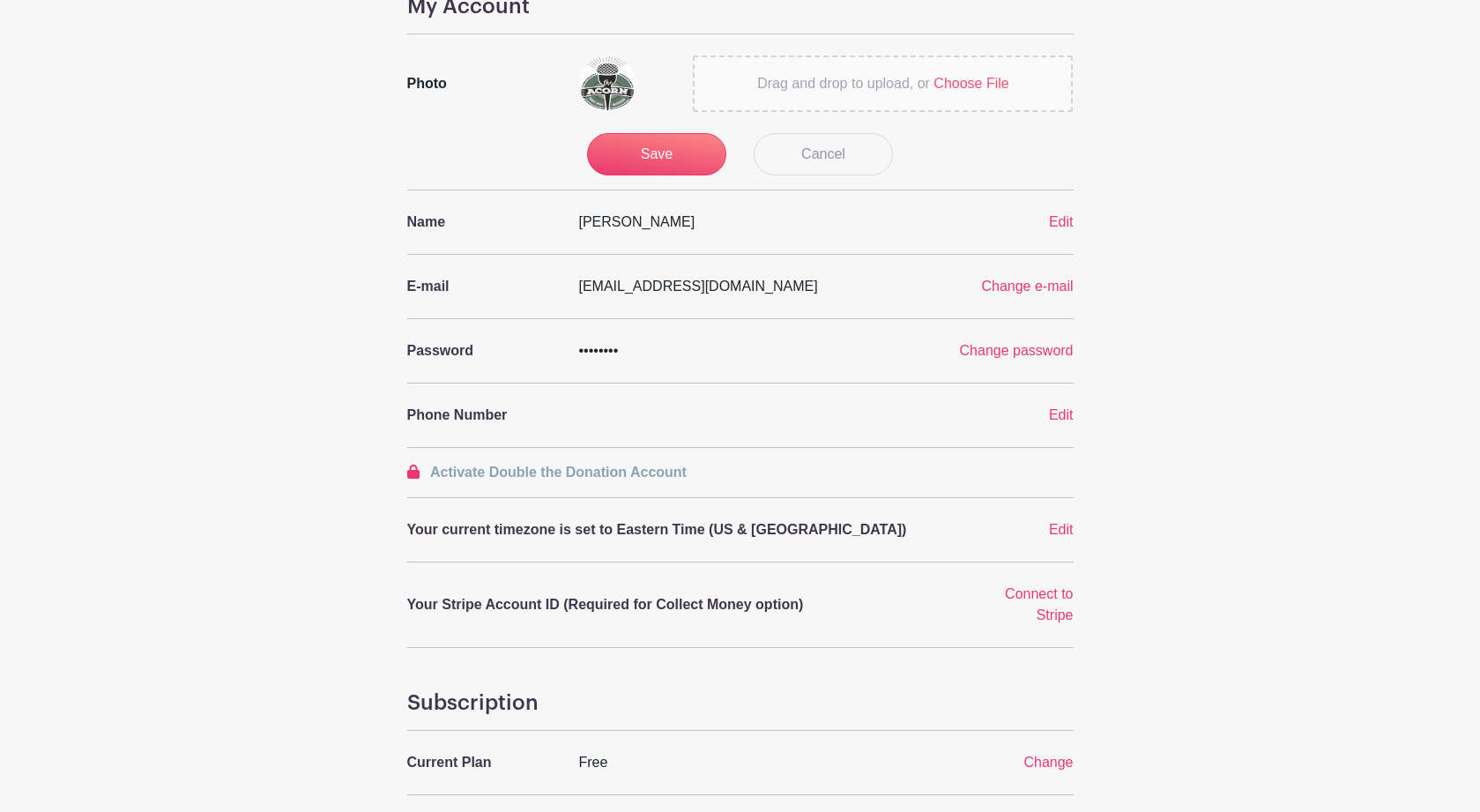
click at [616, 352] on div "••••••••" at bounding box center [654, 350] width 172 height 21
click at [601, 355] on span "••••••••" at bounding box center [600, 350] width 40 height 15
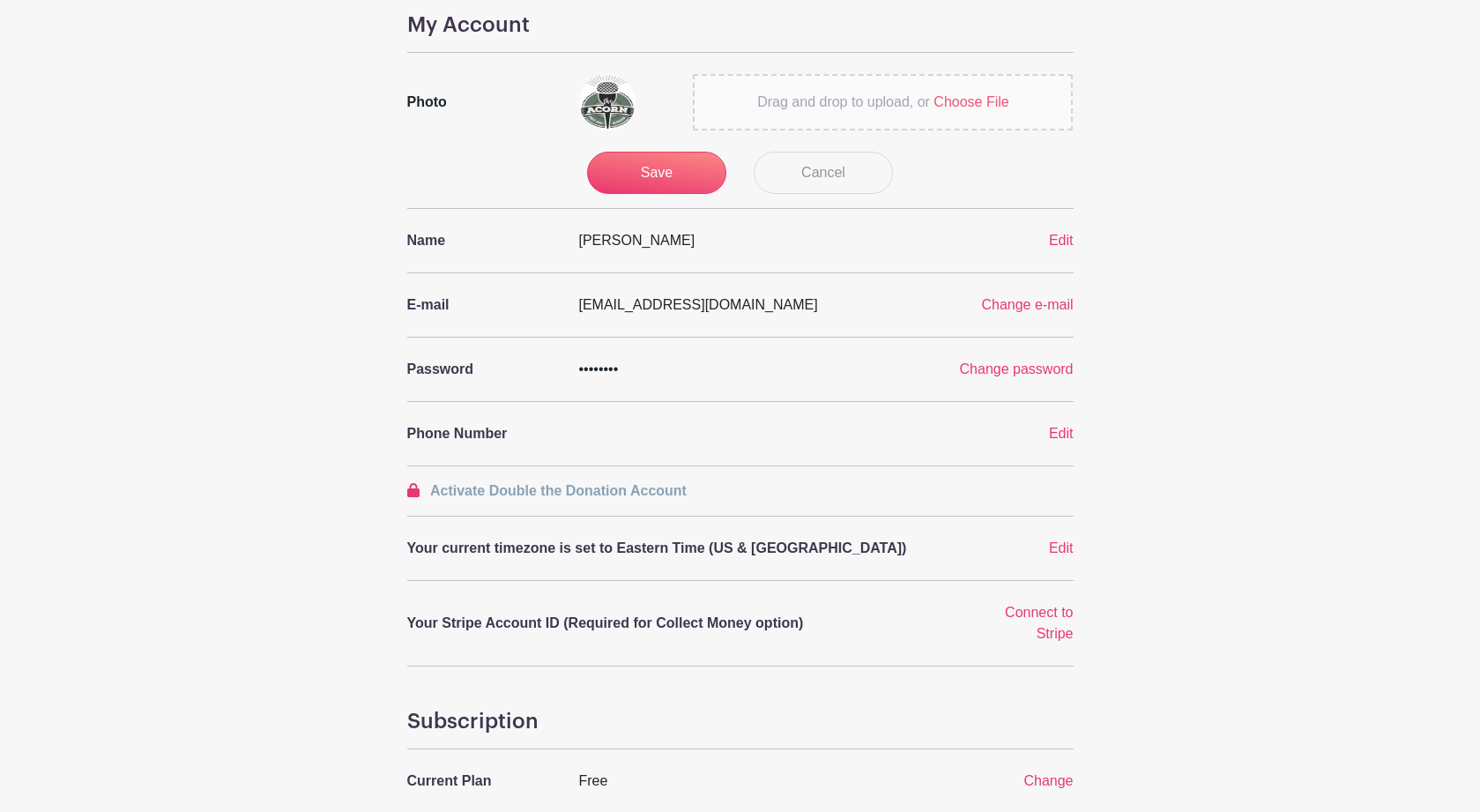
scroll to position [0, 0]
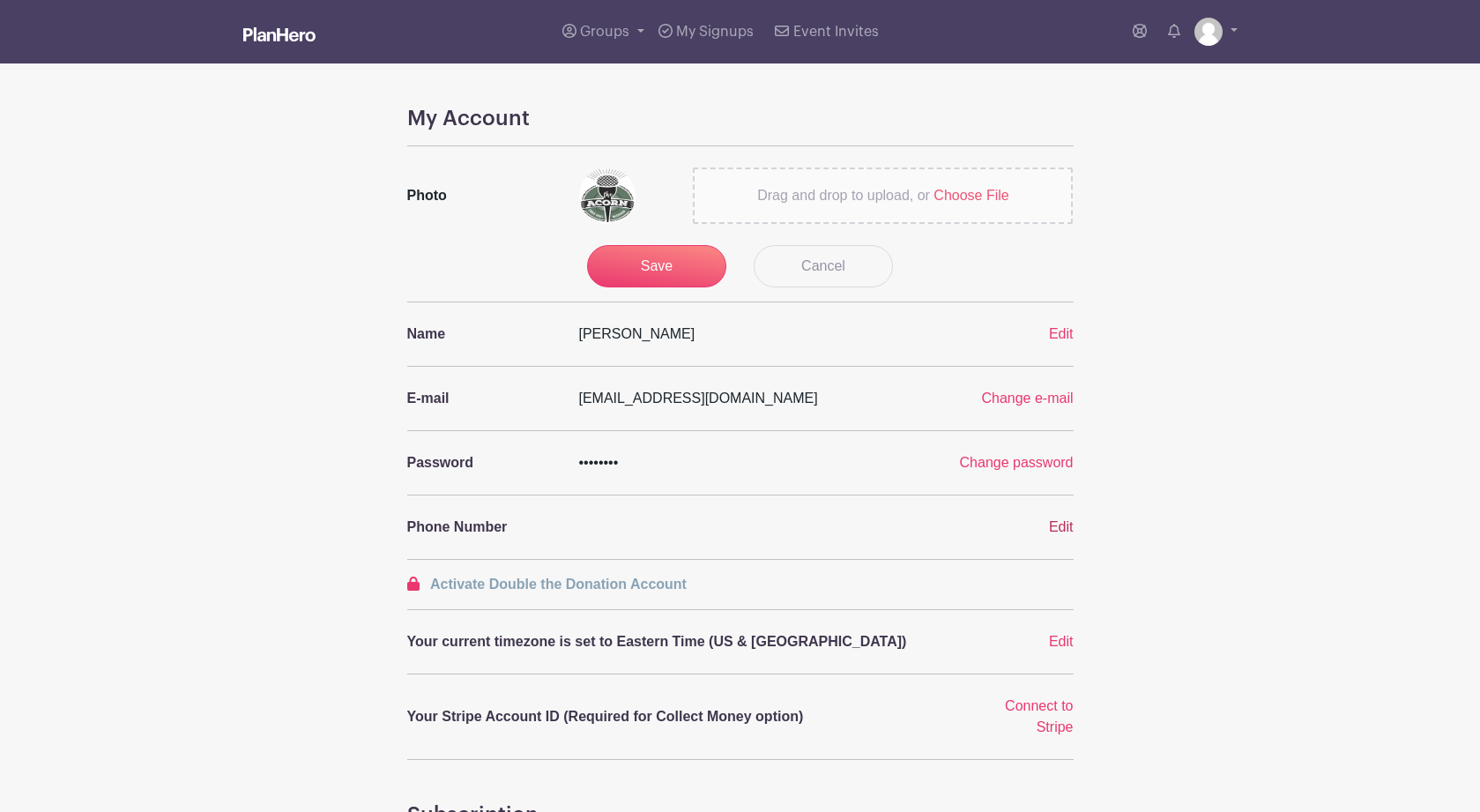
click at [1064, 526] on span "Edit" at bounding box center [1061, 527] width 25 height 15
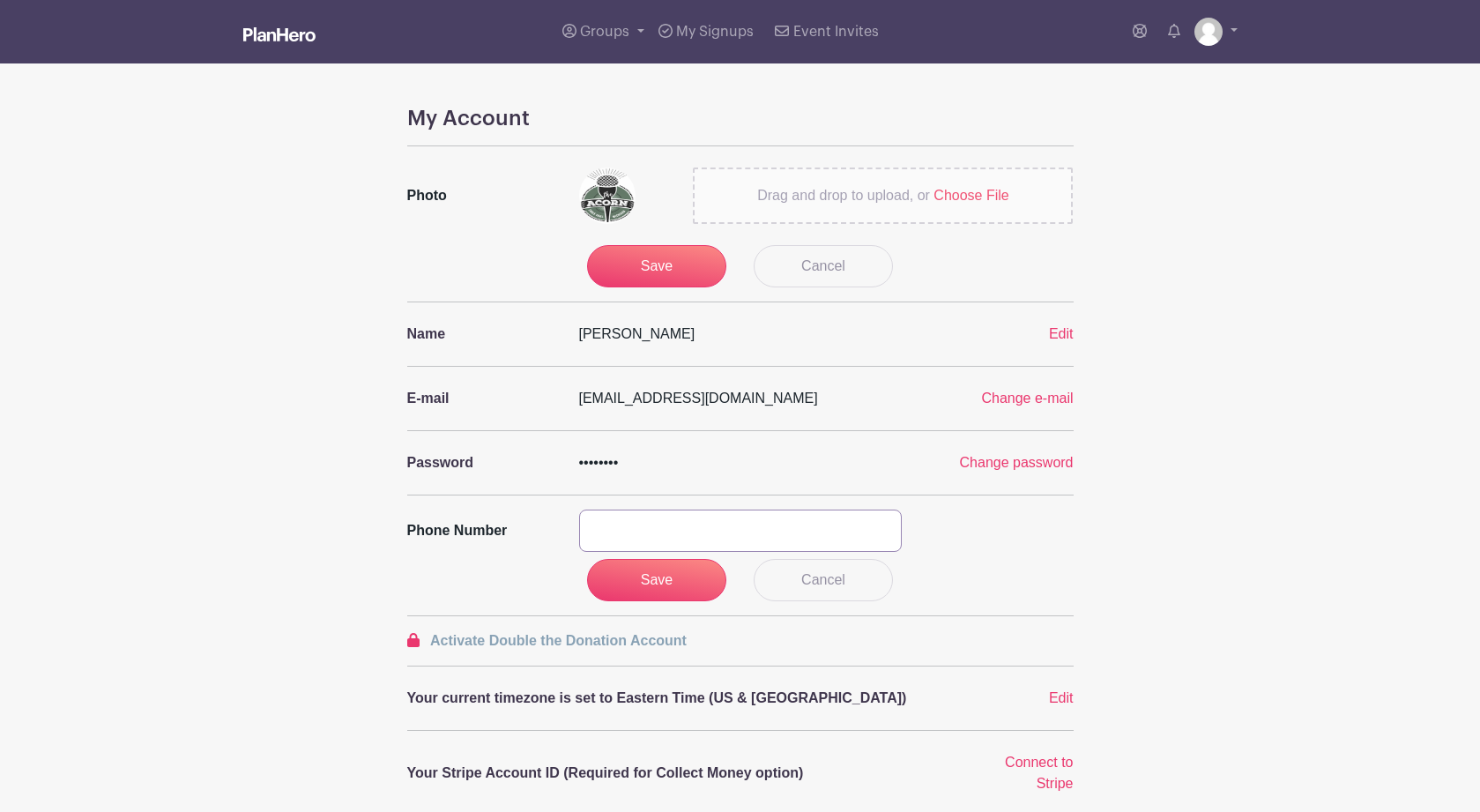
click at [601, 531] on input "text" at bounding box center [741, 530] width 323 height 42
type input "7"
type input "269 756-3879"
click at [645, 262] on input "Save" at bounding box center [656, 266] width 139 height 42
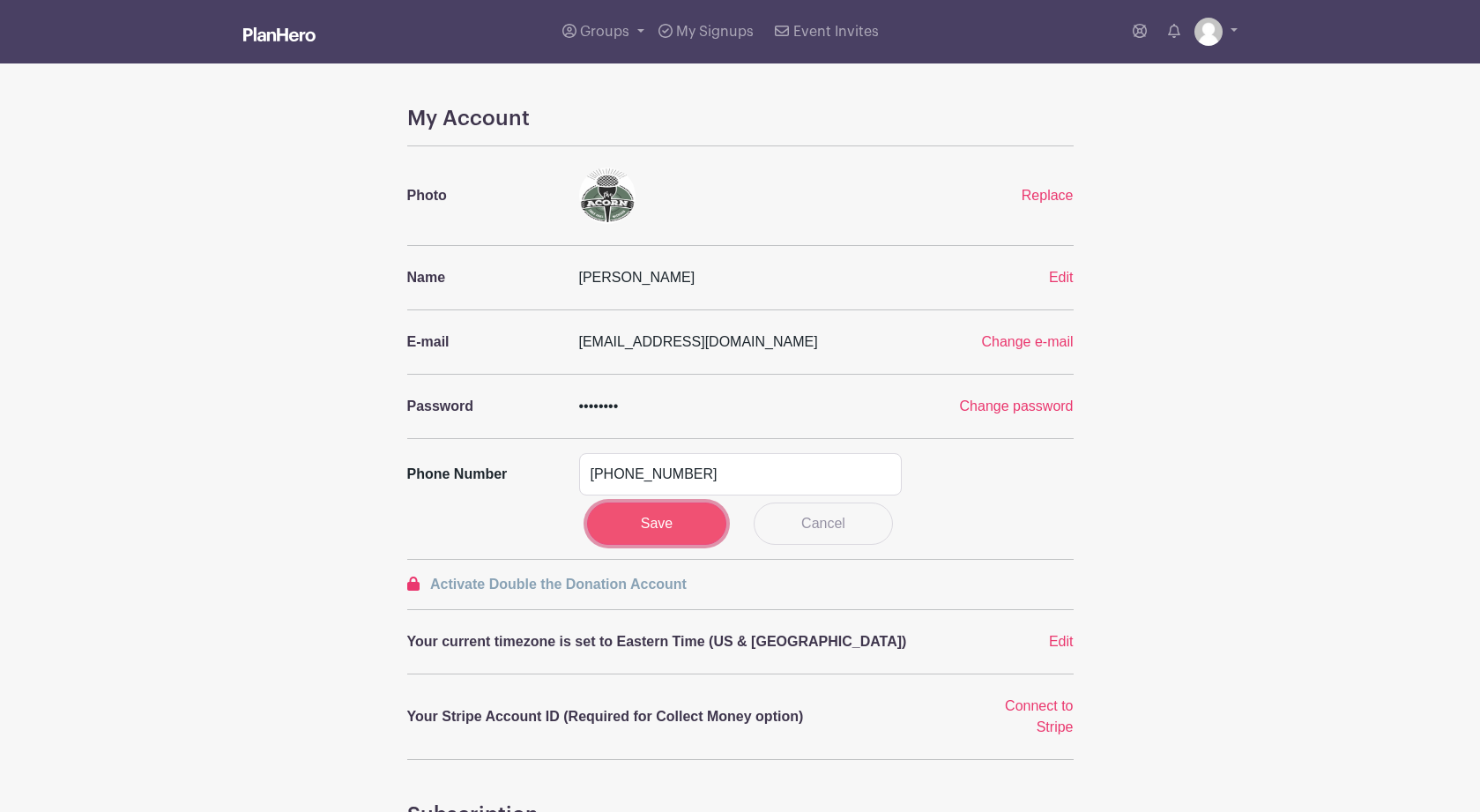
click at [662, 525] on input "Save" at bounding box center [656, 523] width 139 height 42
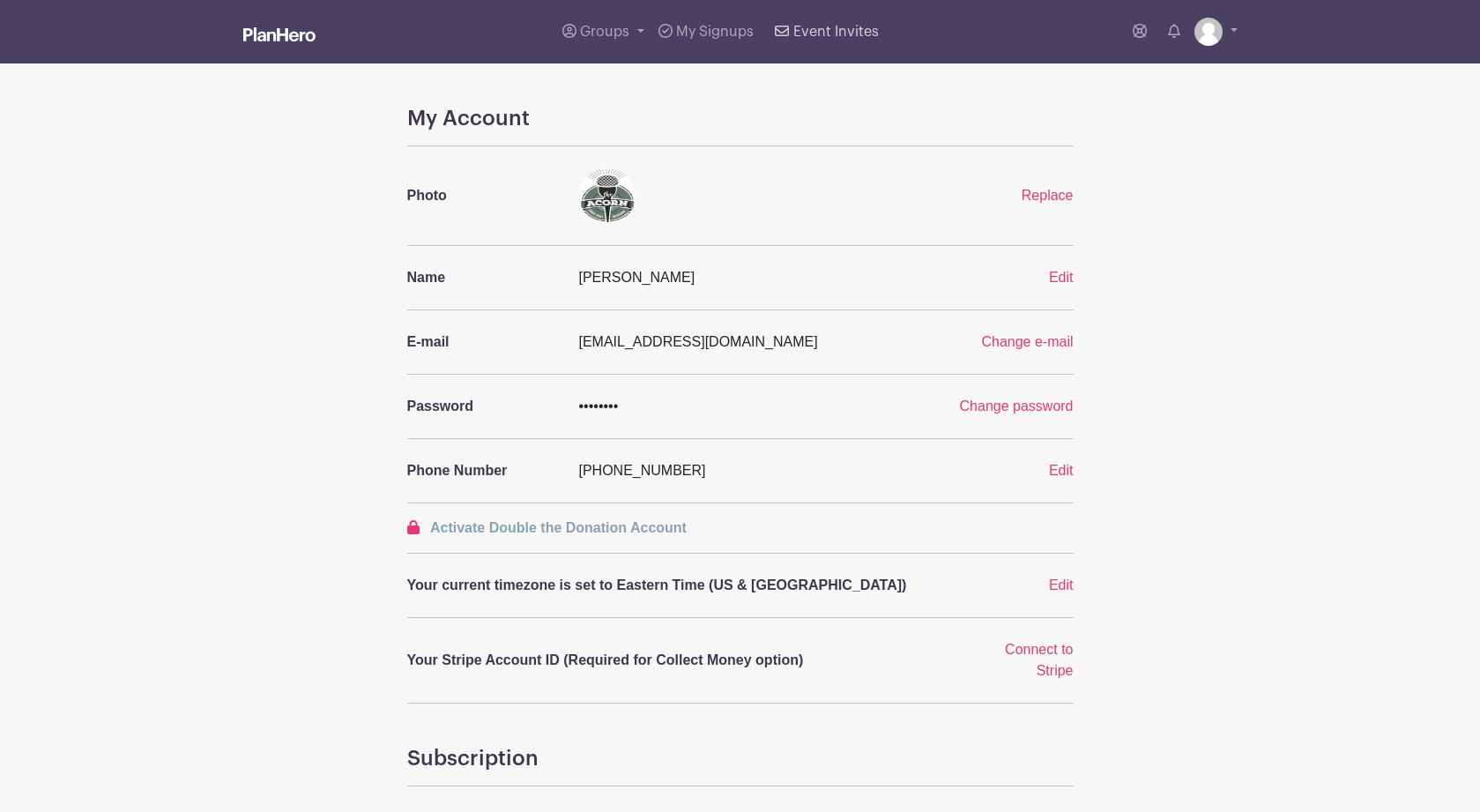
click at [814, 36] on span "Event Invites" at bounding box center [837, 31] width 86 height 14
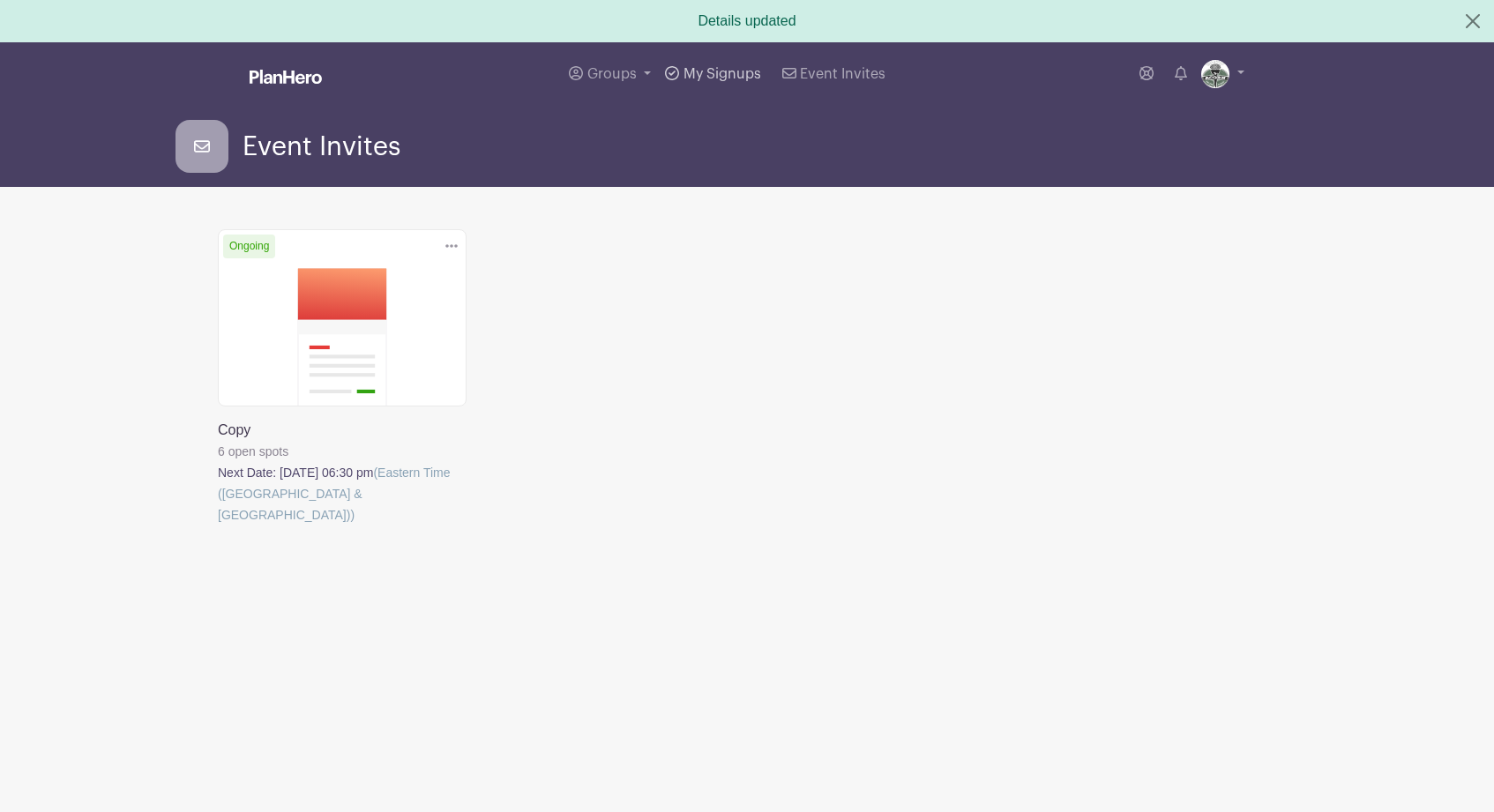
click at [713, 76] on span "My Signups" at bounding box center [722, 74] width 77 height 14
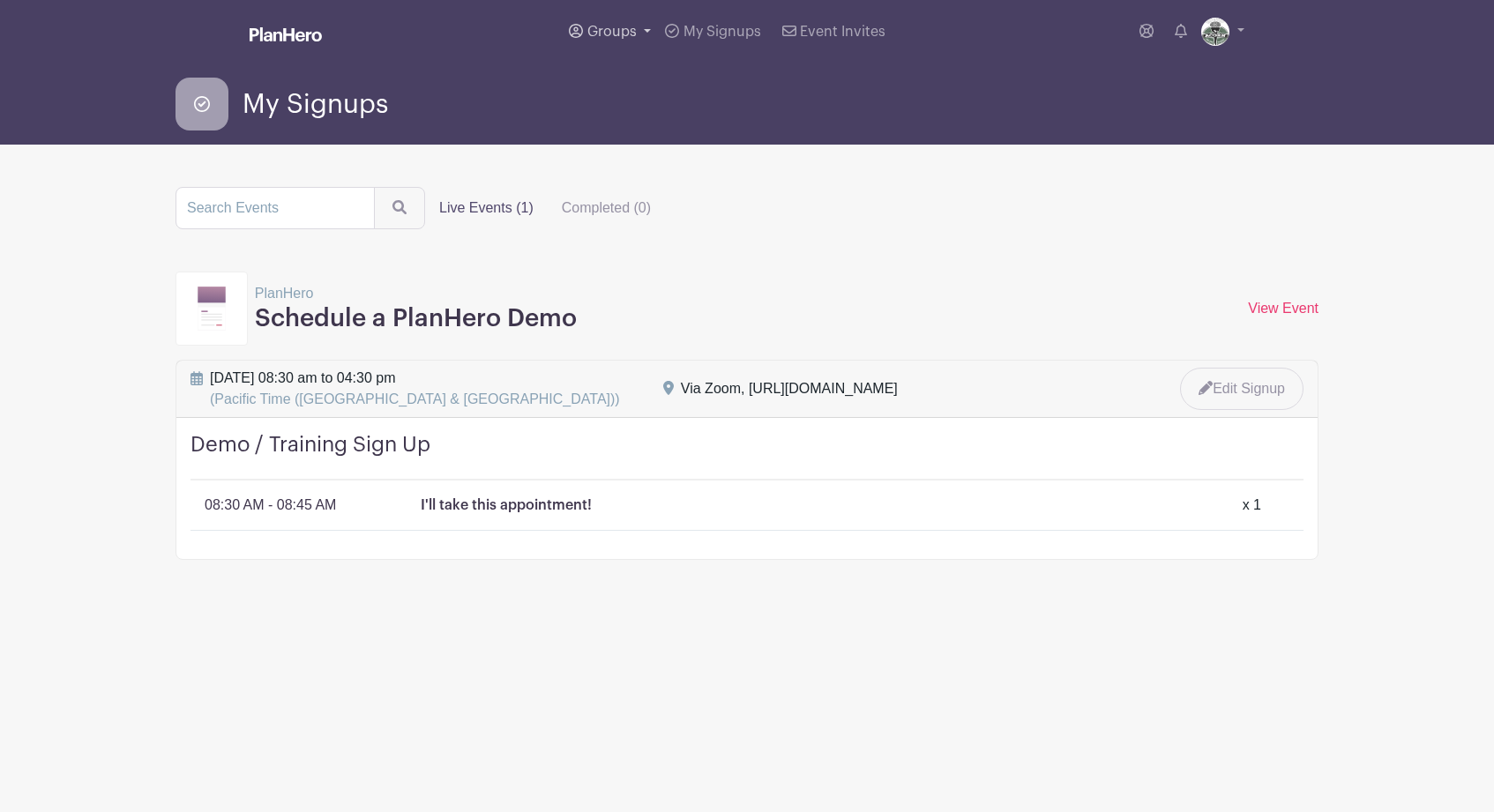
click at [607, 33] on span "Groups" at bounding box center [612, 31] width 49 height 14
click at [654, 124] on span "Acorn Events" at bounding box center [648, 129] width 86 height 20
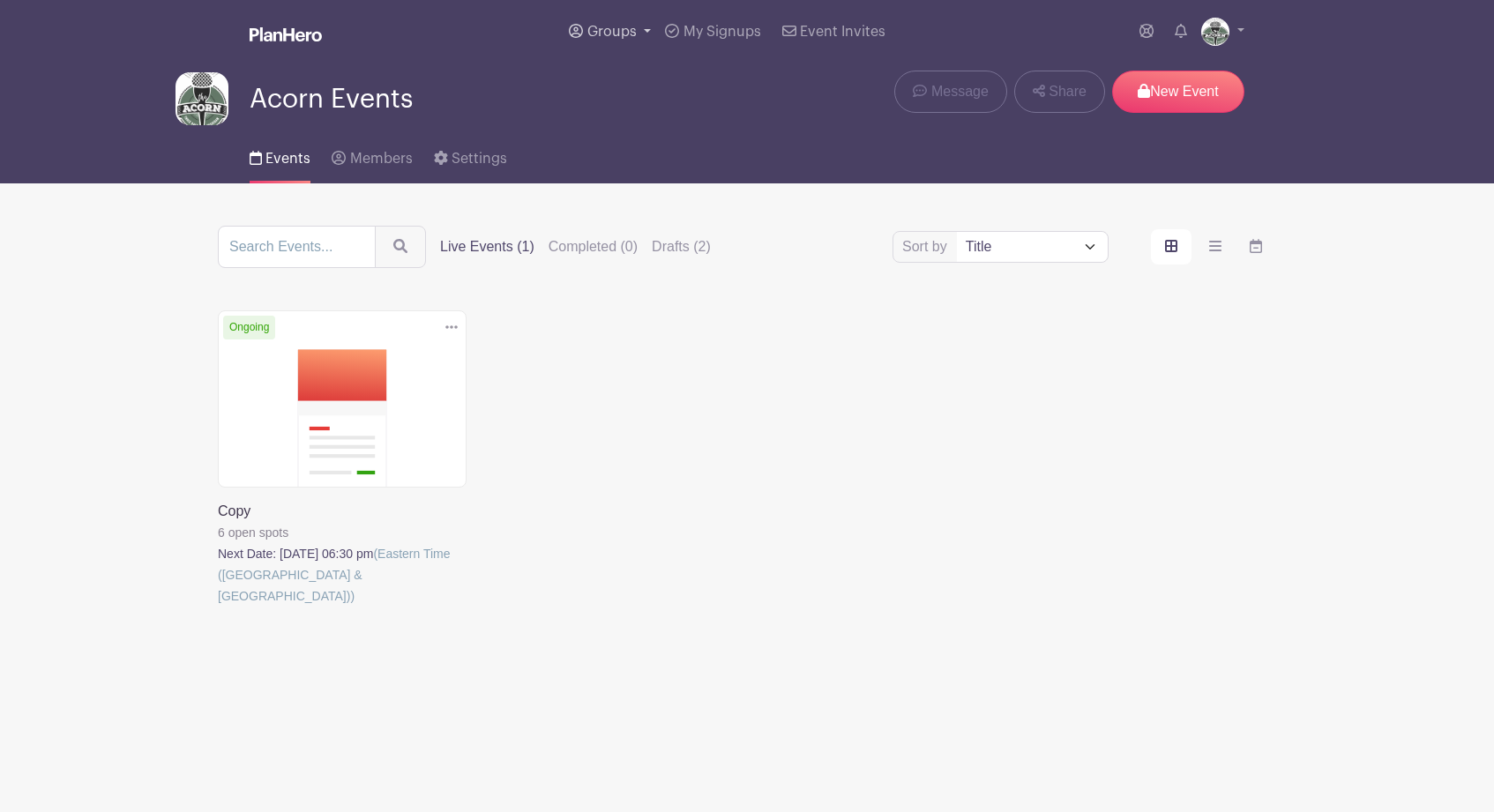
click at [612, 31] on span "Groups" at bounding box center [612, 31] width 49 height 14
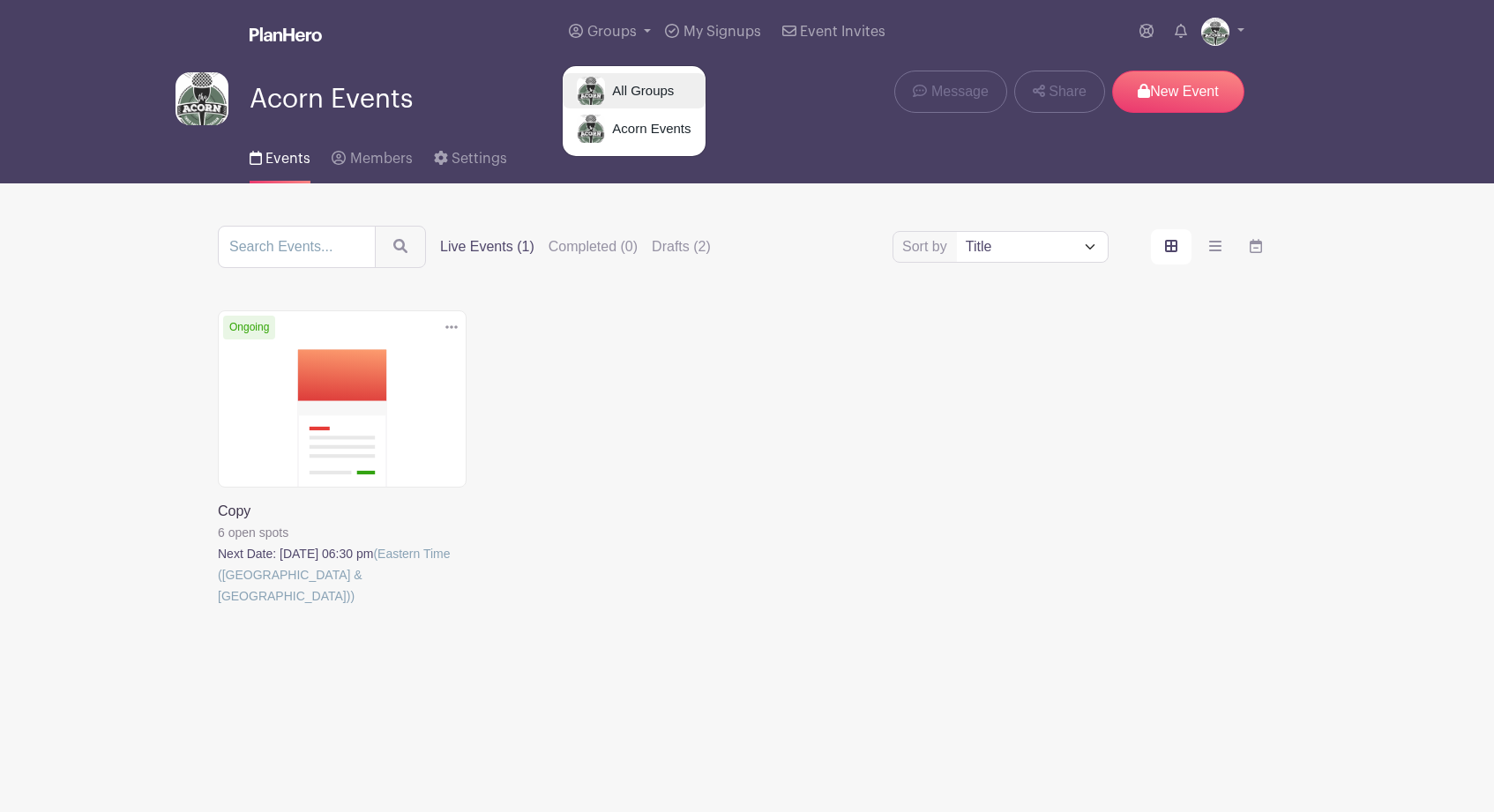
click at [651, 91] on span "All Groups" at bounding box center [639, 91] width 68 height 20
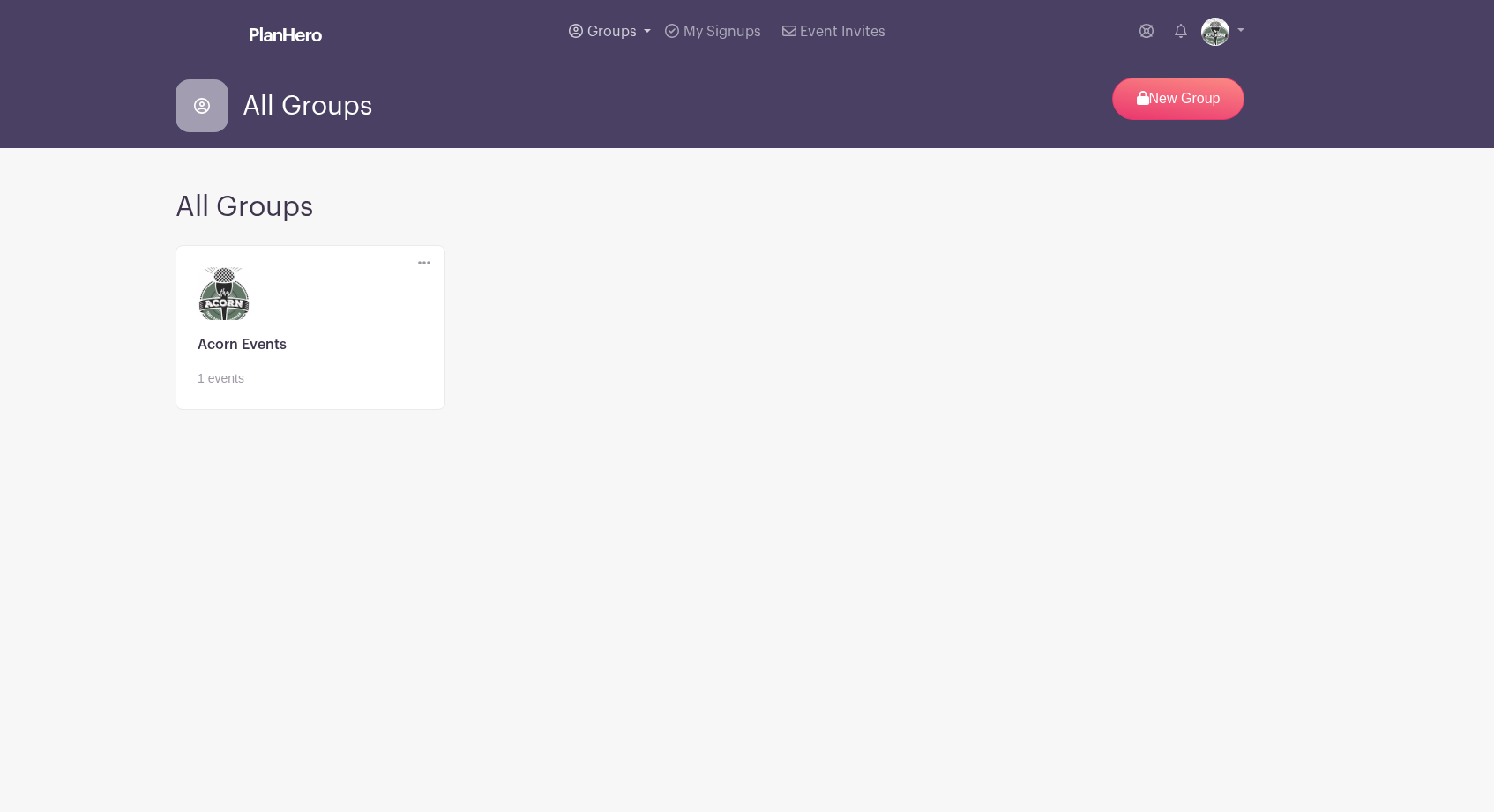
click at [612, 32] on span "Groups" at bounding box center [612, 31] width 49 height 14
click at [646, 121] on span "Acorn Events" at bounding box center [648, 129] width 86 height 20
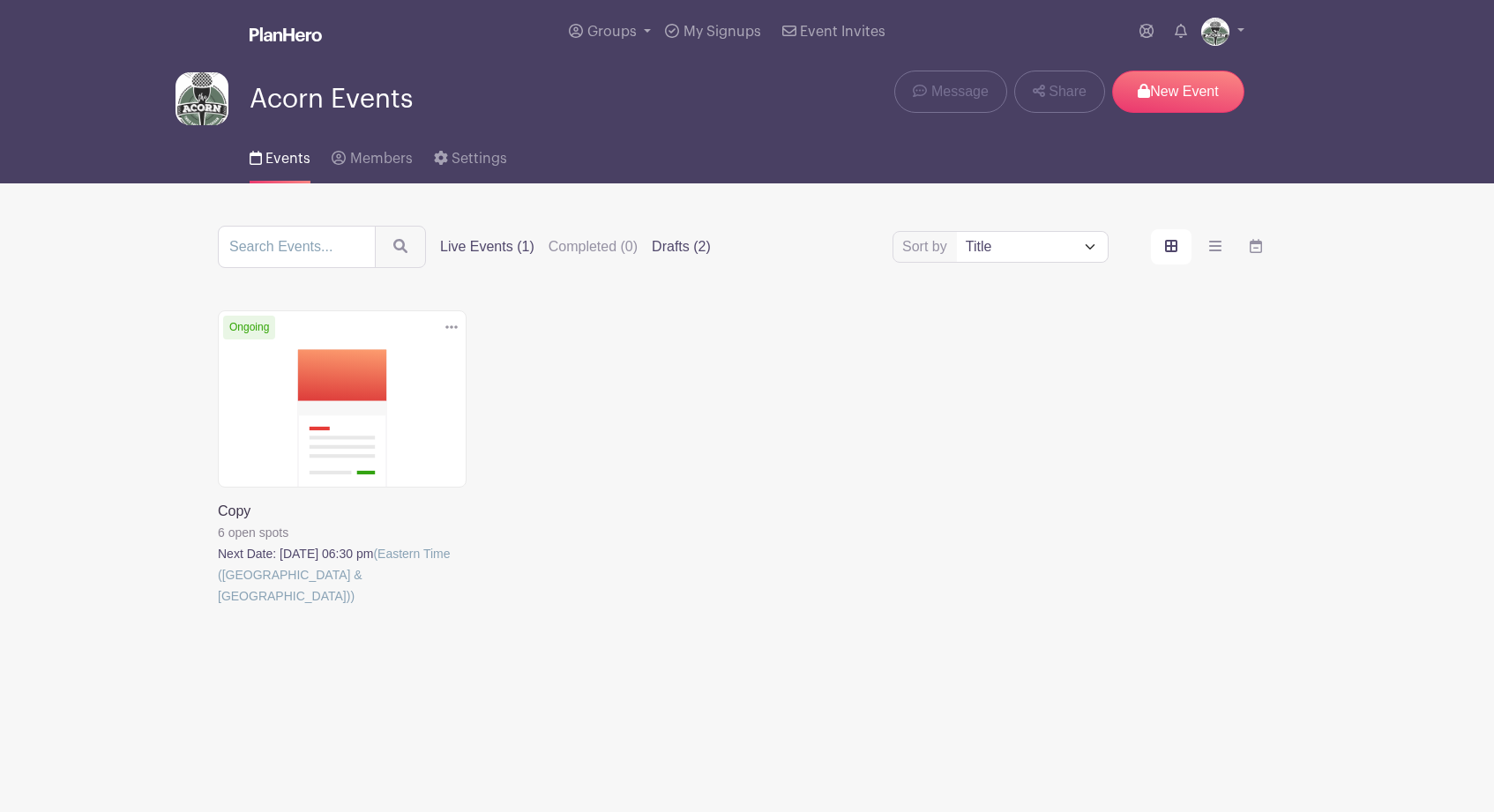
click at [659, 246] on label "Drafts (2)" at bounding box center [681, 246] width 59 height 21
click at [0, 0] on input "Drafts (2)" at bounding box center [0, 0] width 0 height 0
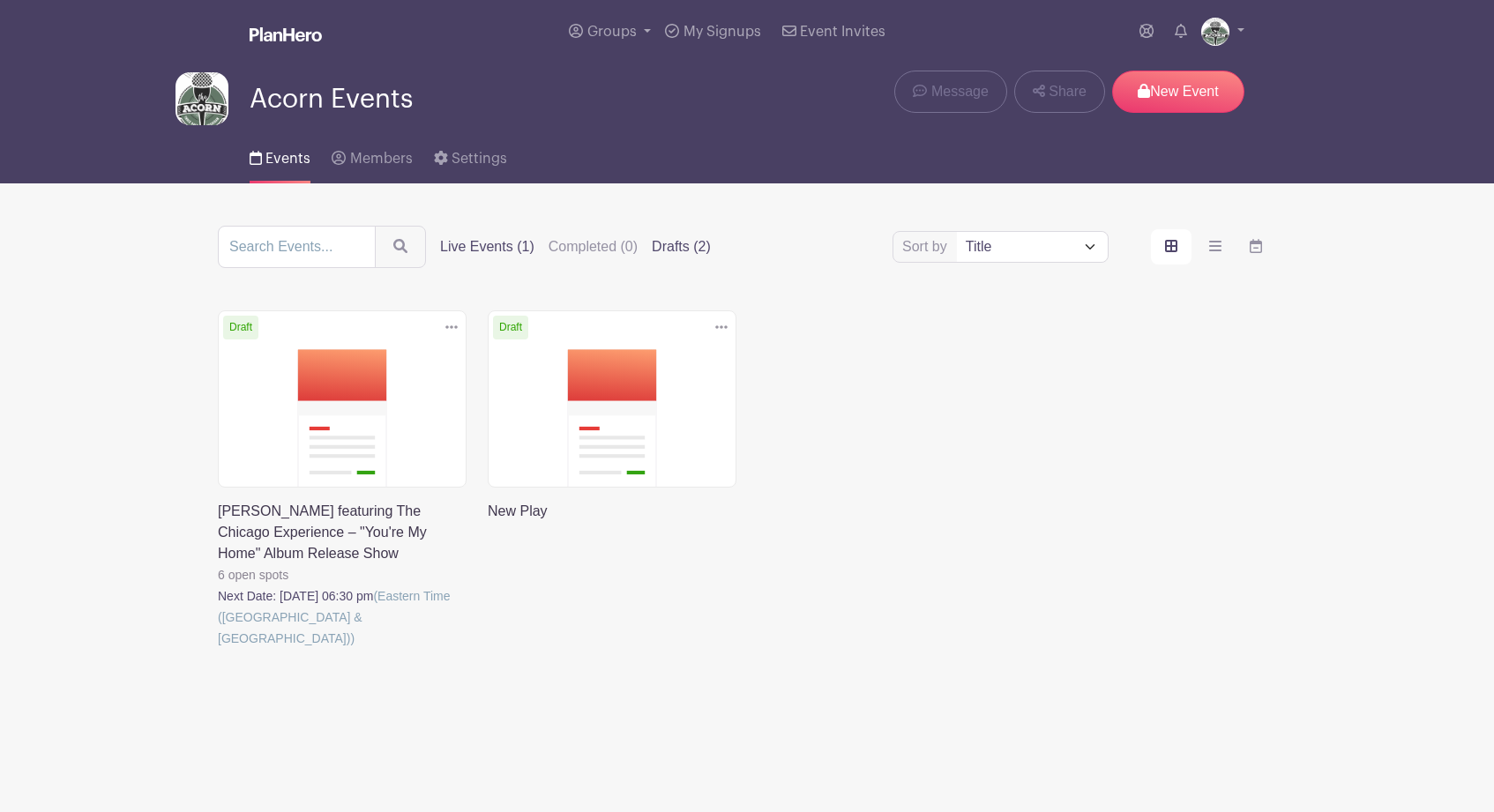
click at [464, 250] on label "Live Events (1)" at bounding box center [488, 246] width 95 height 21
click at [0, 0] on input "Live Events (1)" at bounding box center [0, 0] width 0 height 0
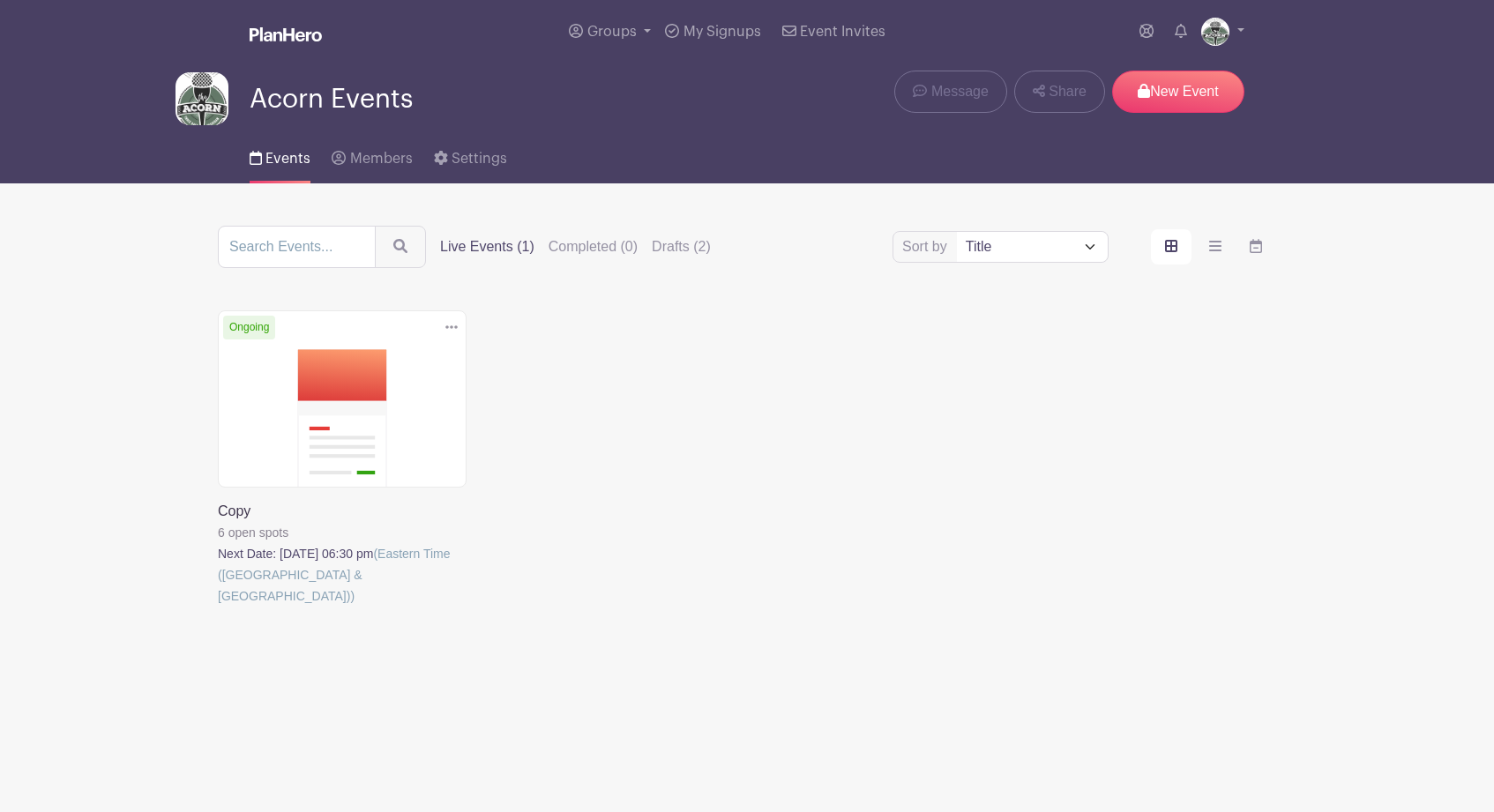
click at [218, 607] on link at bounding box center [218, 607] width 0 height 0
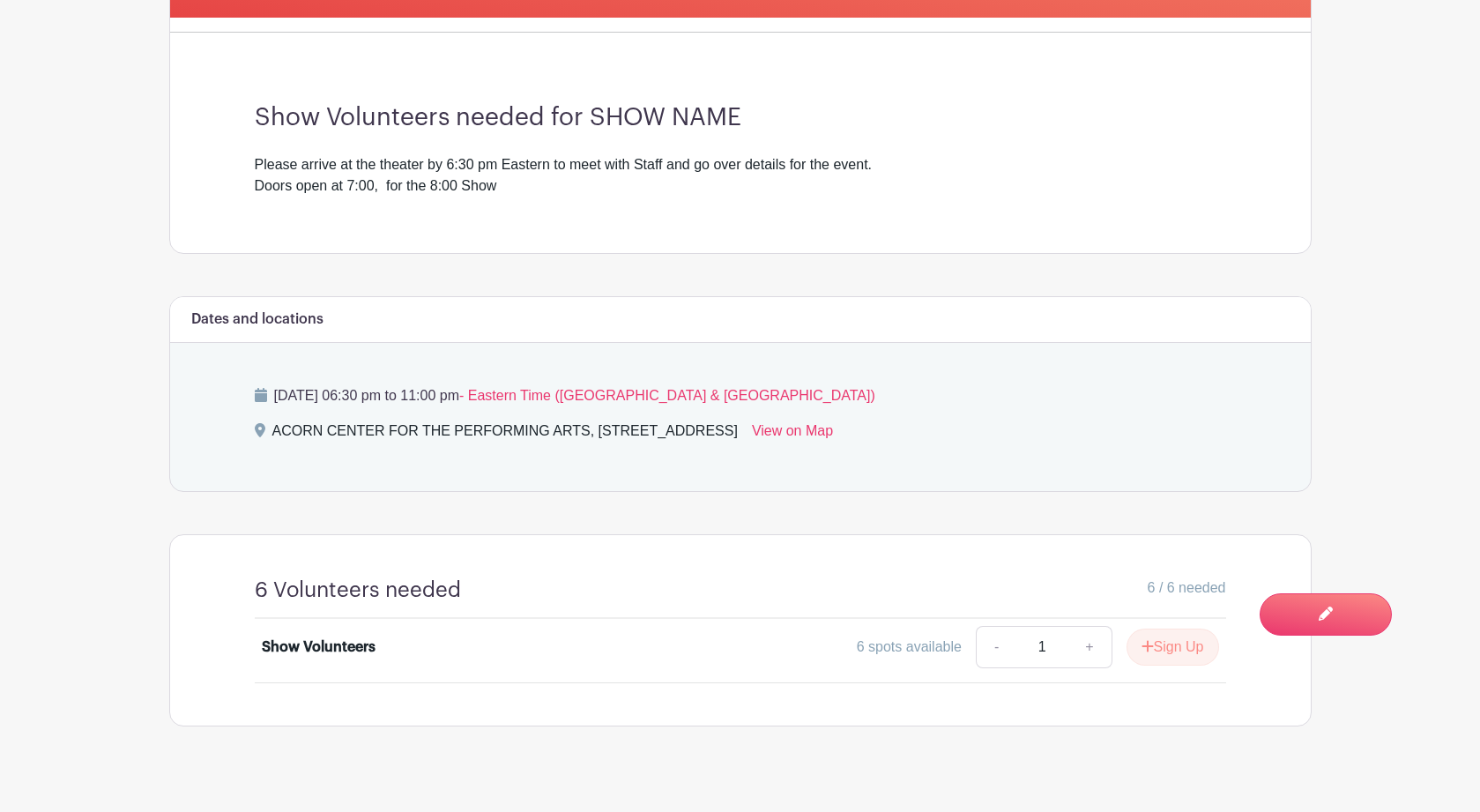
scroll to position [525, 0]
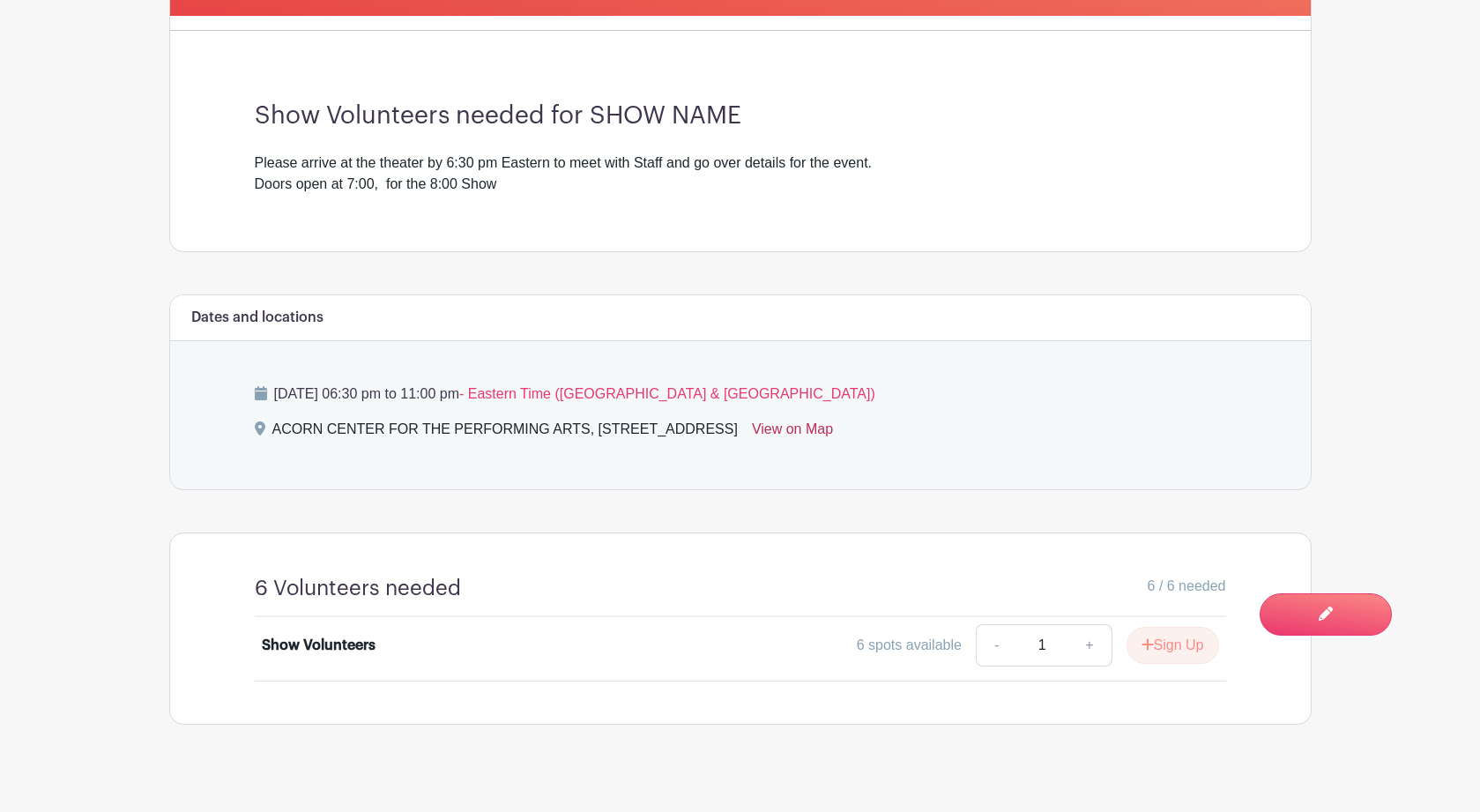
click at [833, 437] on link "View on Map" at bounding box center [792, 432] width 81 height 28
